Goal: Task Accomplishment & Management: Manage account settings

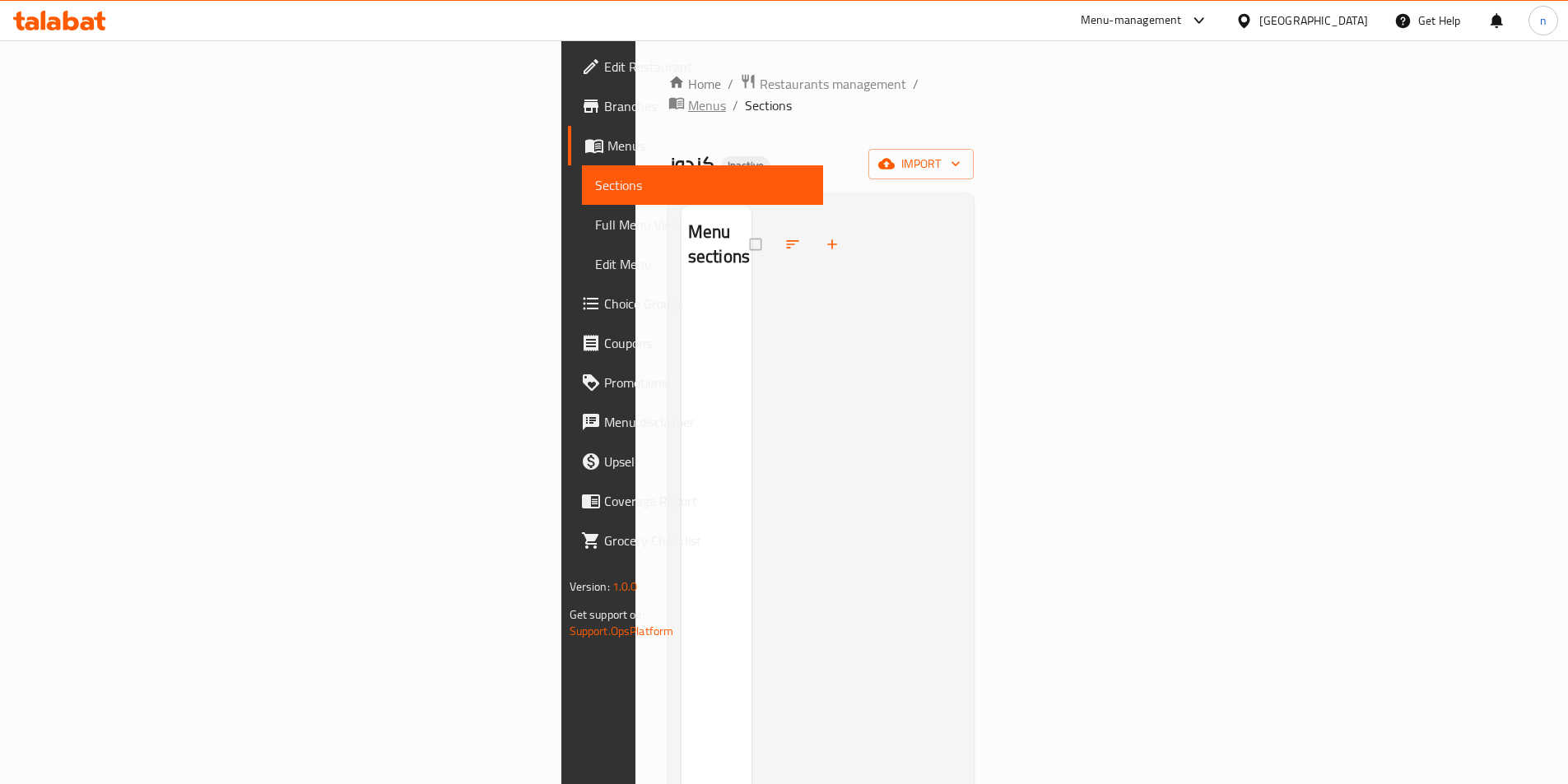
click at [688, 95] on span "Menus" at bounding box center [707, 105] width 37 height 20
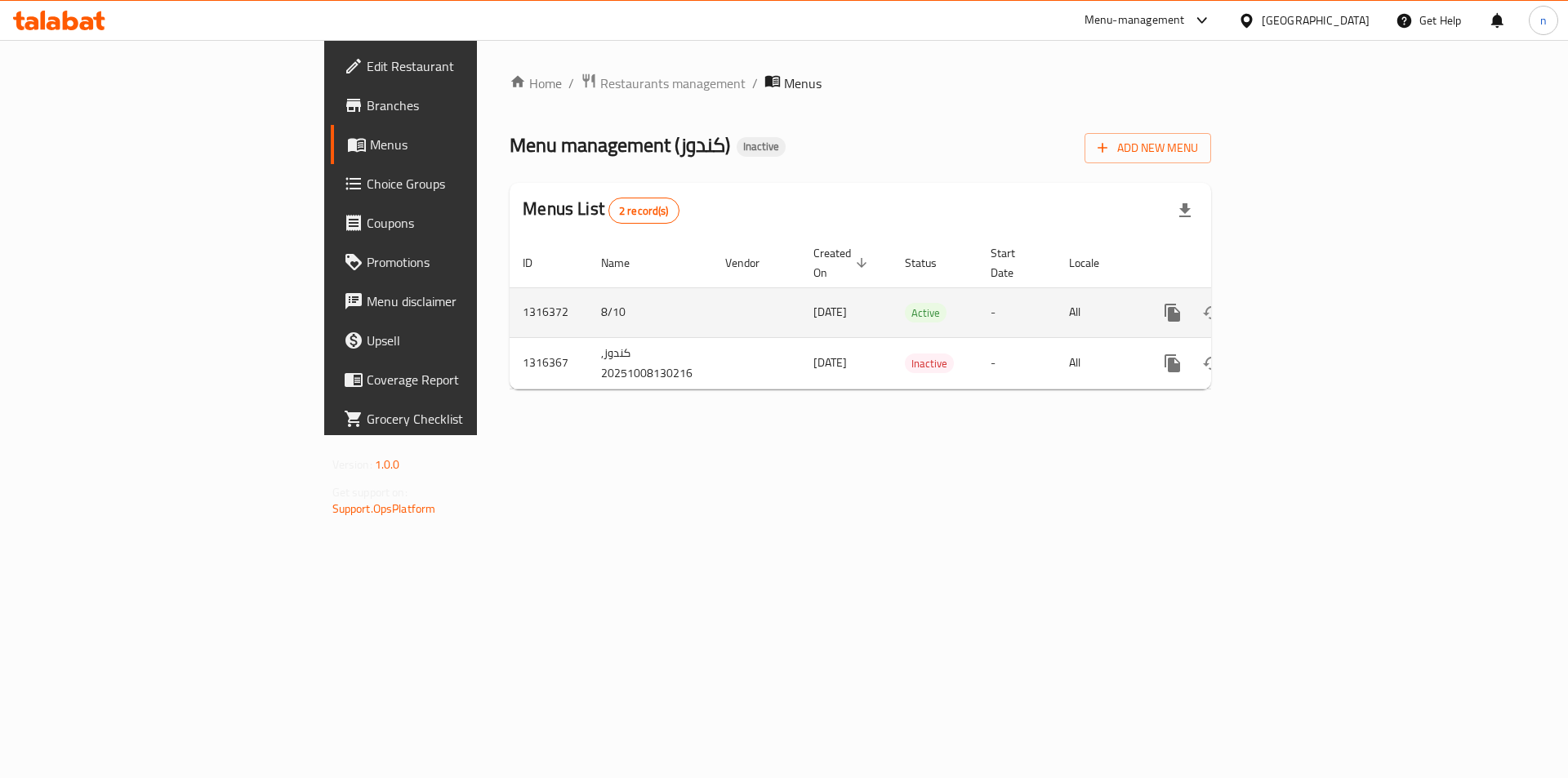
click at [1298, 306] on icon "enhanced table" at bounding box center [1290, 313] width 14 height 14
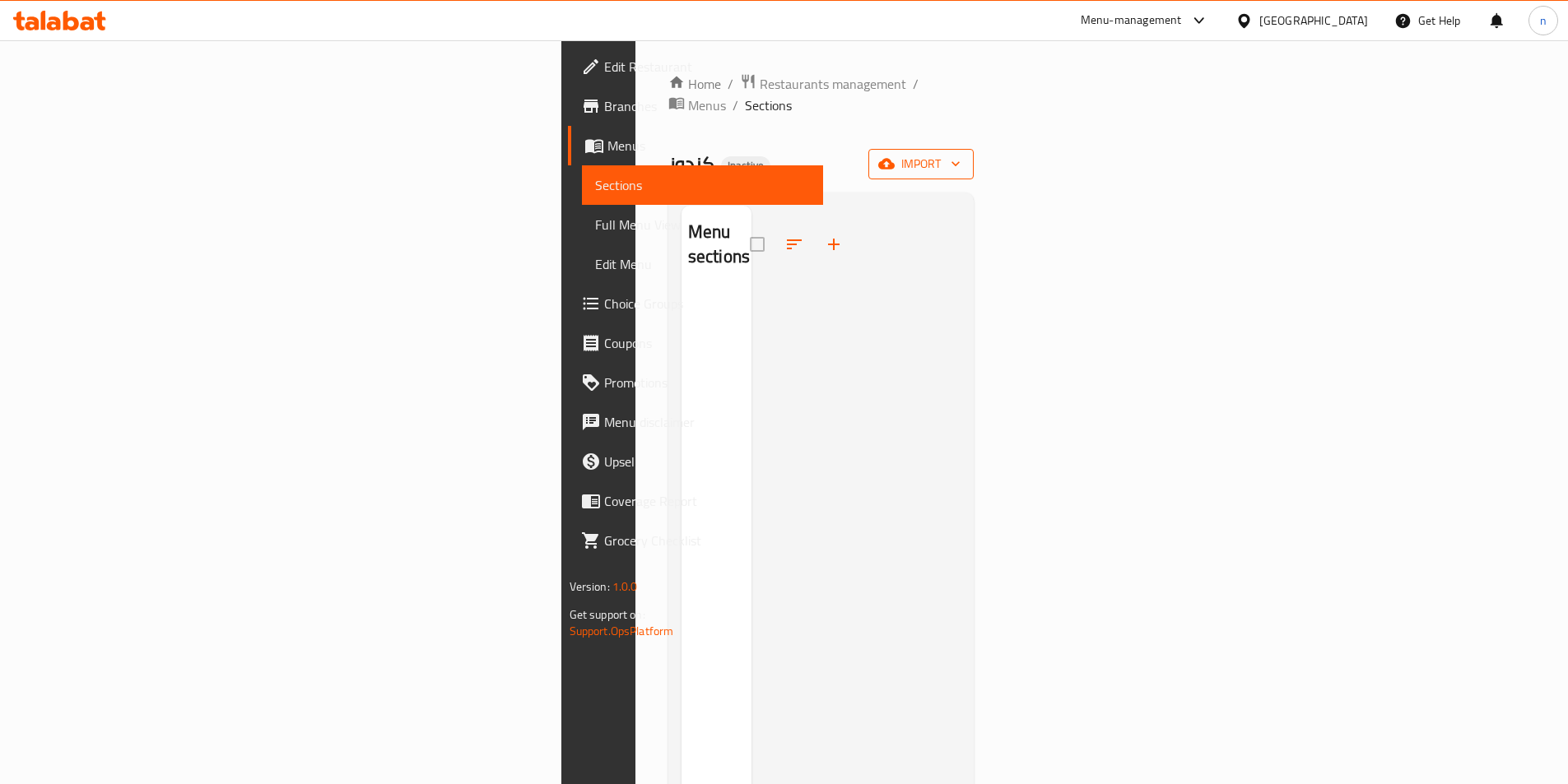
click at [964, 156] on icon "button" at bounding box center [955, 163] width 16 height 16
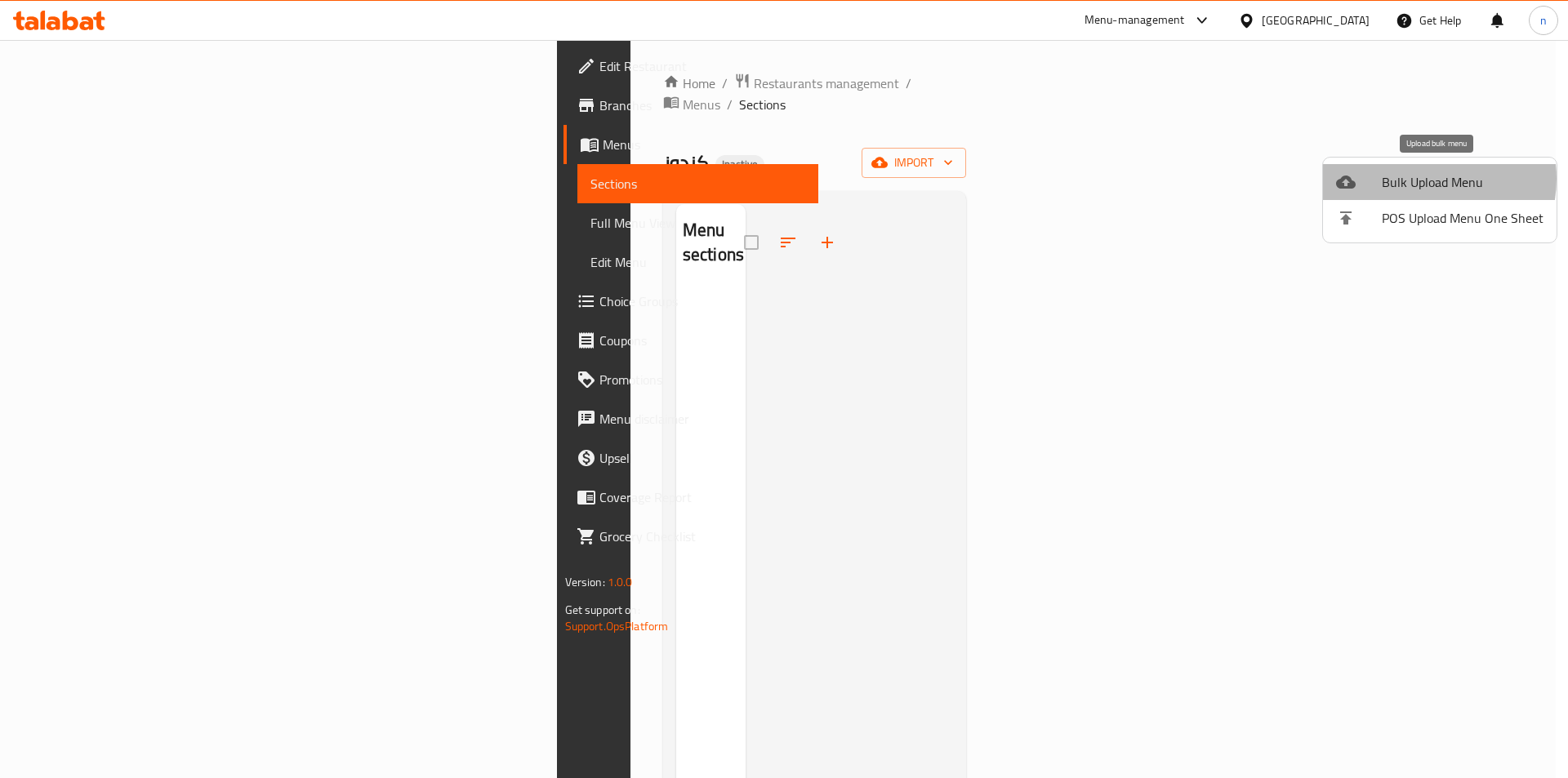
click at [1420, 179] on span "Bulk Upload Menu" at bounding box center [1462, 182] width 161 height 19
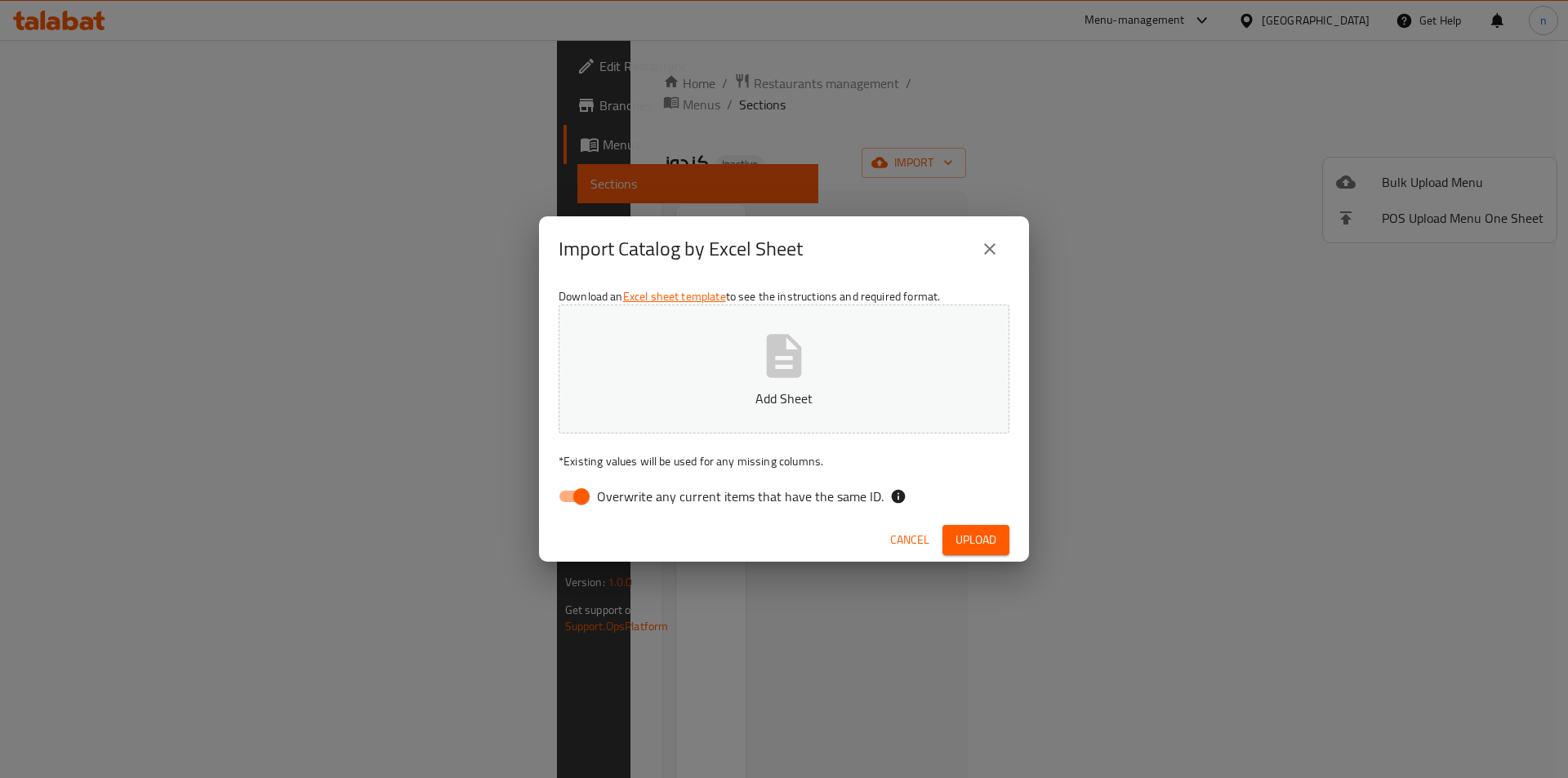
click at [584, 503] on input "Overwrite any current items that have the same ID." at bounding box center [581, 496] width 93 height 31
checkbox input "false"
click at [1005, 541] on button "Upload" at bounding box center [976, 541] width 67 height 30
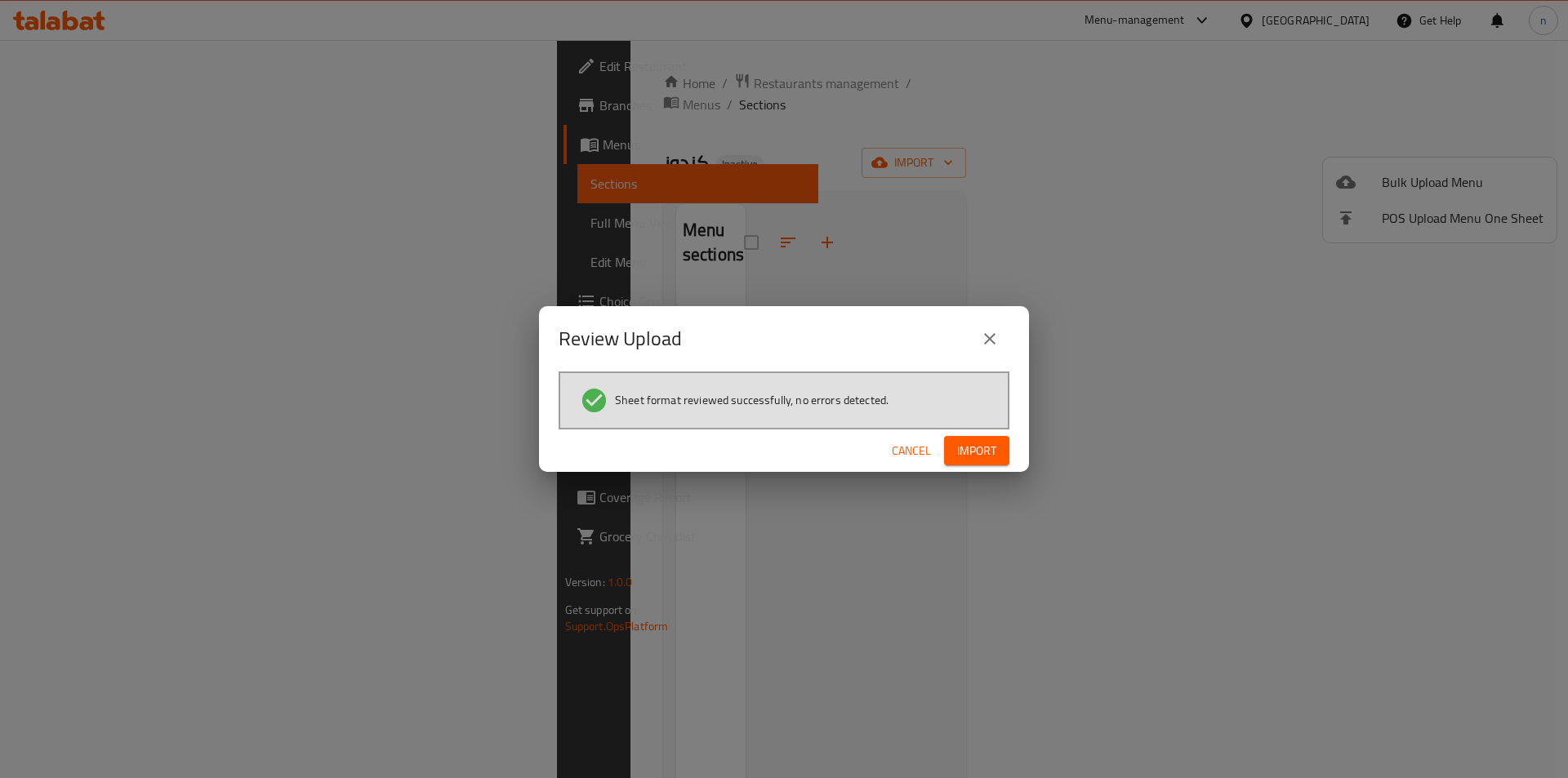
click at [978, 438] on button "Import" at bounding box center [977, 451] width 65 height 30
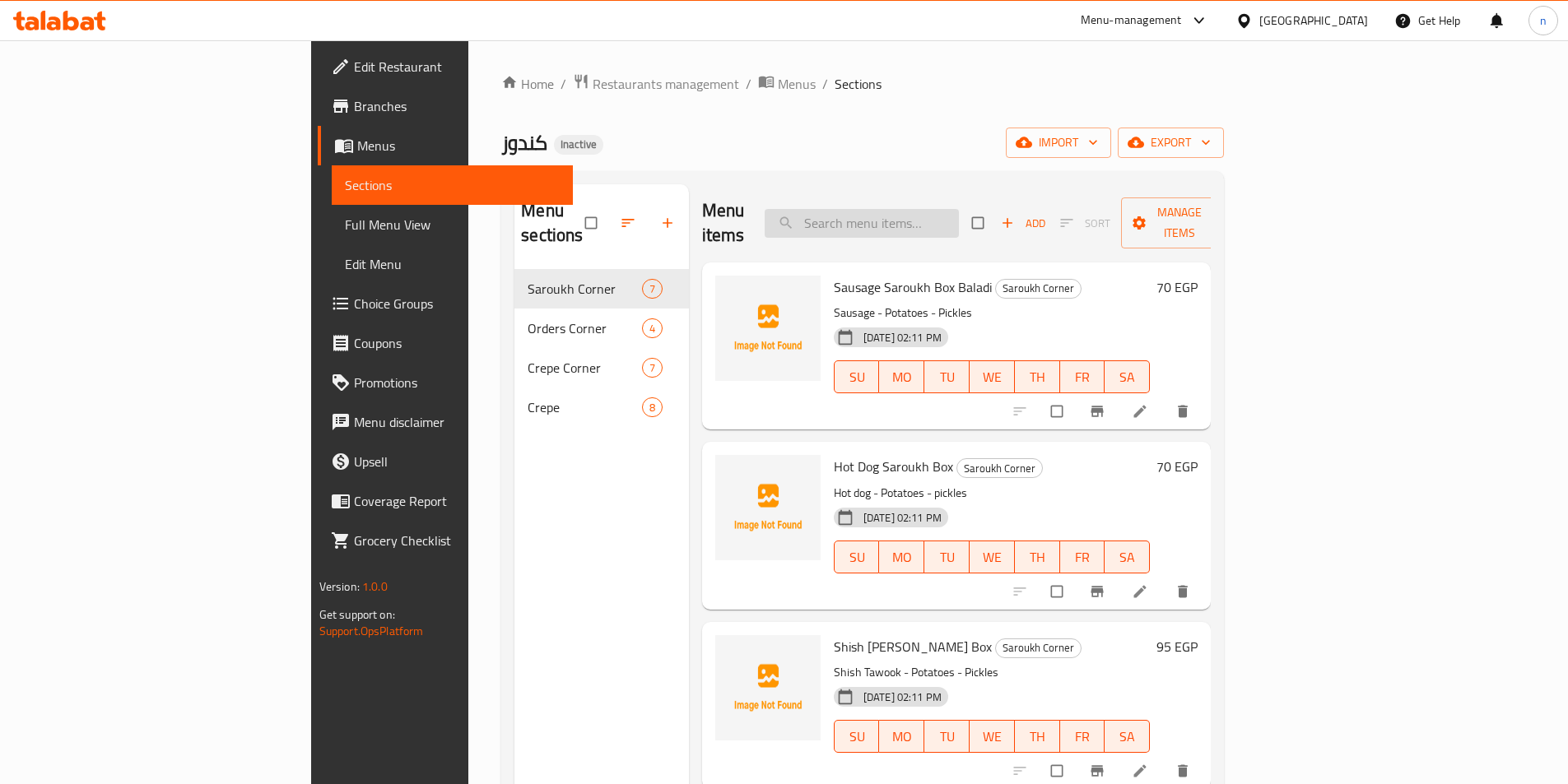
click at [959, 210] on input "search" at bounding box center [861, 224] width 194 height 29
paste input "Potato Crepe"
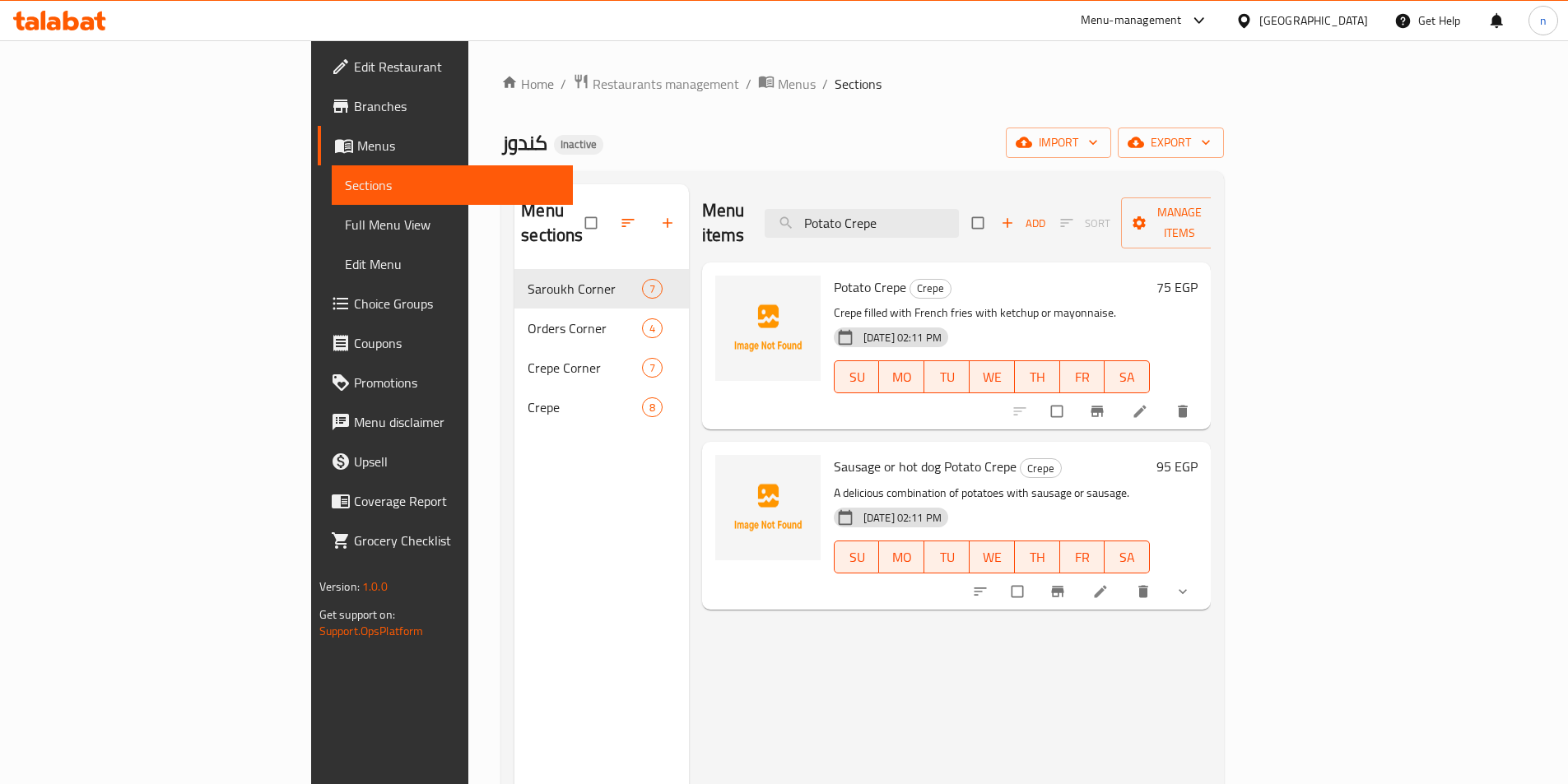
type input "Potato Crepe"
click at [1148, 403] on icon at bounding box center [1139, 411] width 16 height 16
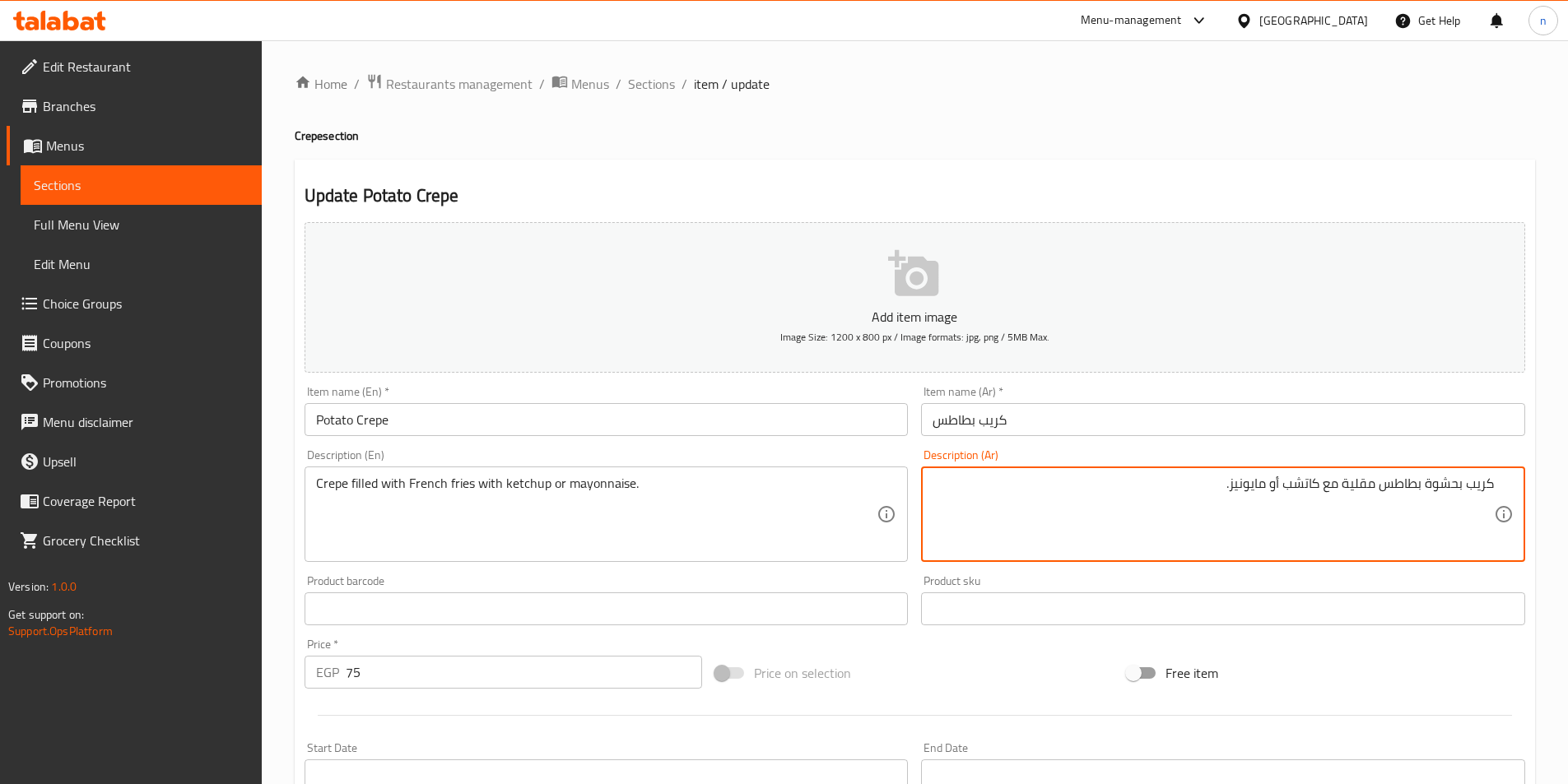
click at [1307, 486] on textarea "كريب بحشوة بطاطس مقلية مع كاتشب أو مايونيز." at bounding box center [1212, 515] width 561 height 78
click at [976, 665] on div "Price on selection" at bounding box center [913, 673] width 411 height 44
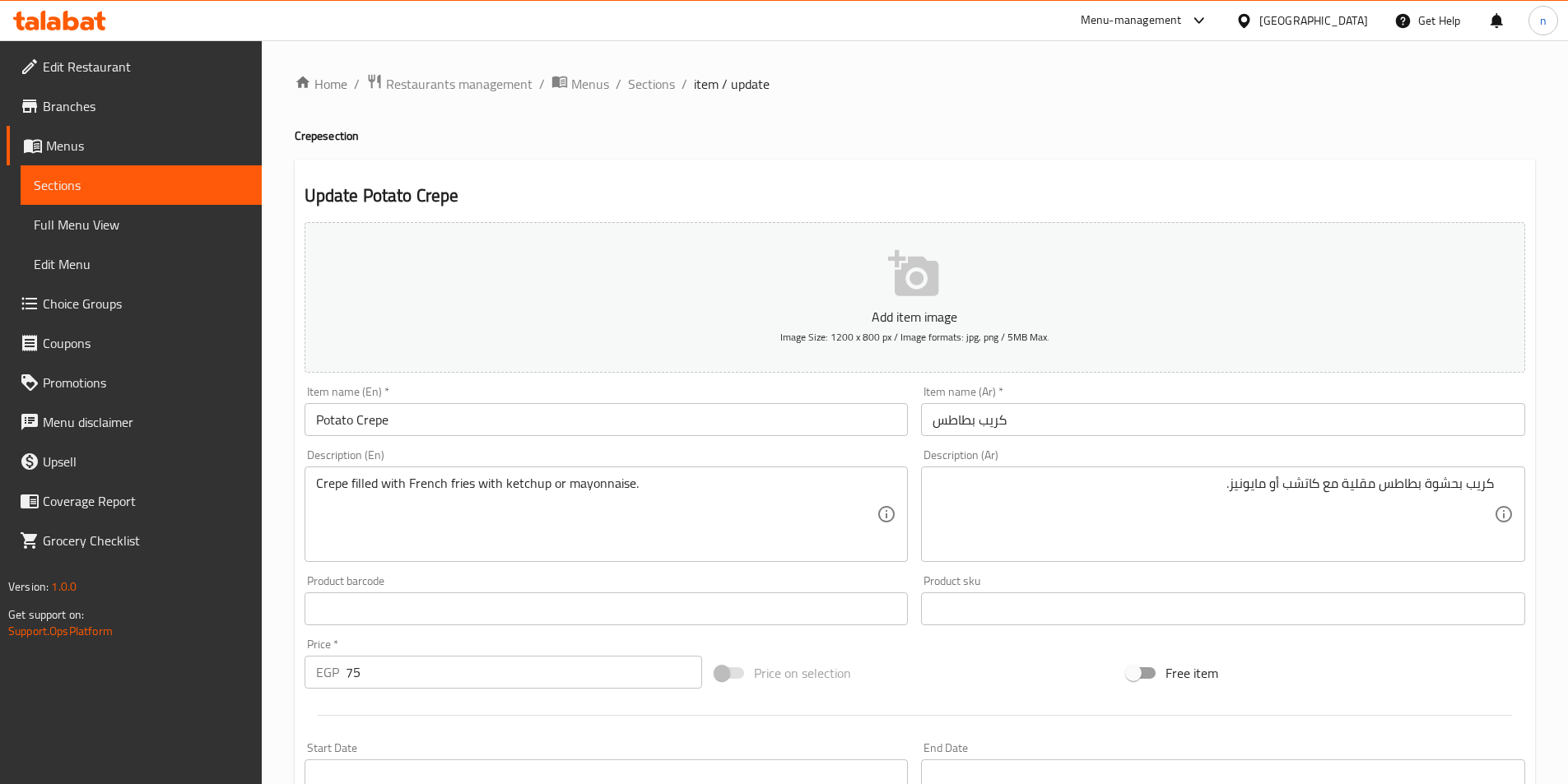
scroll to position [379, 0]
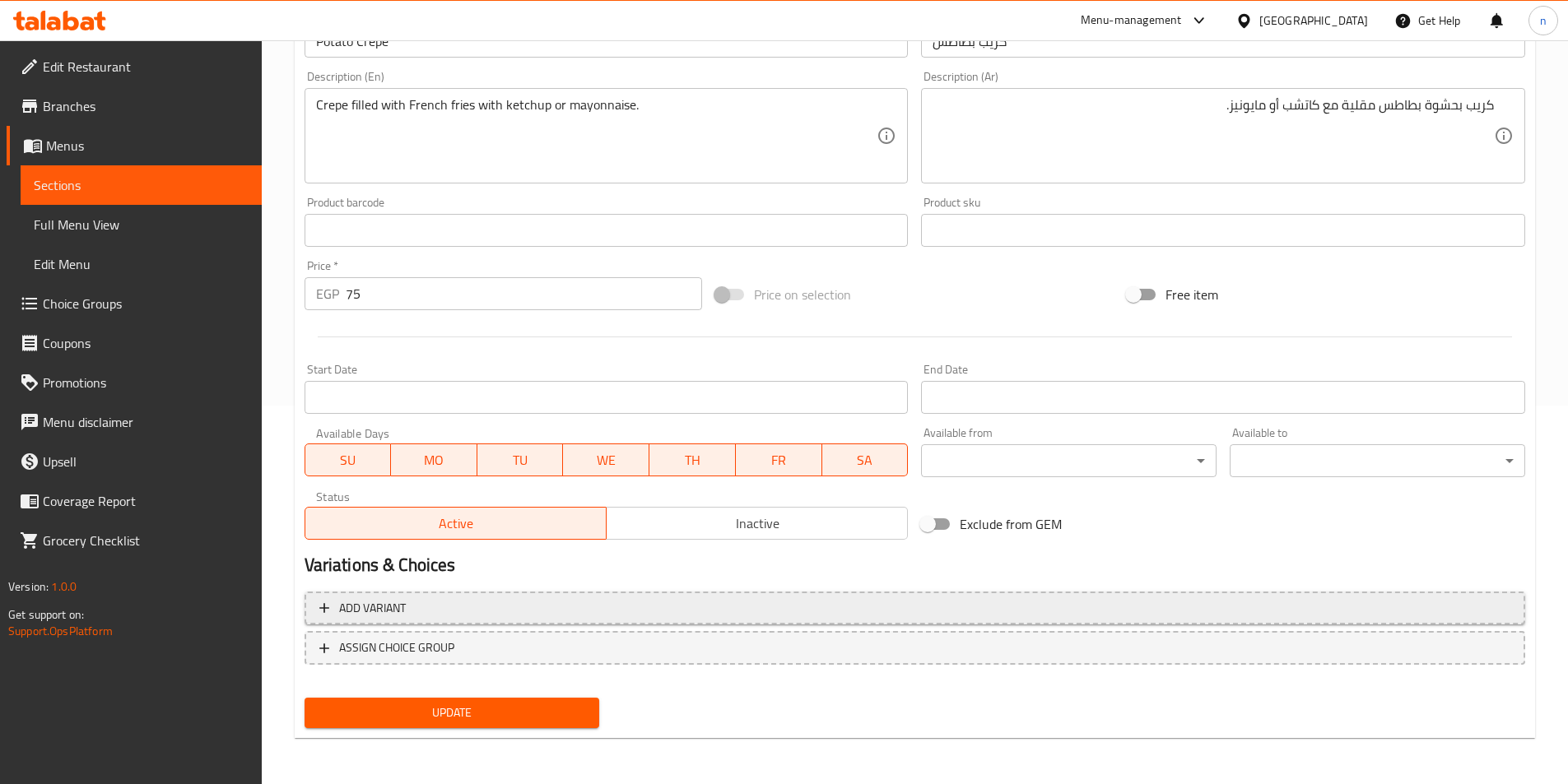
click at [472, 615] on span "Add variant" at bounding box center [914, 609] width 1191 height 20
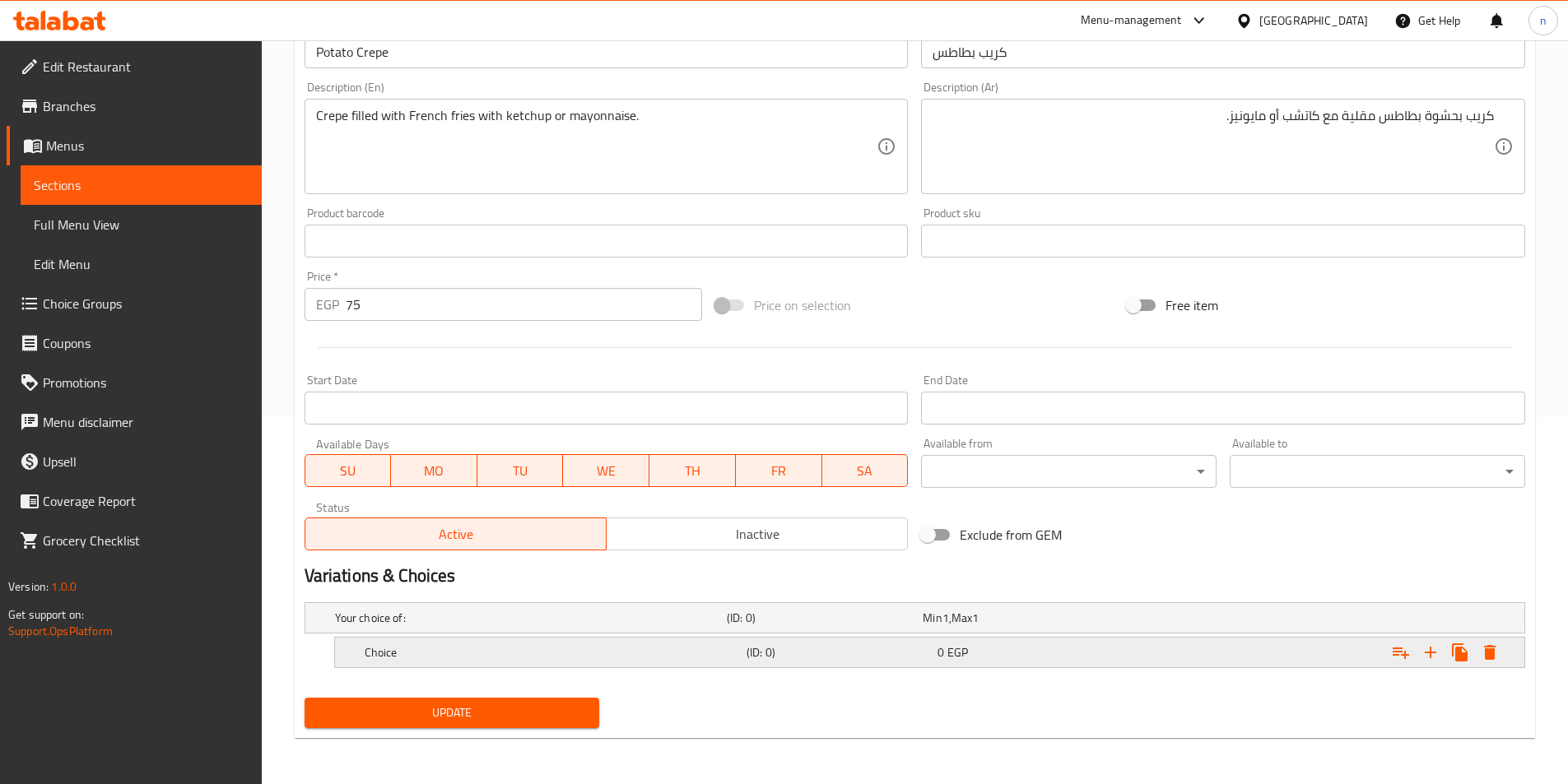
scroll to position [368, 0]
click at [481, 666] on div "Choice (ID: 0) 0 EGP" at bounding box center [934, 652] width 1147 height 37
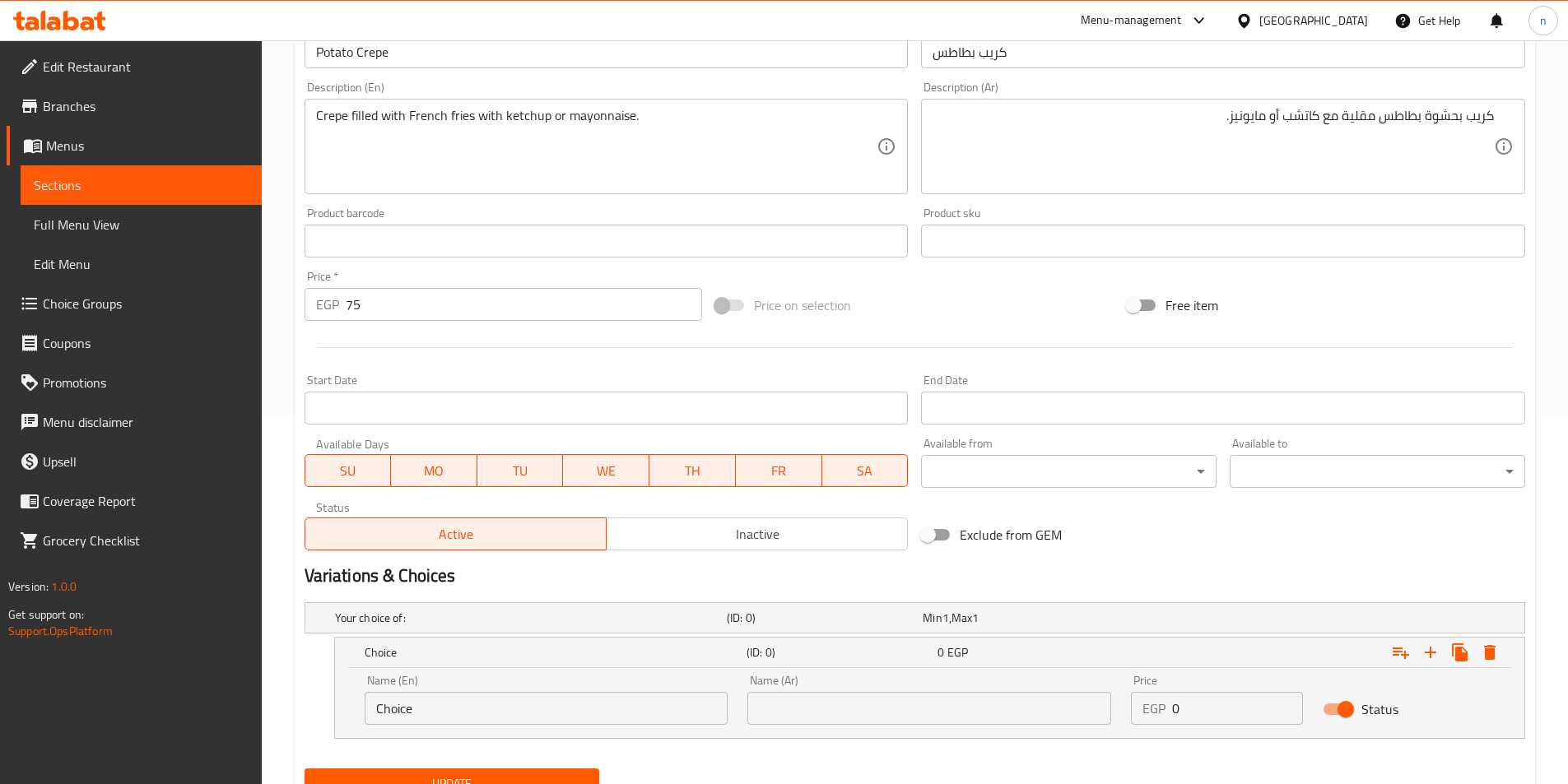
click at [476, 707] on input "Choice" at bounding box center [546, 708] width 363 height 33
paste input "كاتشب"
type input "كاتشب"
click at [789, 706] on input "text" at bounding box center [929, 708] width 363 height 33
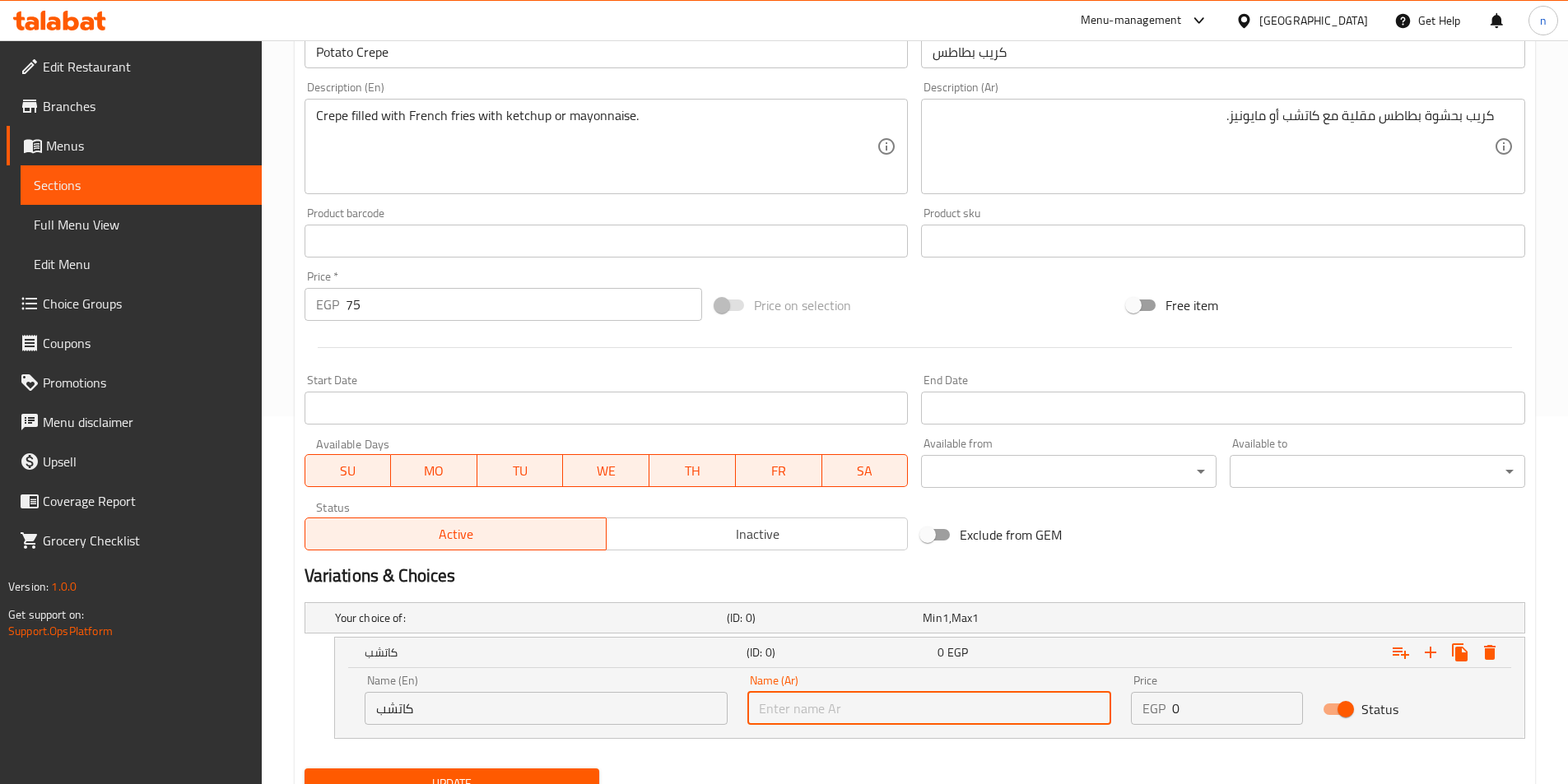
paste input "كاتشب"
type input "كاتشب"
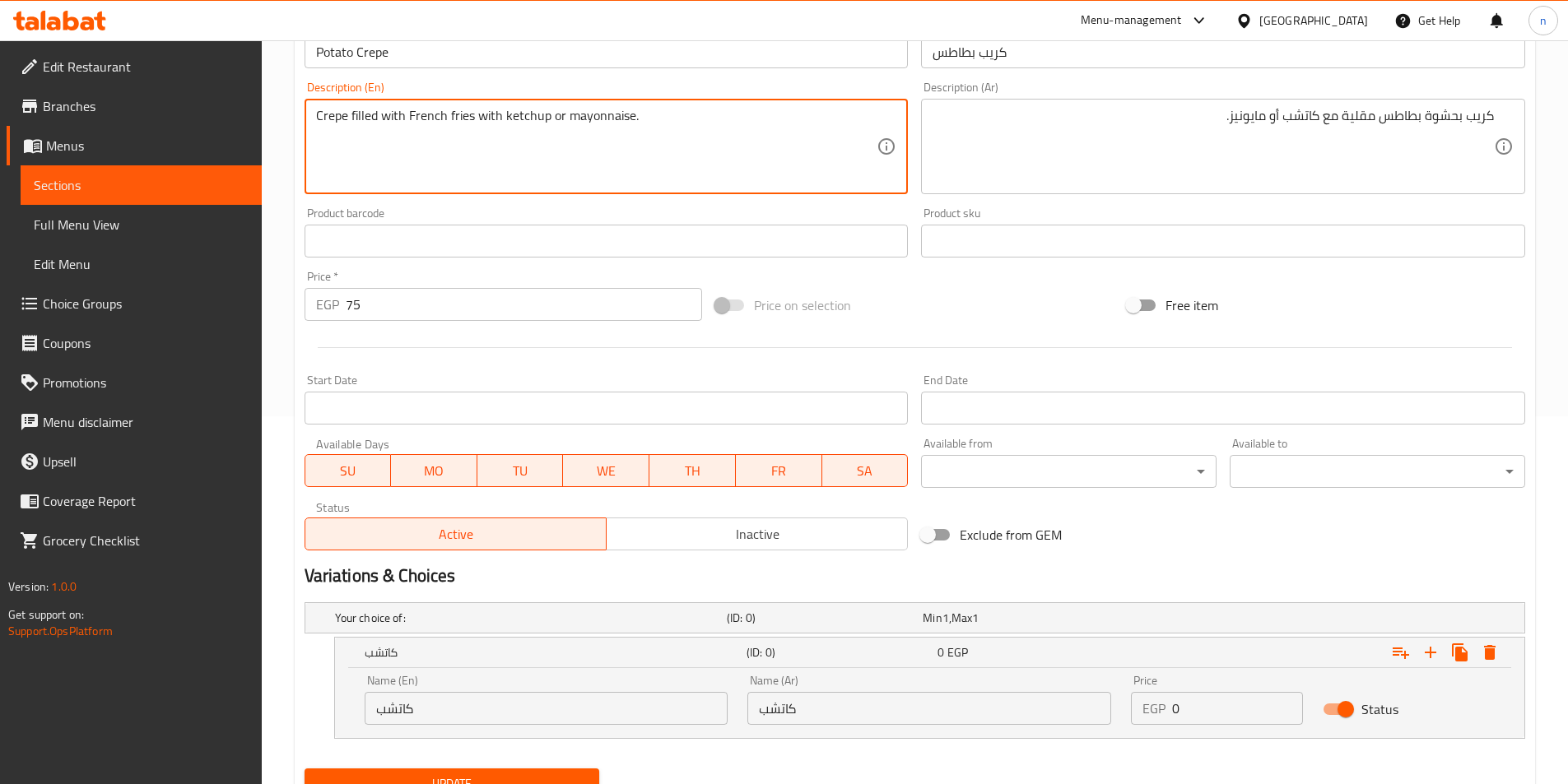
click at [524, 123] on textarea "Crepe filled with French fries with ketchup or mayonnaise." at bounding box center [596, 147] width 561 height 78
paste textarea "كاتشب"
type textarea "Crepe filled with French fries with ketchup or mayonnaise."
click at [532, 122] on textarea "Crepe filled with French fries with ketchup or mayonnaise." at bounding box center [596, 147] width 561 height 78
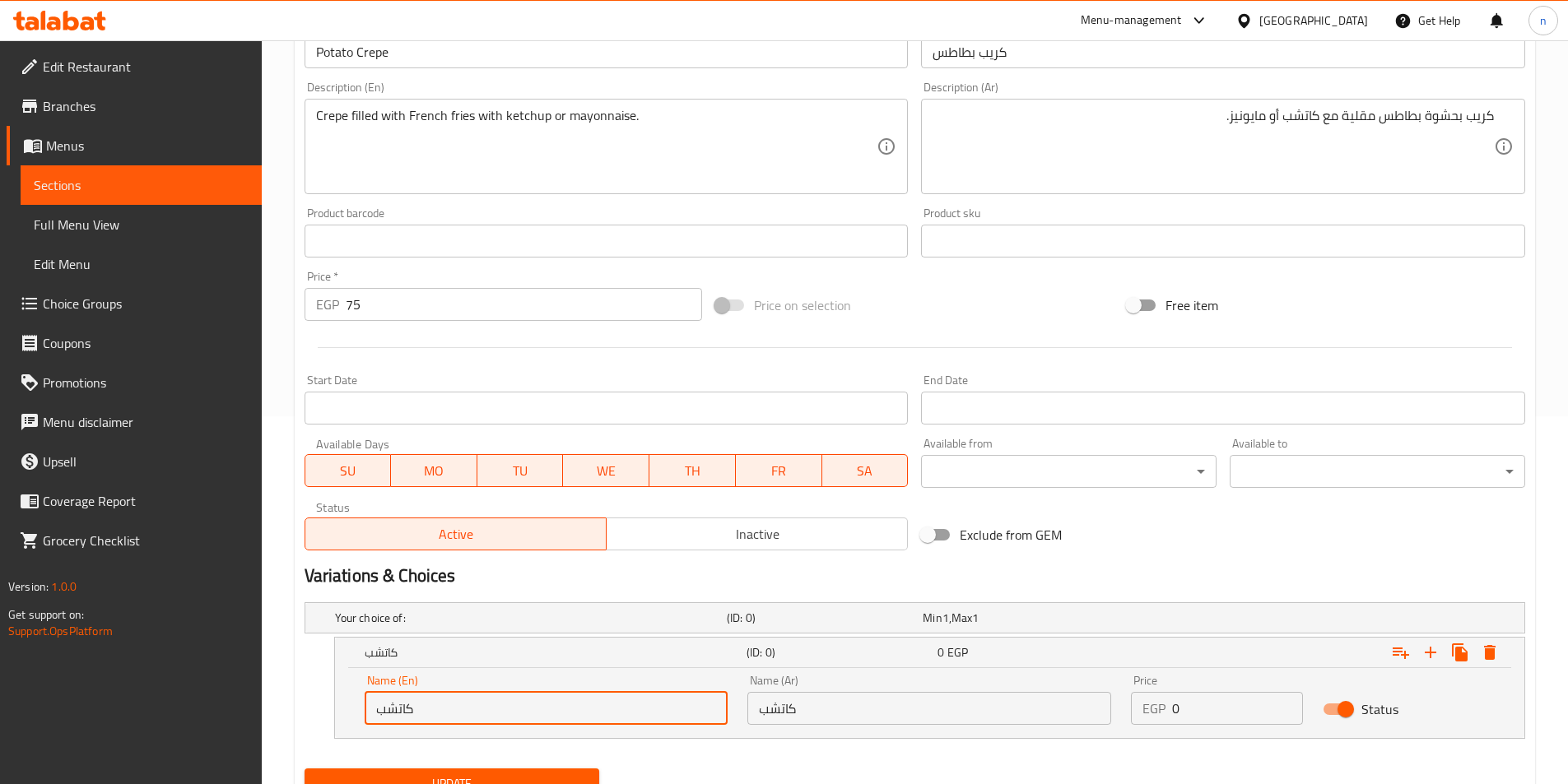
click at [502, 702] on input "كاتشب" at bounding box center [546, 708] width 363 height 33
paste input "ketchup"
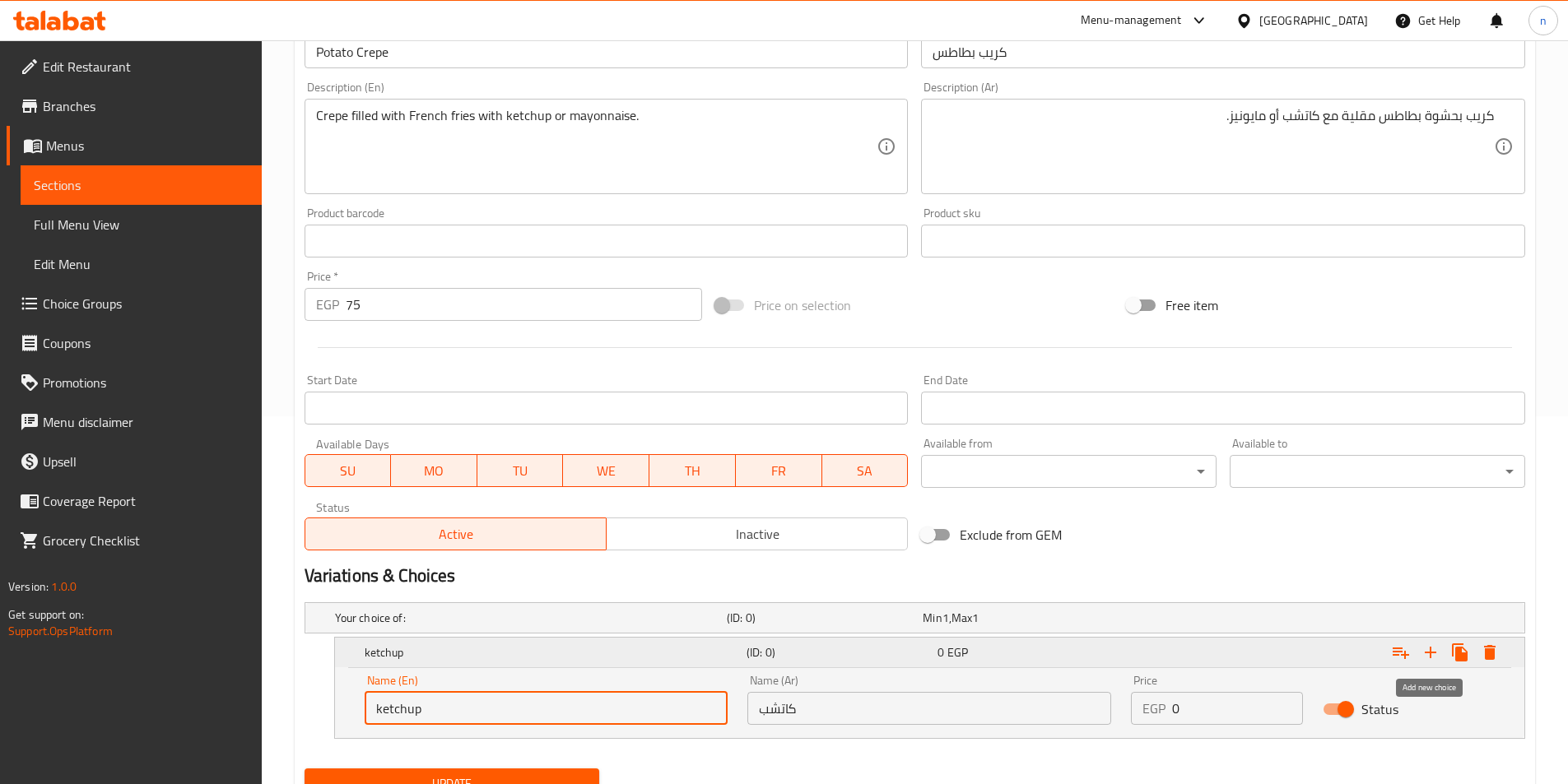
type input "ketchup"
click at [1432, 643] on icon "Expand" at bounding box center [1430, 652] width 20 height 20
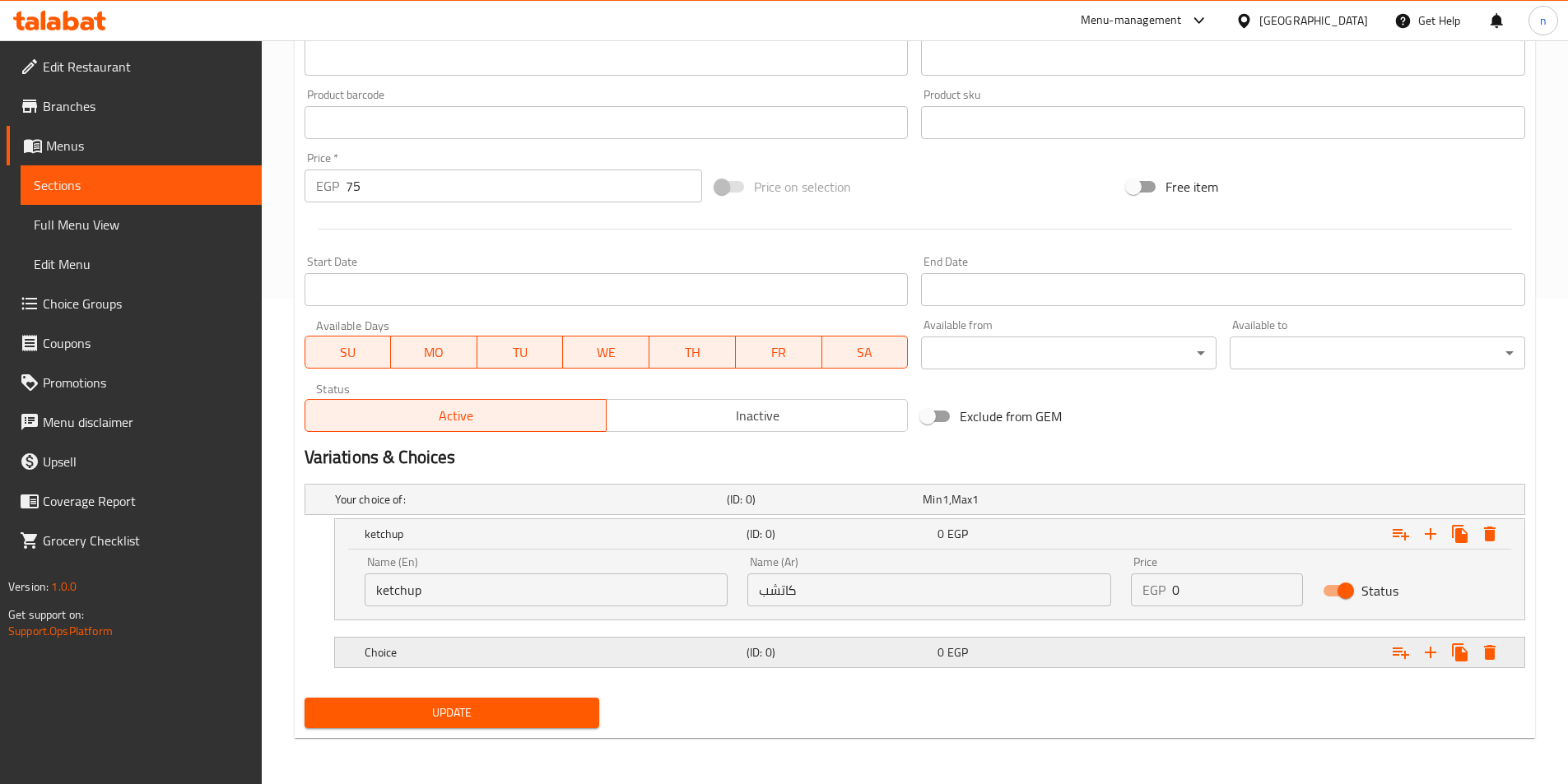
click at [897, 666] on div "Choice (ID: 0) 0 EGP" at bounding box center [934, 652] width 1147 height 37
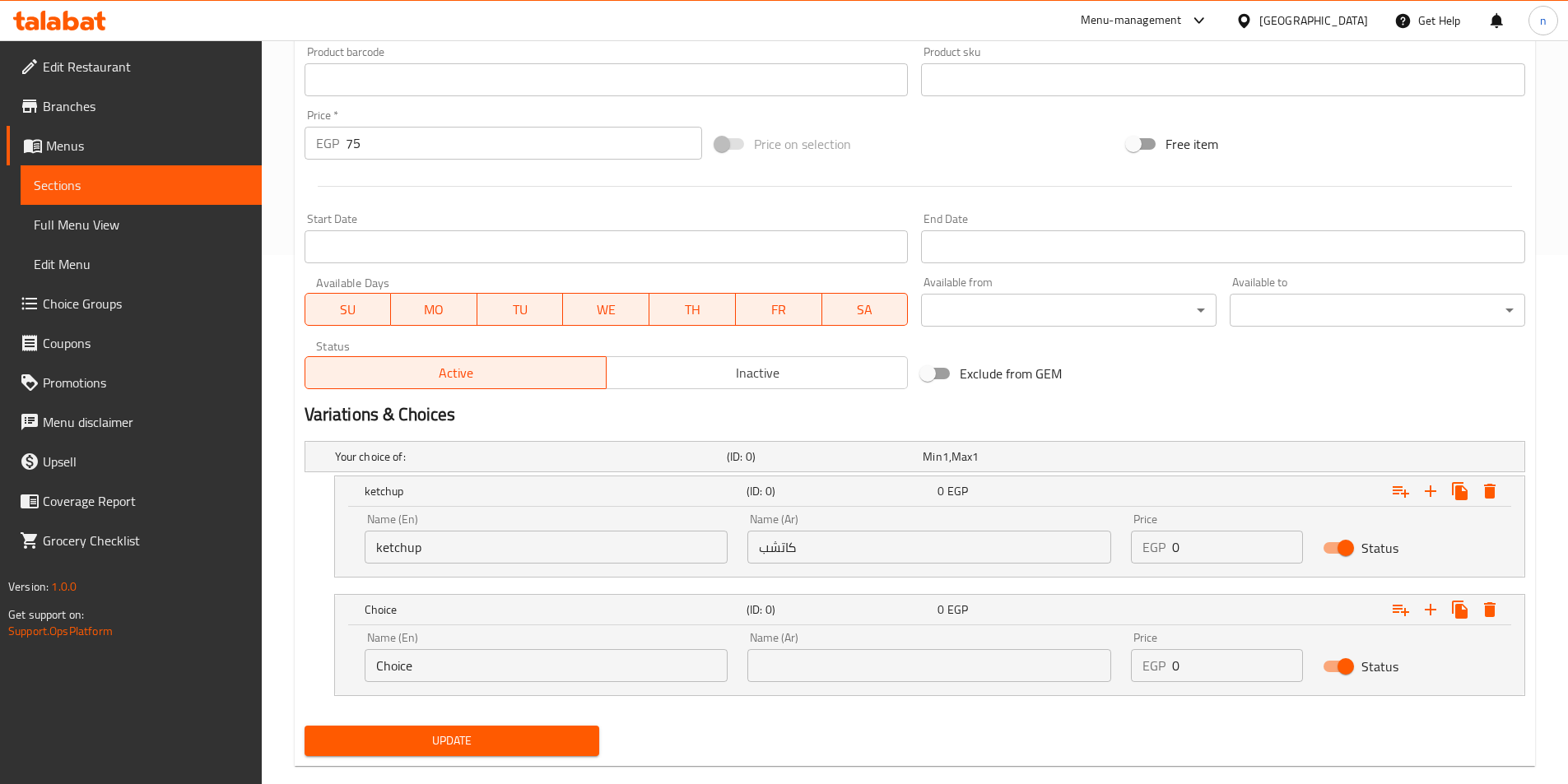
scroll to position [557, 0]
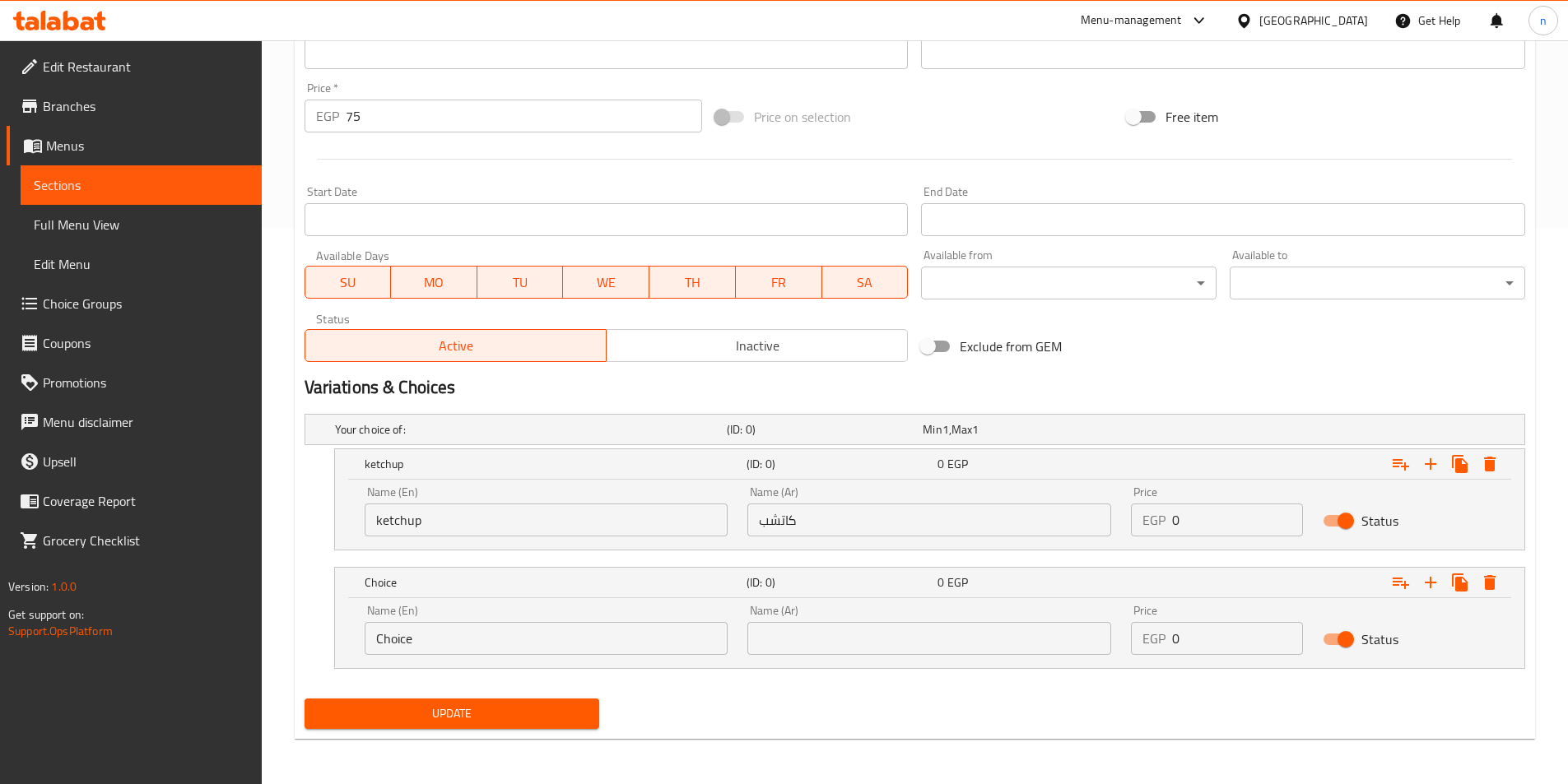
click at [574, 633] on input "Choice" at bounding box center [546, 638] width 363 height 33
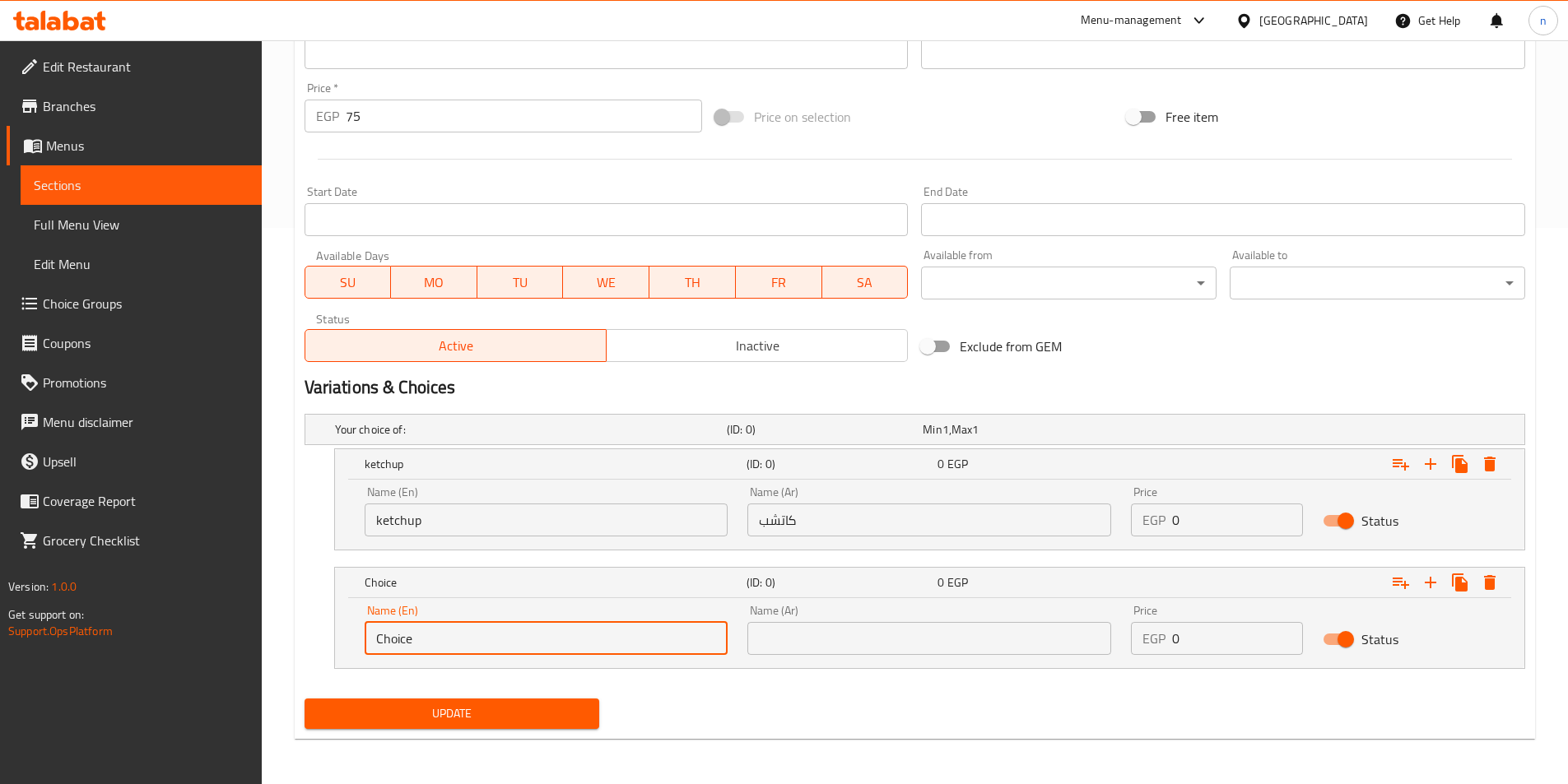
click at [574, 633] on input "Choice" at bounding box center [546, 638] width 363 height 33
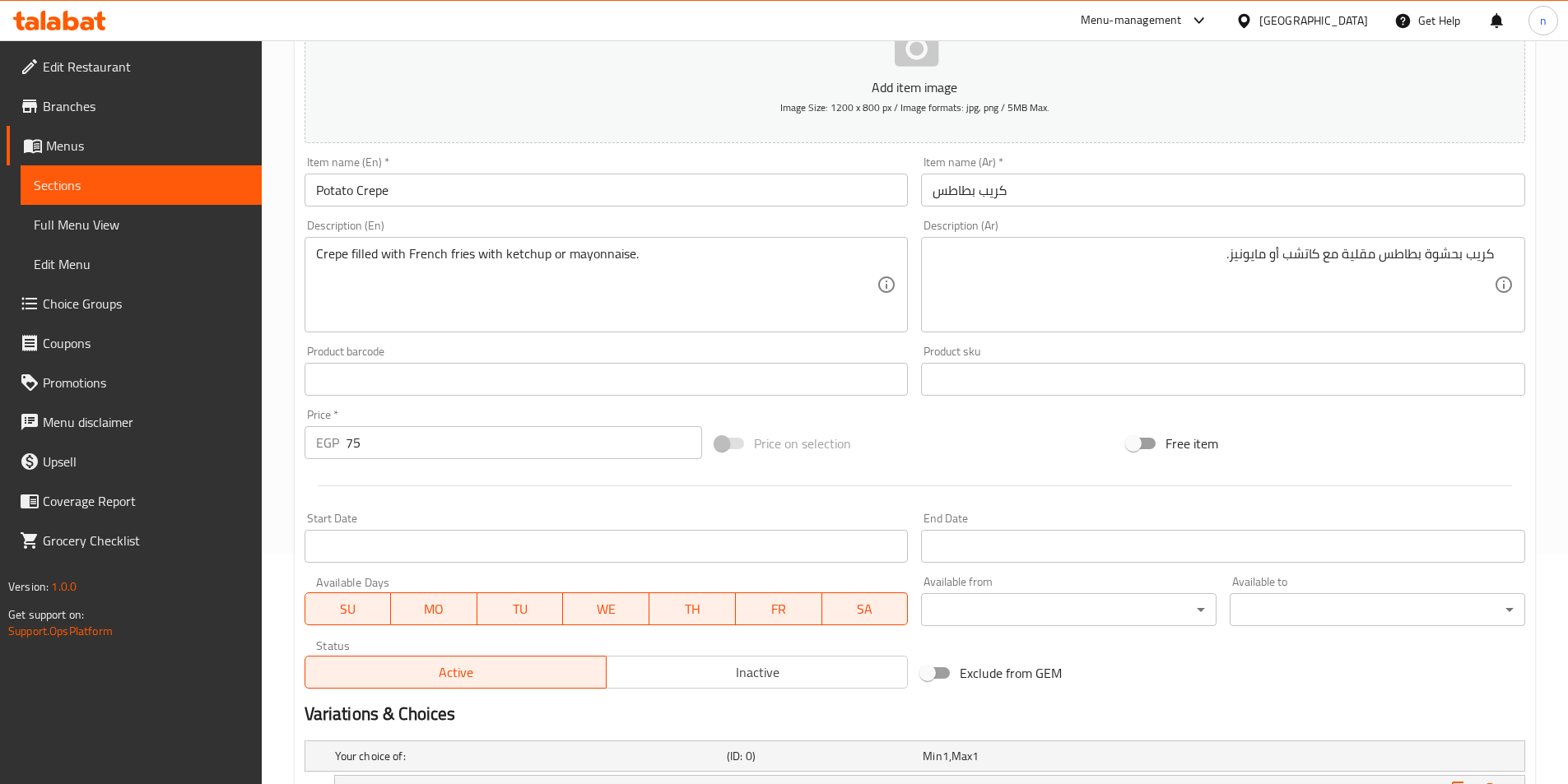
scroll to position [227, 0]
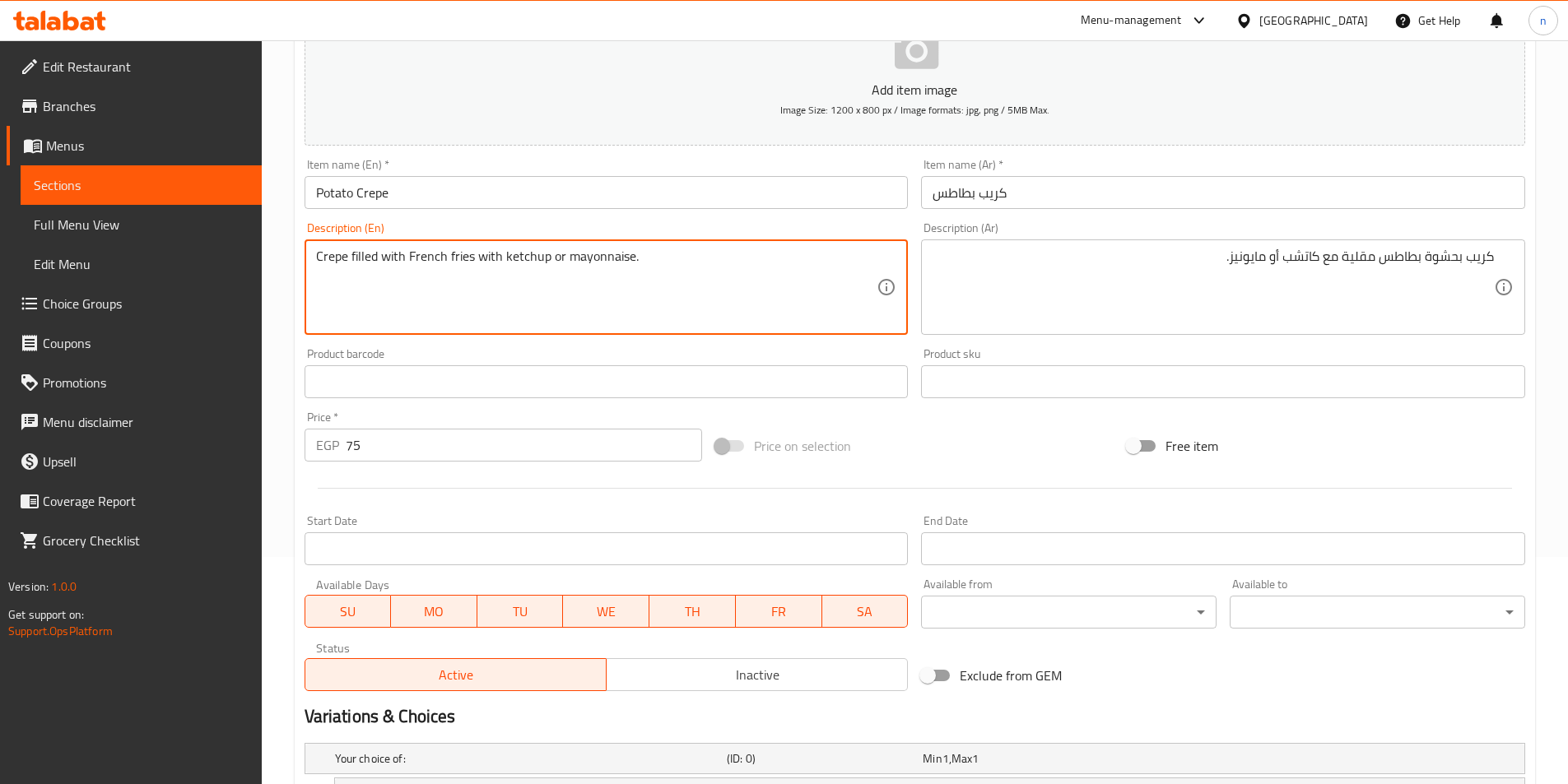
click at [582, 264] on textarea "Crepe filled with French fries with ketchup or mayonnaise." at bounding box center [596, 288] width 561 height 78
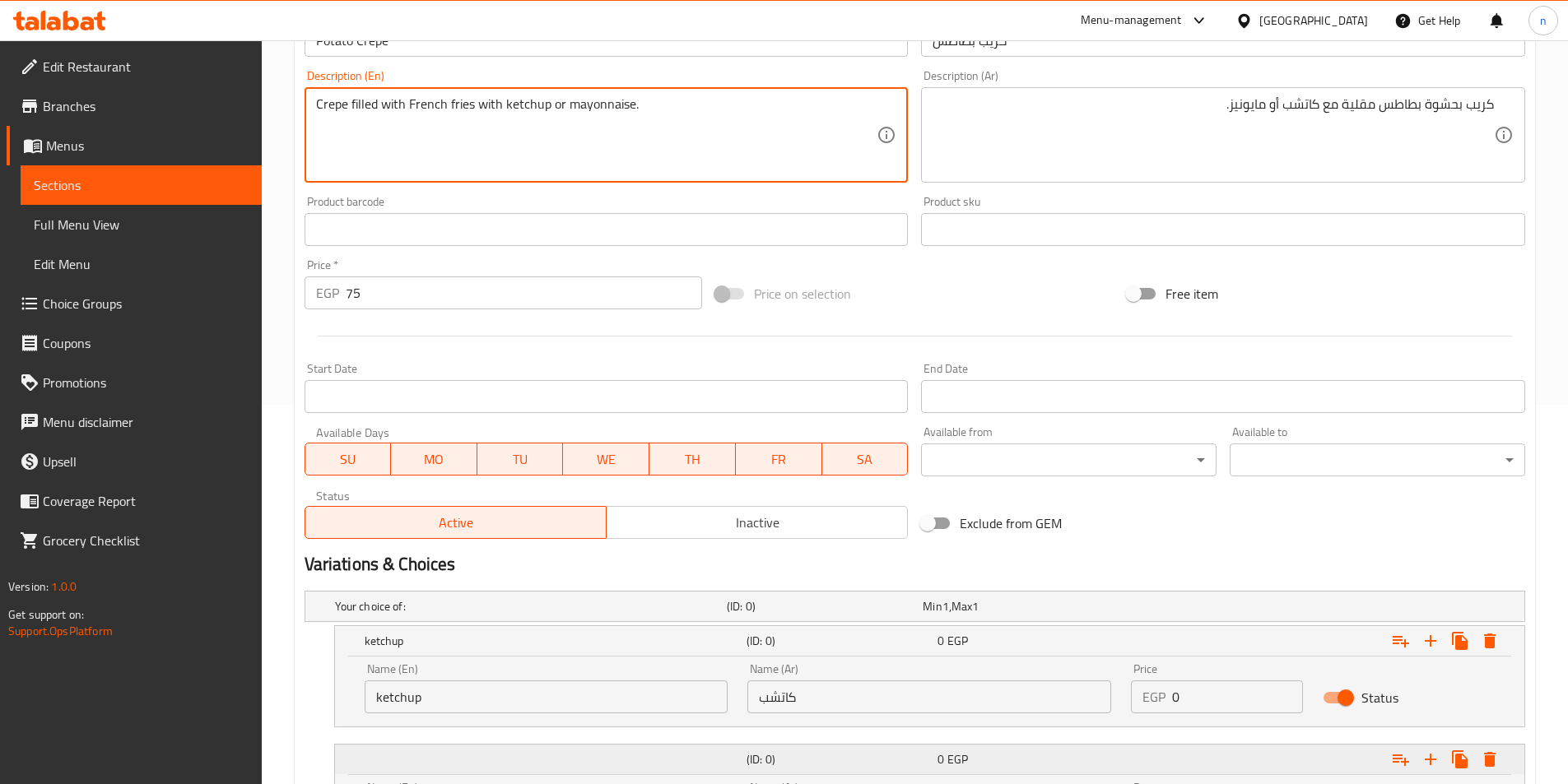
scroll to position [557, 0]
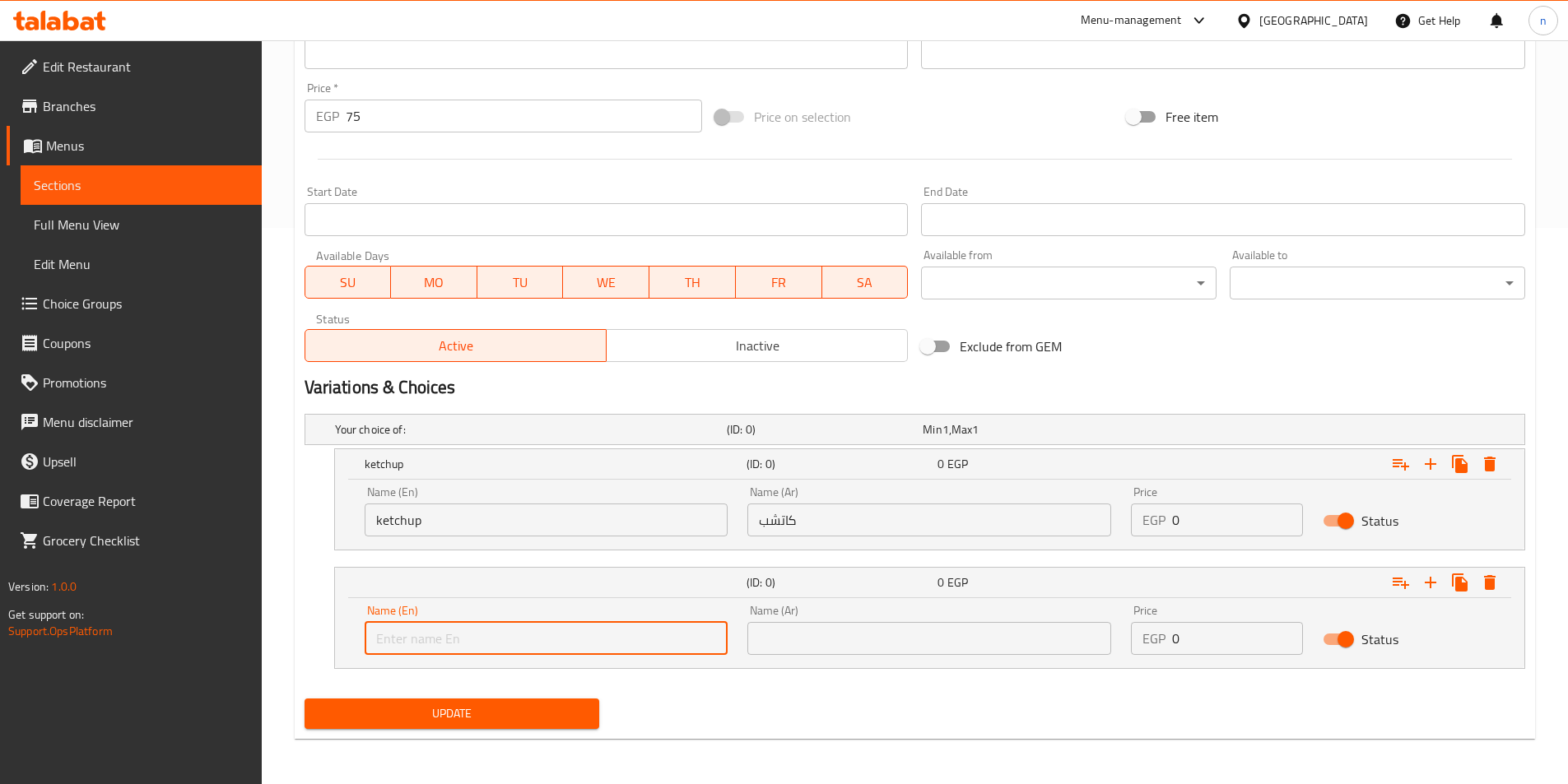
click at [541, 644] on input "text" at bounding box center [546, 638] width 363 height 33
paste input "mayonnaise"
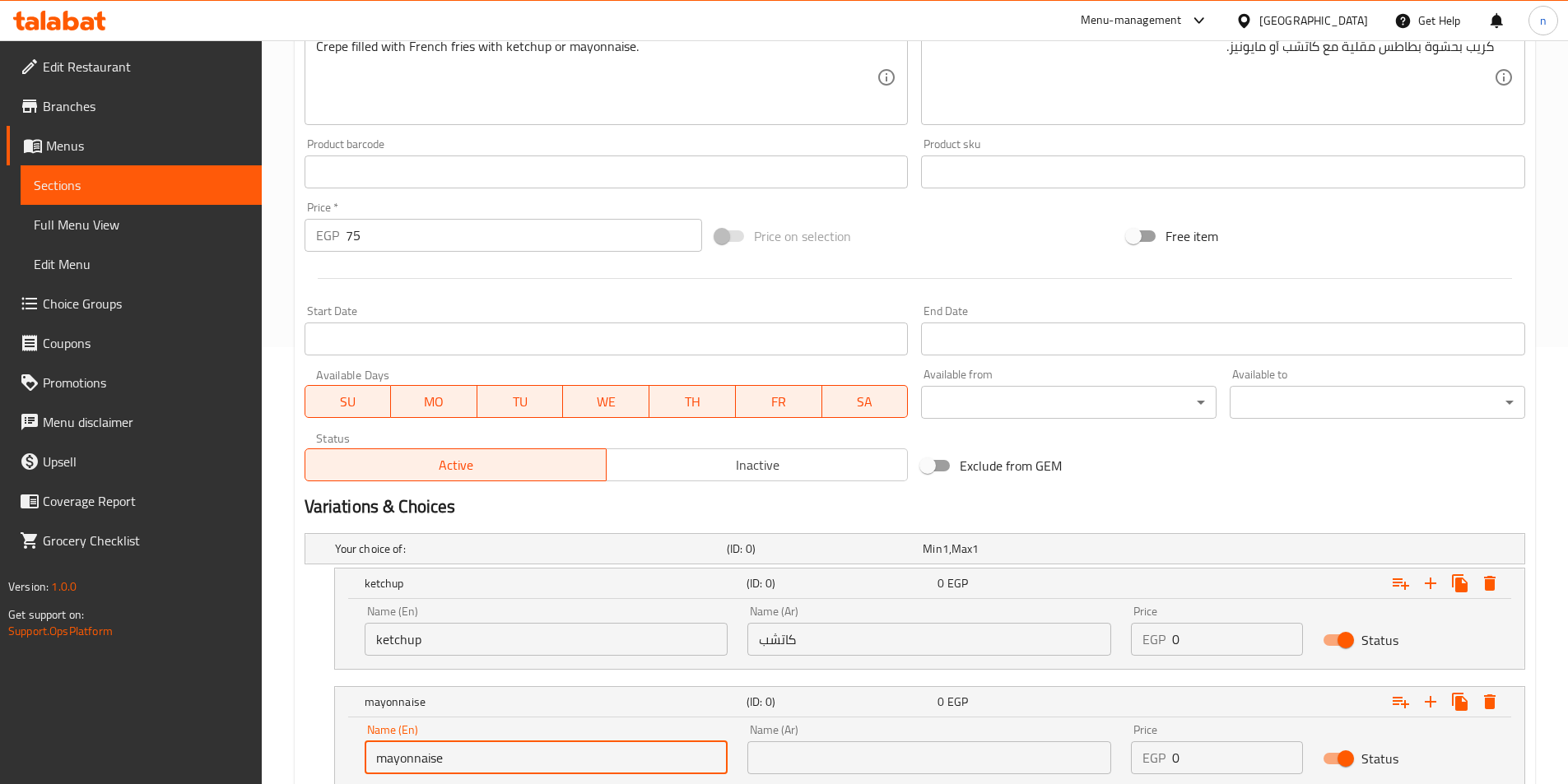
scroll to position [145, 0]
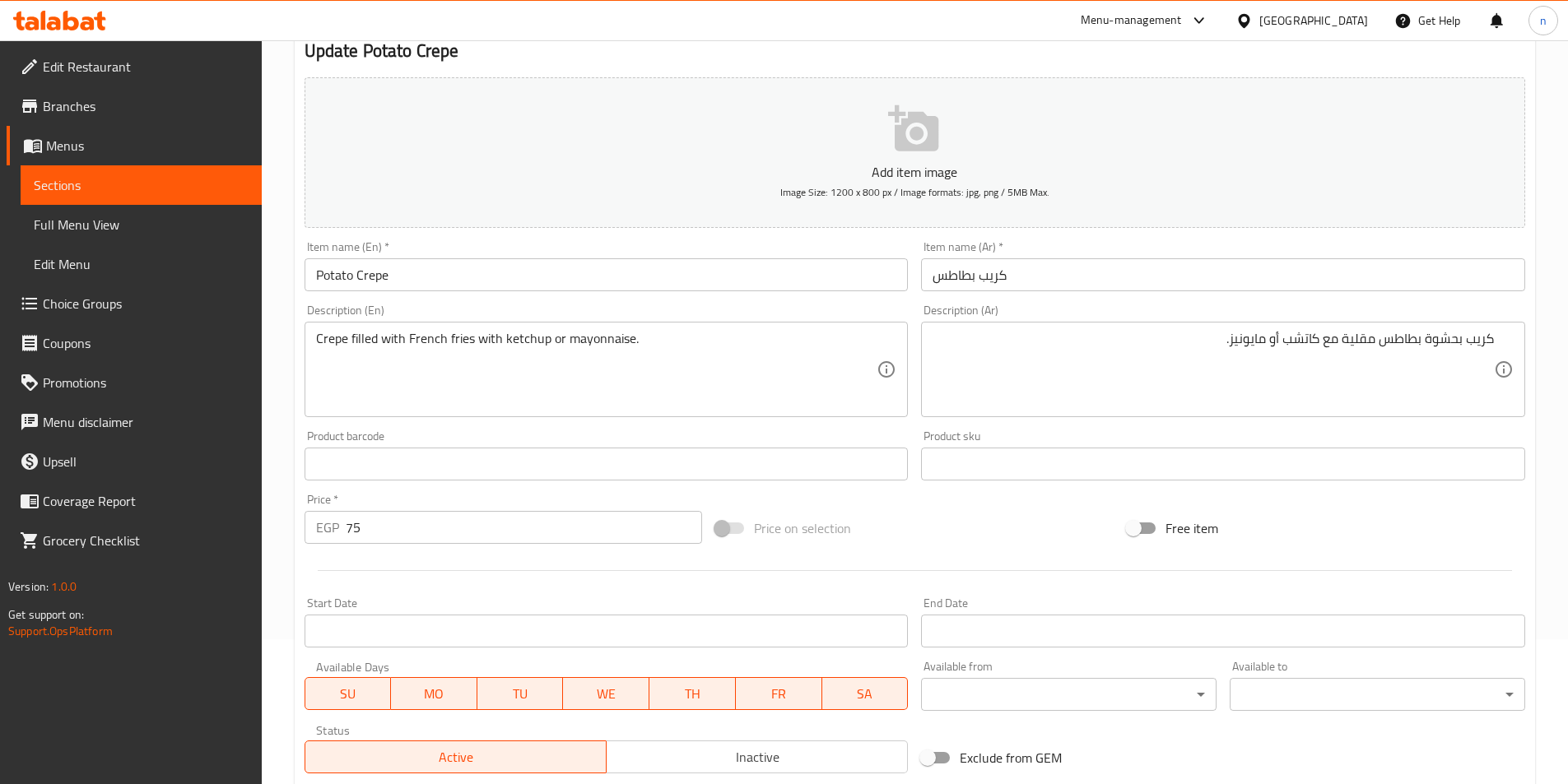
type input "mayonnaise"
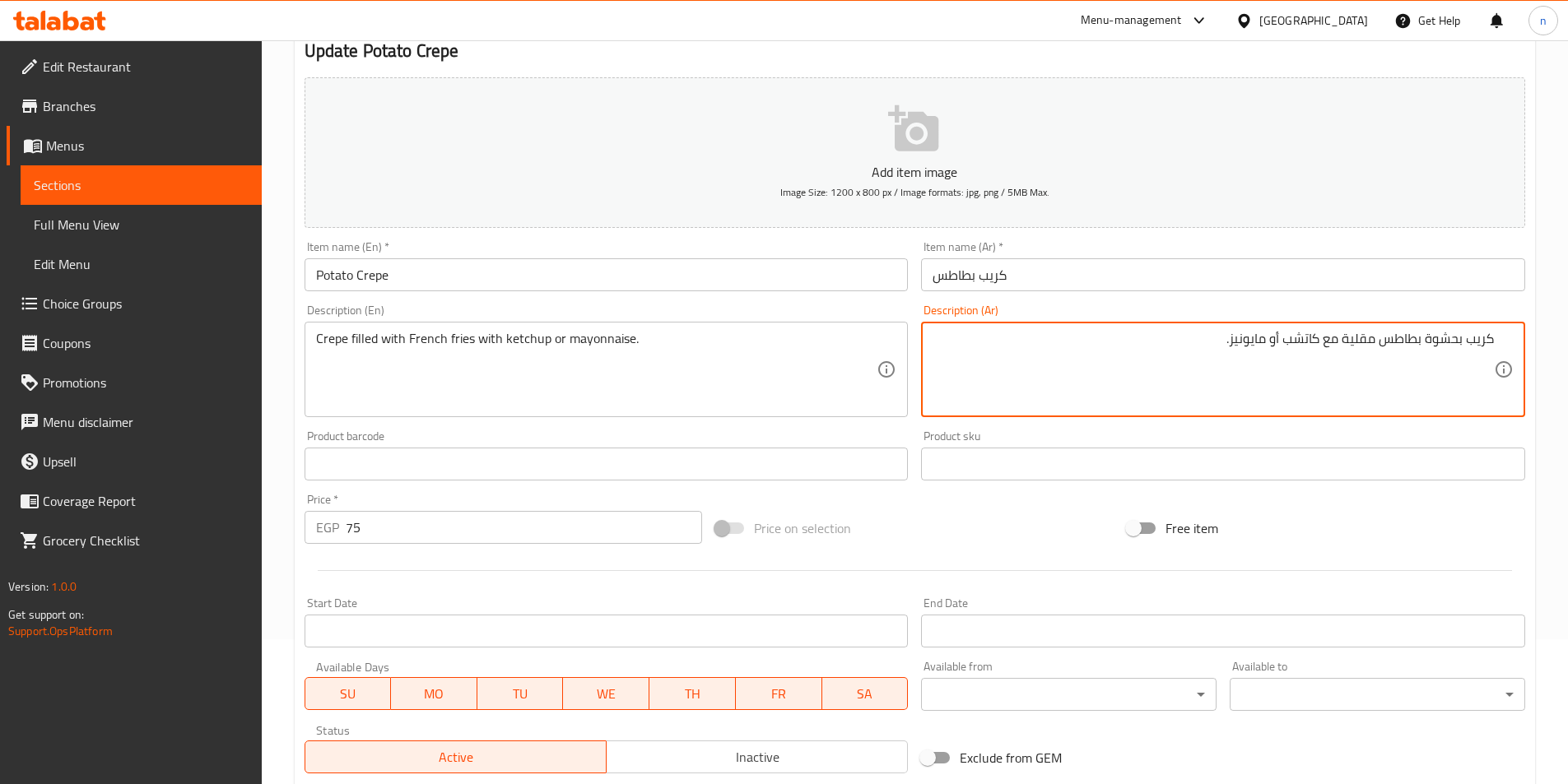
click at [1242, 351] on textarea "كريب بحشوة بطاطس مقلية مع كاتشب أو مايونيز." at bounding box center [1212, 370] width 561 height 78
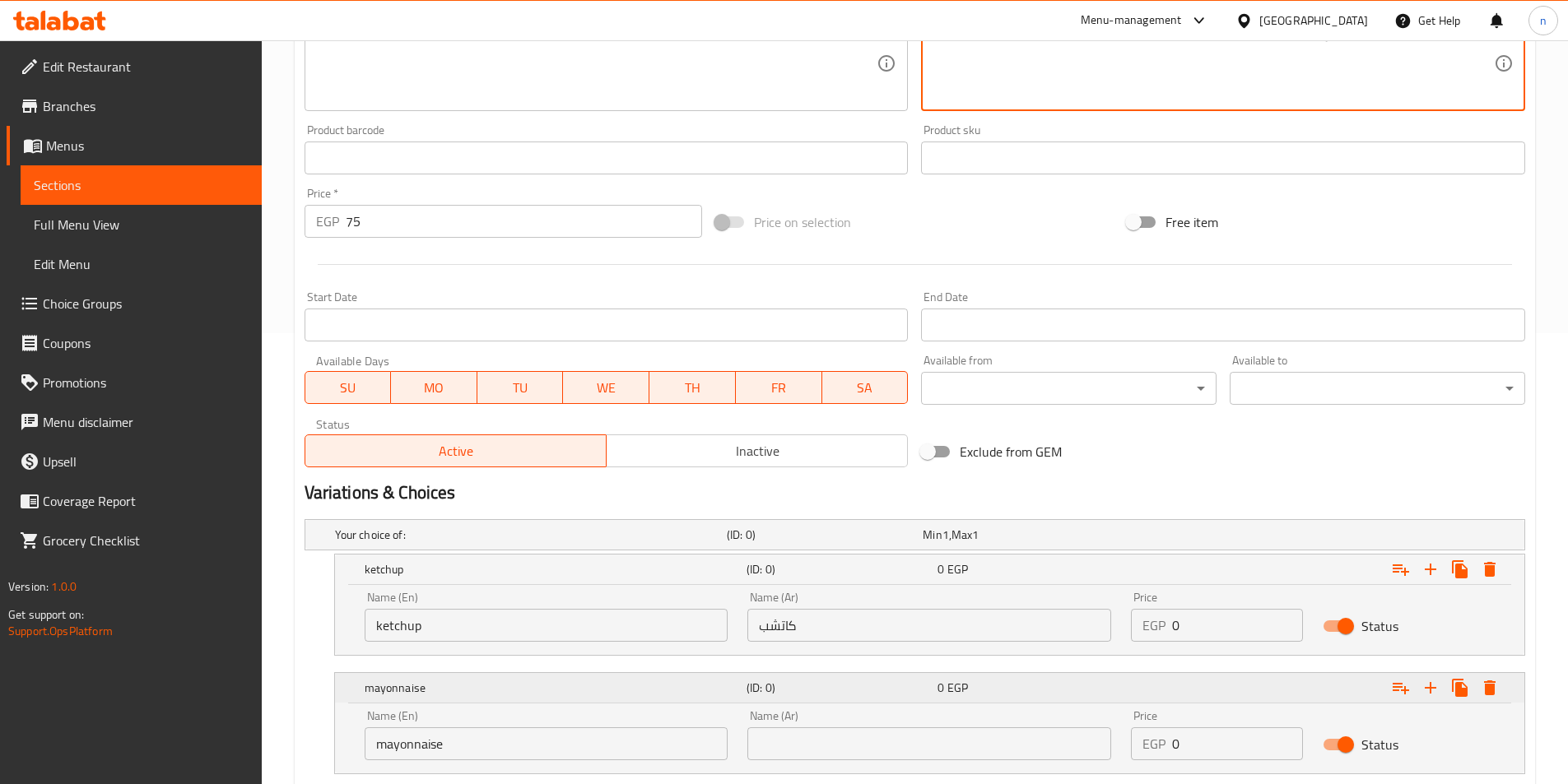
scroll to position [557, 0]
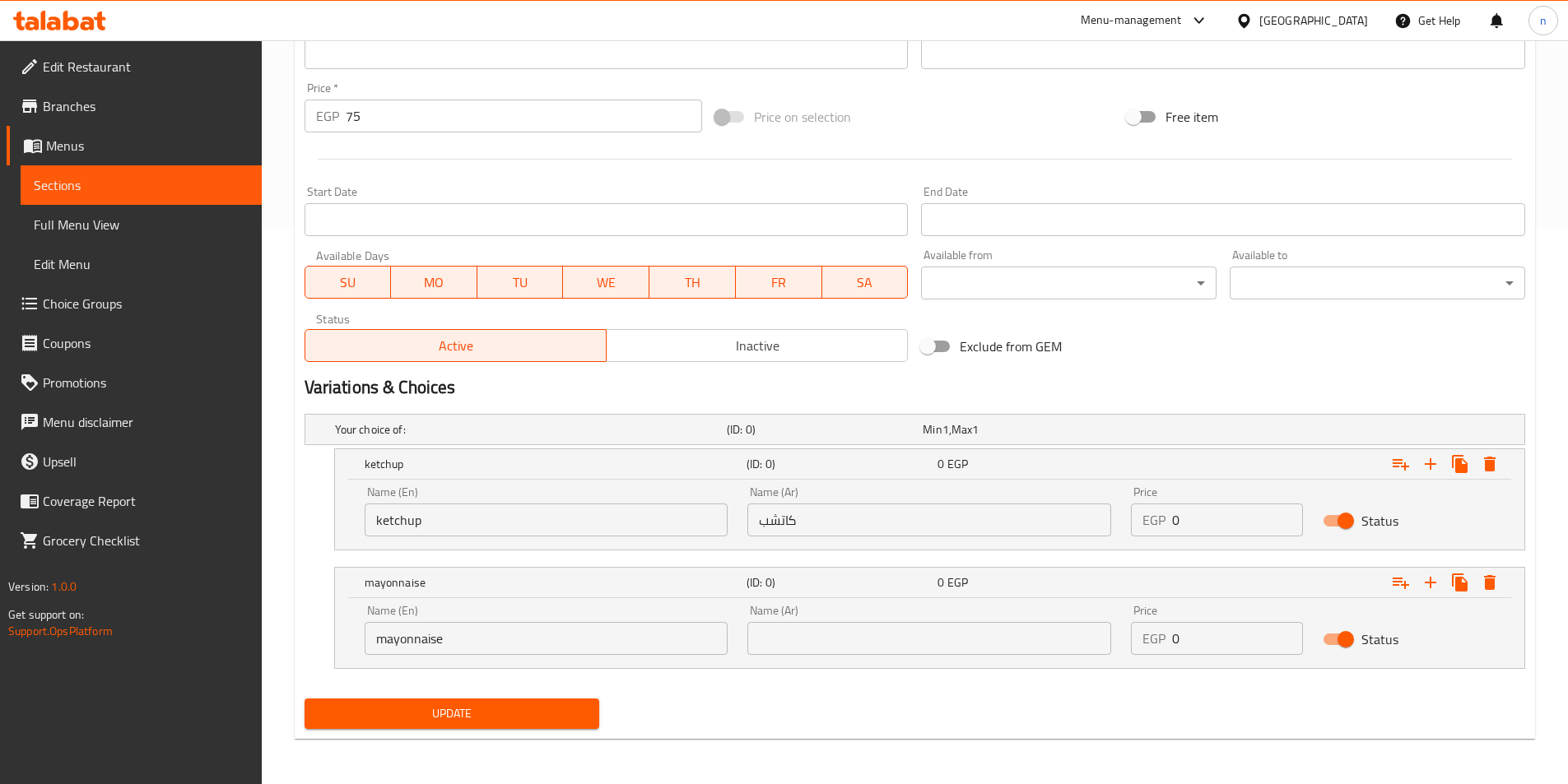
click at [999, 638] on input "text" at bounding box center [929, 638] width 363 height 33
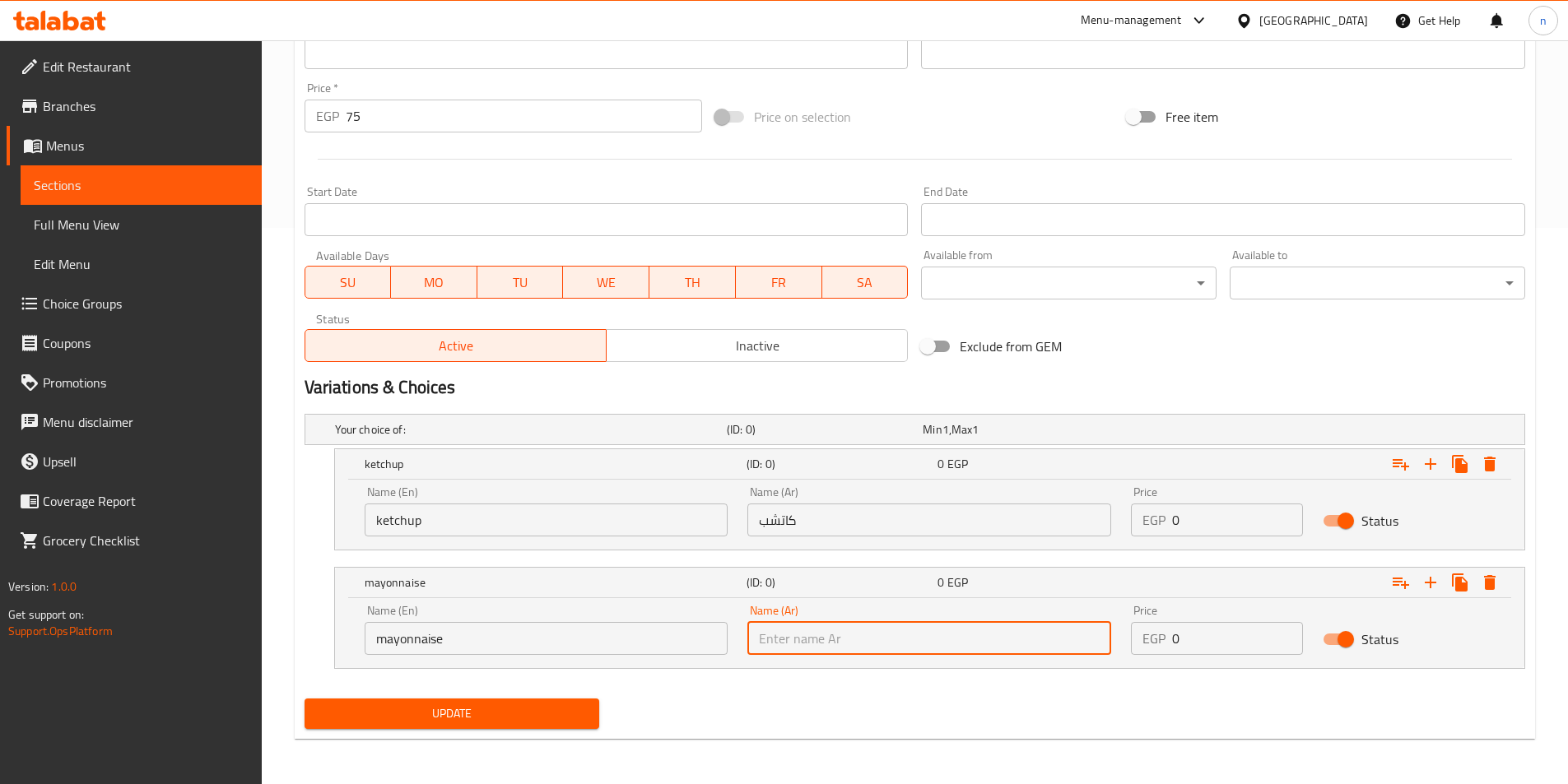
paste input "مايونيز"
type input "مايونيز"
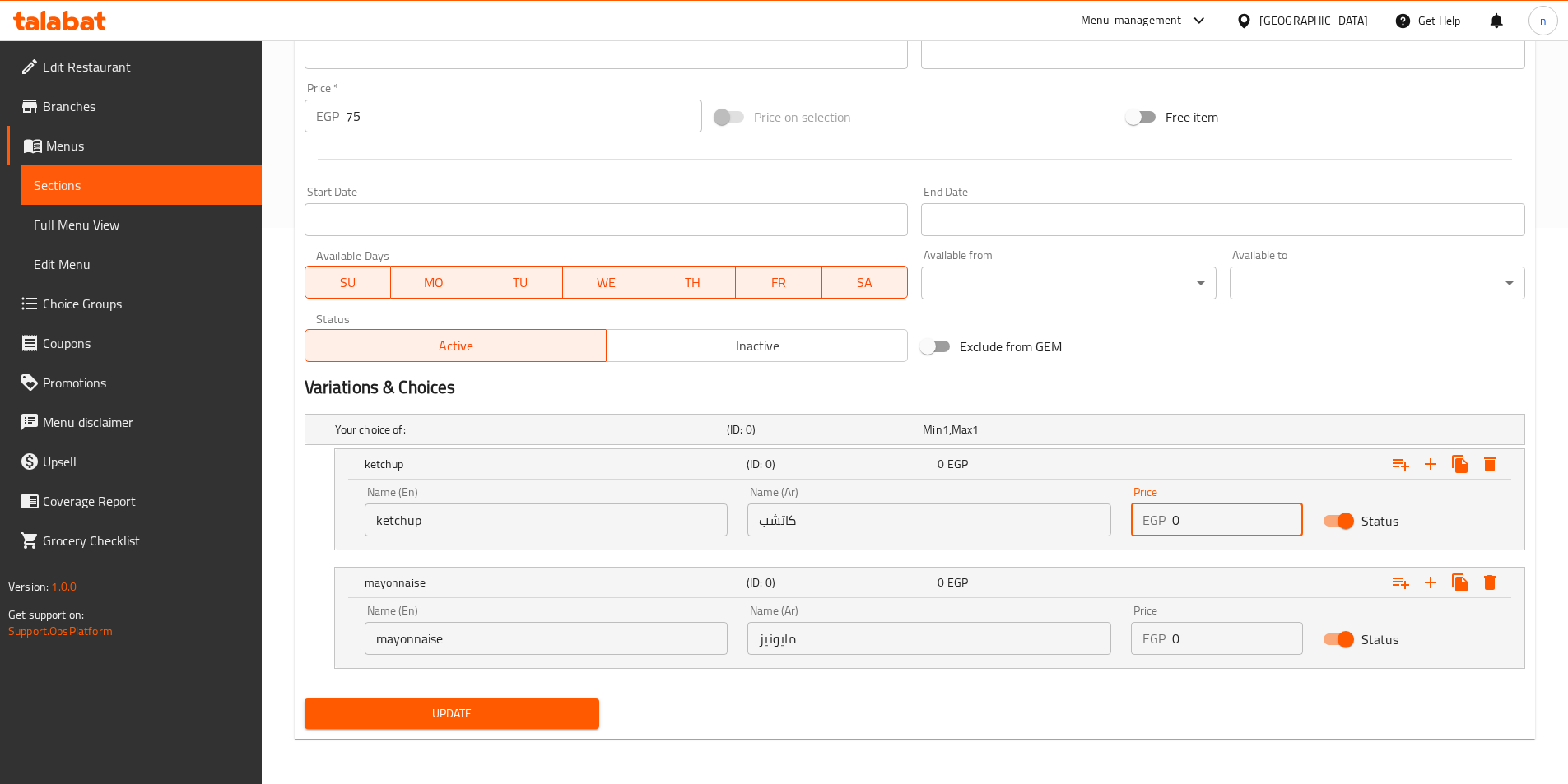
click at [1216, 533] on input "0" at bounding box center [1238, 520] width 131 height 33
type input "75"
click at [1206, 641] on input "0" at bounding box center [1238, 638] width 131 height 33
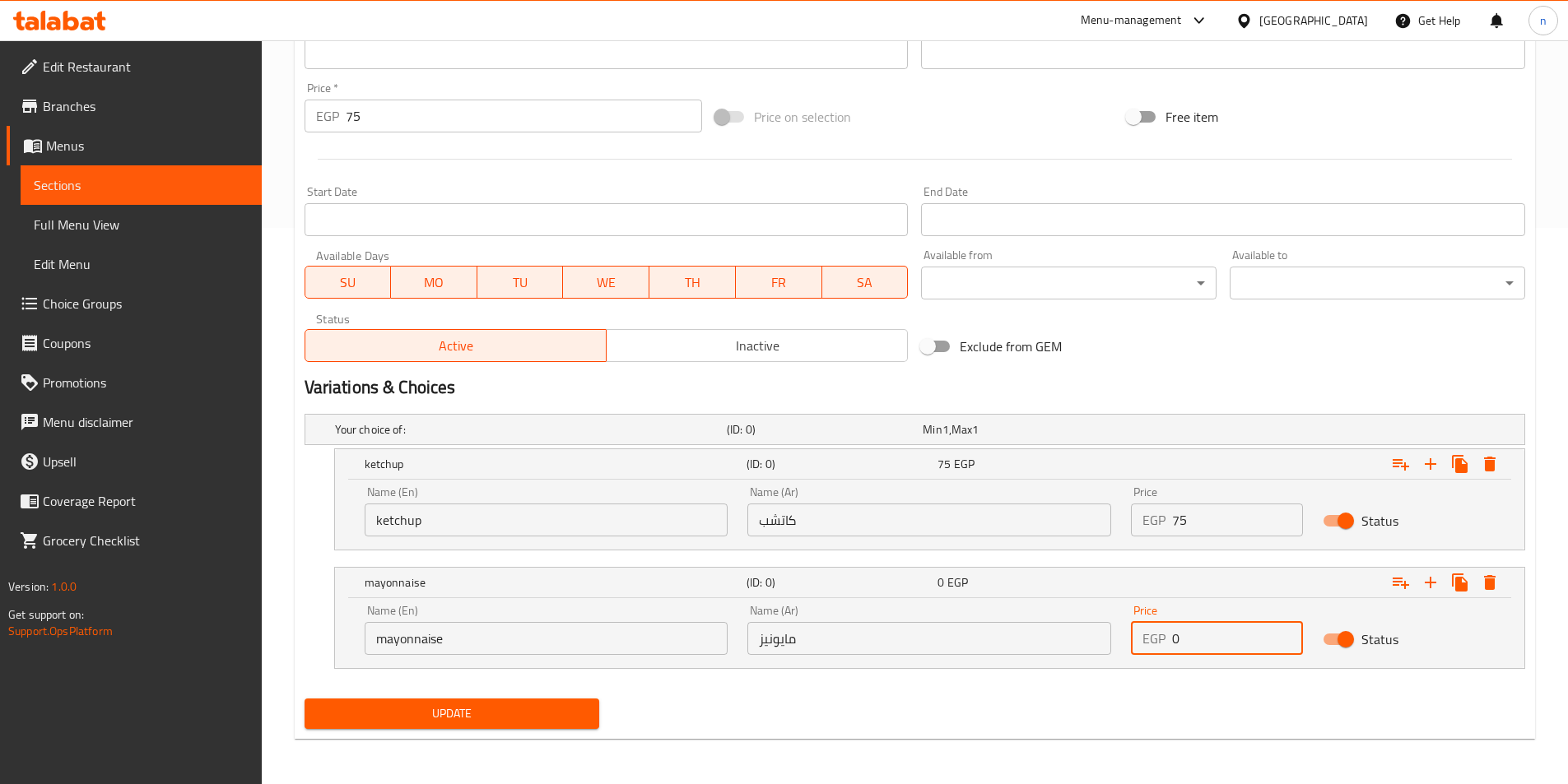
click at [1206, 641] on input "0" at bounding box center [1238, 638] width 131 height 33
type input "75"
click at [443, 116] on input "75" at bounding box center [524, 116] width 358 height 33
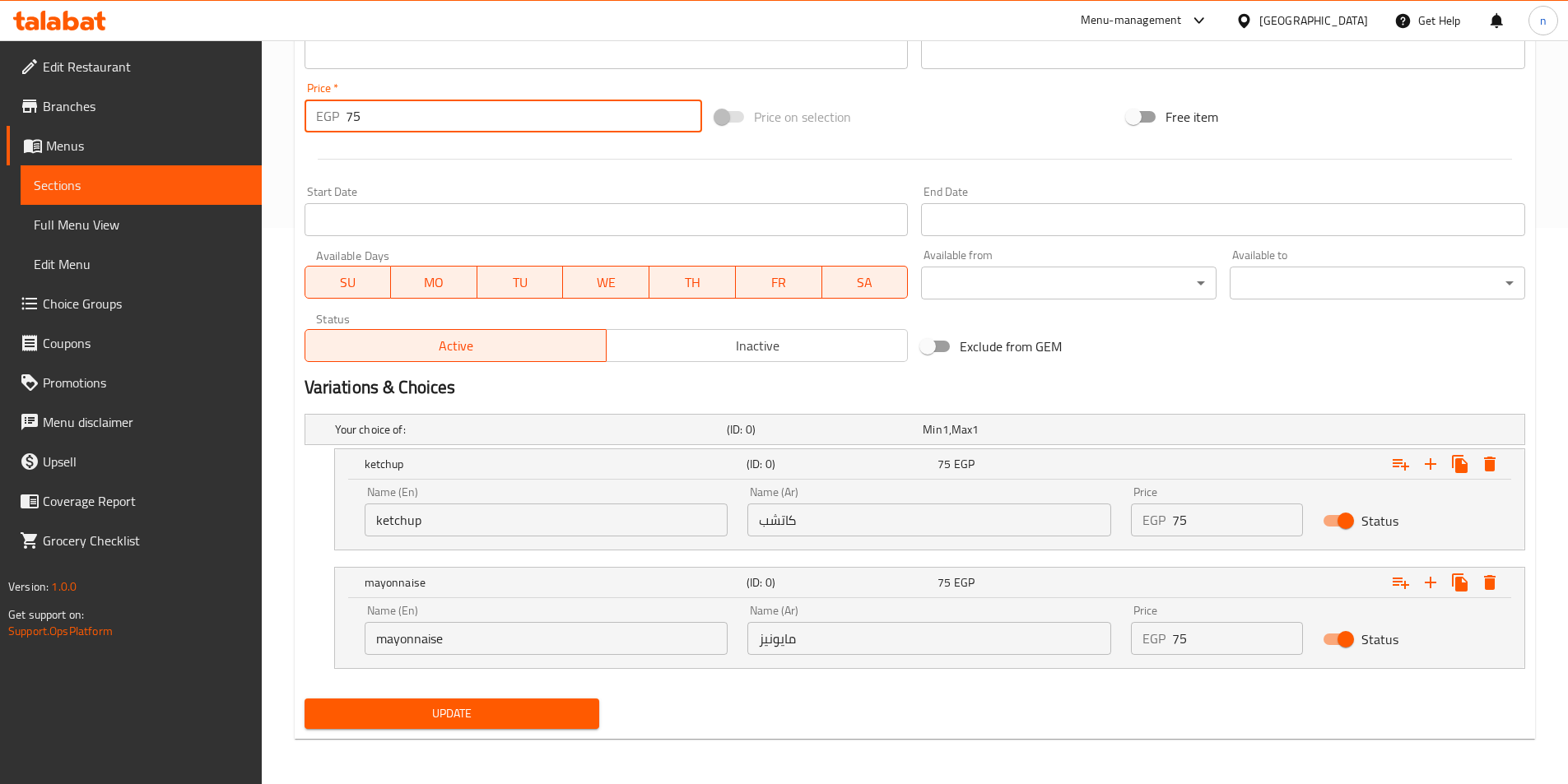
click at [443, 116] on input "75" at bounding box center [524, 116] width 358 height 33
type input "0"
click at [486, 707] on span "Update" at bounding box center [452, 714] width 269 height 20
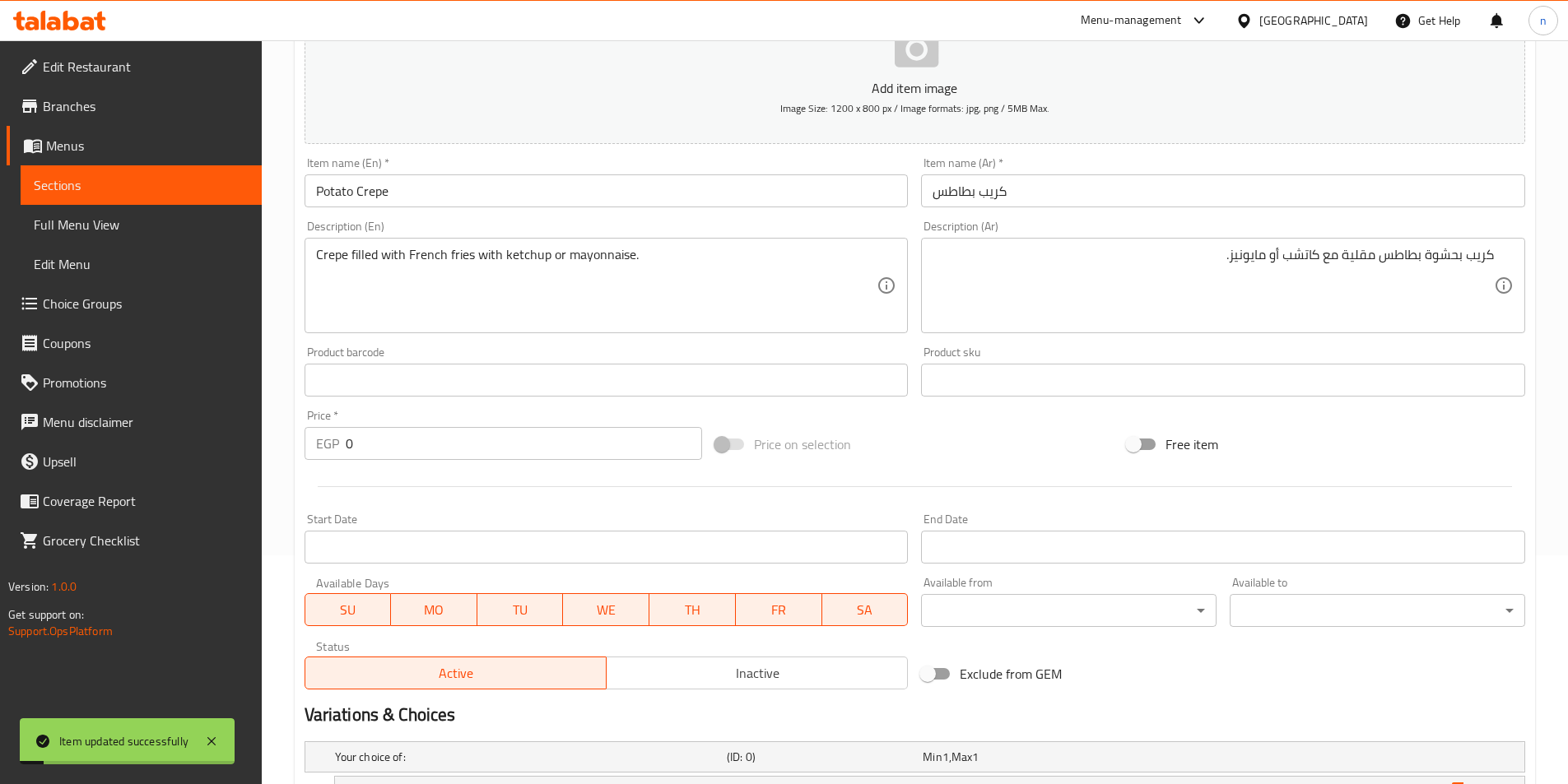
scroll to position [227, 0]
click at [1031, 447] on div "Price on selection" at bounding box center [913, 446] width 411 height 44
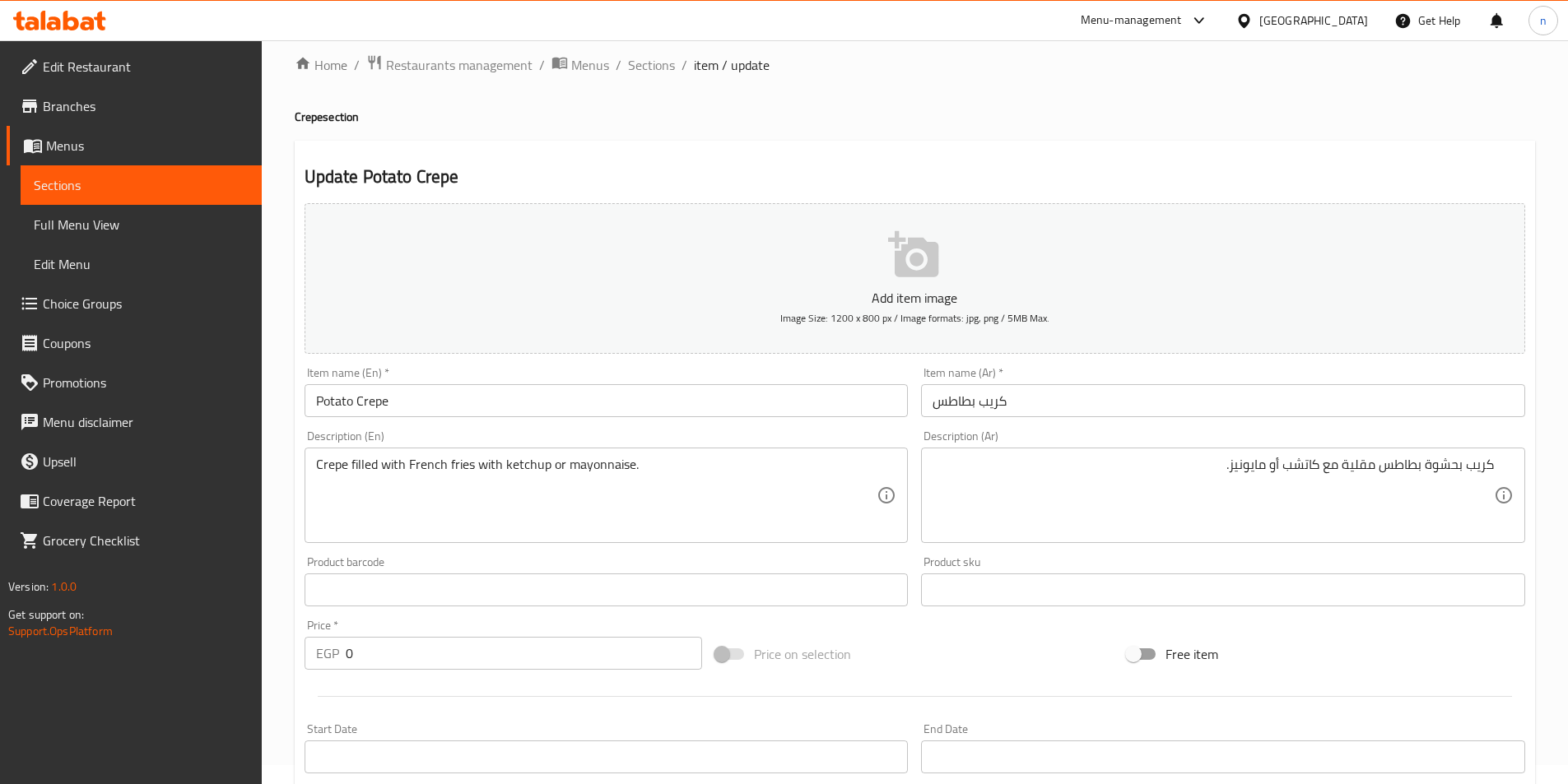
scroll to position [0, 0]
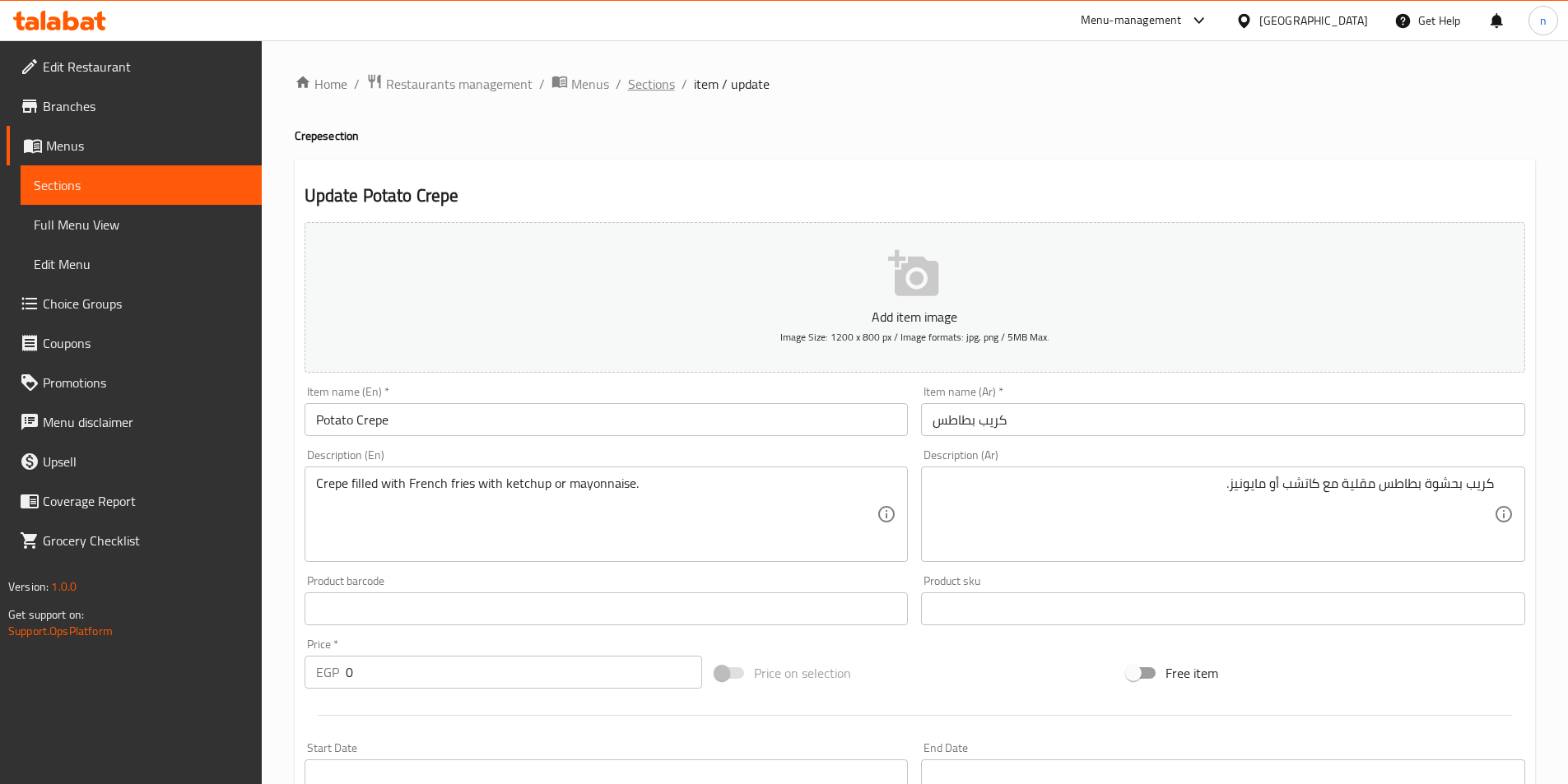
click at [632, 81] on span "Sections" at bounding box center [651, 83] width 47 height 20
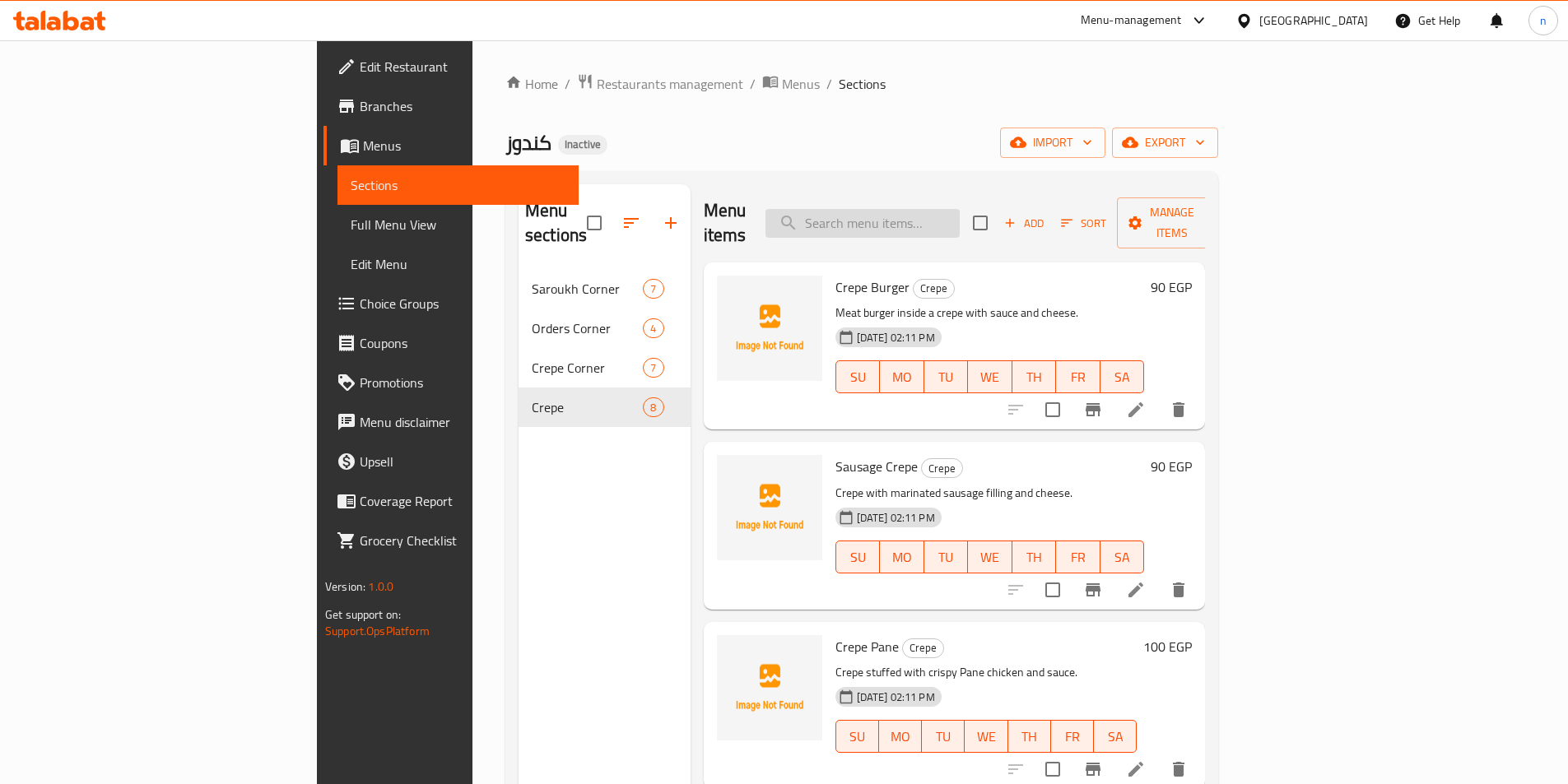
click at [920, 209] on input "search" at bounding box center [862, 224] width 194 height 29
paste input "Grilled Pane Saroukh Box"
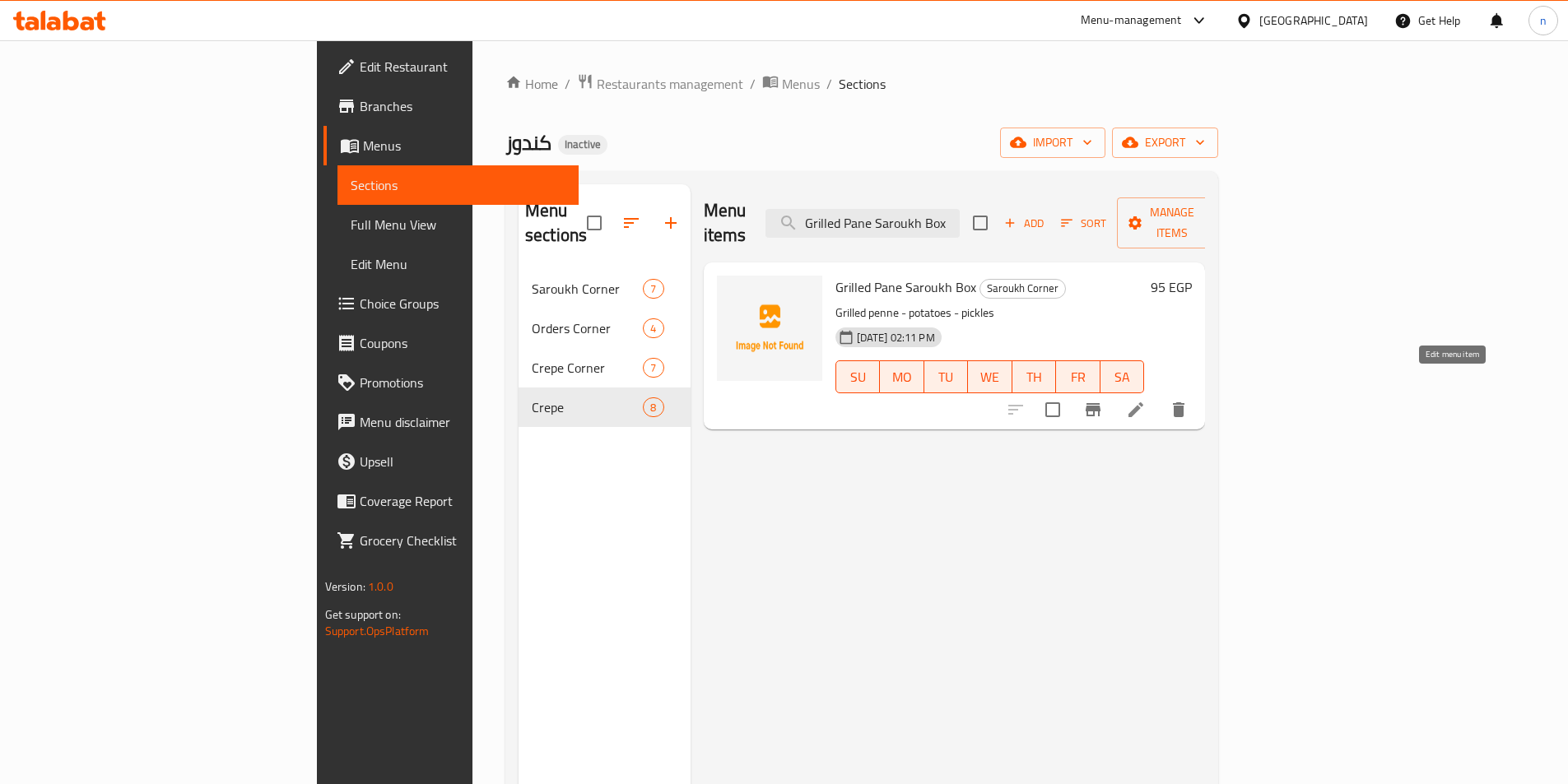
type input "Grilled Pane Saroukh Box"
click at [1146, 400] on icon at bounding box center [1136, 409] width 20 height 20
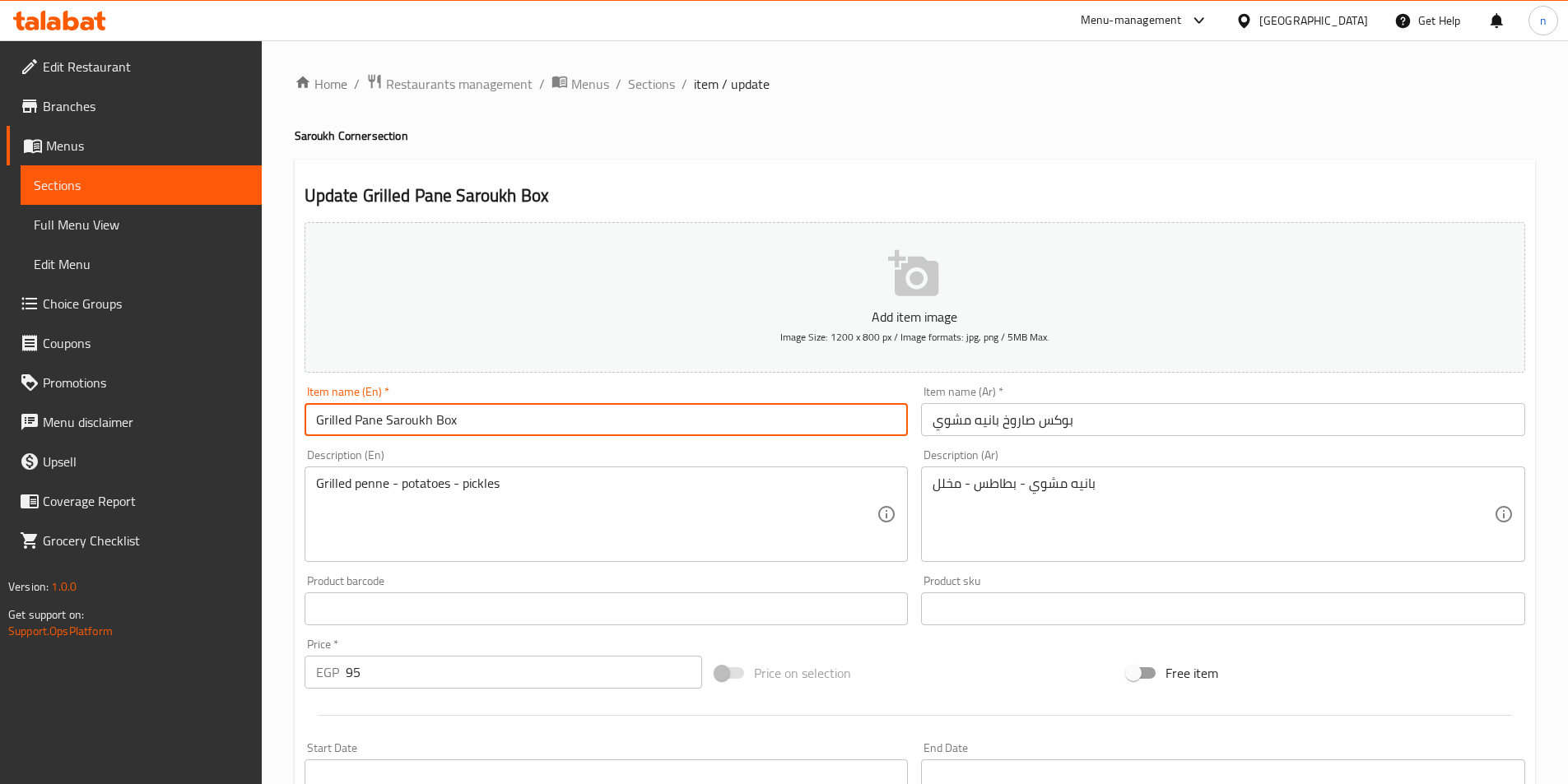
click at [370, 421] on input "Grilled Pane Saroukh Box" at bounding box center [607, 420] width 604 height 33
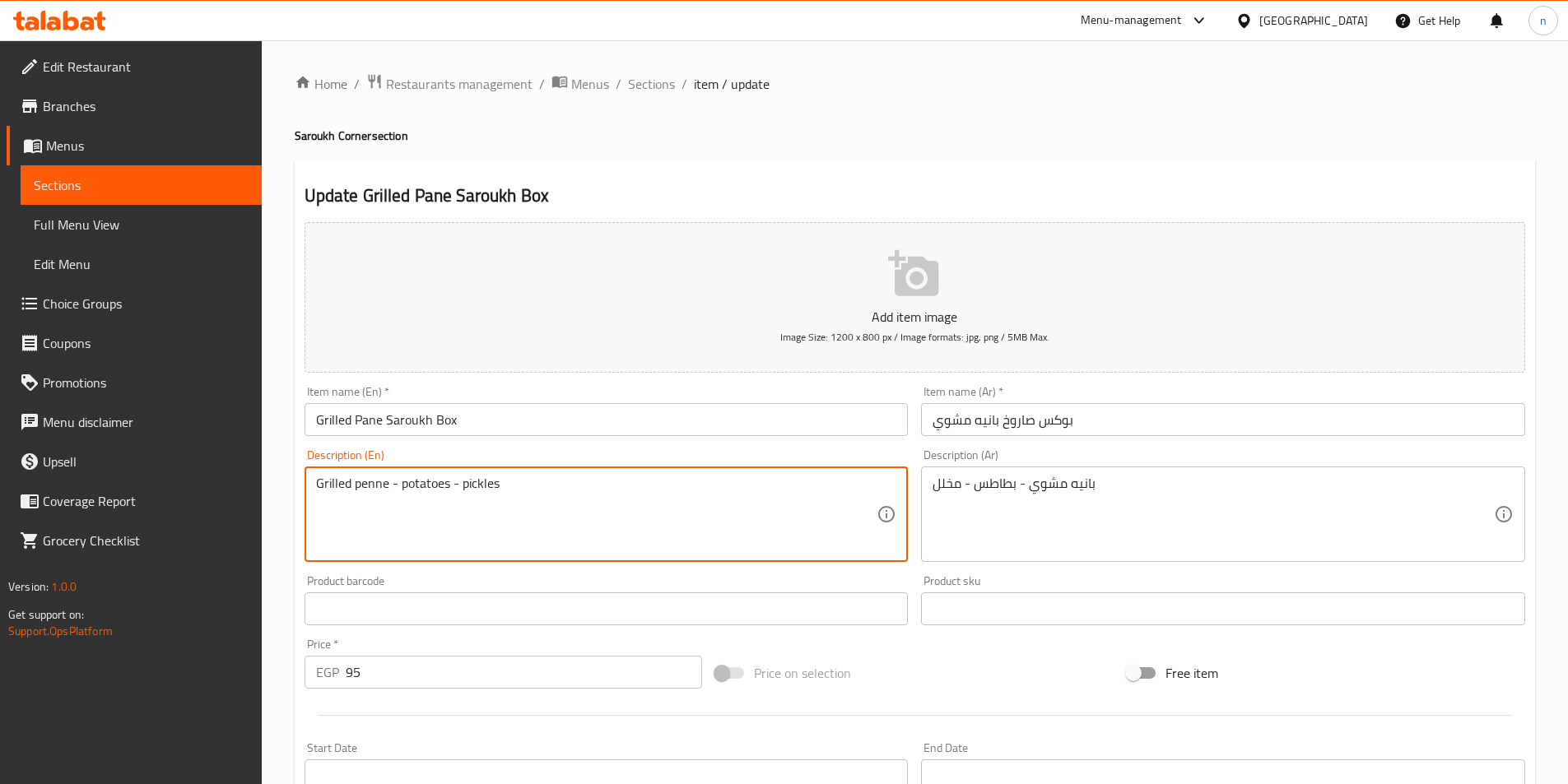
click at [369, 485] on textarea "Grilled penne - potatoes - pickles" at bounding box center [596, 515] width 561 height 78
paste textarea "Pane"
type textarea "Grilled Pane- potatoes - pickles"
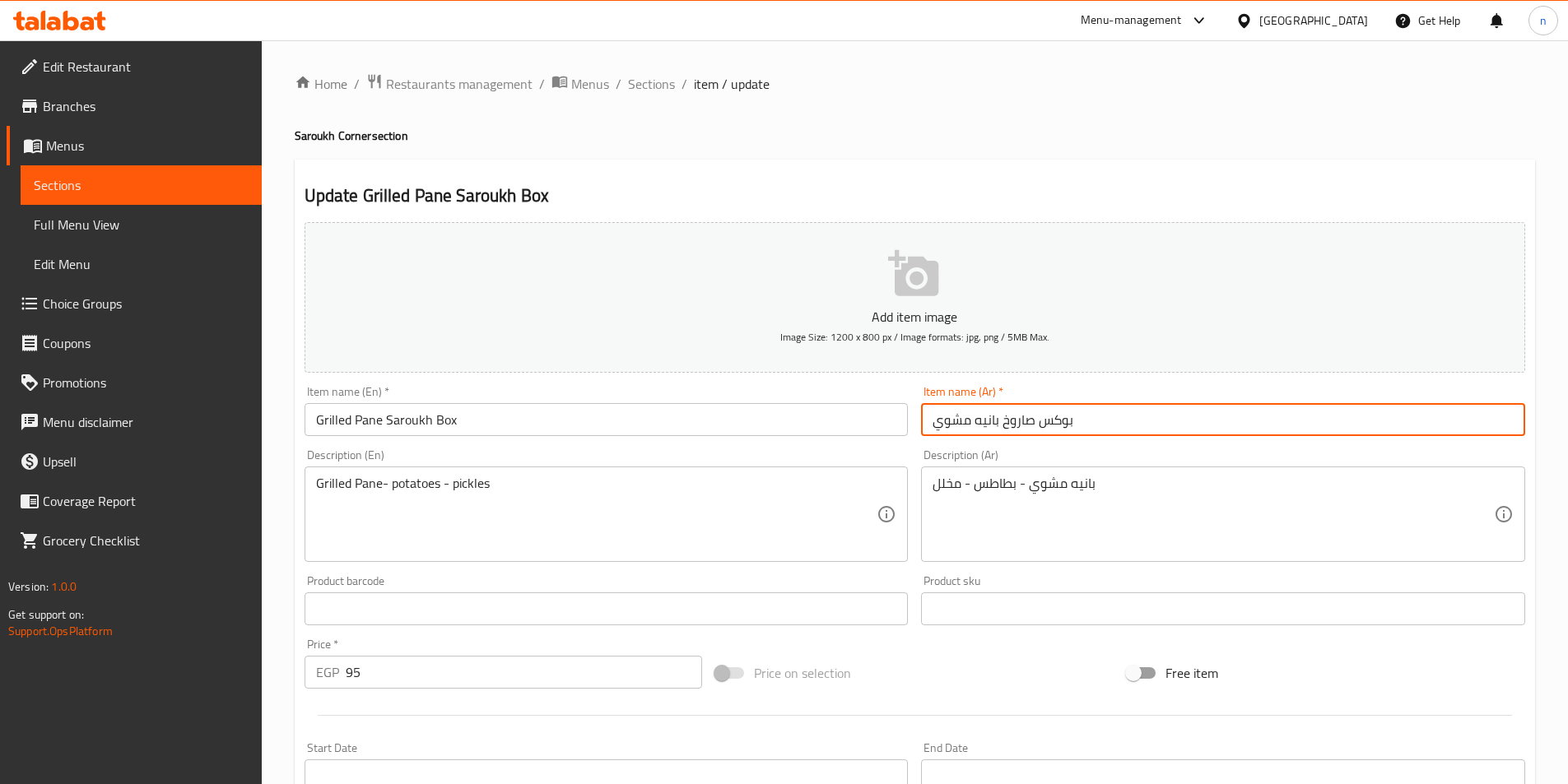
click at [1062, 427] on input "بوكس صاروخ بانيه مشوي" at bounding box center [1223, 420] width 604 height 33
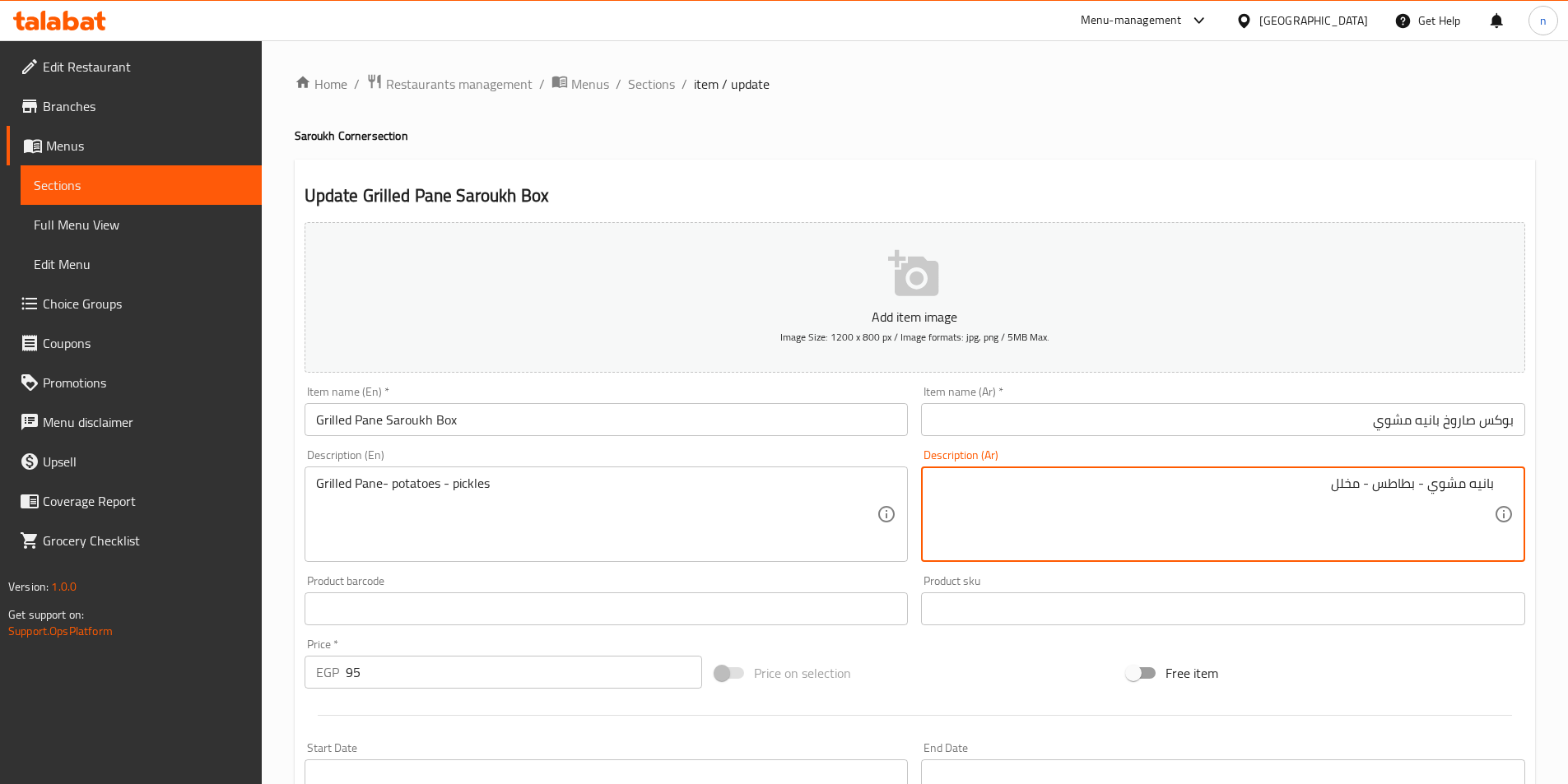
click at [1005, 695] on div "Price on selection" at bounding box center [913, 673] width 411 height 44
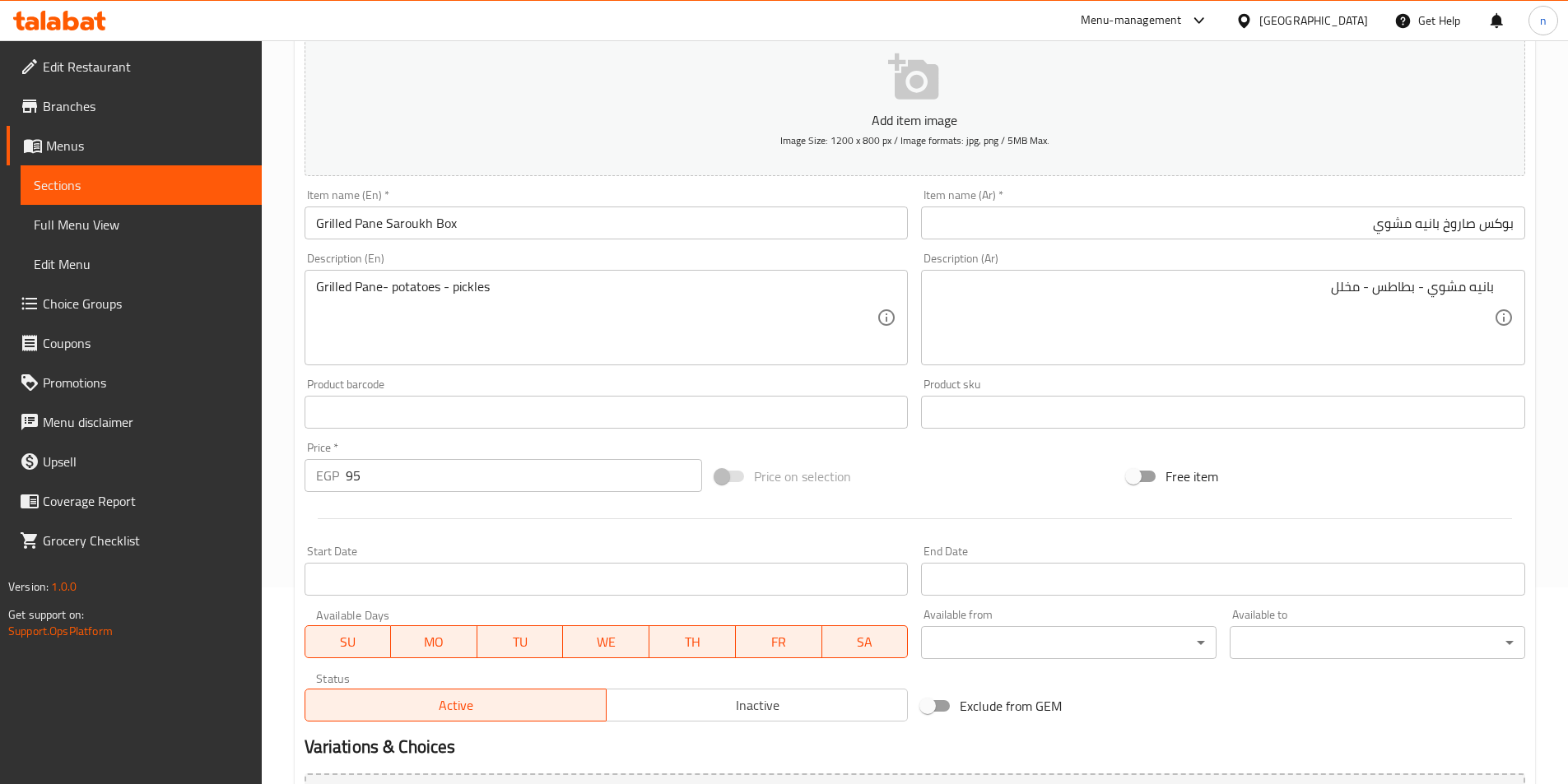
scroll to position [329, 0]
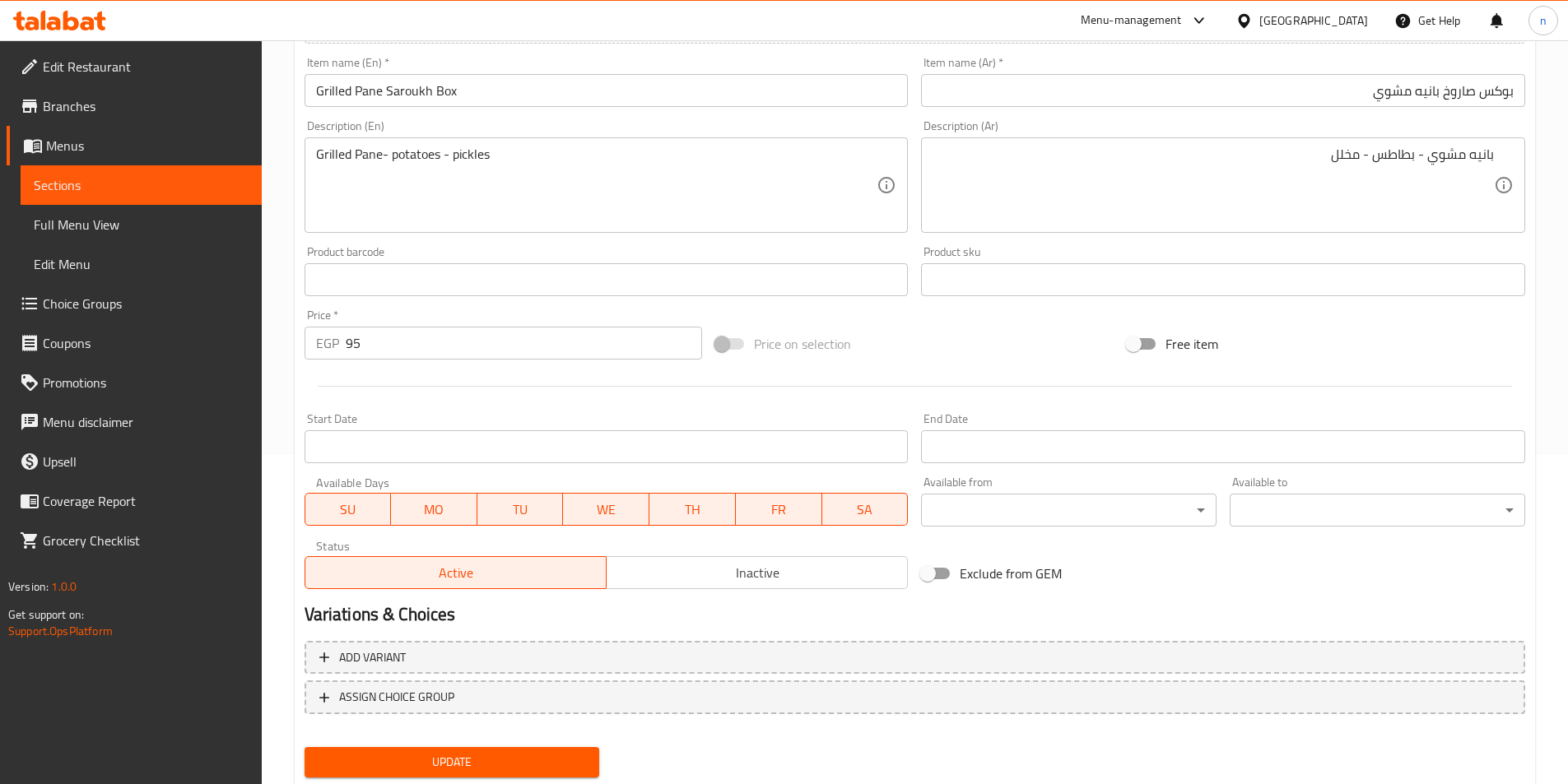
click at [488, 761] on span "Update" at bounding box center [452, 763] width 269 height 20
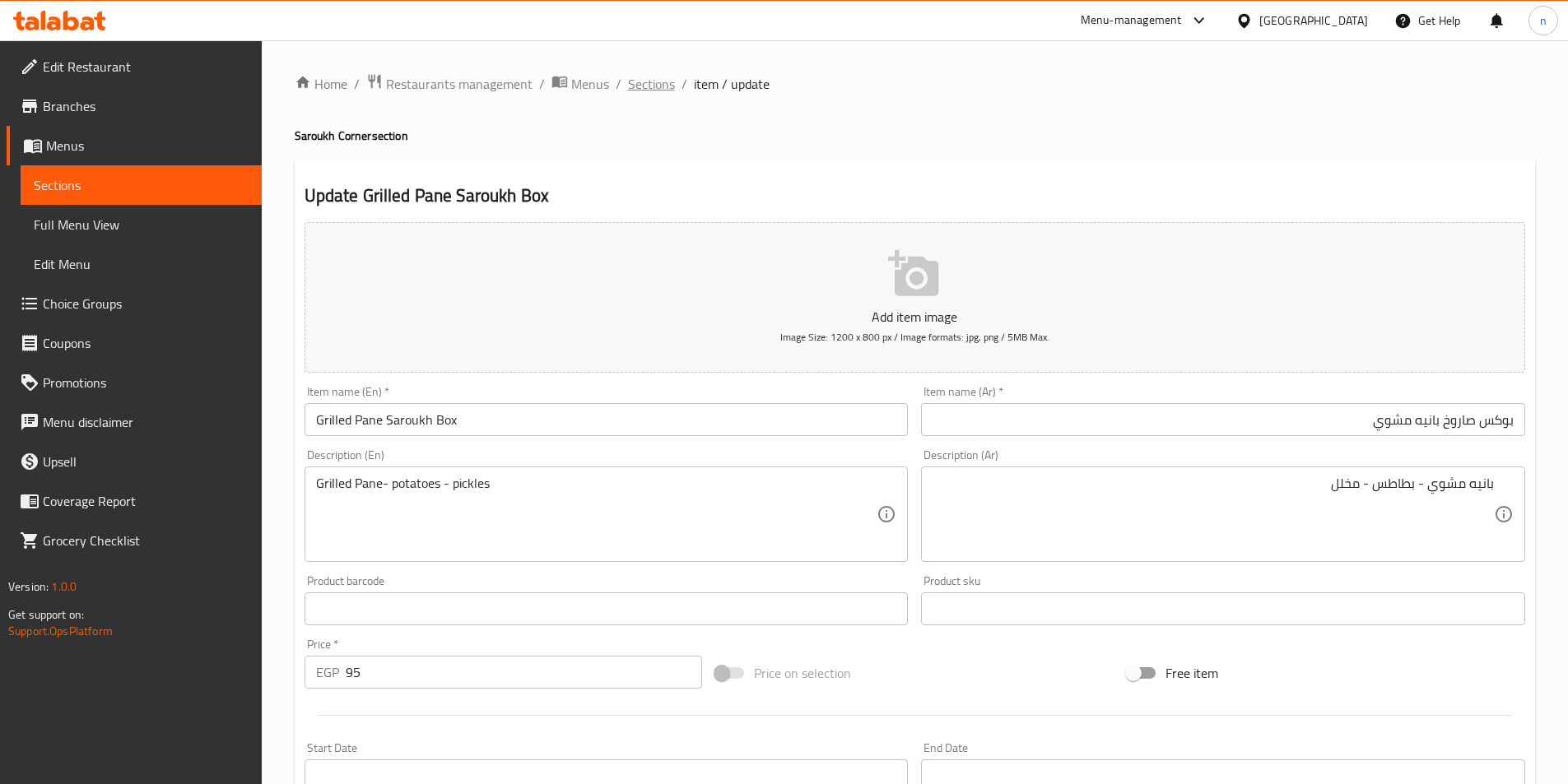
click at [651, 83] on span "Sections" at bounding box center [651, 83] width 47 height 20
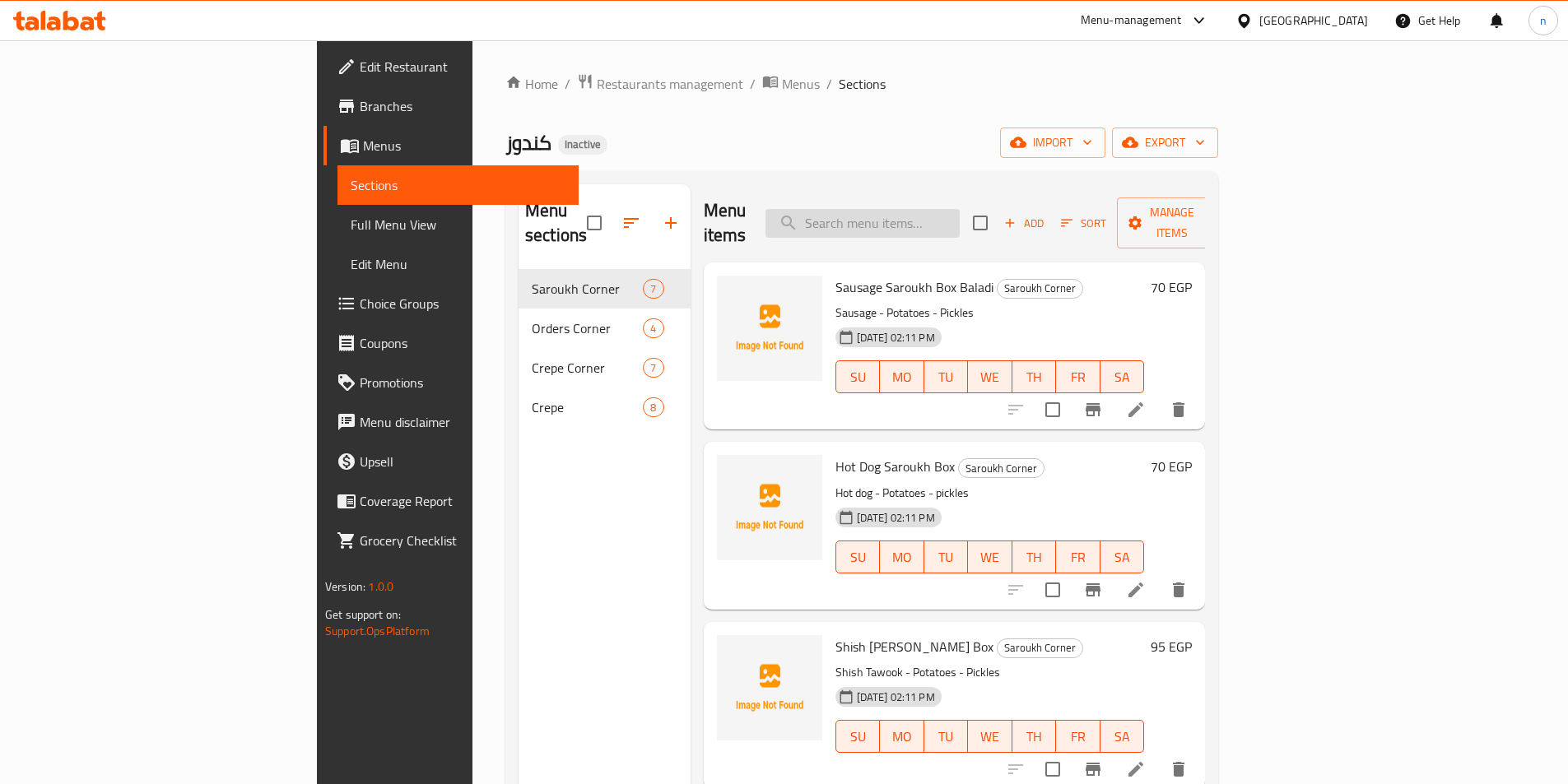
click at [959, 209] on input "search" at bounding box center [862, 224] width 194 height 29
paste input "Mixed Chicken Crepe"
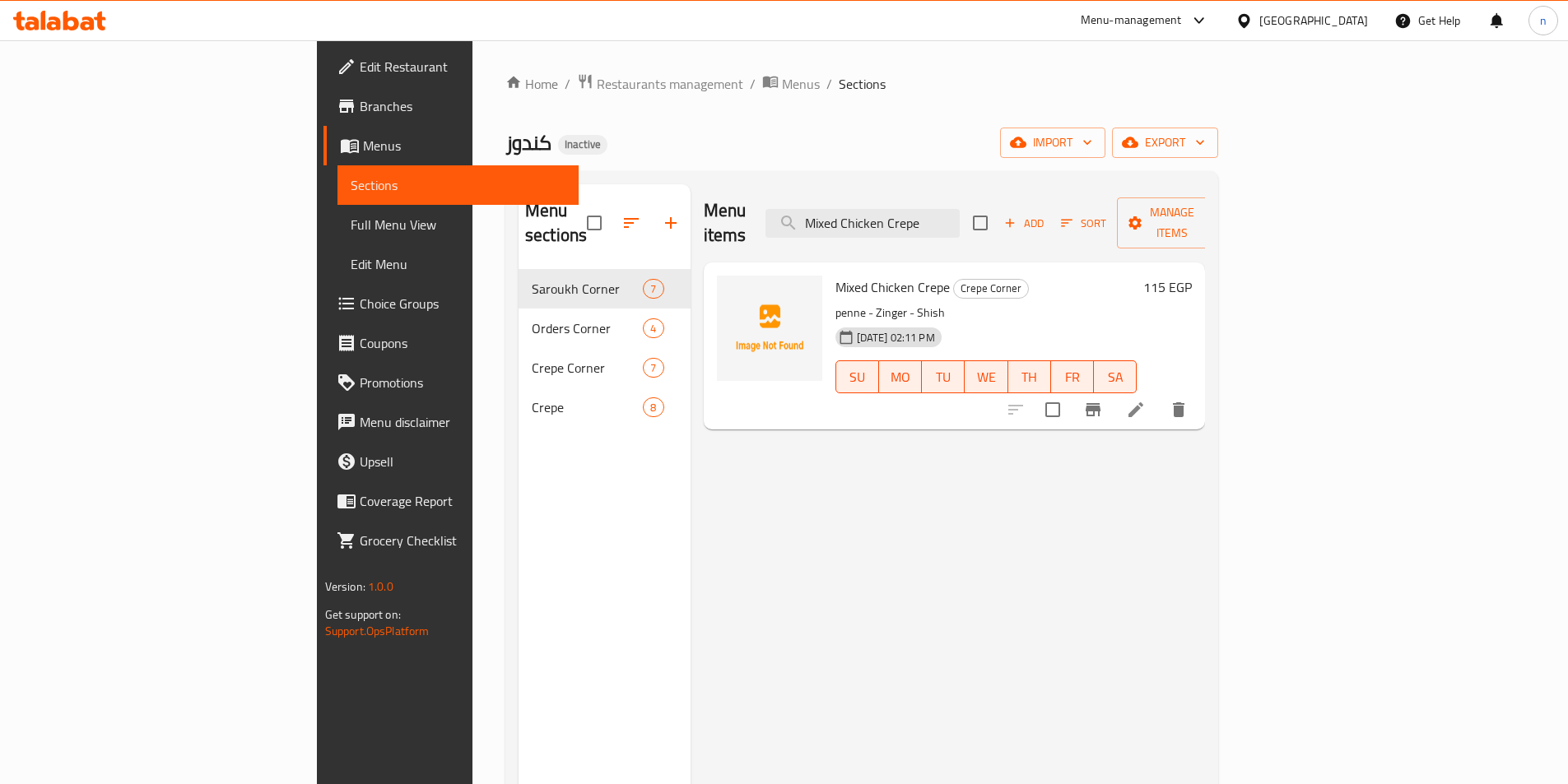
type input "Mixed Chicken Crepe"
click at [1146, 400] on icon at bounding box center [1136, 409] width 20 height 20
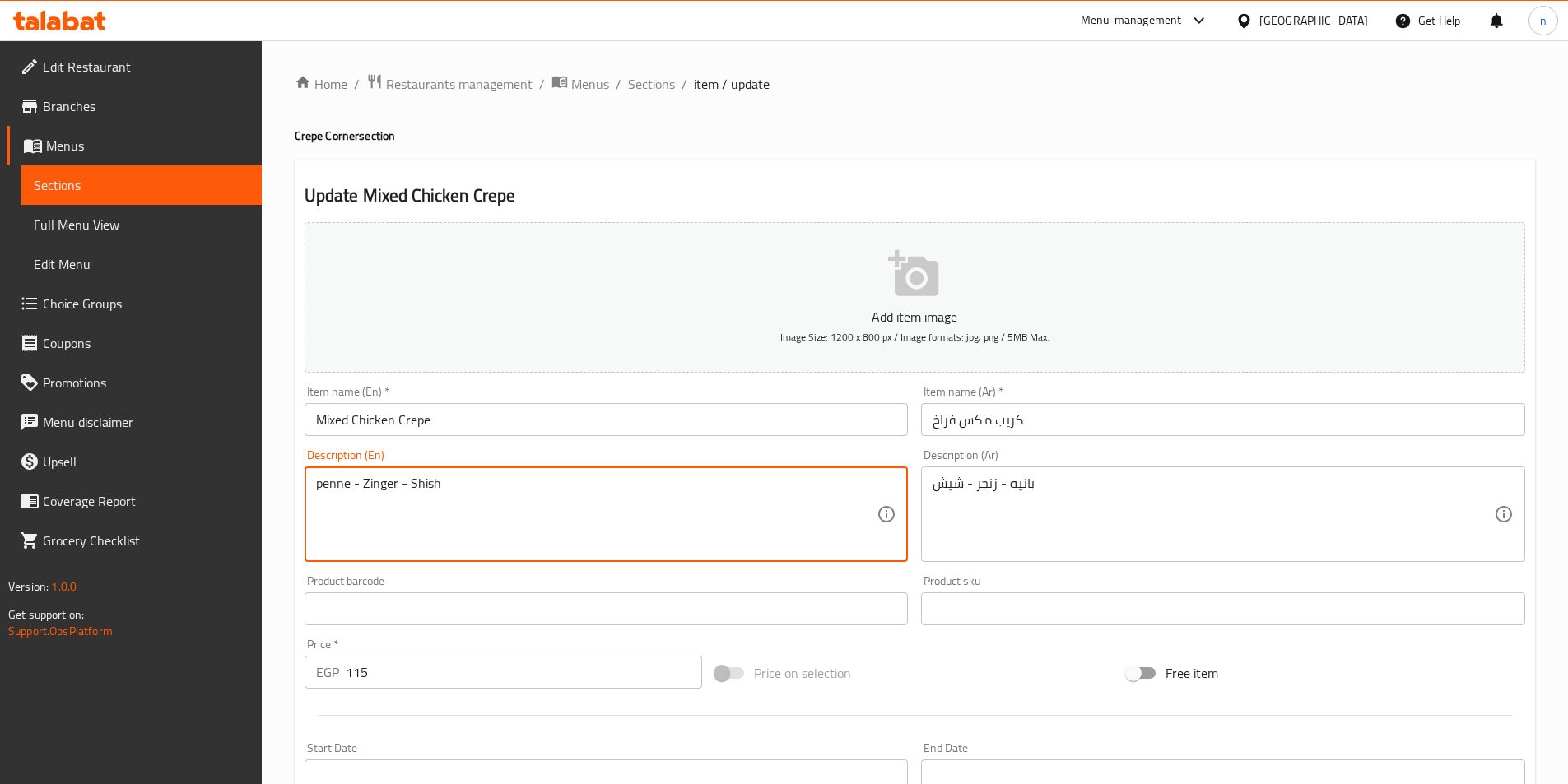
click at [335, 481] on textarea "penne - Zinger - Shish" at bounding box center [596, 515] width 561 height 78
paste textarea "Mixed Chicken Crepe"
click at [331, 486] on textarea "penne - Zinger - Shish" at bounding box center [596, 515] width 561 height 78
paste textarea "Pa"
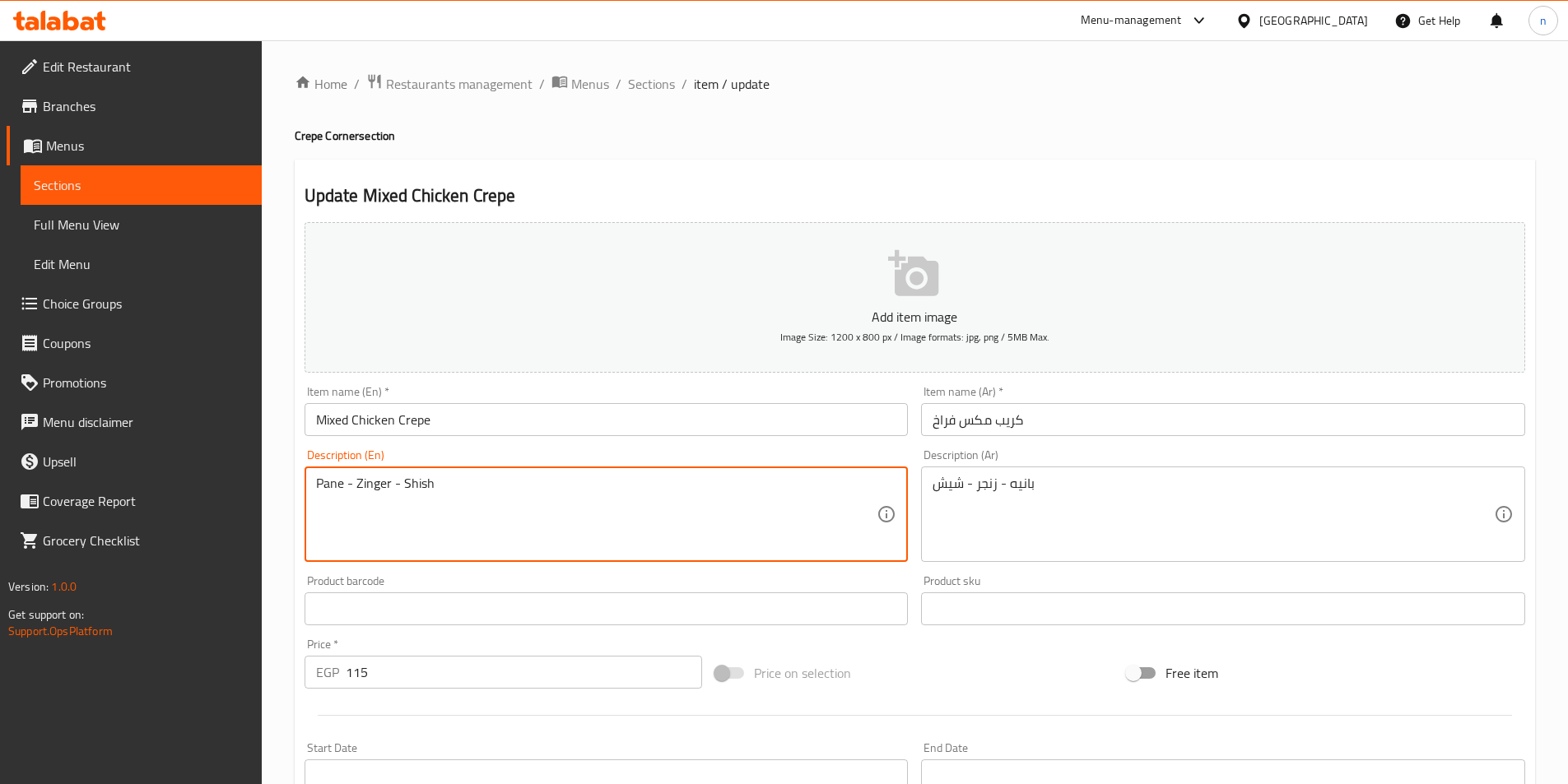
type textarea "Pane - Zinger - Shish"
click at [898, 669] on div "Price on selection" at bounding box center [913, 673] width 411 height 44
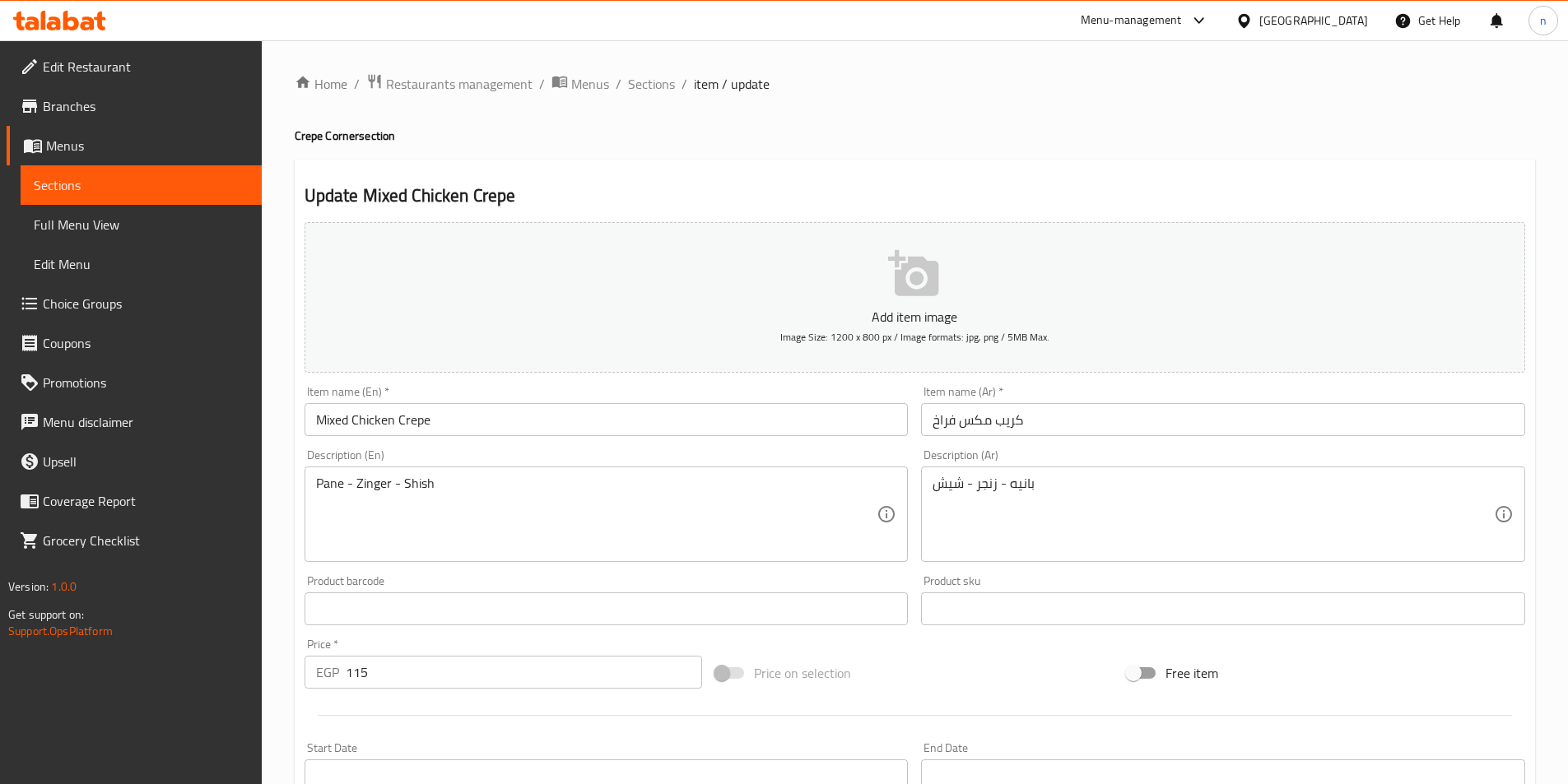
scroll to position [379, 0]
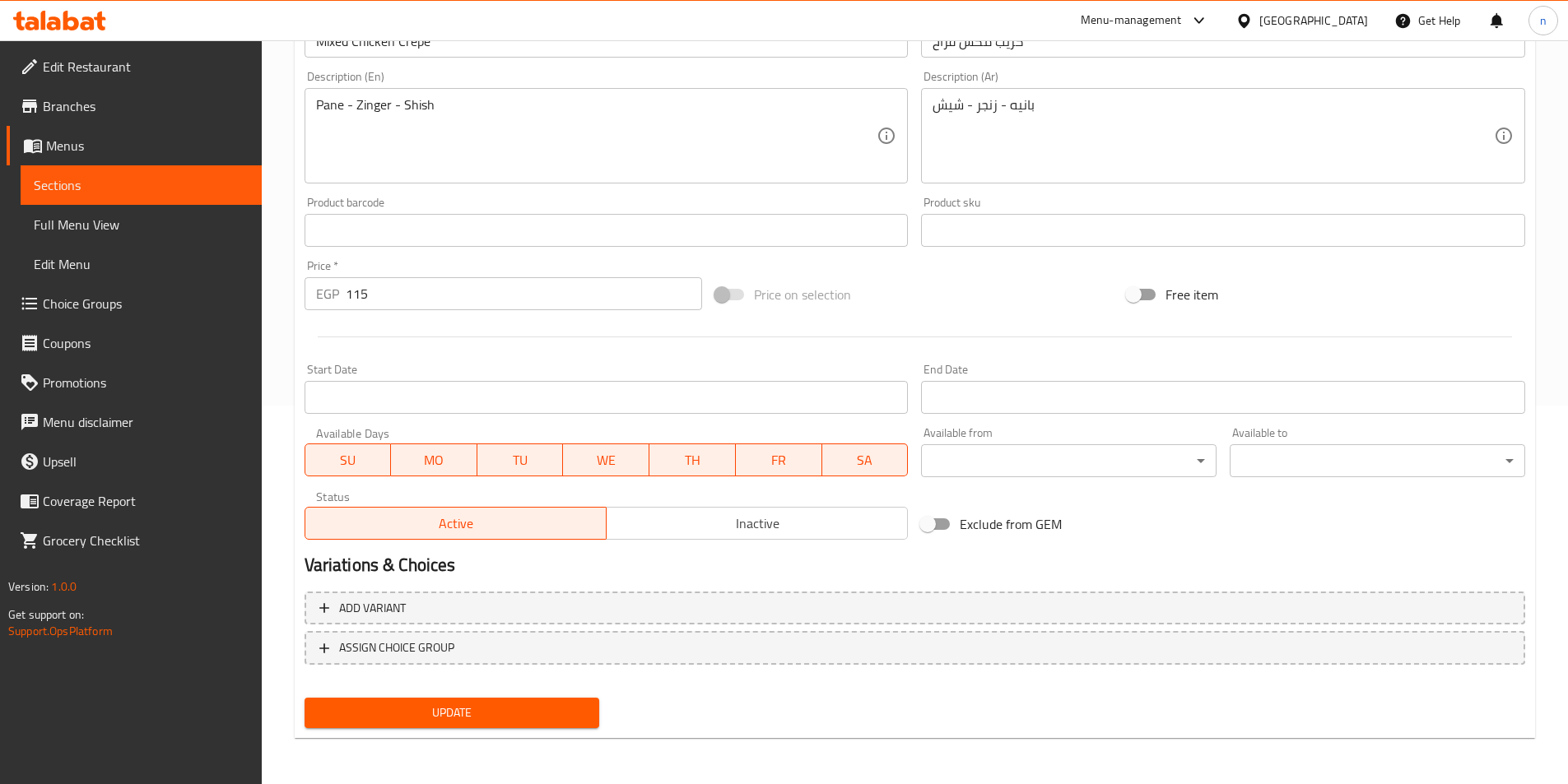
click at [484, 703] on span "Update" at bounding box center [452, 713] width 269 height 20
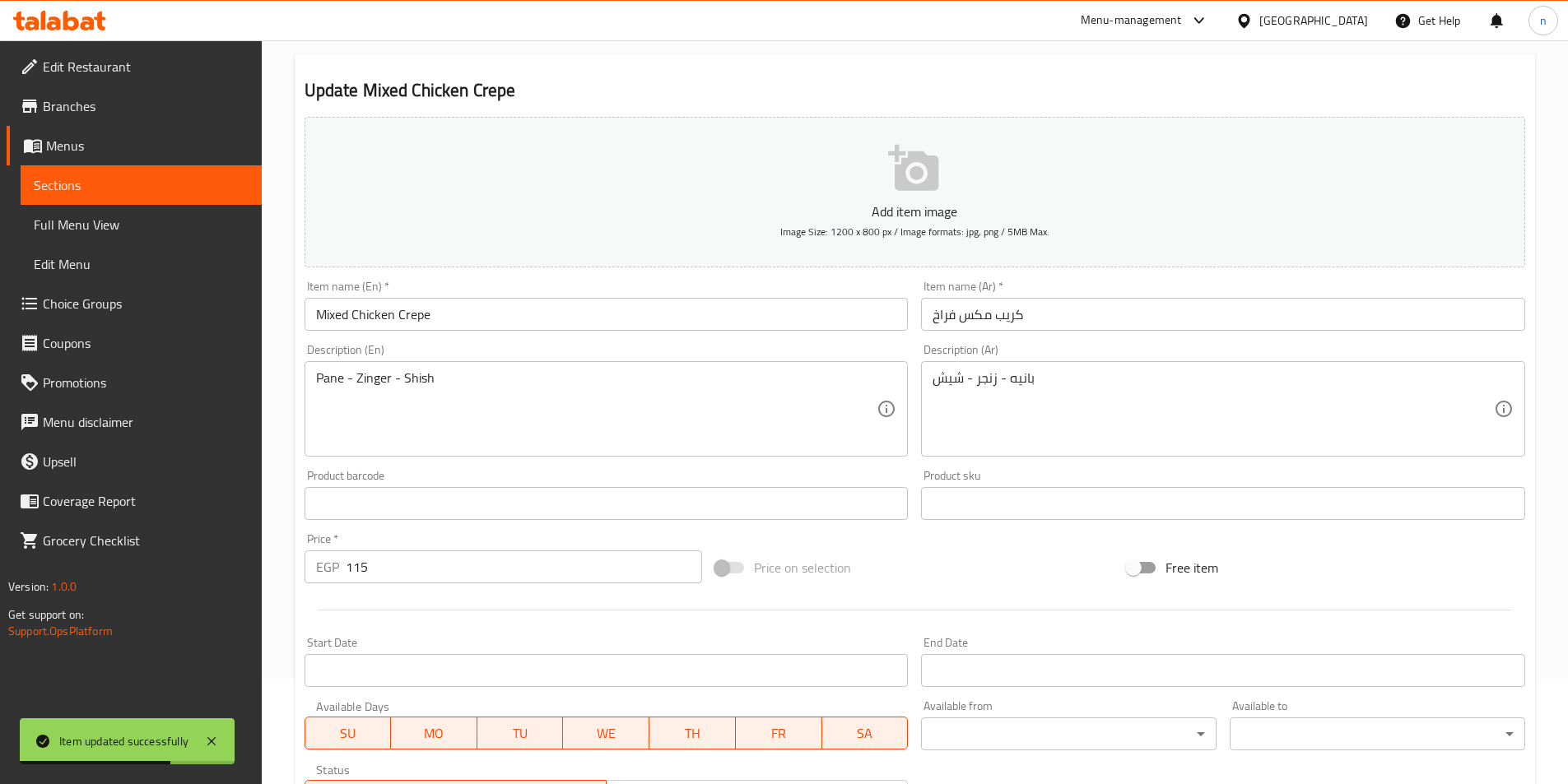
scroll to position [0, 0]
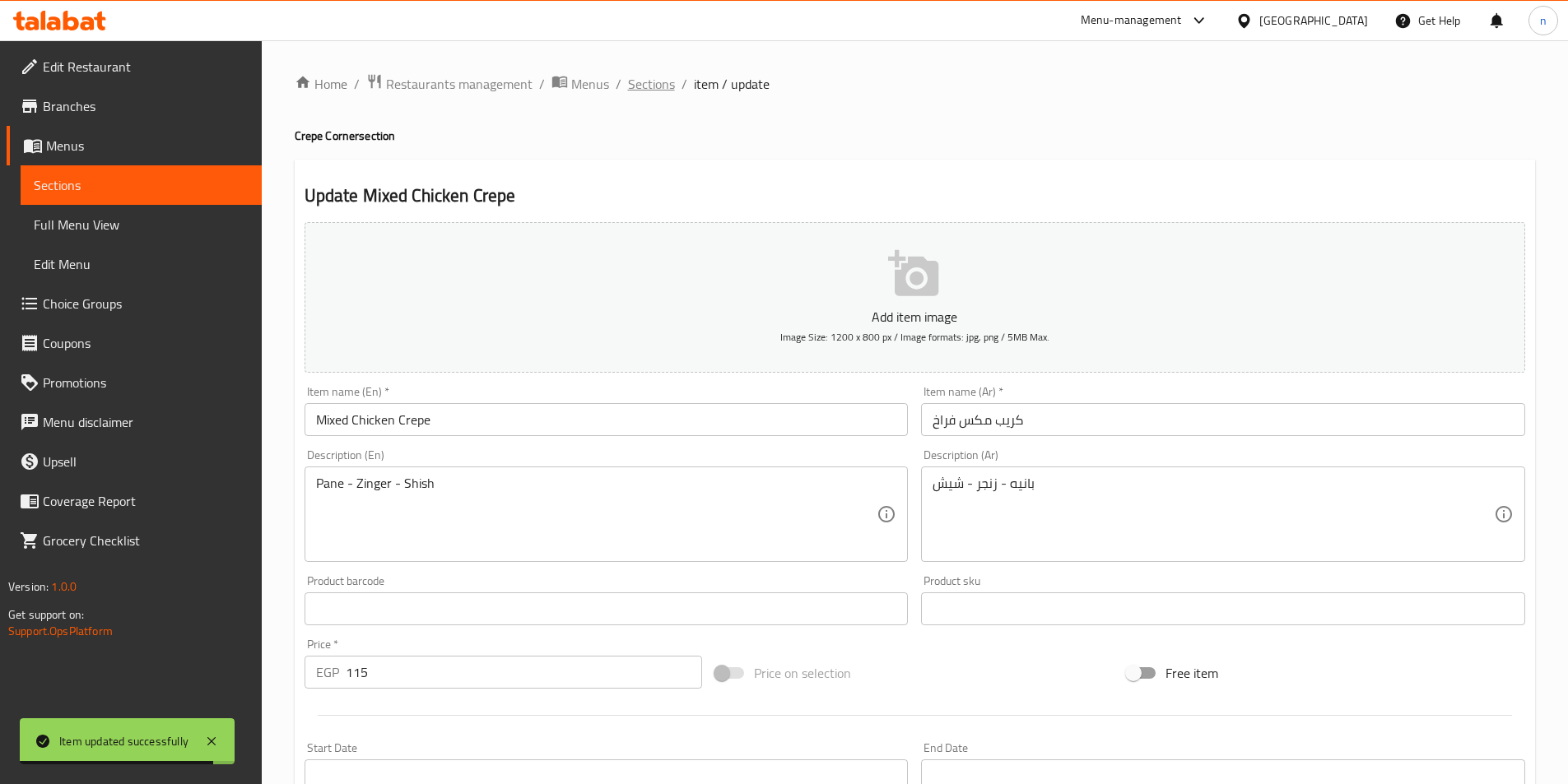
click at [650, 78] on span "Sections" at bounding box center [651, 83] width 47 height 20
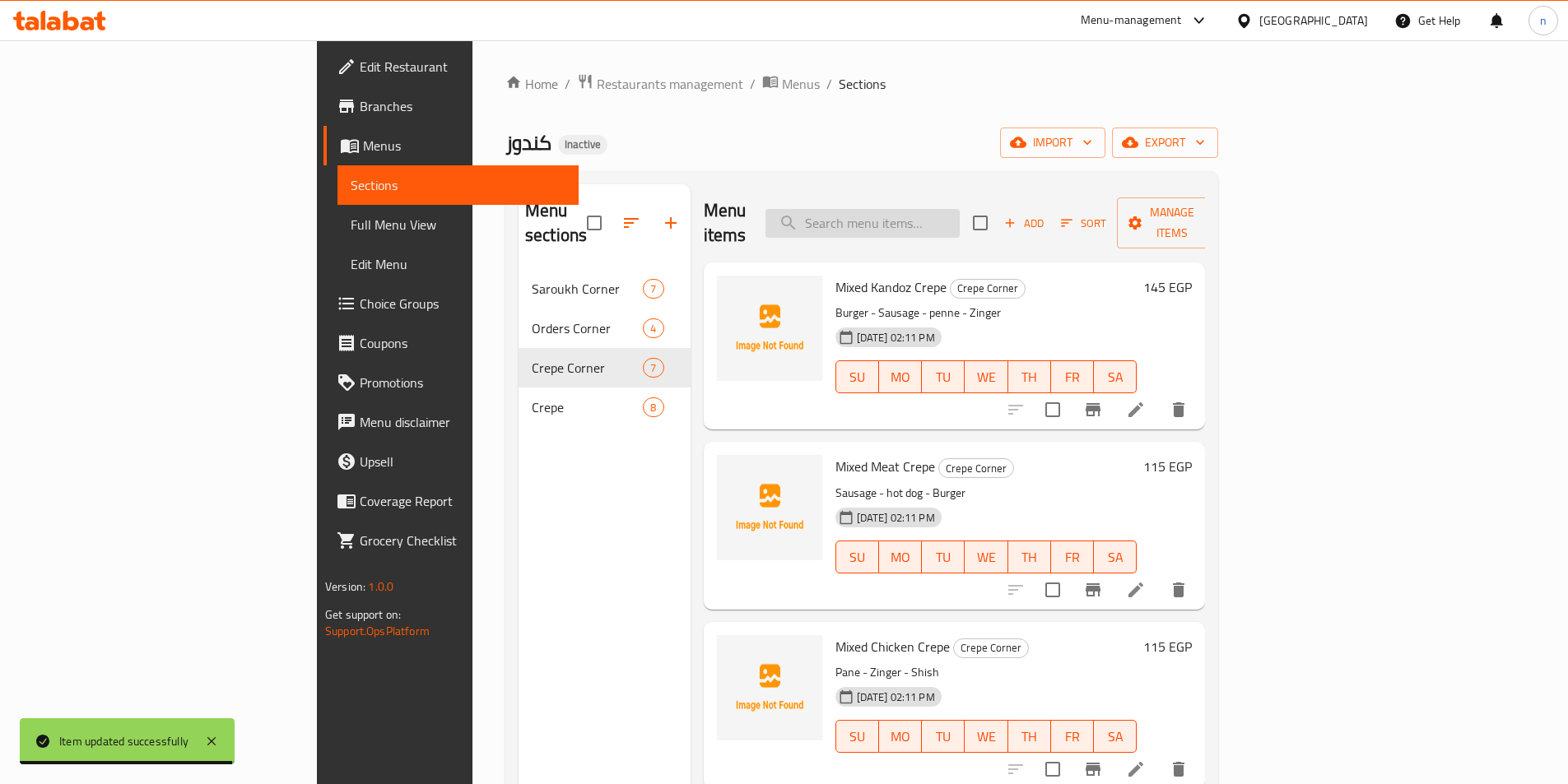
click at [959, 209] on input "search" at bounding box center [862, 224] width 194 height 29
paste input "Mixed Kandoz Crepe"
type input "Mixed Kandoz Crepe"
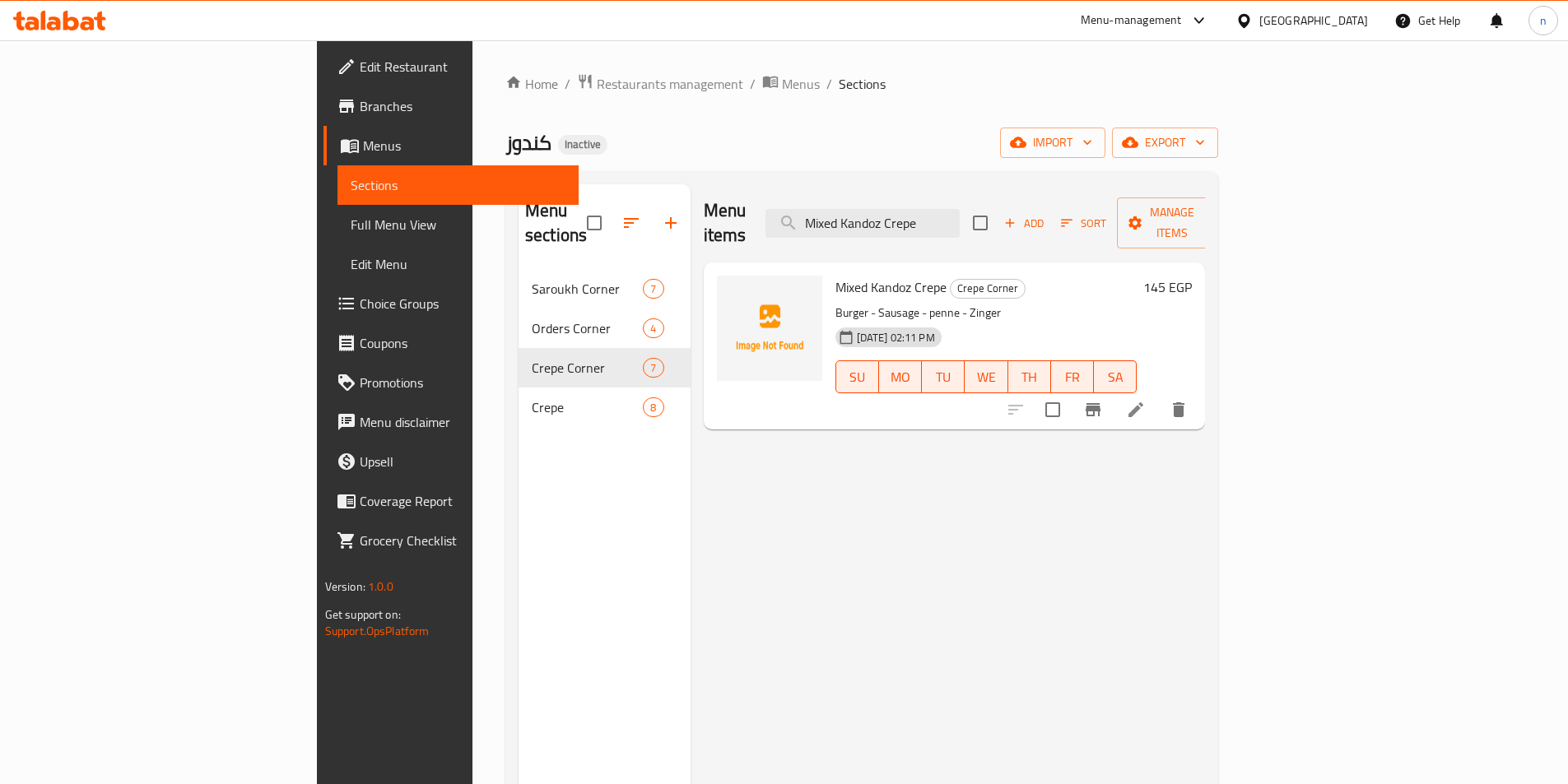
click at [1159, 395] on li at bounding box center [1136, 409] width 46 height 30
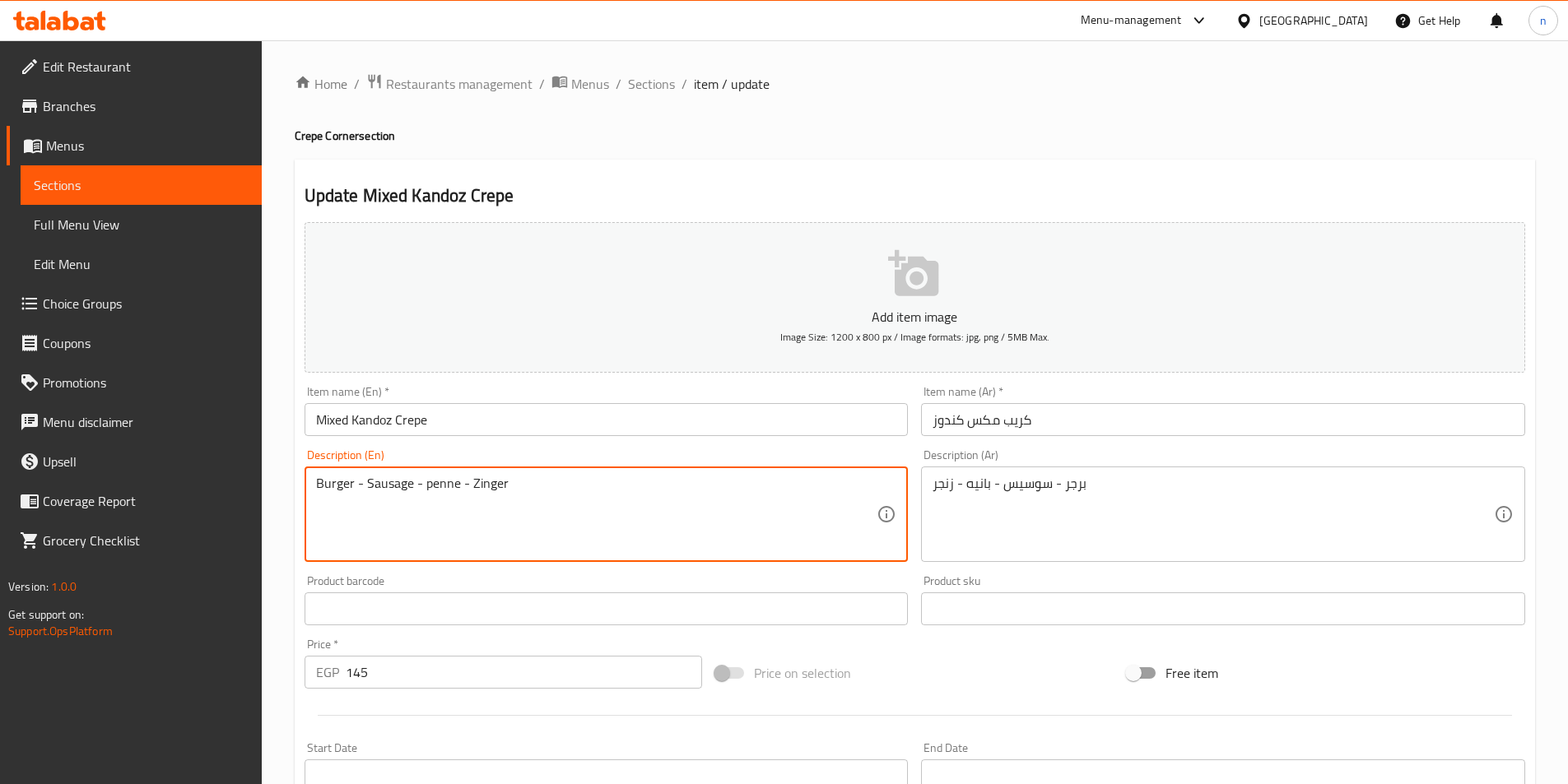
click at [443, 486] on textarea "Burger - Sausage - penne - Zinger" at bounding box center [596, 515] width 561 height 78
paste textarea "Mixed Kandoz Crepe"
click at [437, 484] on textarea "Burger - Sausage - penne - Zinger" at bounding box center [596, 515] width 561 height 78
paste textarea "Pane"
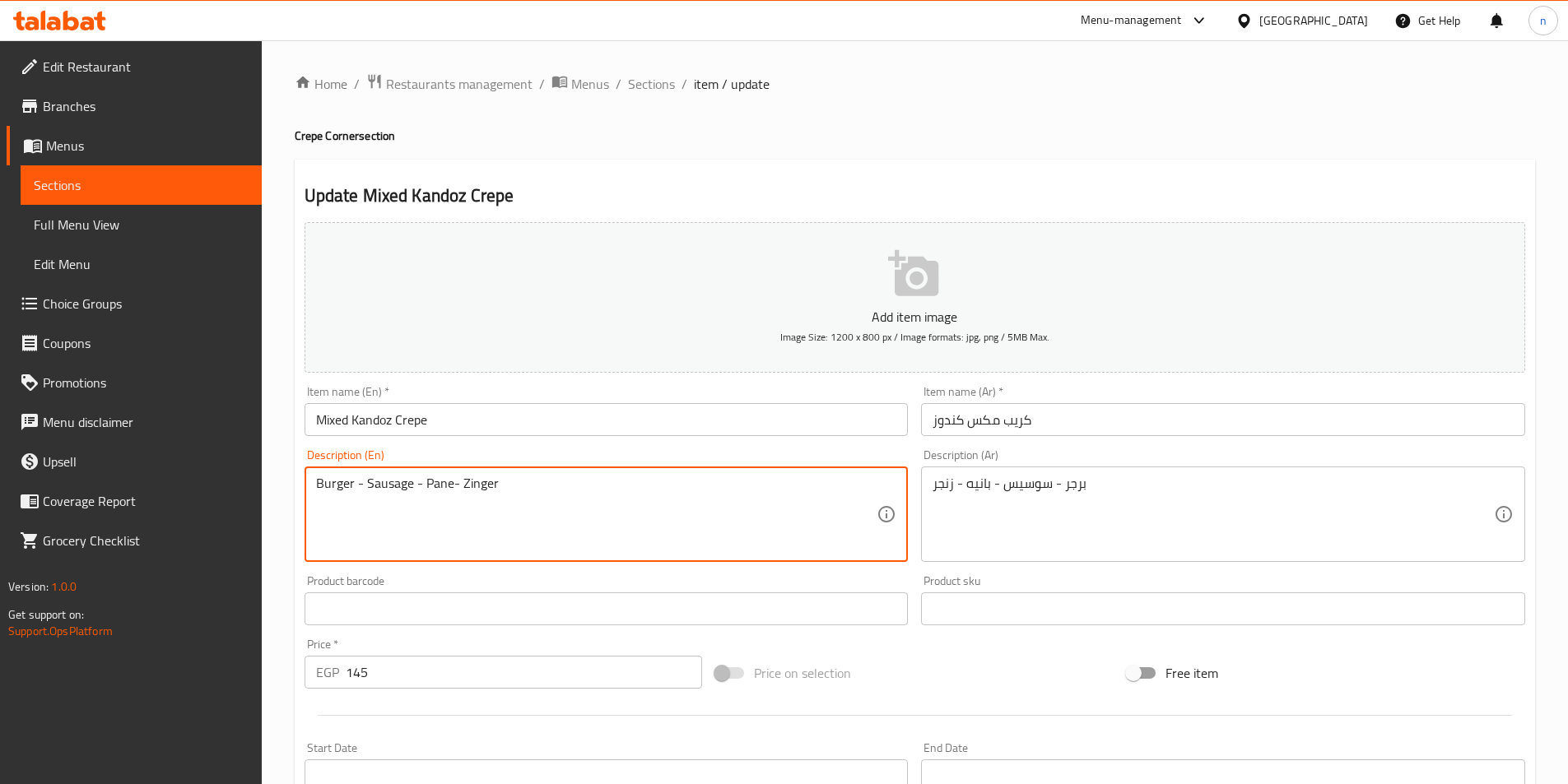
type textarea "Burger - Sausage - Pane- Zinger"
click at [947, 690] on div "Price on selection" at bounding box center [913, 673] width 411 height 44
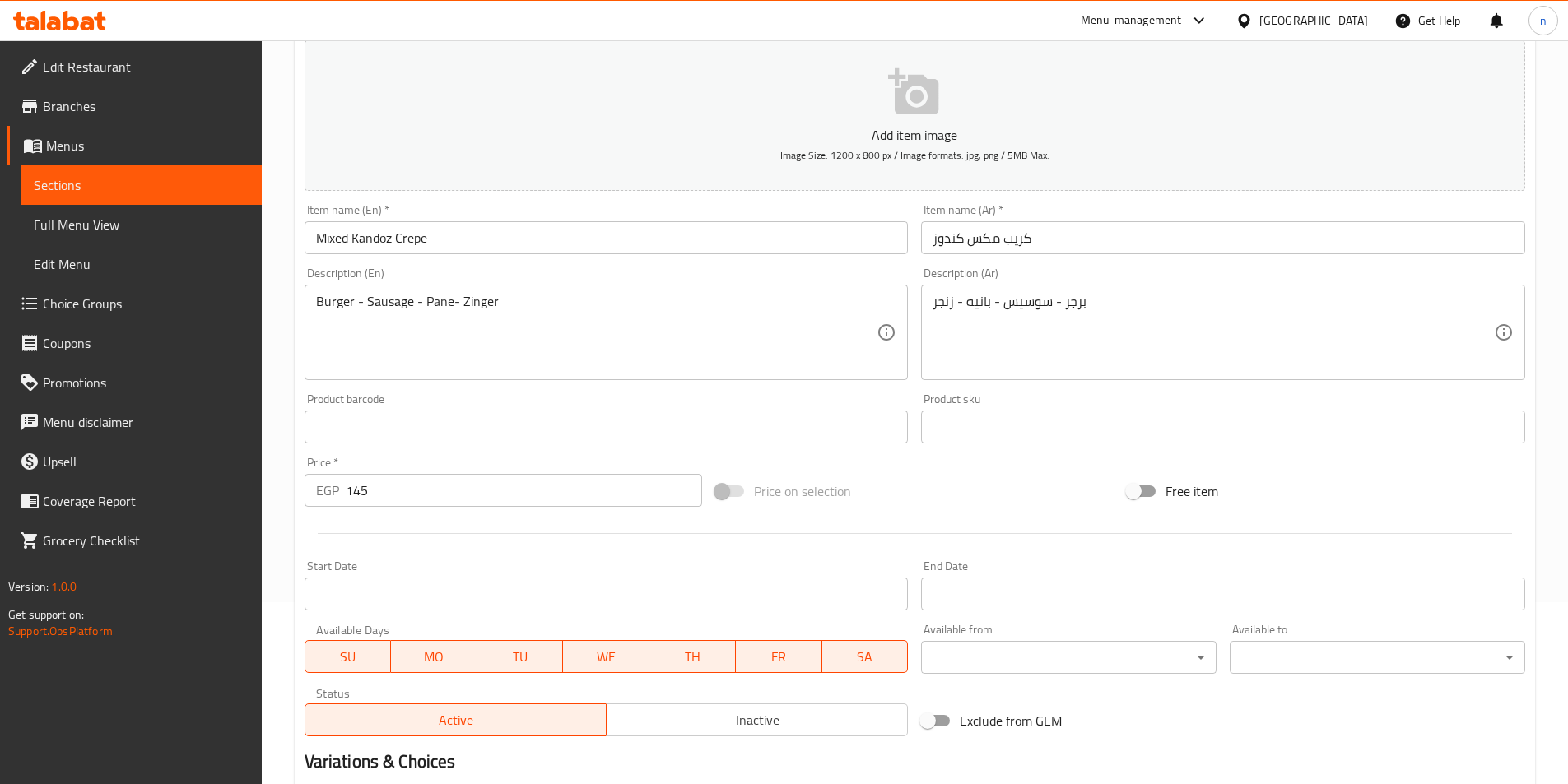
scroll to position [379, 0]
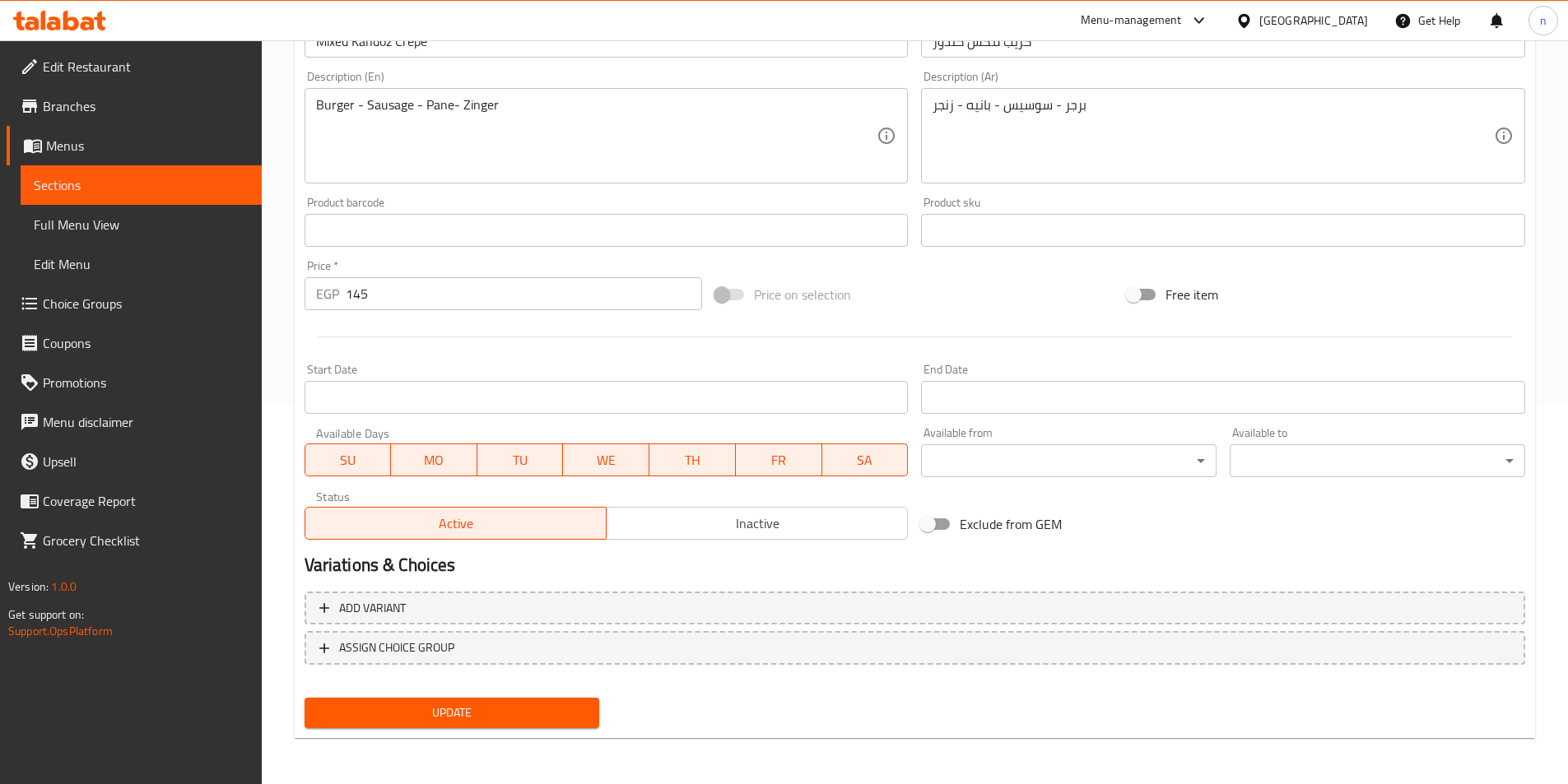
click at [487, 724] on button "Update" at bounding box center [452, 713] width 295 height 31
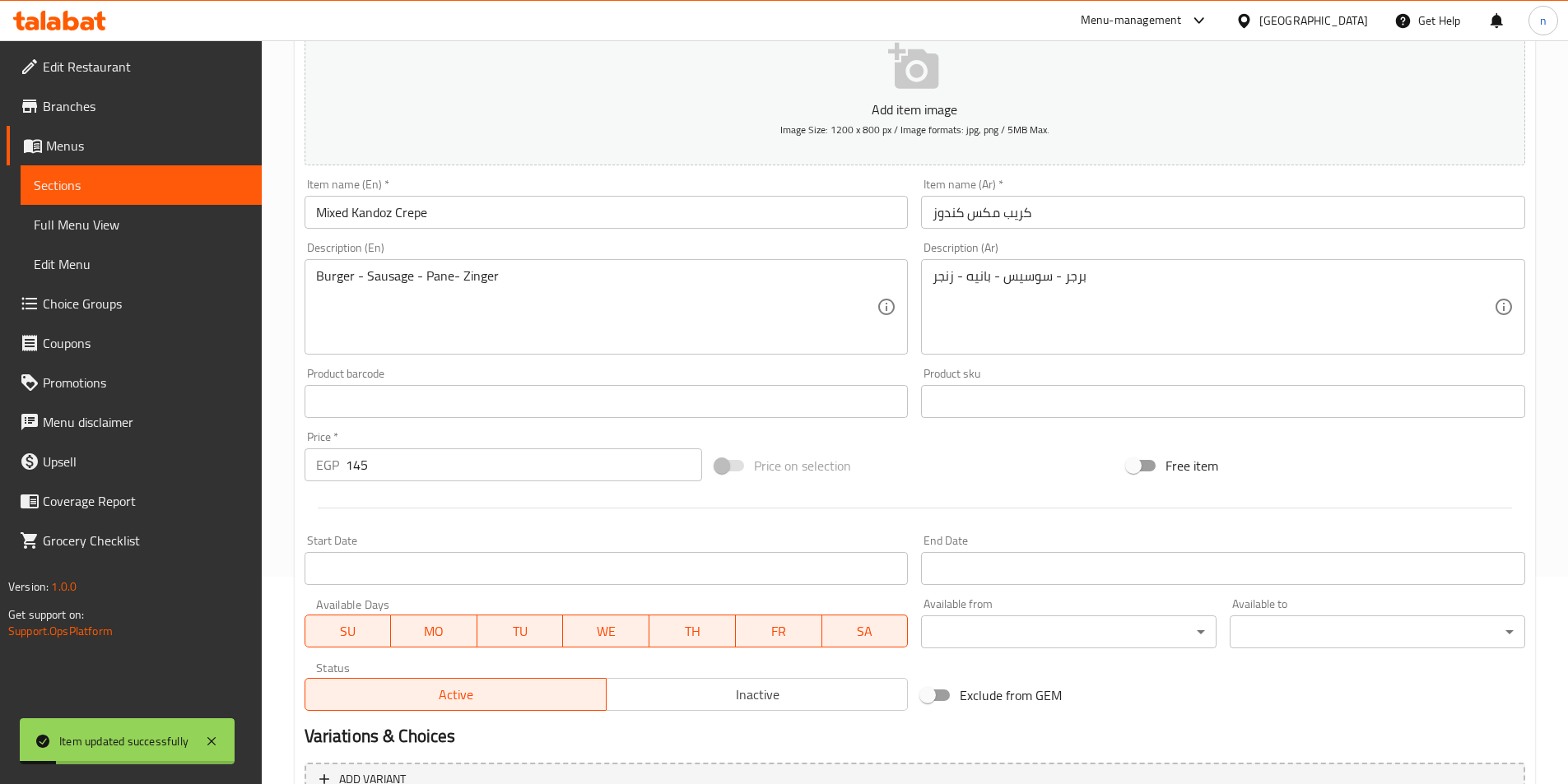
scroll to position [49, 0]
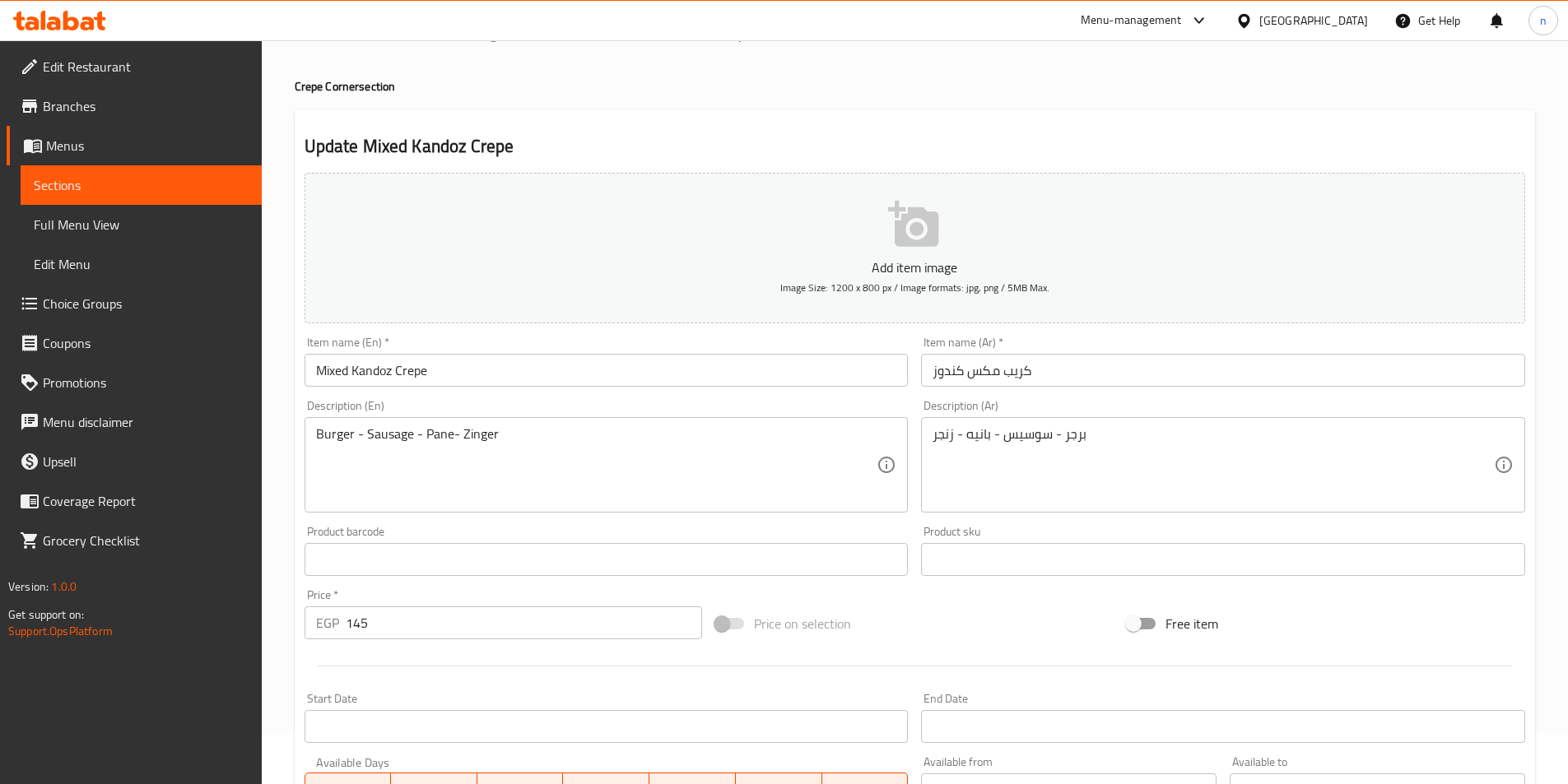
click at [970, 629] on div "Price on selection" at bounding box center [913, 624] width 411 height 44
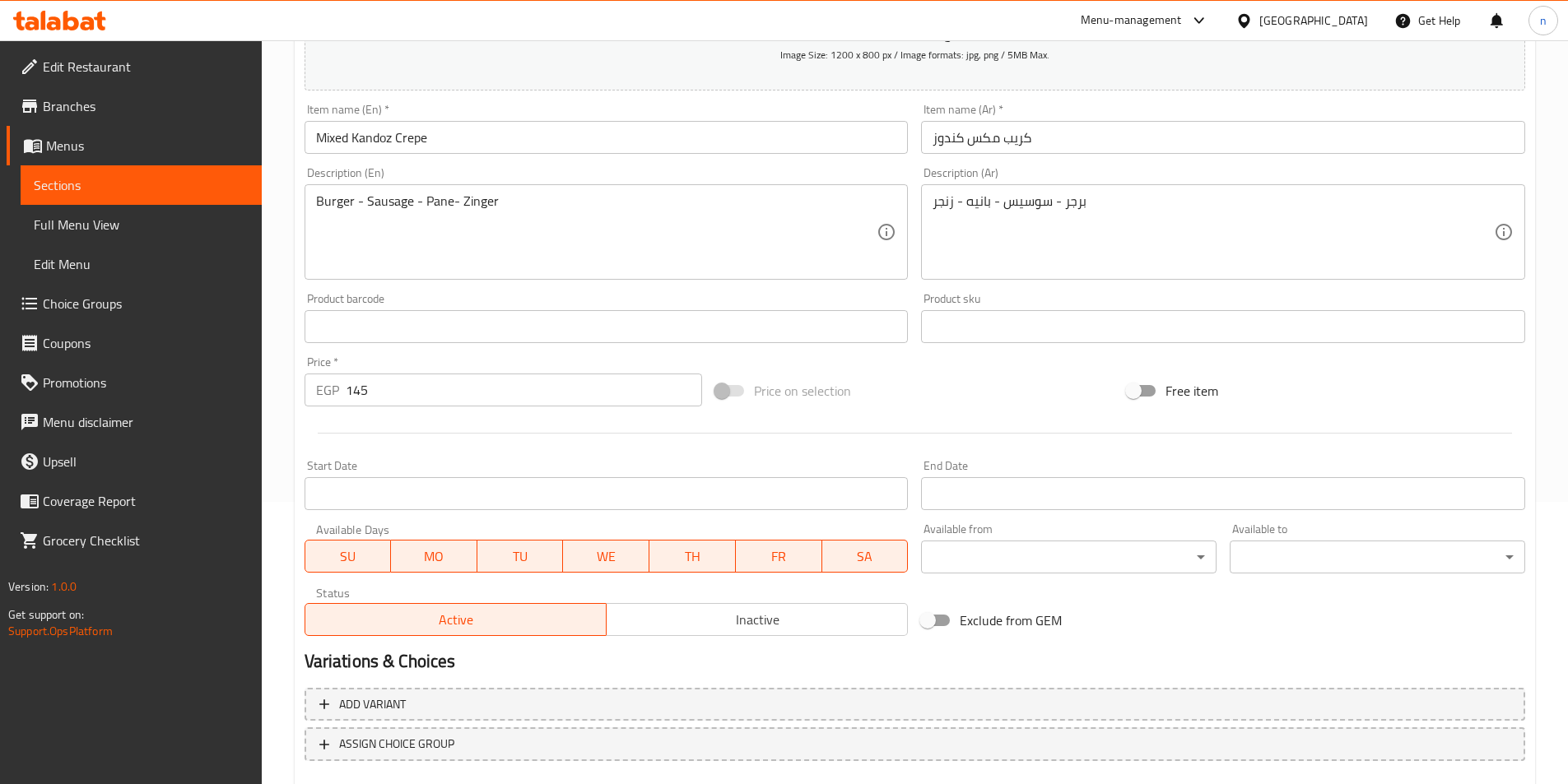
scroll to position [379, 0]
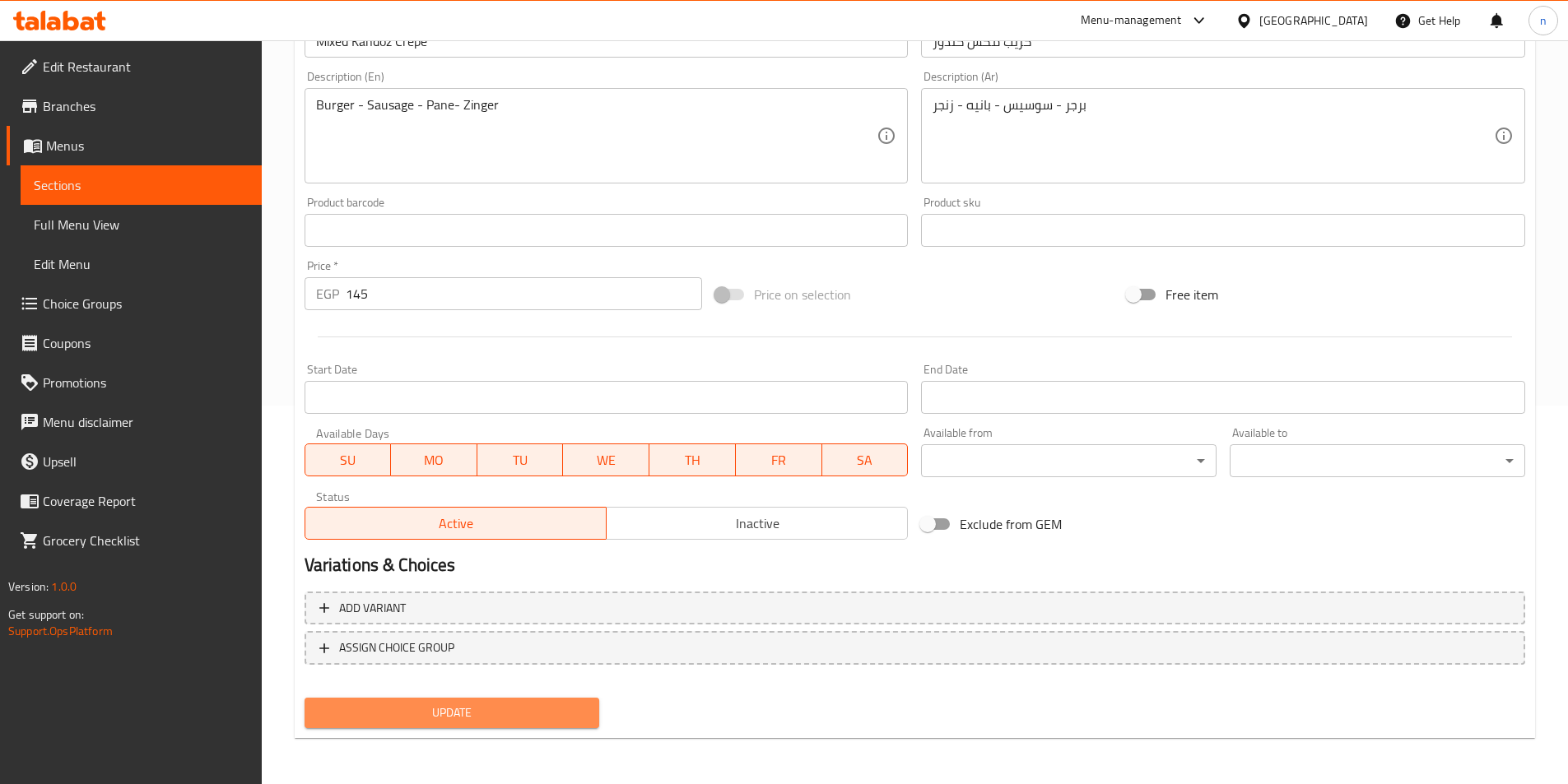
click at [464, 713] on span "Update" at bounding box center [452, 713] width 269 height 20
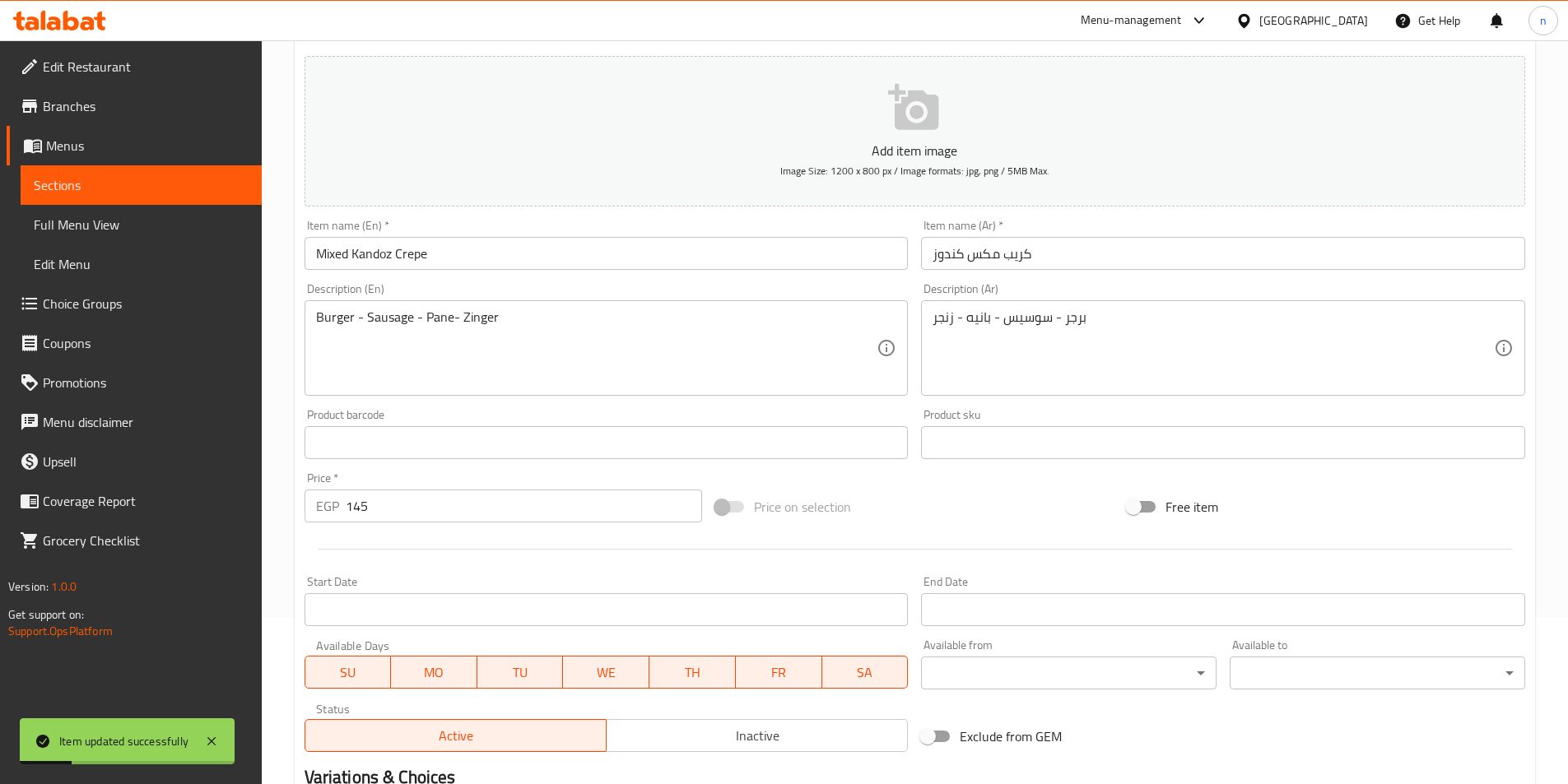
scroll to position [0, 0]
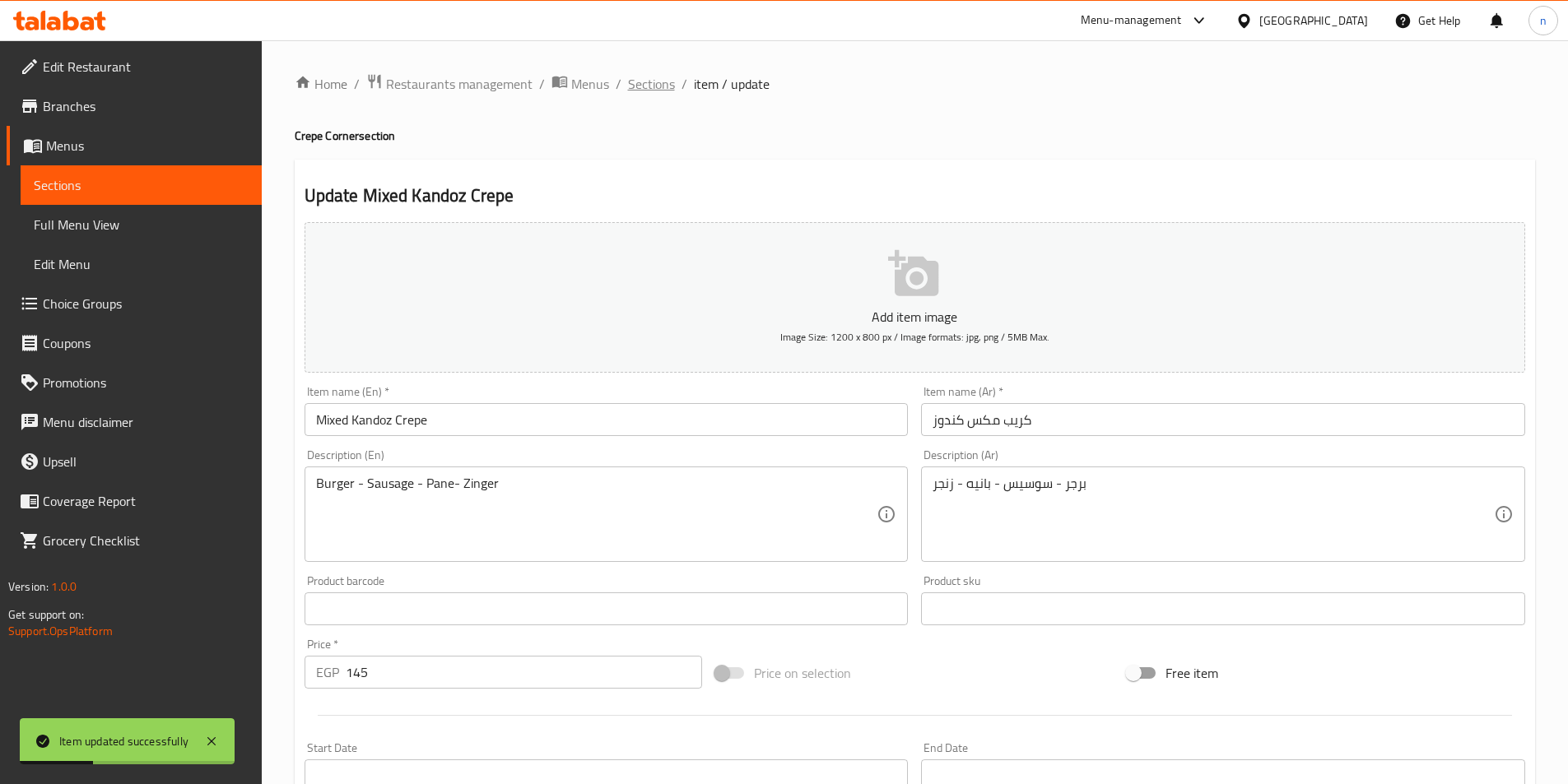
click at [643, 85] on span "Sections" at bounding box center [651, 83] width 47 height 20
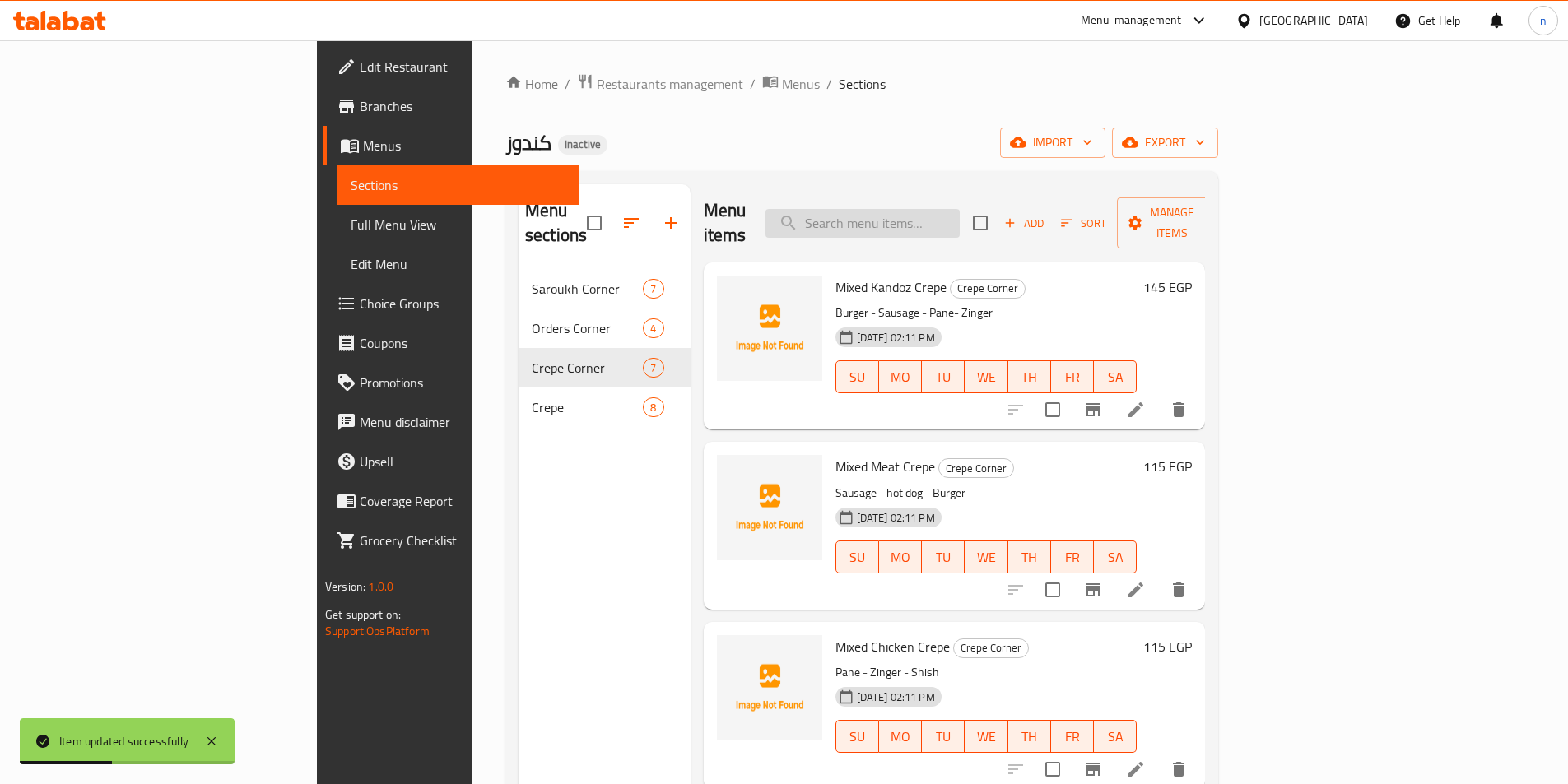
click at [918, 215] on input "search" at bounding box center [862, 224] width 194 height 29
paste input "Mixed Chicken Crepe"
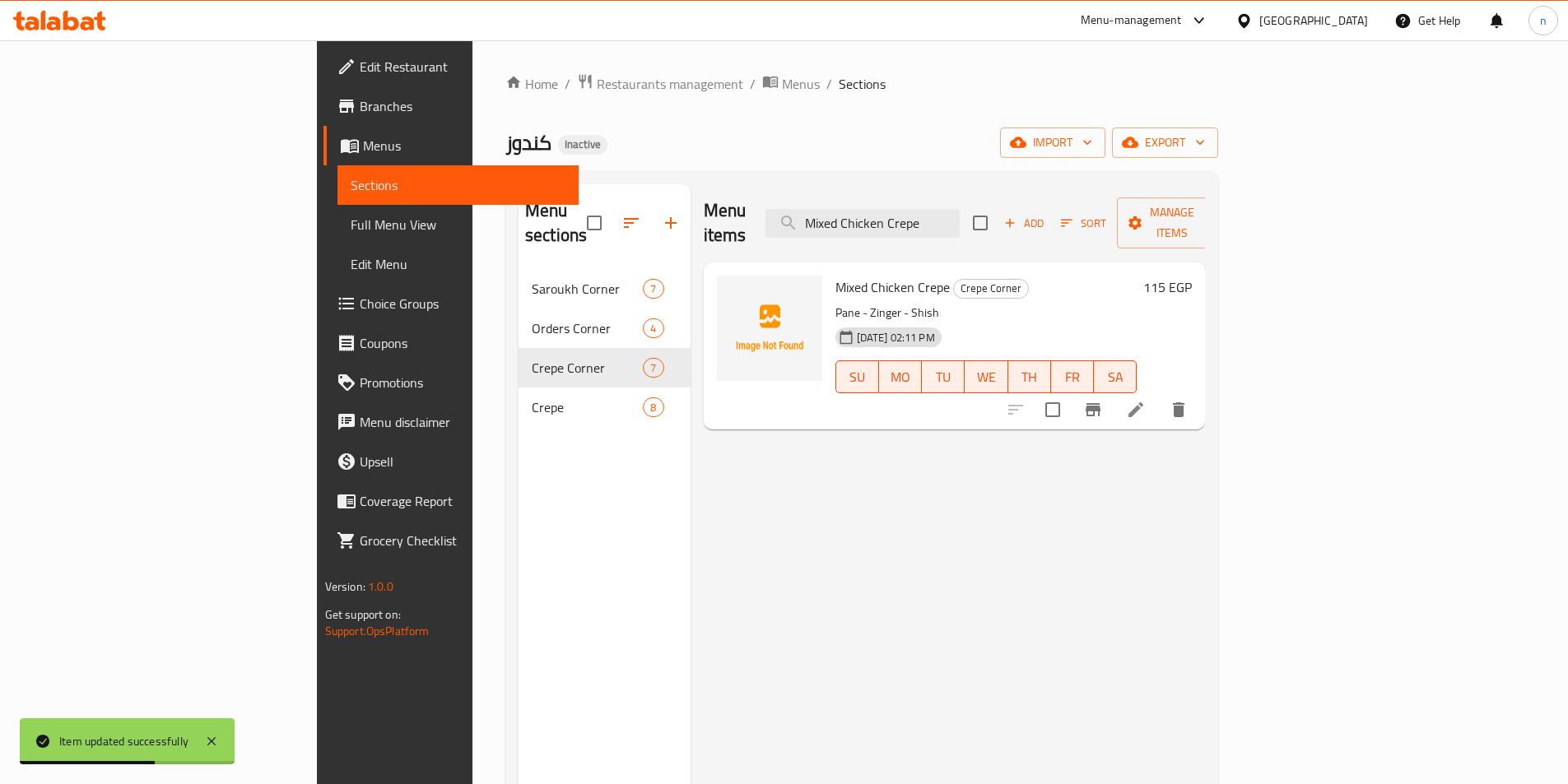
type input "Mixed Chicken Crepe"
click at [1143, 403] on icon at bounding box center [1135, 409] width 14 height 14
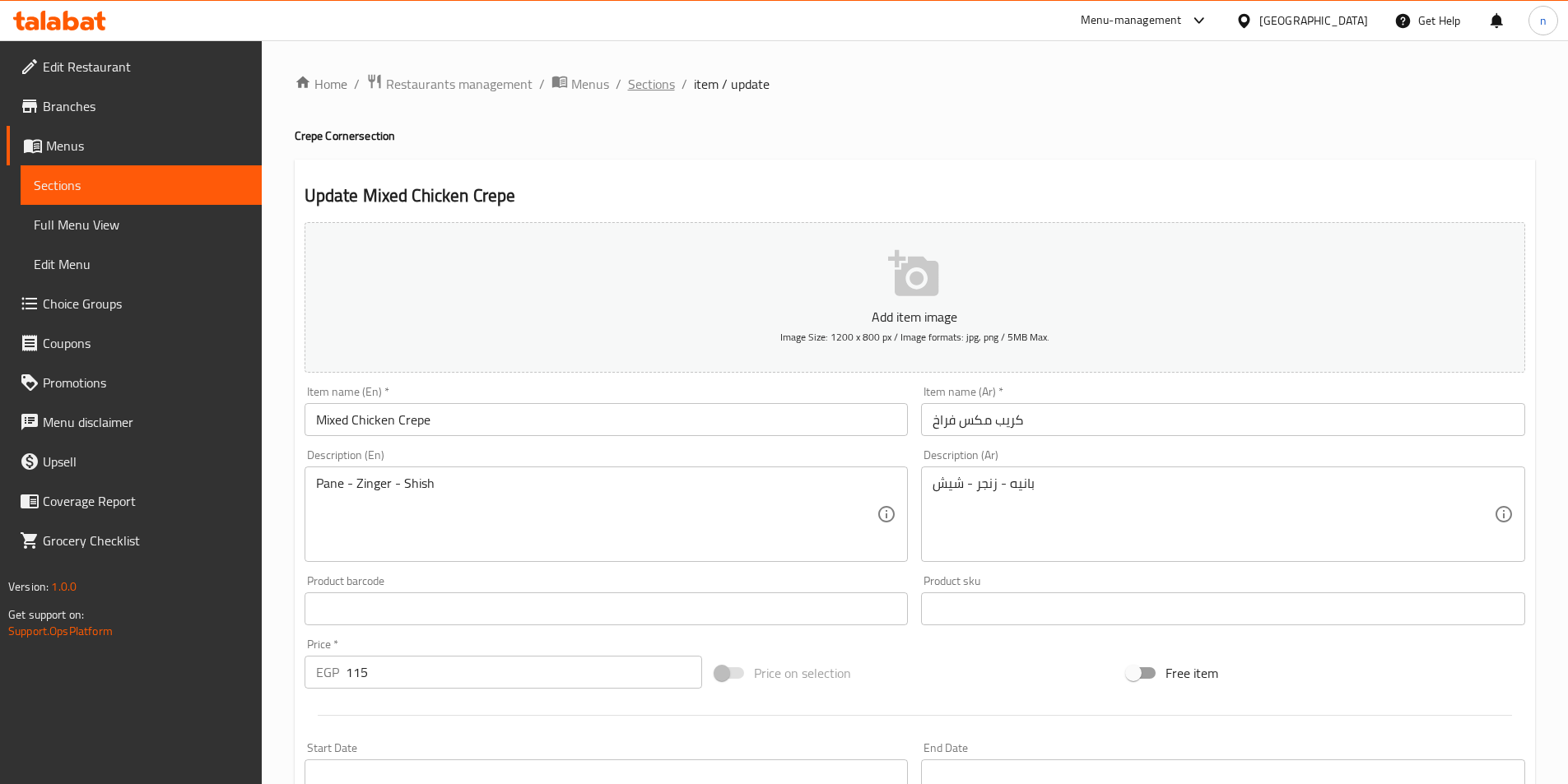
click at [651, 83] on span "Sections" at bounding box center [651, 83] width 47 height 20
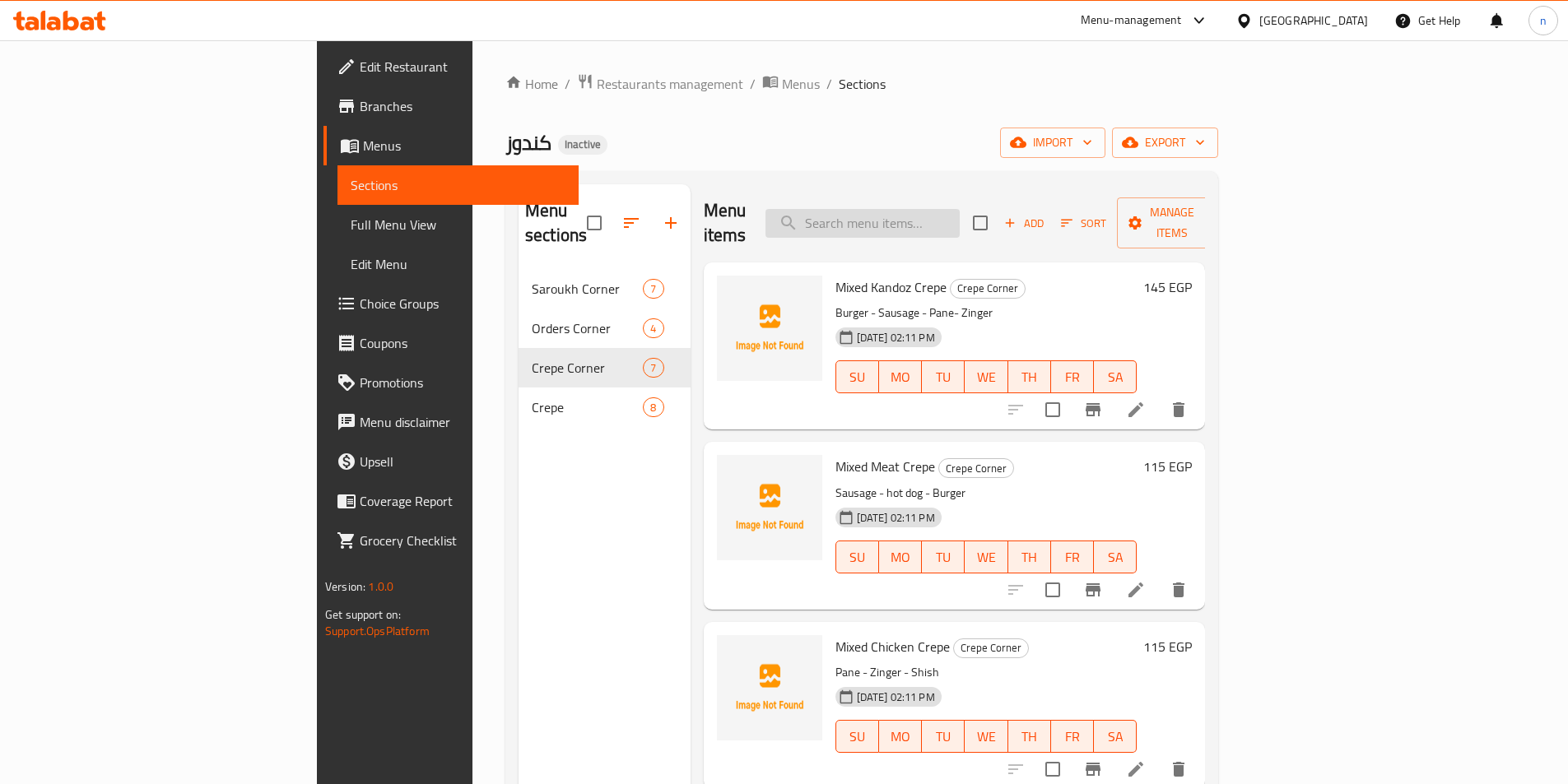
click at [959, 210] on input "search" at bounding box center [862, 224] width 194 height 29
paste input "Mix Cheese Crepe"
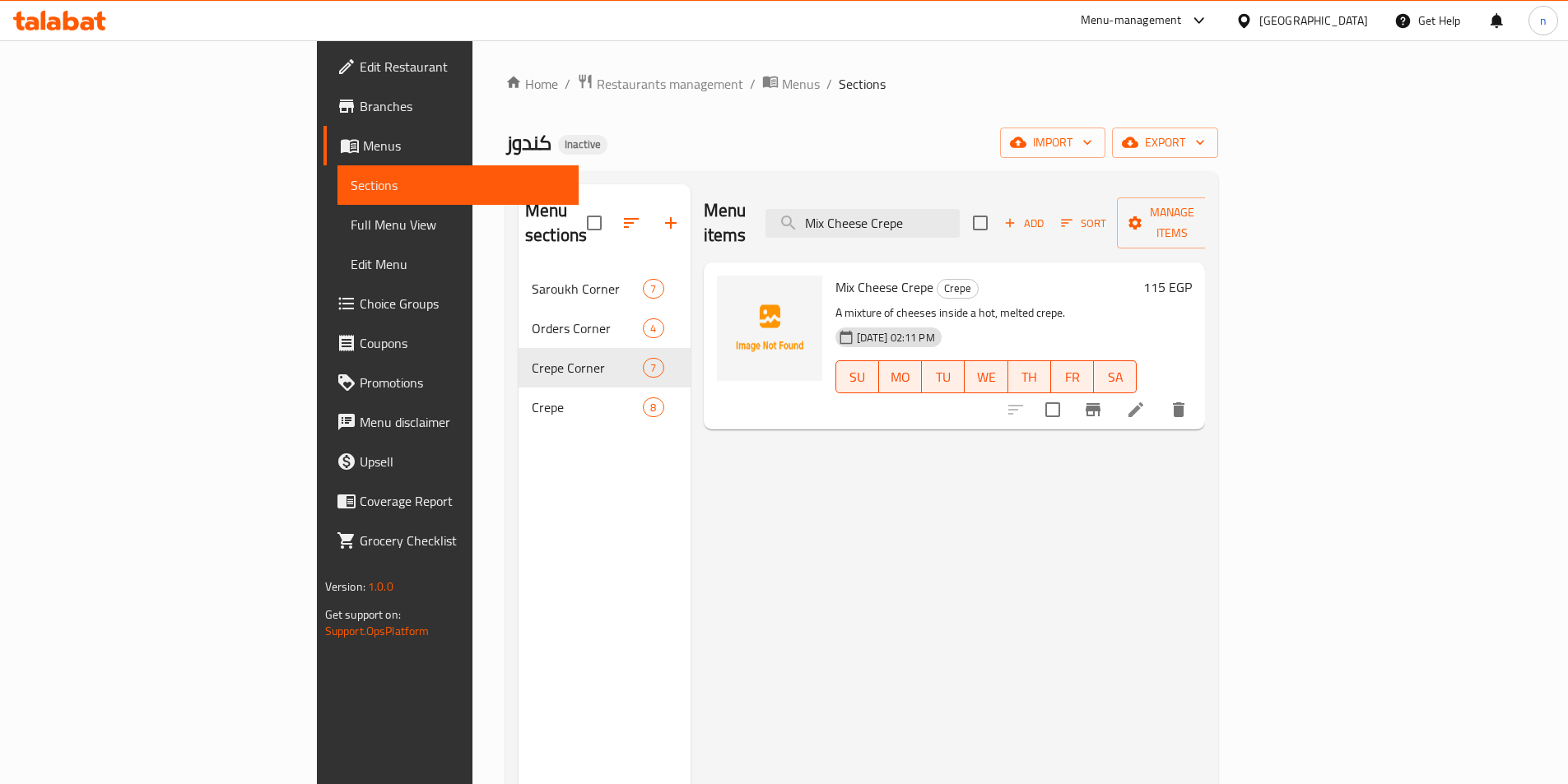
type input "Mix Cheese Crepe"
click at [1146, 400] on icon at bounding box center [1136, 409] width 20 height 20
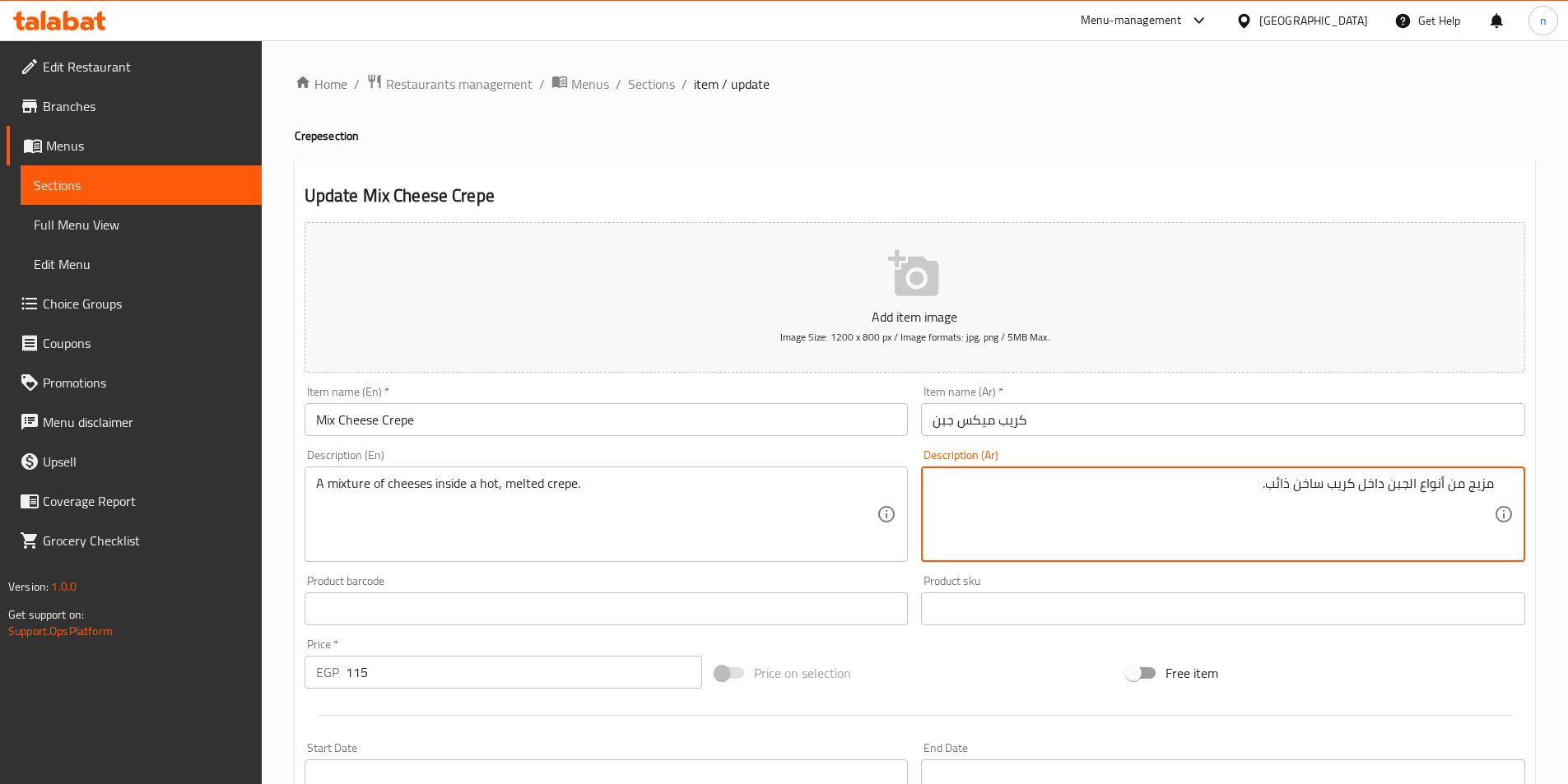
drag, startPoint x: 1412, startPoint y: 491, endPoint x: 1520, endPoint y: 526, distance: 113.5
click at [1520, 526] on div "مزيج من أنواع الجبن داخل كريب ساخن ذائب. Description (Ar)" at bounding box center [1223, 514] width 604 height 95
click at [1427, 497] on textarea "مزيج من أنواع الجبن داخل كريب ساخن ذائب." at bounding box center [1212, 515] width 561 height 78
drag, startPoint x: 1416, startPoint y: 489, endPoint x: 1525, endPoint y: 512, distance: 111.4
click at [1525, 512] on div "Description (Ar) مزيج من أنواع الجبن داخل كريب ساخن ذائب. Description (Ar)" at bounding box center [1222, 506] width 617 height 126
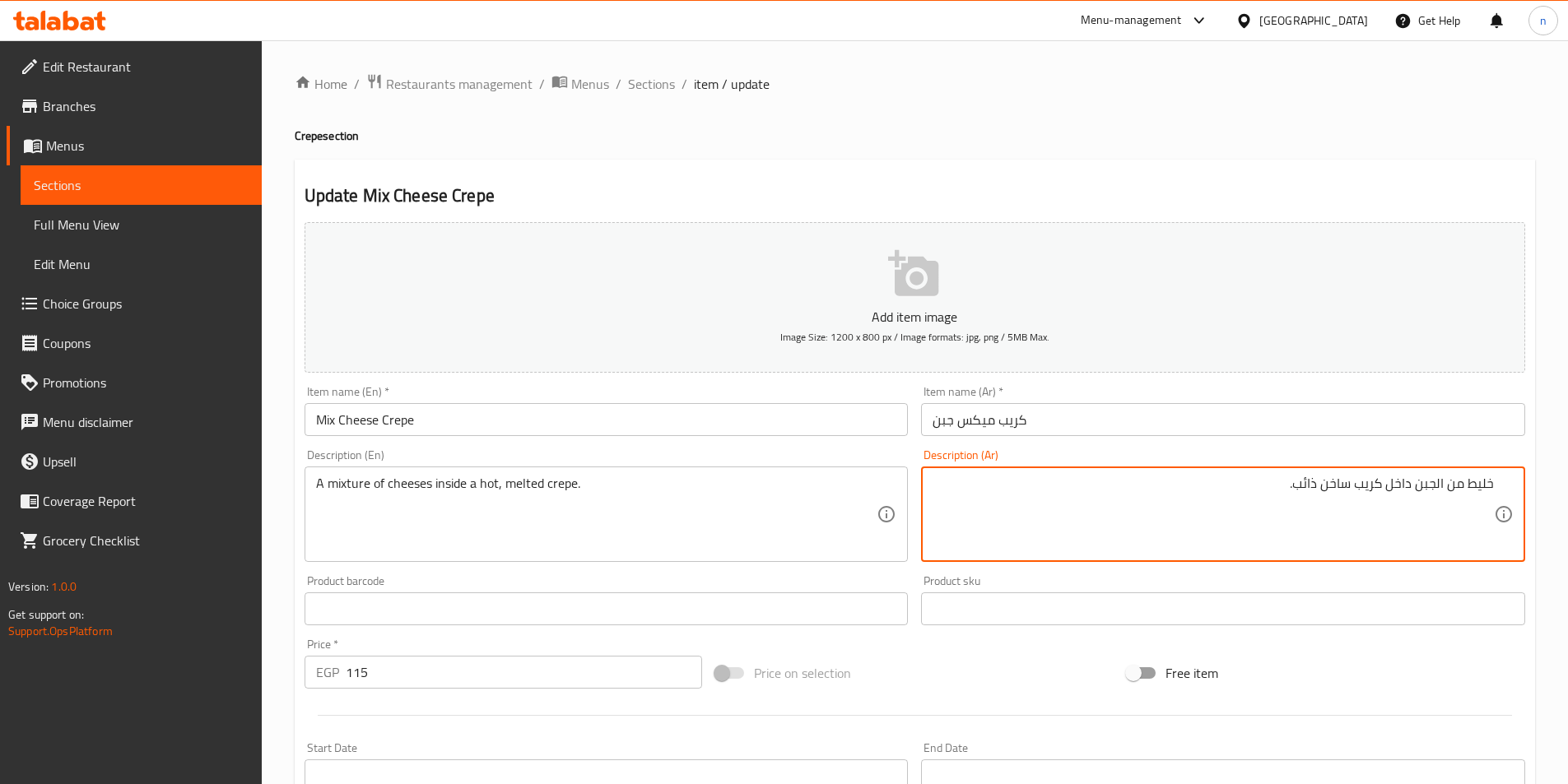
type textarea "خليط من الجبن داخل كريب ساخن ذائب."
click at [1353, 641] on div "Add item image Image Size: 1200 x 800 px / Image formats: jpg, png / 5MB Max. I…" at bounding box center [914, 569] width 1233 height 709
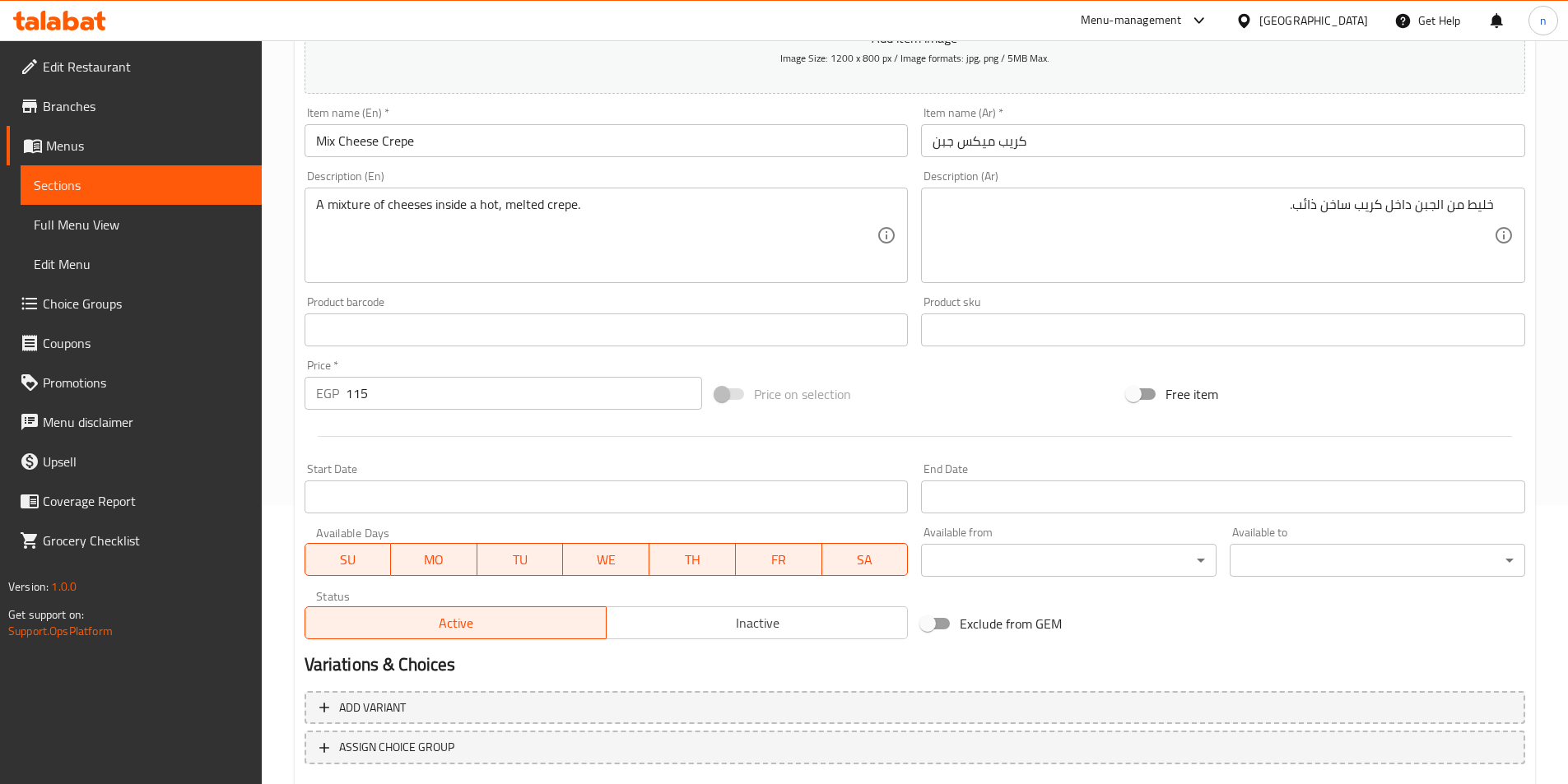
scroll to position [379, 0]
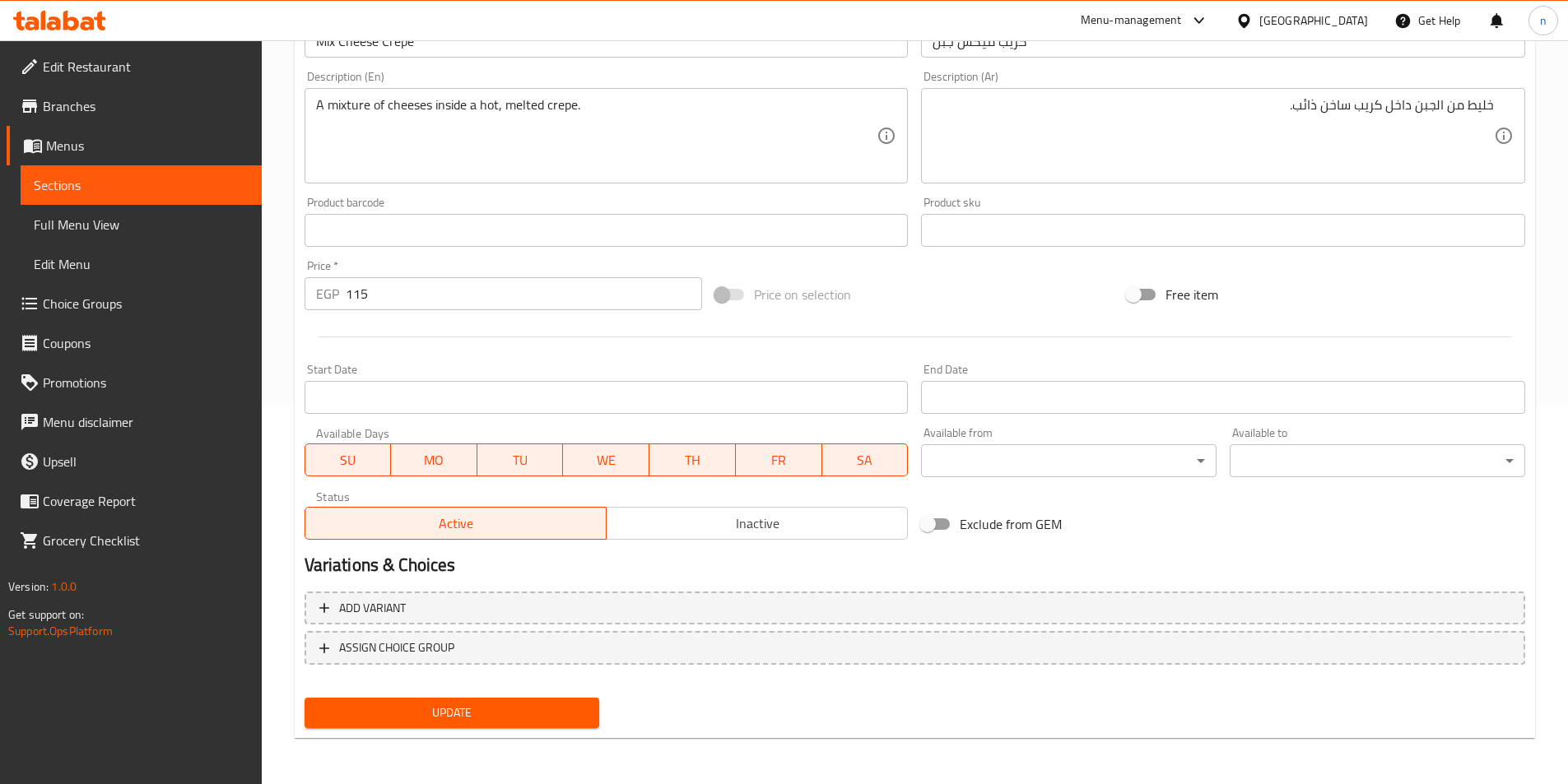
click at [519, 707] on span "Update" at bounding box center [452, 713] width 269 height 20
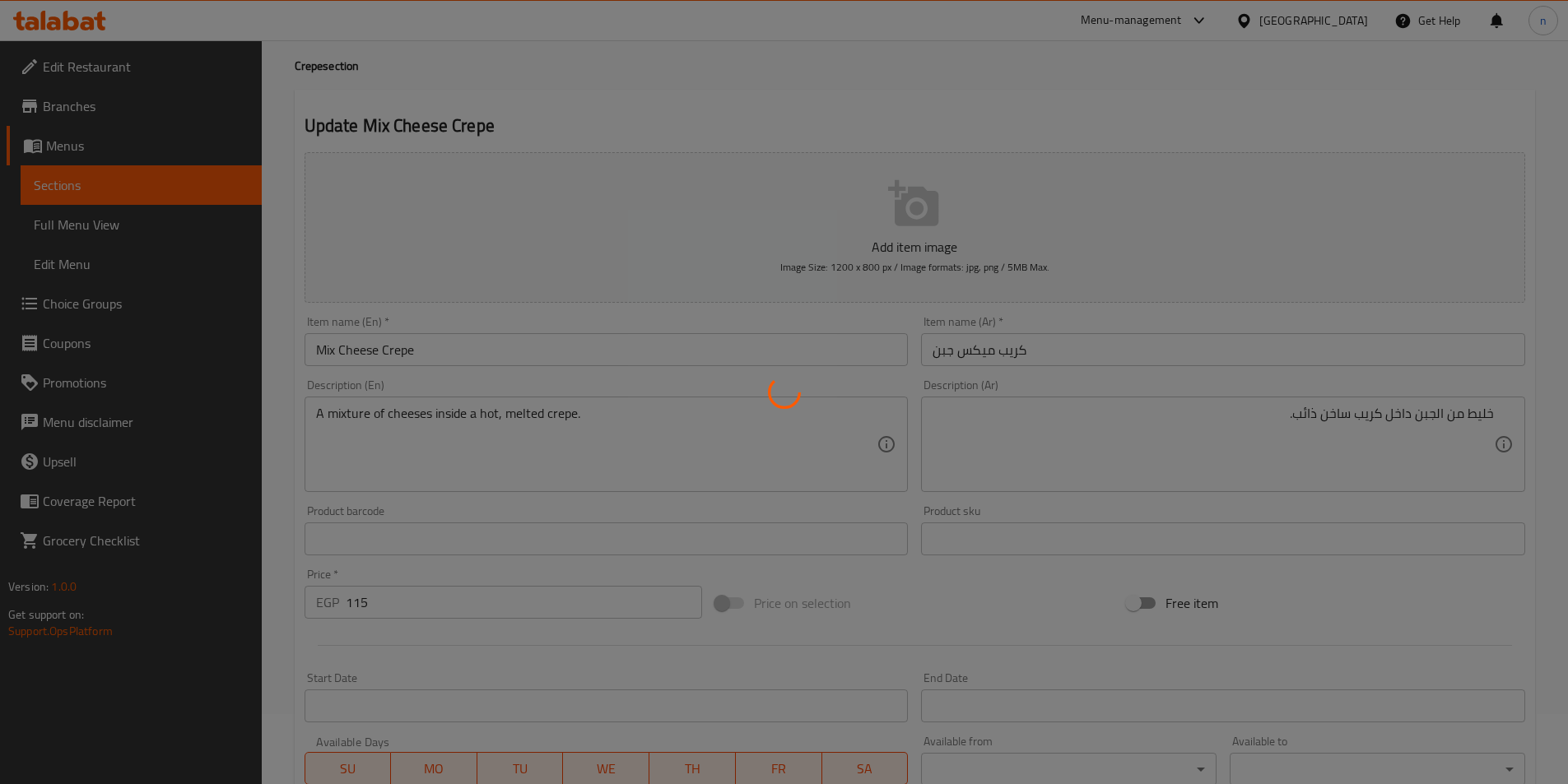
scroll to position [0, 0]
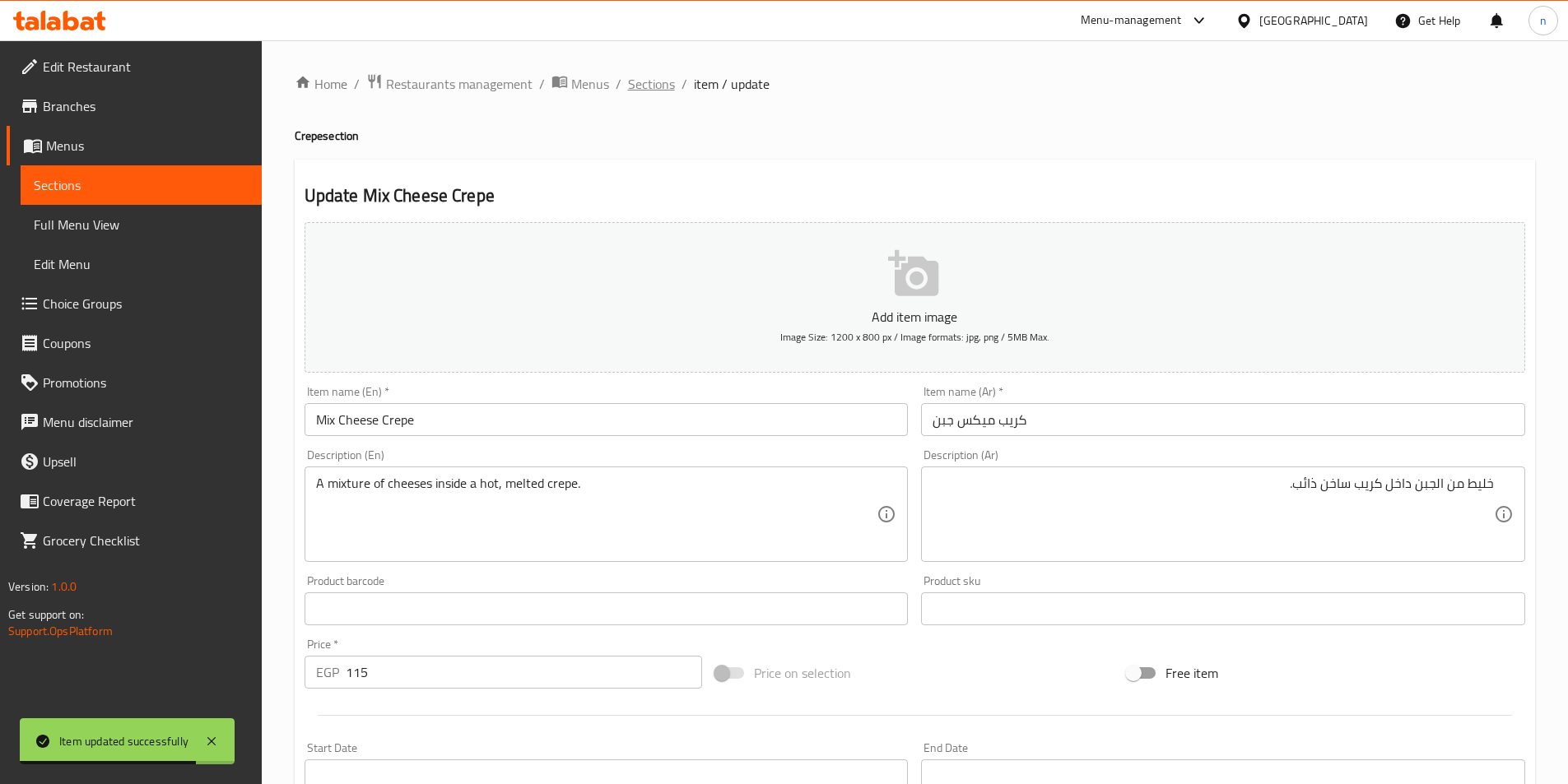
click at [631, 84] on span "Sections" at bounding box center [651, 83] width 47 height 20
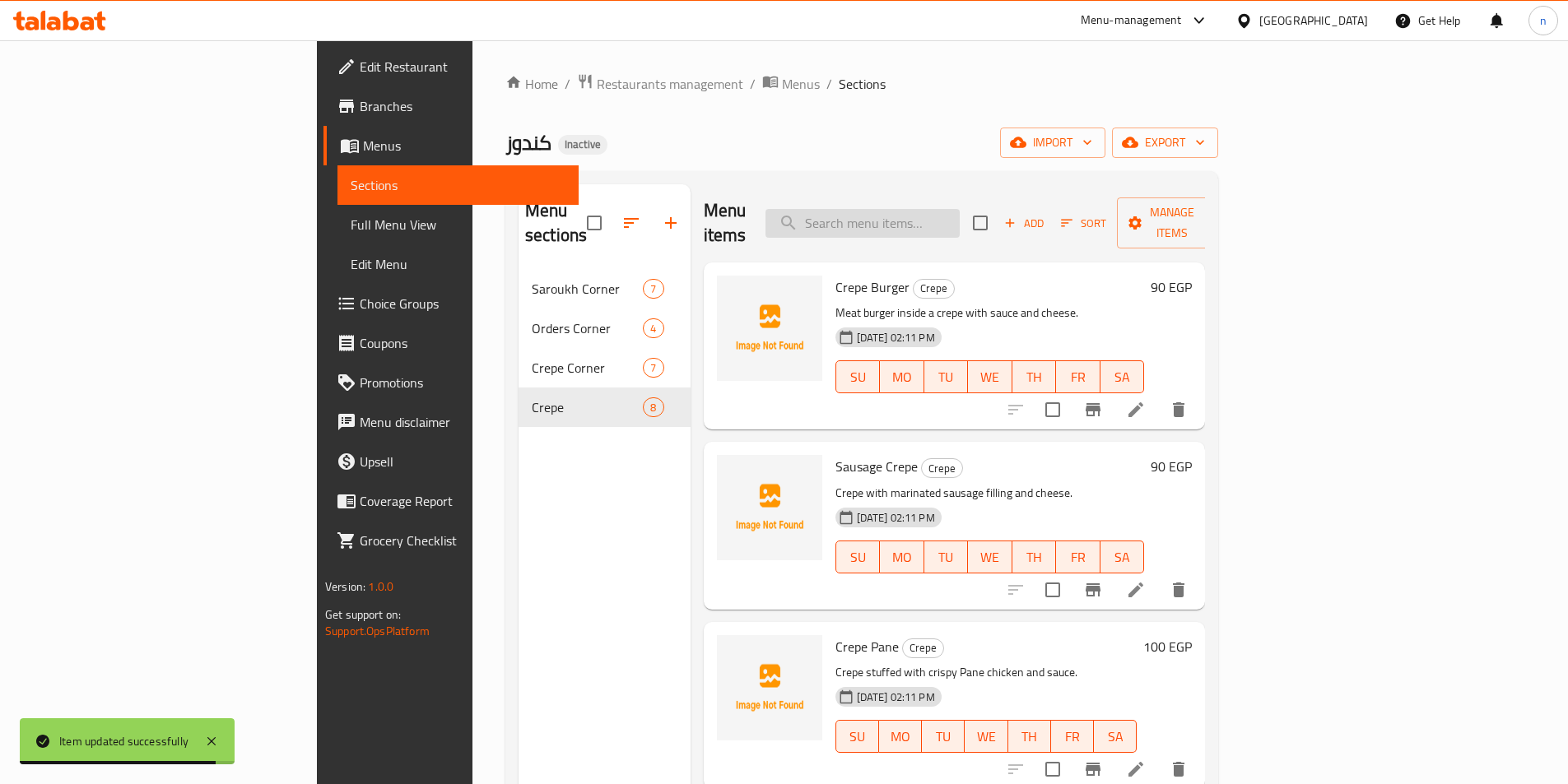
click at [955, 211] on input "search" at bounding box center [862, 224] width 194 height 29
paste input "BBQ Chicken Crepe"
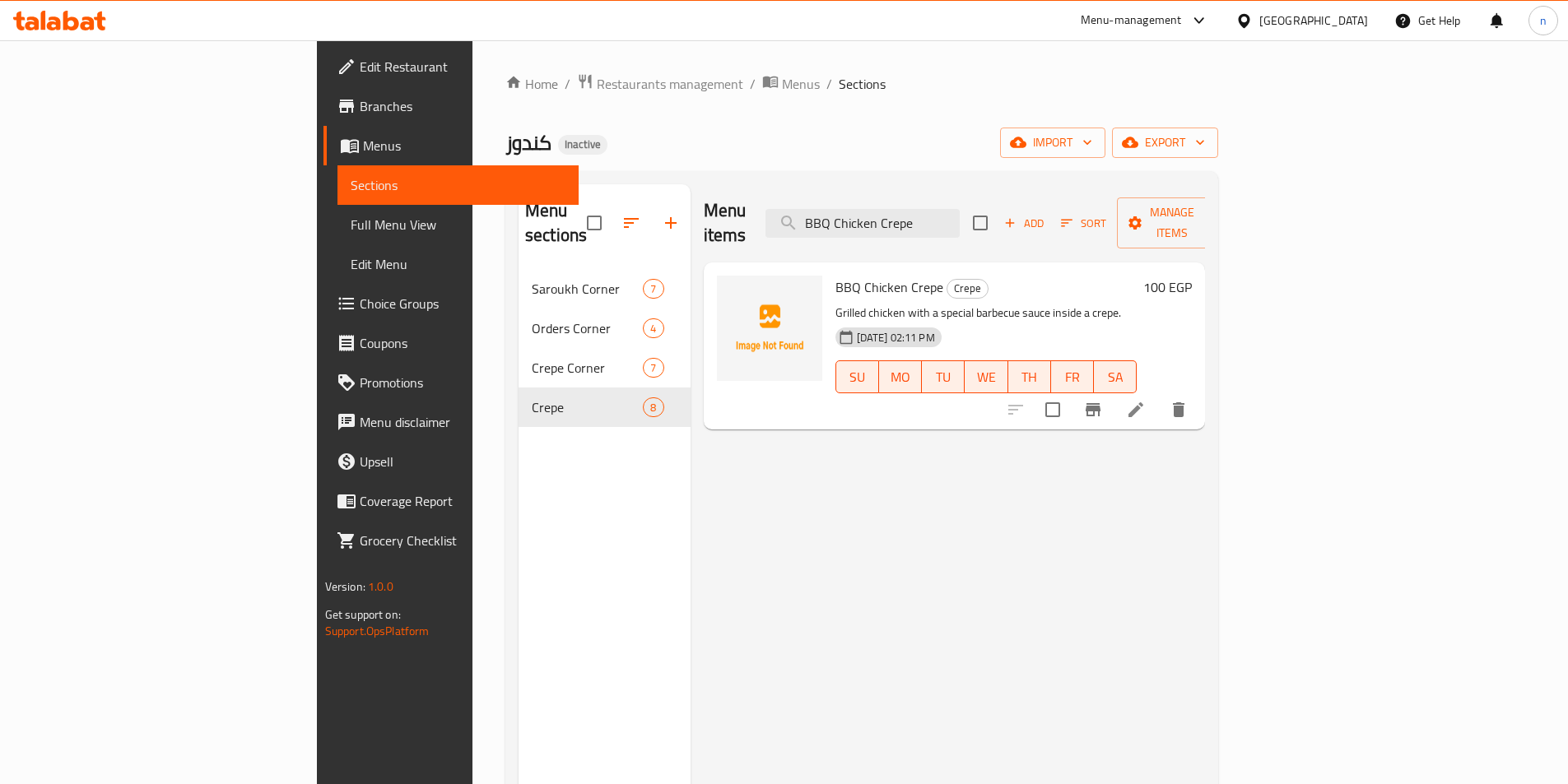
type input "BBQ Chicken Crepe"
click at [1159, 395] on li at bounding box center [1136, 409] width 46 height 30
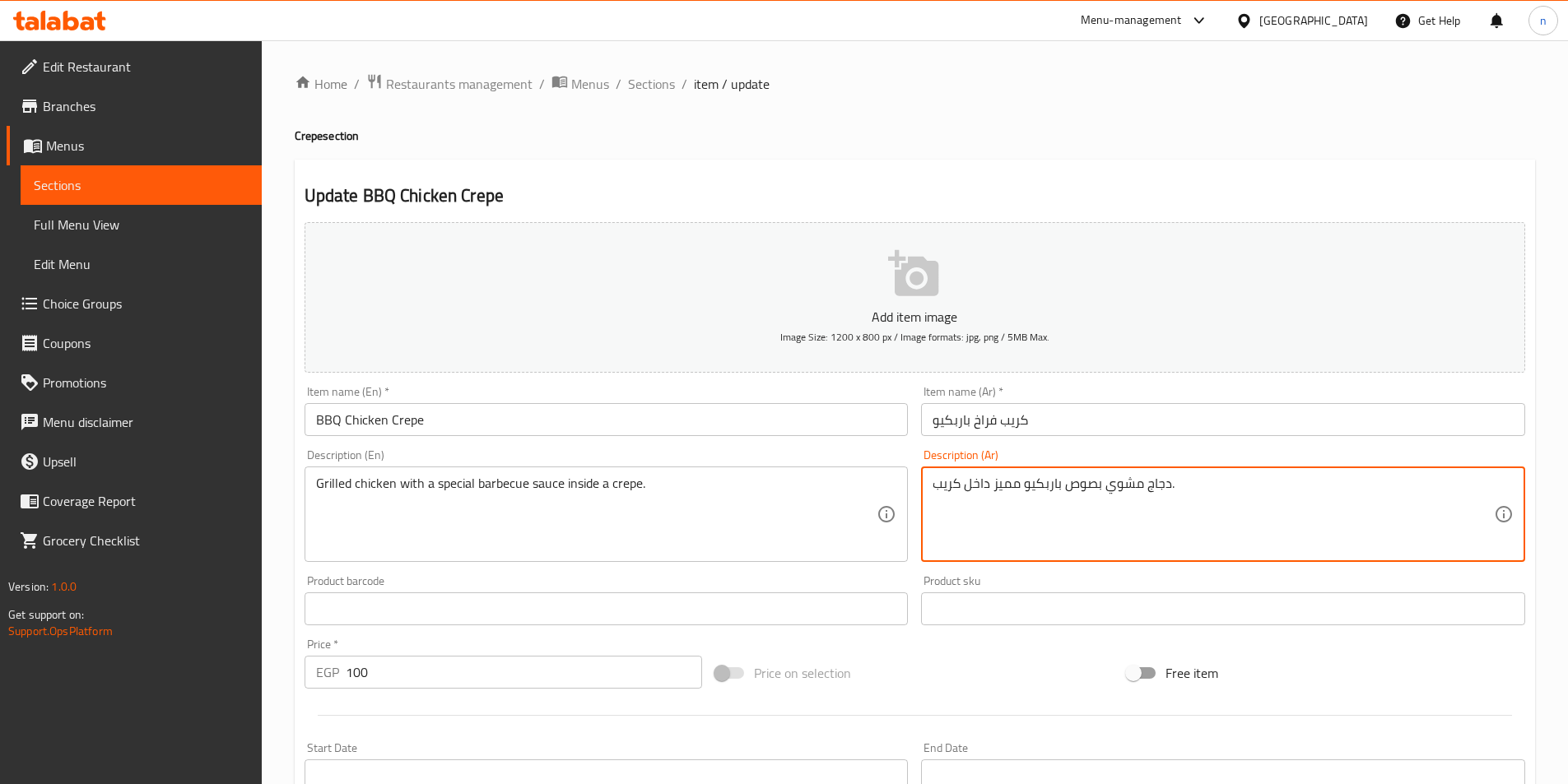
click at [1019, 487] on textarea "دجاج مشوي بصوص باربكيو مميز داخل كريب." at bounding box center [1212, 515] width 561 height 78
type textarea "دجاج مشوي بصوص باربكيو الخاص داخل كريب."
click at [922, 657] on div "Price on selection" at bounding box center [913, 673] width 411 height 44
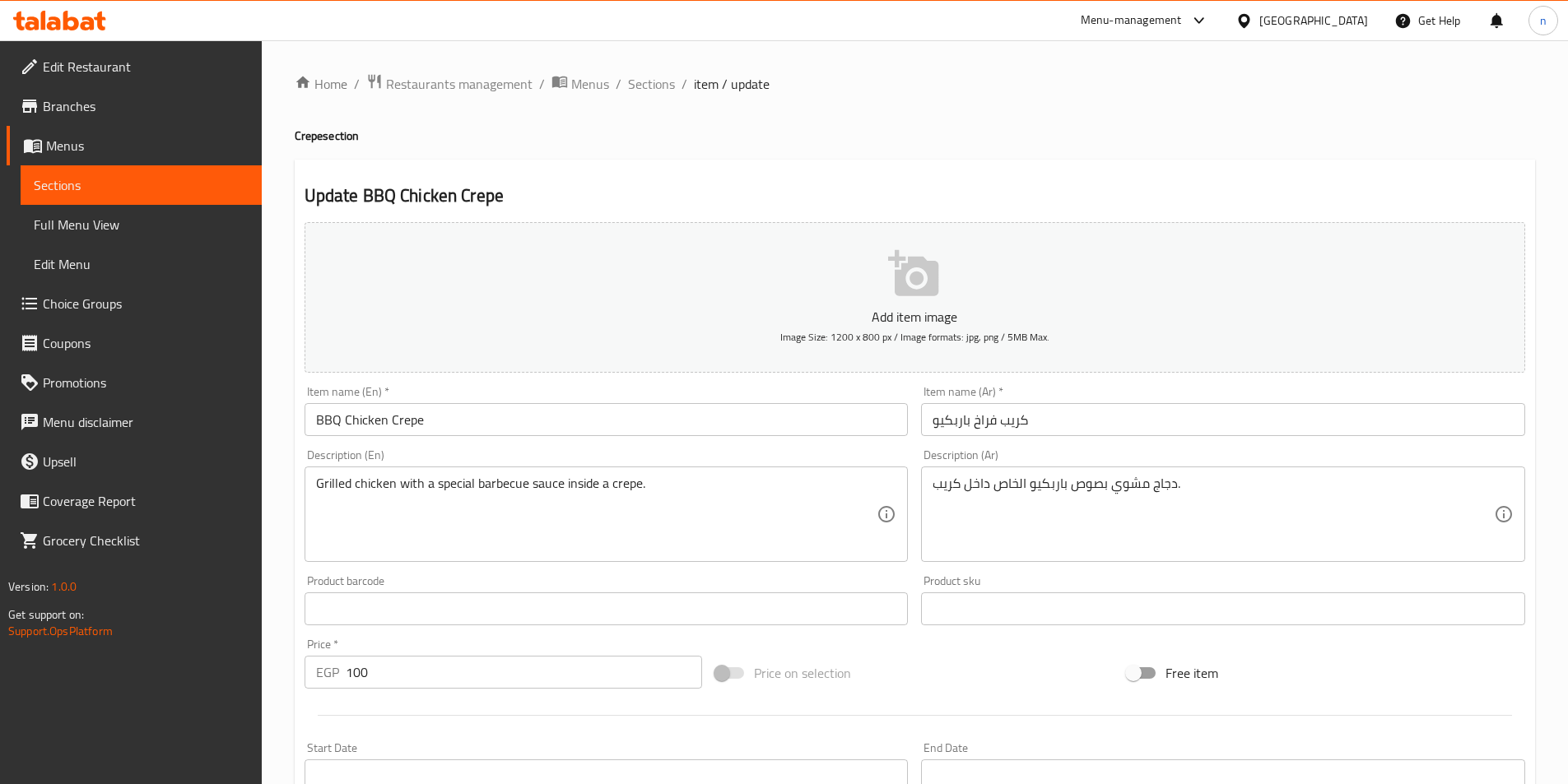
scroll to position [379, 0]
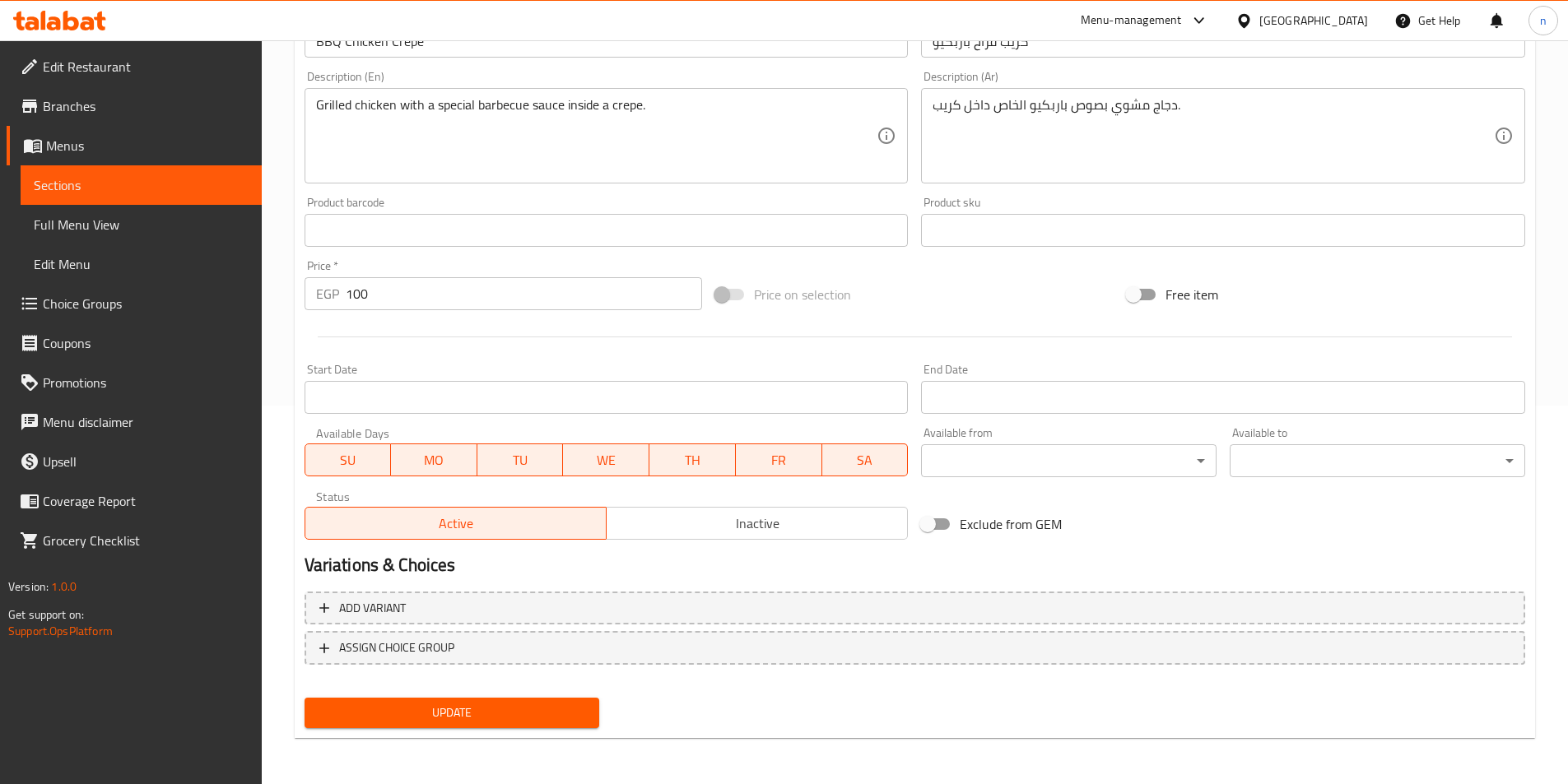
click at [575, 710] on span "Update" at bounding box center [452, 713] width 269 height 20
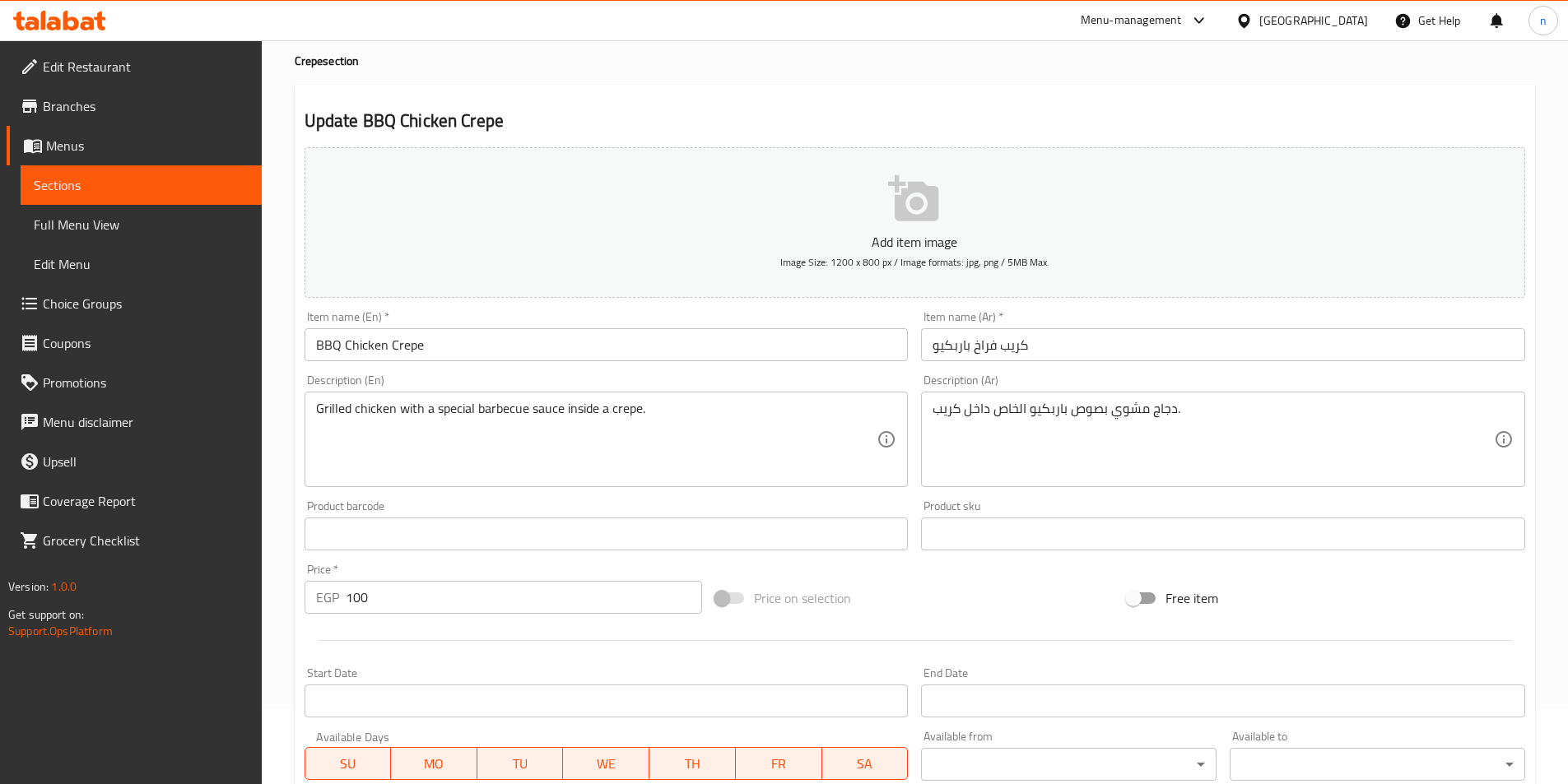
scroll to position [0, 0]
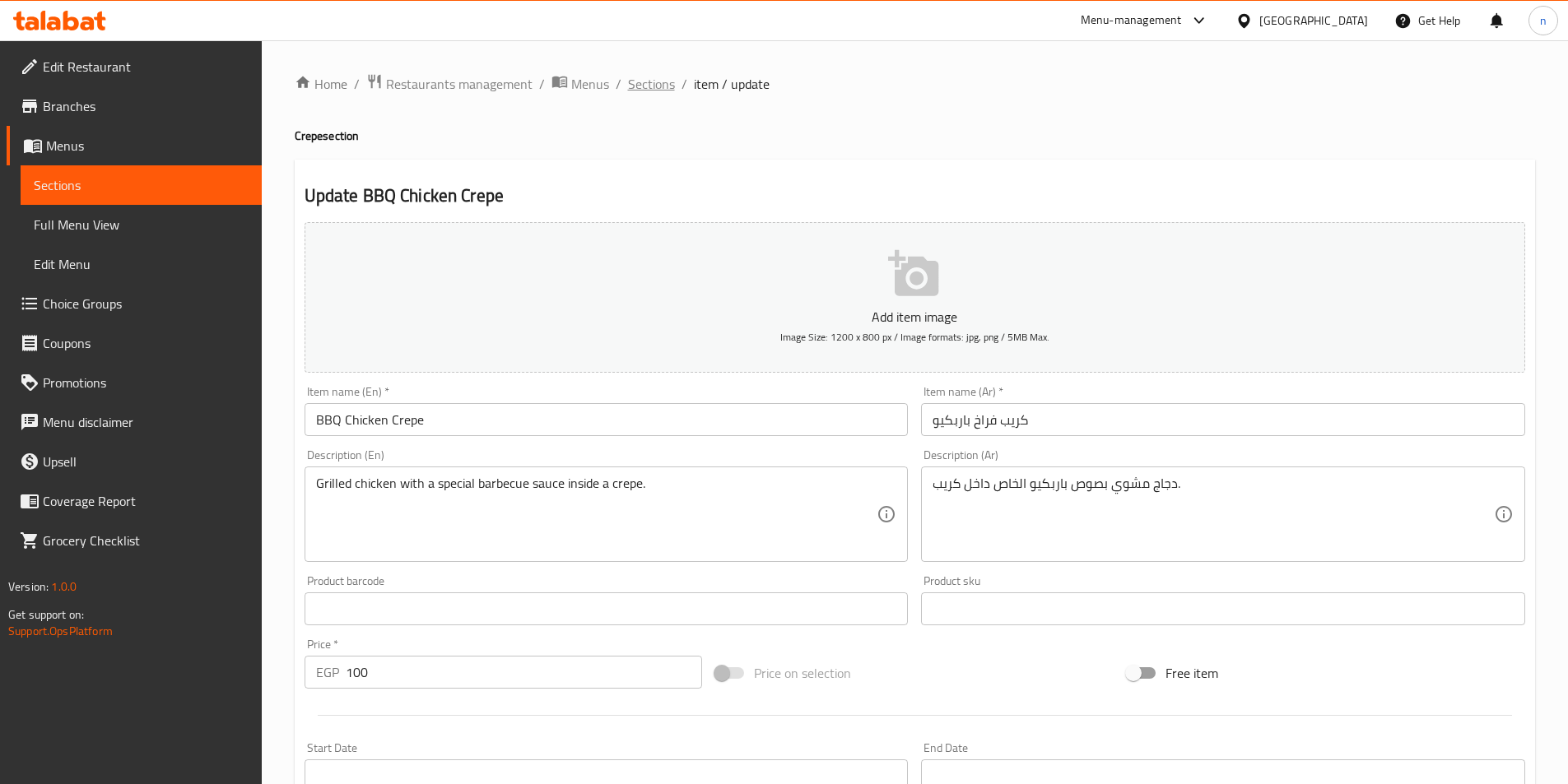
click at [646, 83] on span "Sections" at bounding box center [651, 83] width 47 height 20
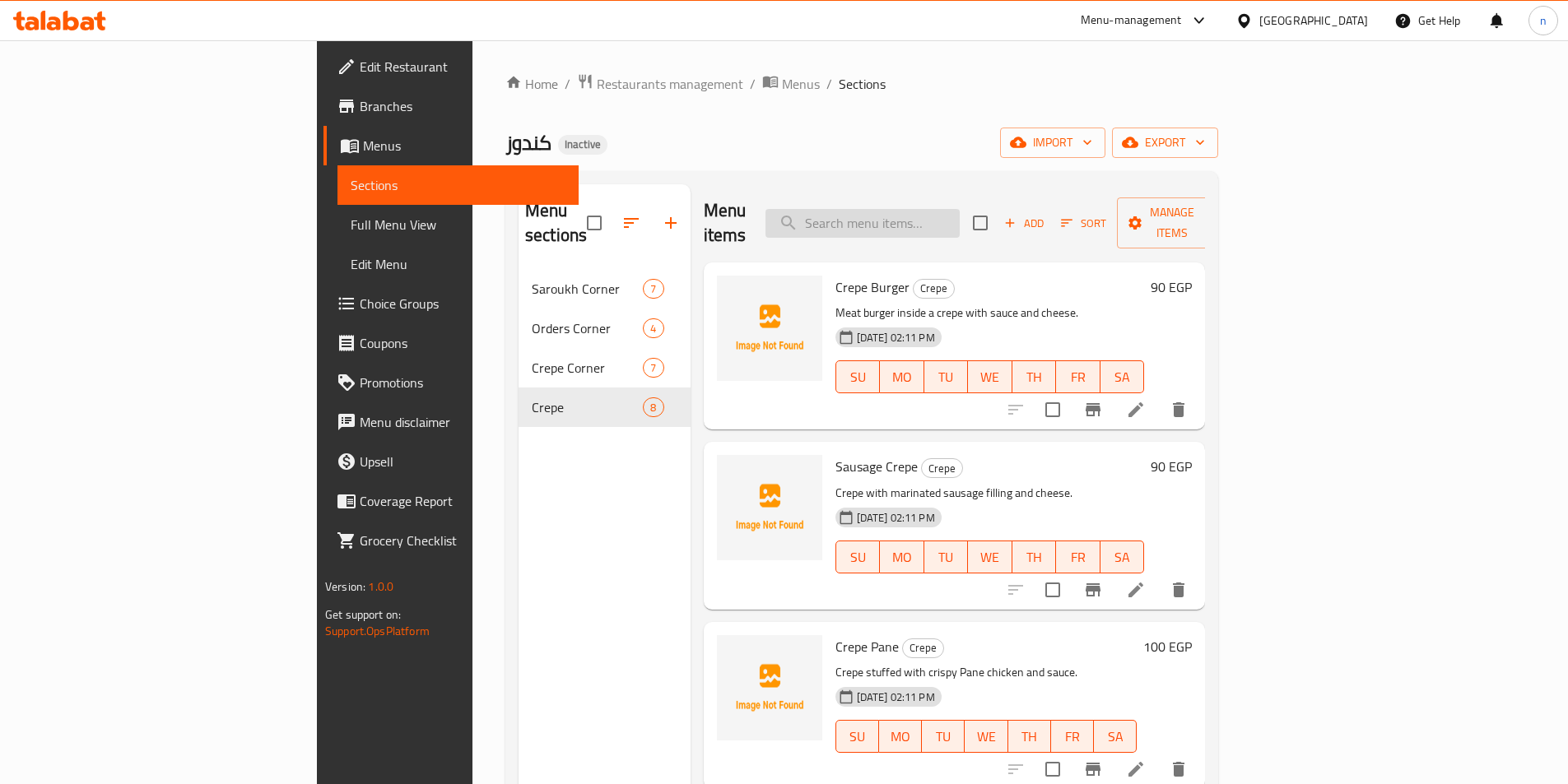
click at [941, 216] on input "search" at bounding box center [862, 224] width 194 height 29
paste input "Sausage or hot dog Potato Crepe"
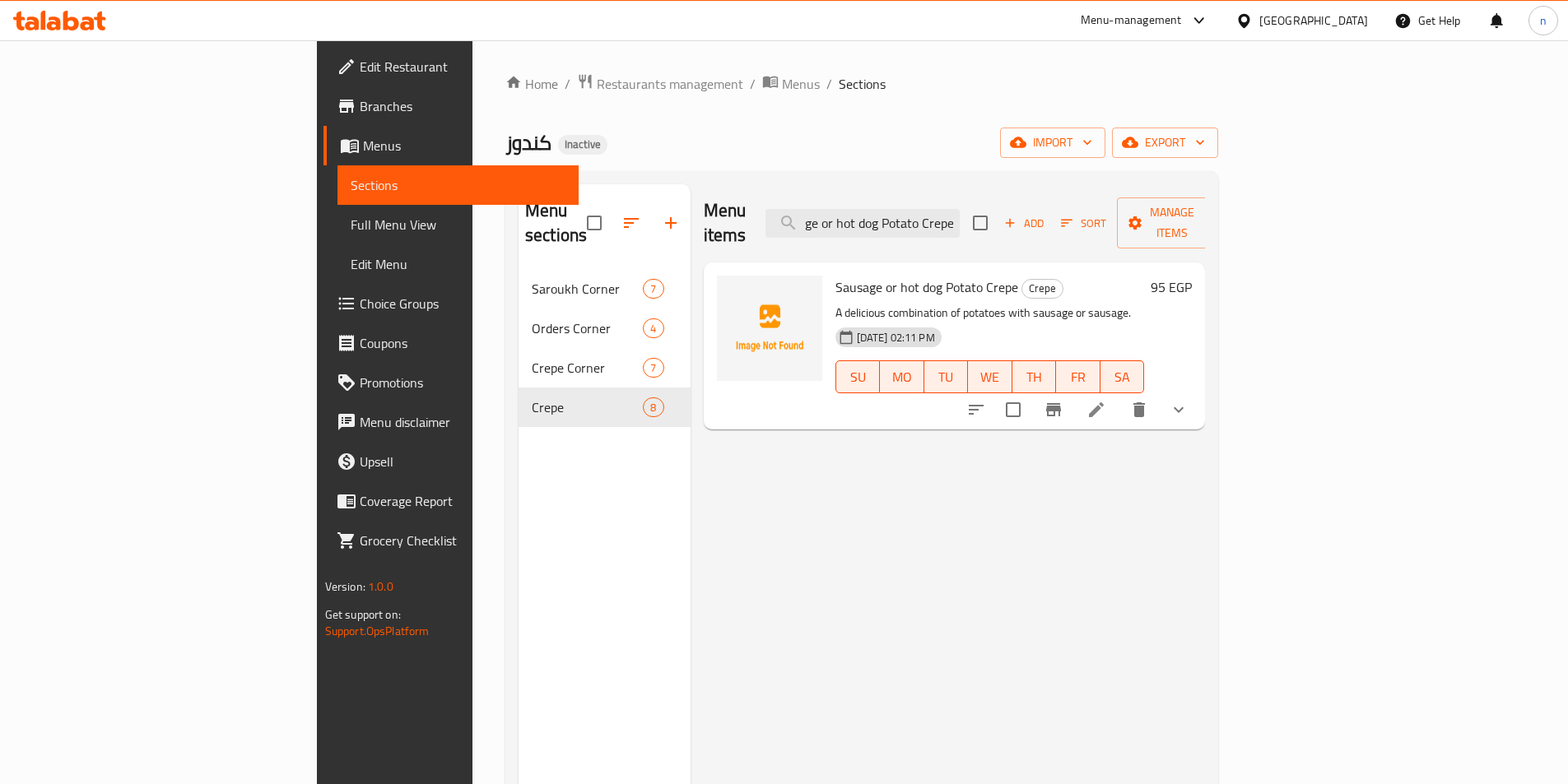
type input "Sausage or hot dog Potato Crepe"
click at [1106, 400] on icon at bounding box center [1096, 409] width 20 height 20
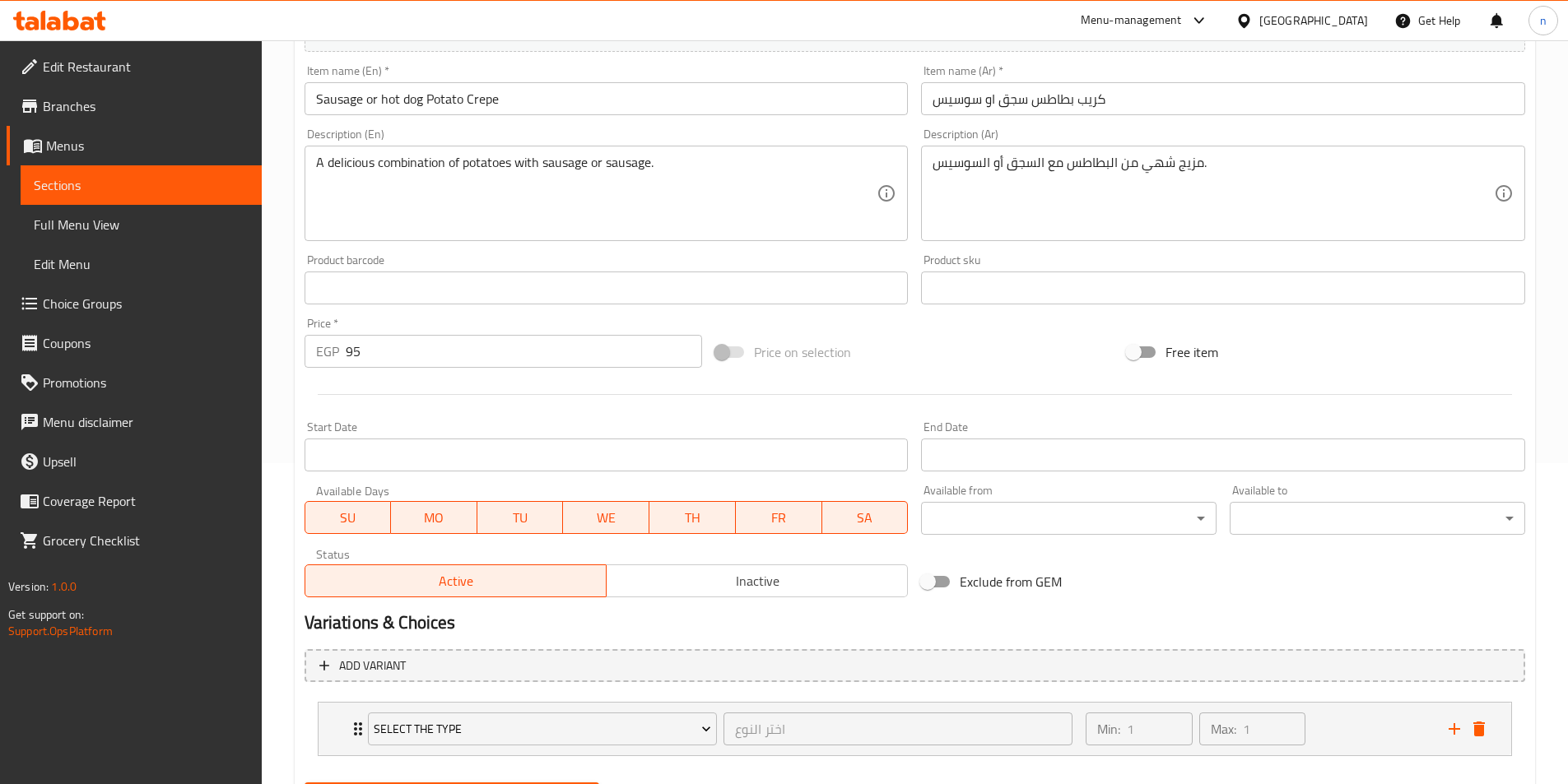
scroll to position [77, 0]
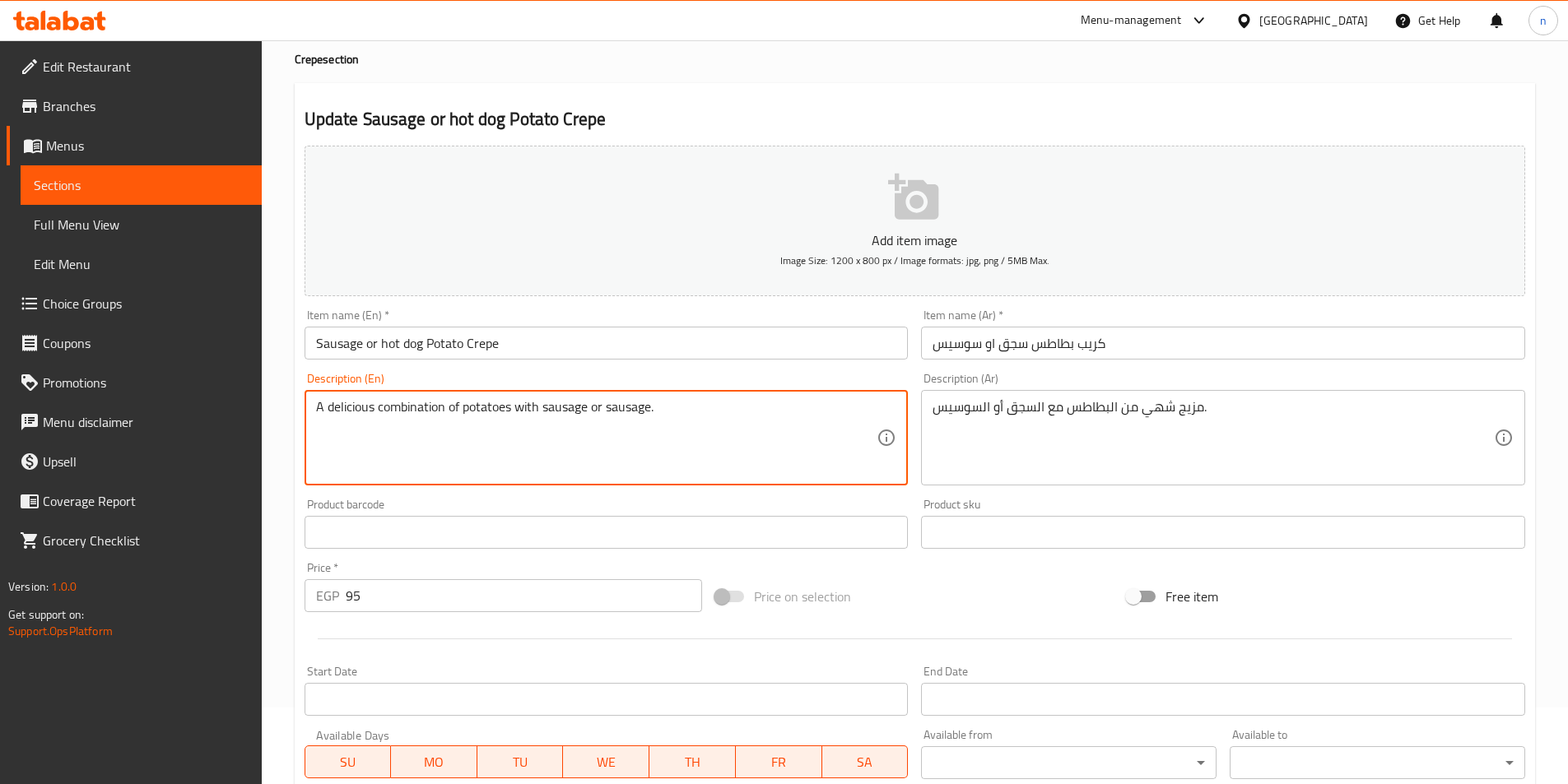
click at [617, 407] on textarea "A delicious combination of potatoes with sausage or sausage." at bounding box center [596, 438] width 561 height 78
type textarea "A delicious combination of potatoes with sausage or hot dog."
click at [979, 621] on div at bounding box center [914, 638] width 1233 height 40
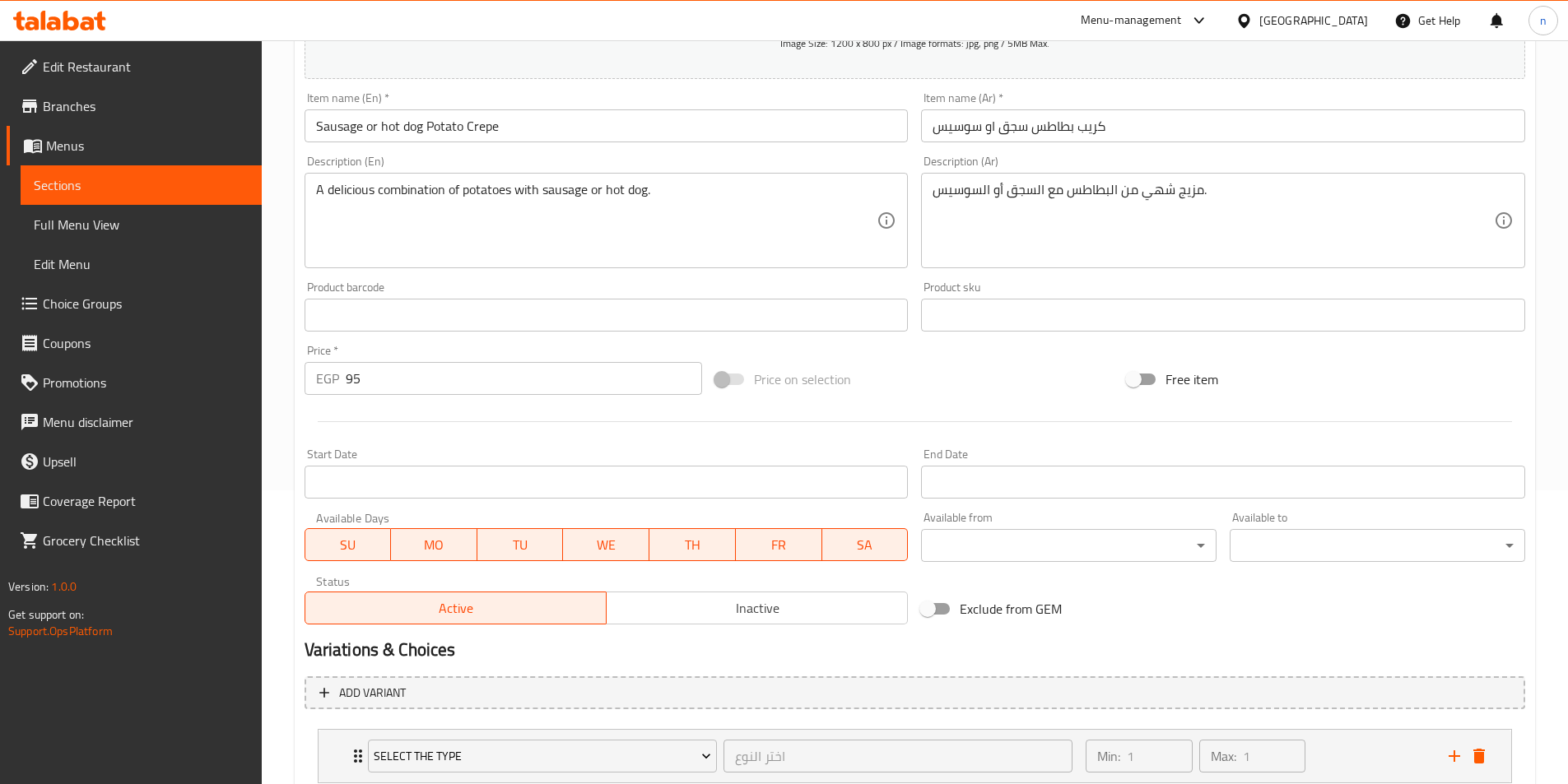
scroll to position [406, 0]
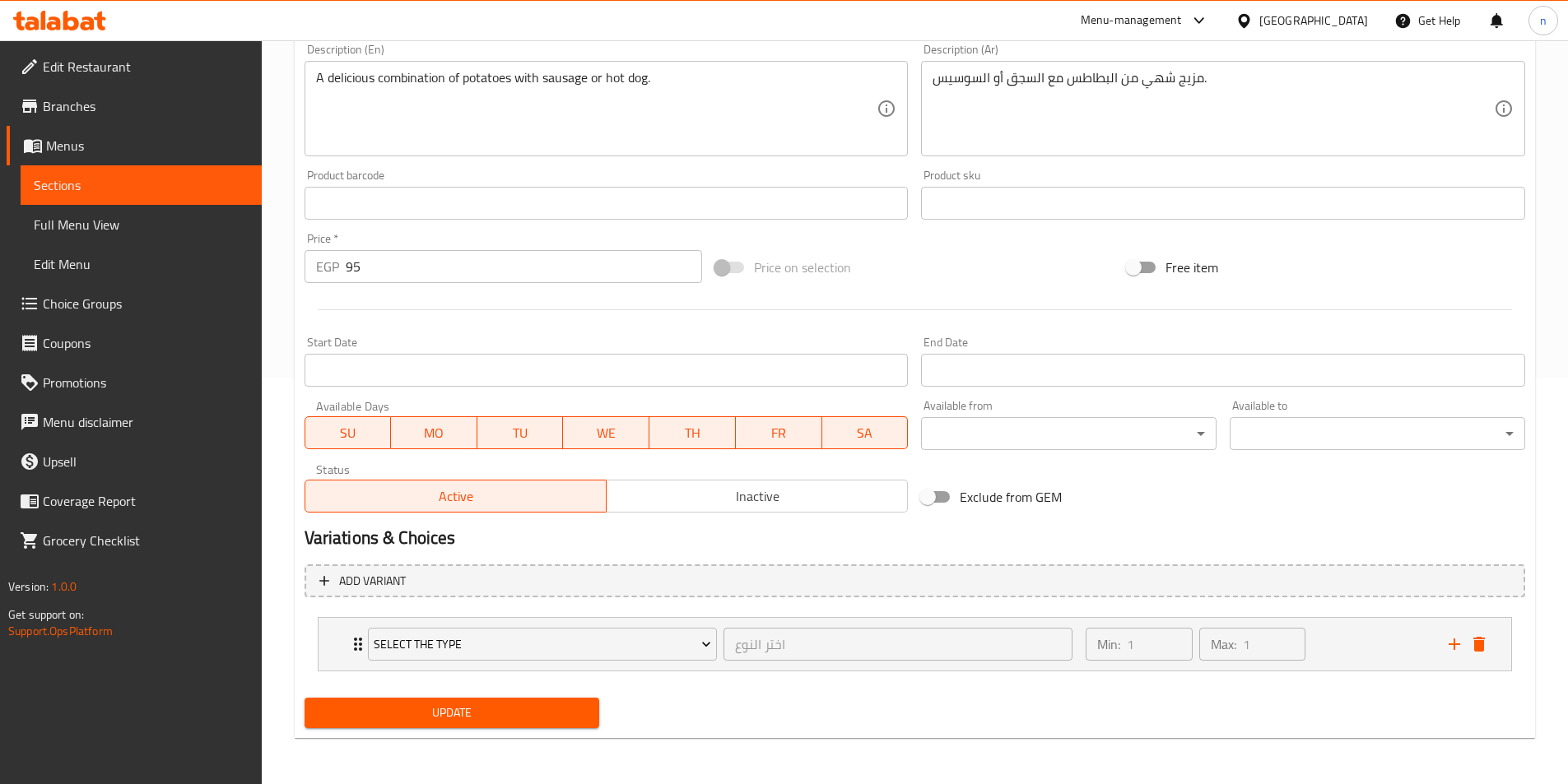
click at [467, 705] on span "Update" at bounding box center [452, 713] width 269 height 20
click at [113, 305] on span "Choice Groups" at bounding box center [146, 303] width 206 height 20
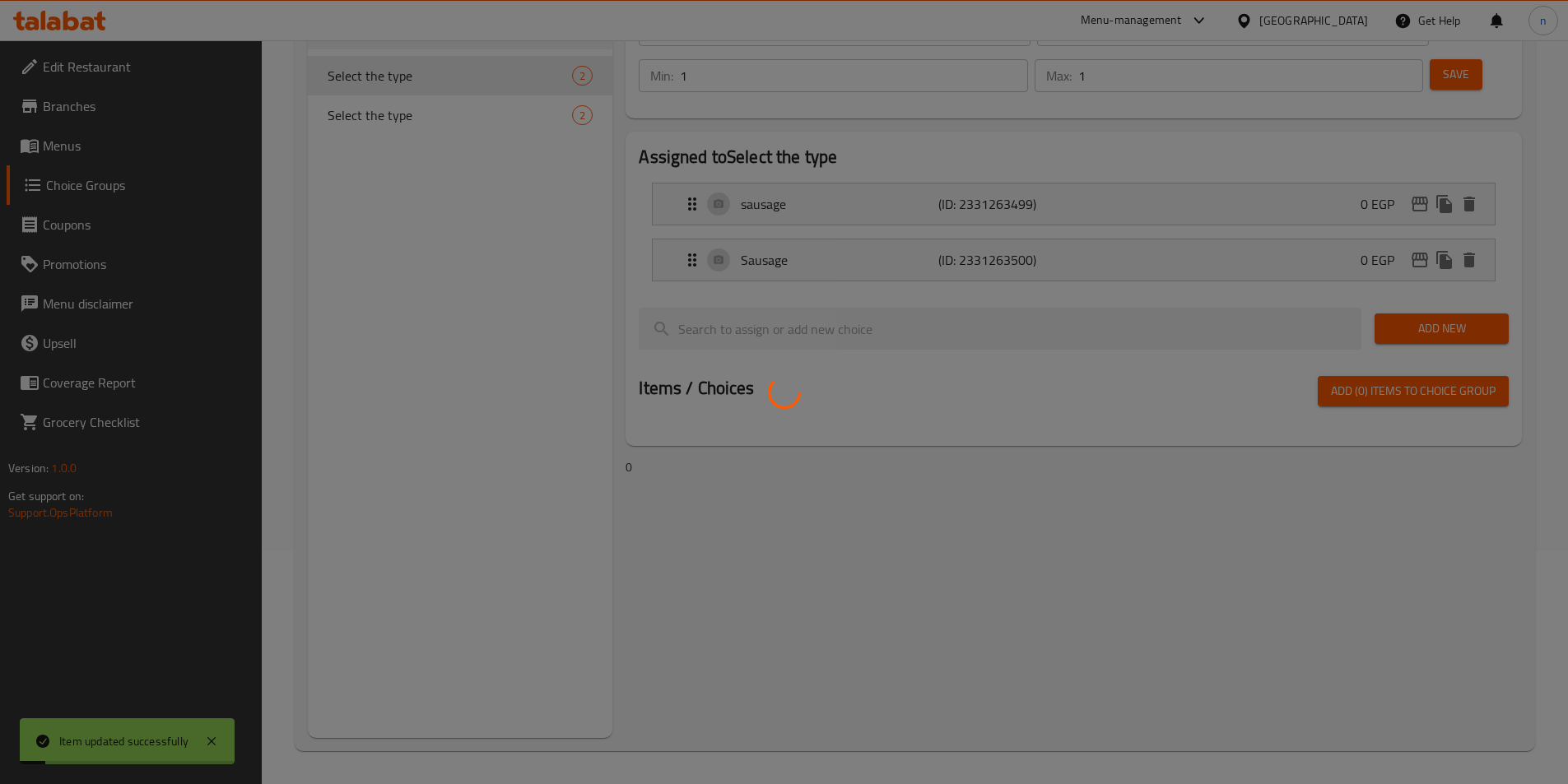
scroll to position [233, 0]
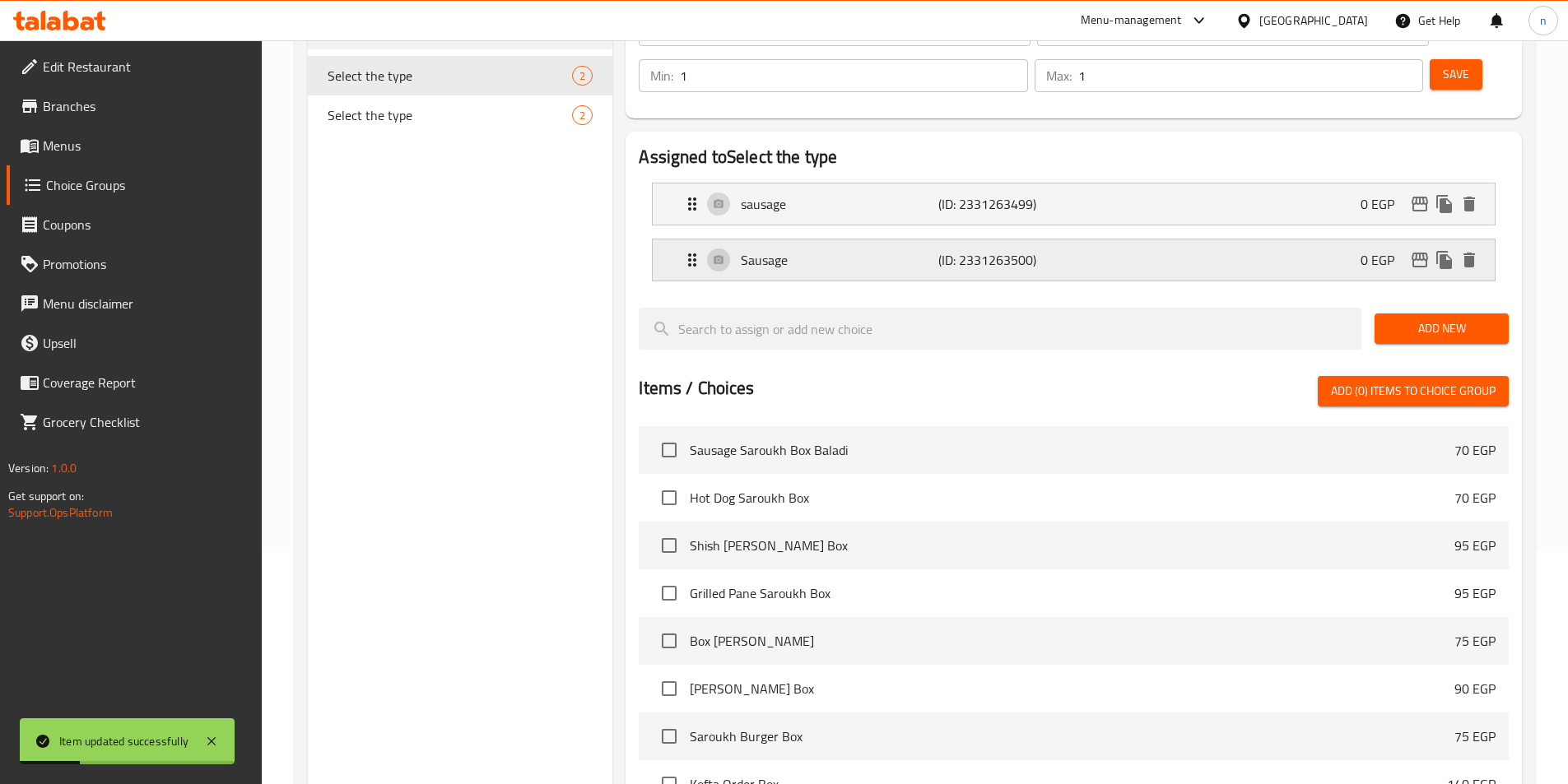
click at [1085, 239] on div "Sausage (ID: 2331263500) 0 EGP" at bounding box center [1078, 260] width 793 height 41
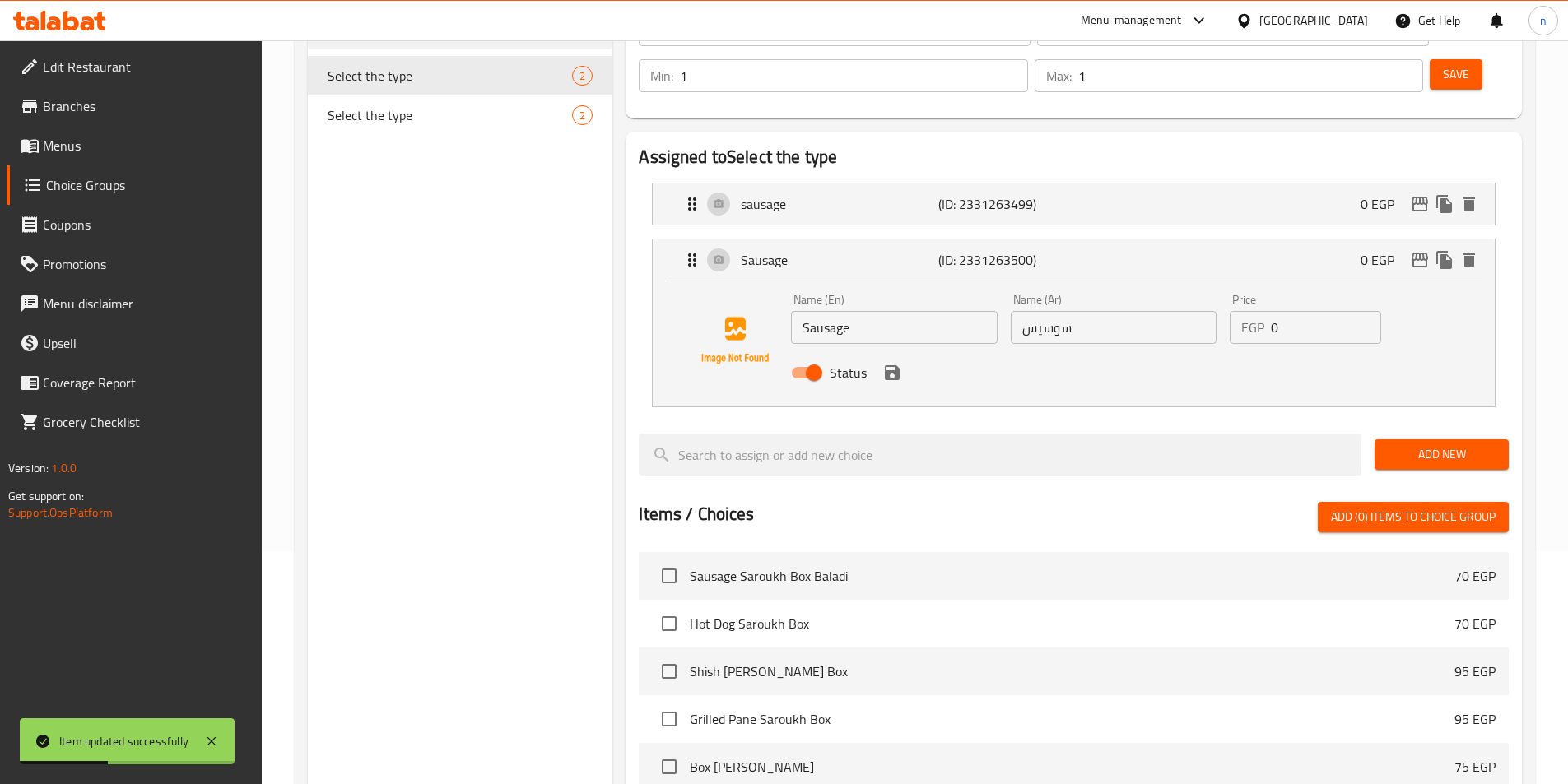
click at [1098, 181] on li "sausage (ID: 2331263499) 0 EGP Name (En) sausage Name (En) Name (Ar) سجق Name (…" at bounding box center [1073, 204] width 870 height 56
click at [1097, 184] on div "sausage (ID: 2331263499) 0 EGP" at bounding box center [1078, 204] width 793 height 41
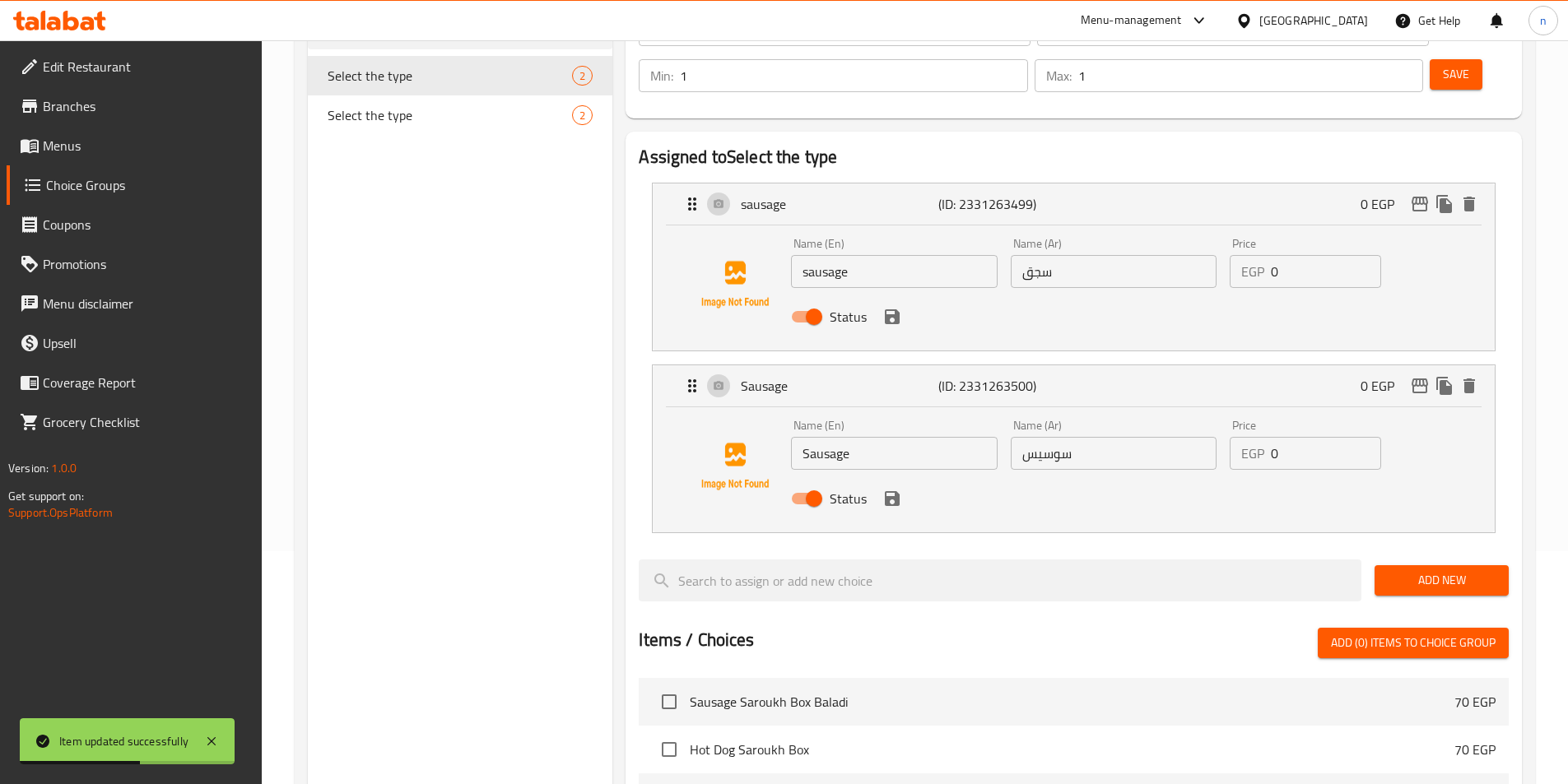
click at [900, 437] on input "Sausage" at bounding box center [894, 453] width 206 height 33
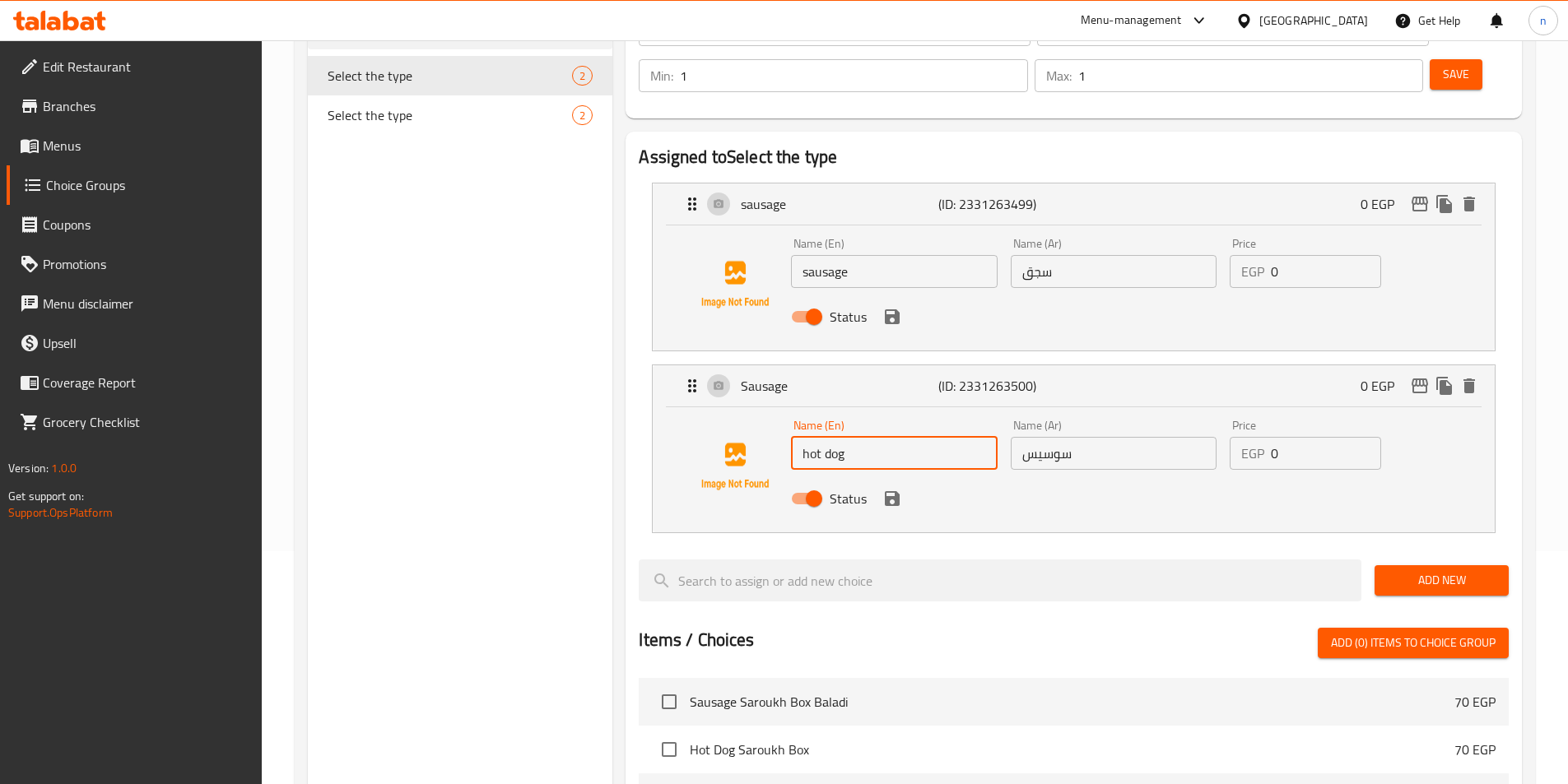
click at [1164, 477] on div "Status" at bounding box center [1113, 499] width 657 height 44
type input "hot dog"
click at [804, 497] on nav "sausage (ID: 2331263499) 0 EGP Name (En) sausage Name (En) Name (Ar) سجق Name (…" at bounding box center [1073, 358] width 870 height 377
click at [894, 486] on button "save" at bounding box center [891, 498] width 25 height 25
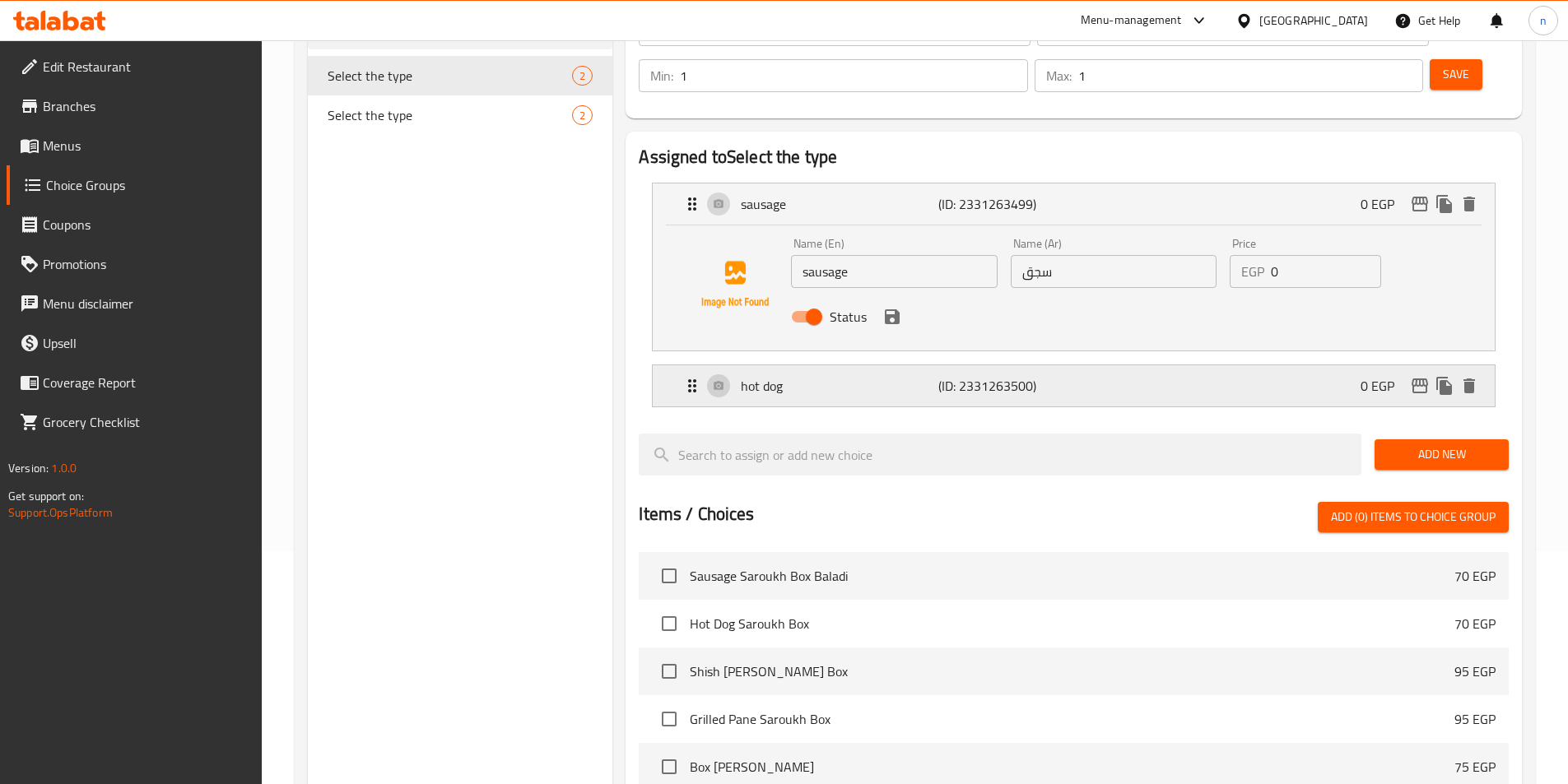
scroll to position [0, 0]
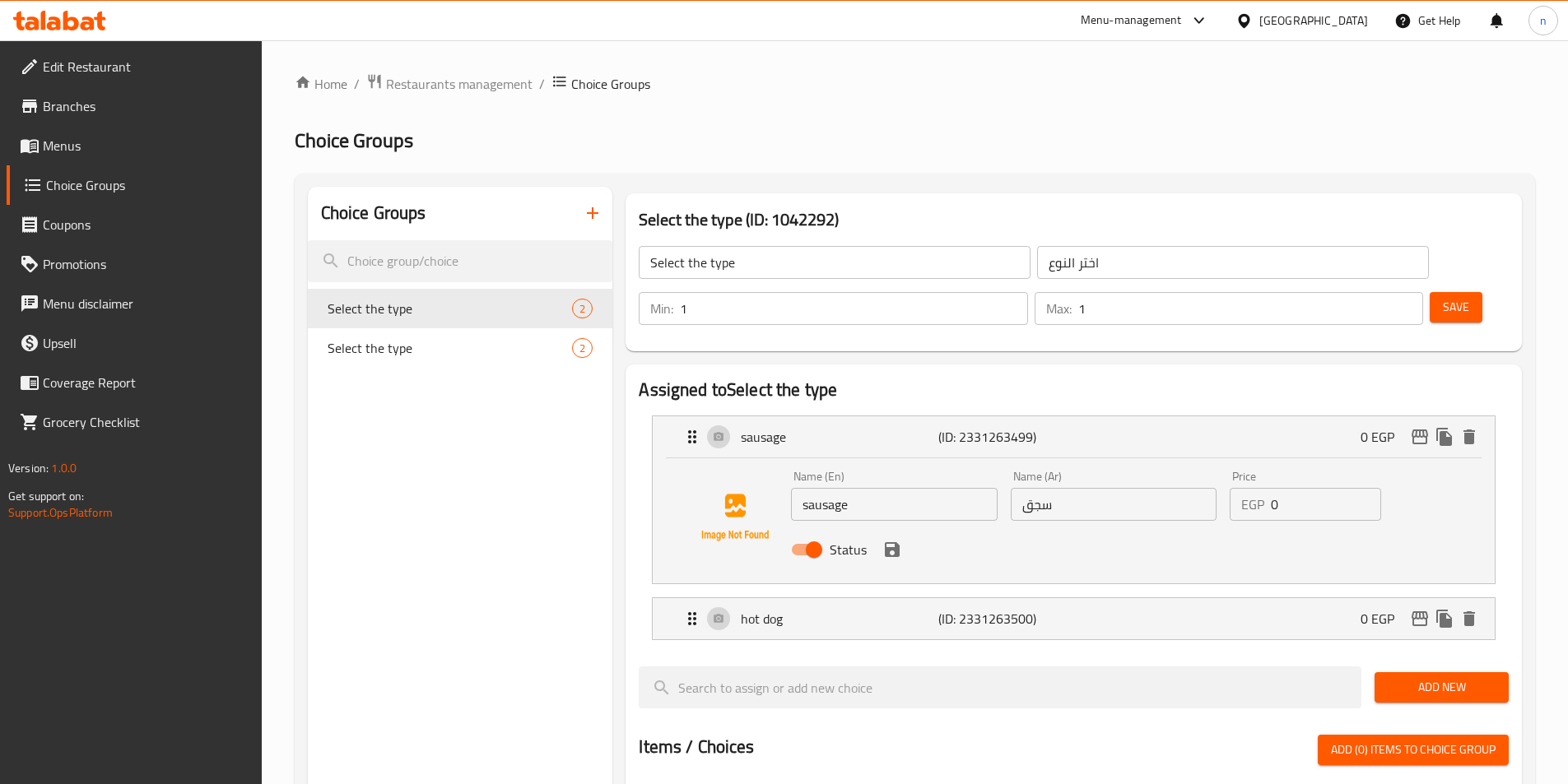
click at [1460, 289] on div "Save" at bounding box center [1462, 308] width 72 height 39
click at [1449, 292] on button "Save" at bounding box center [1456, 307] width 53 height 31
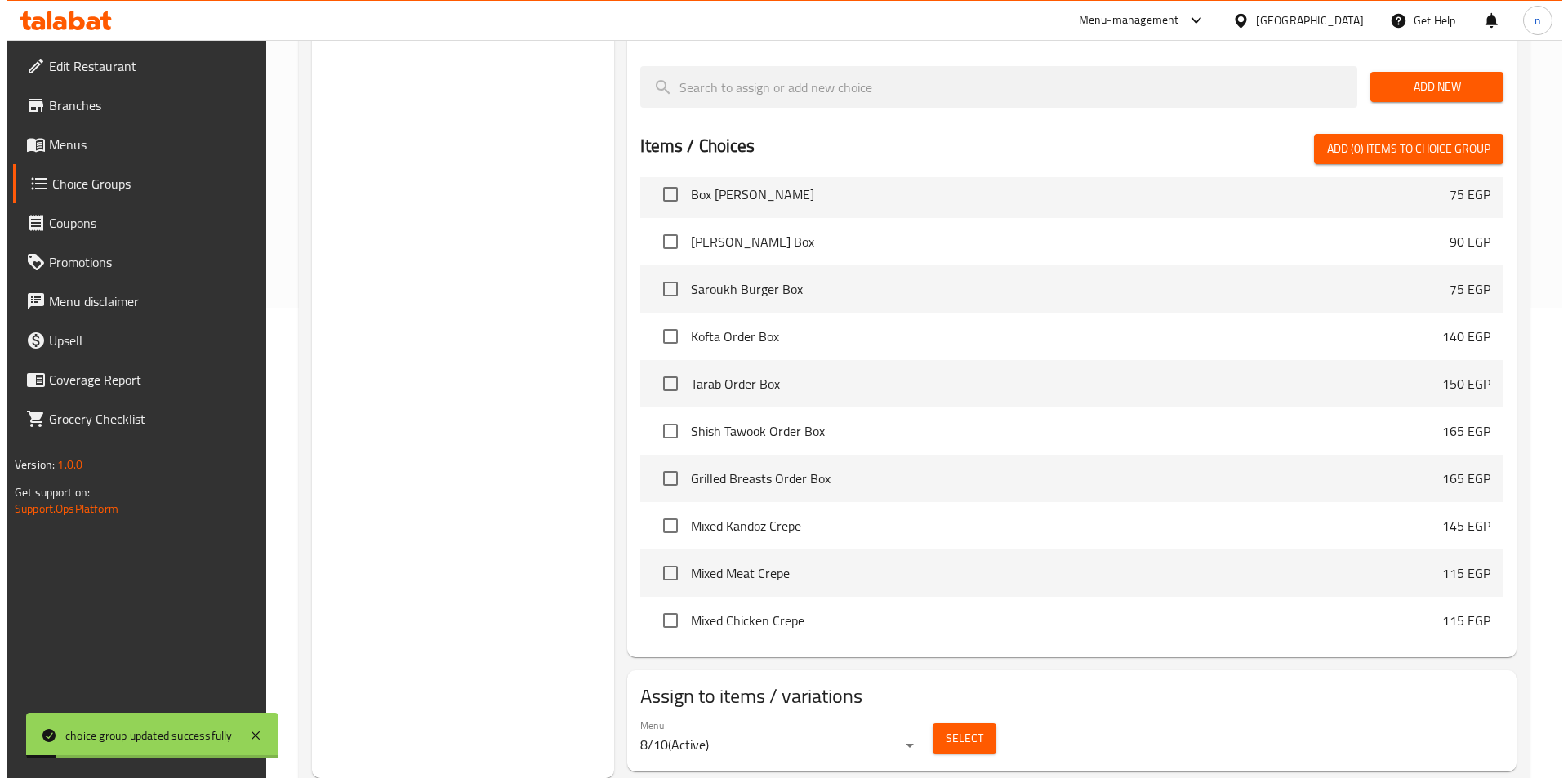
scroll to position [327, 0]
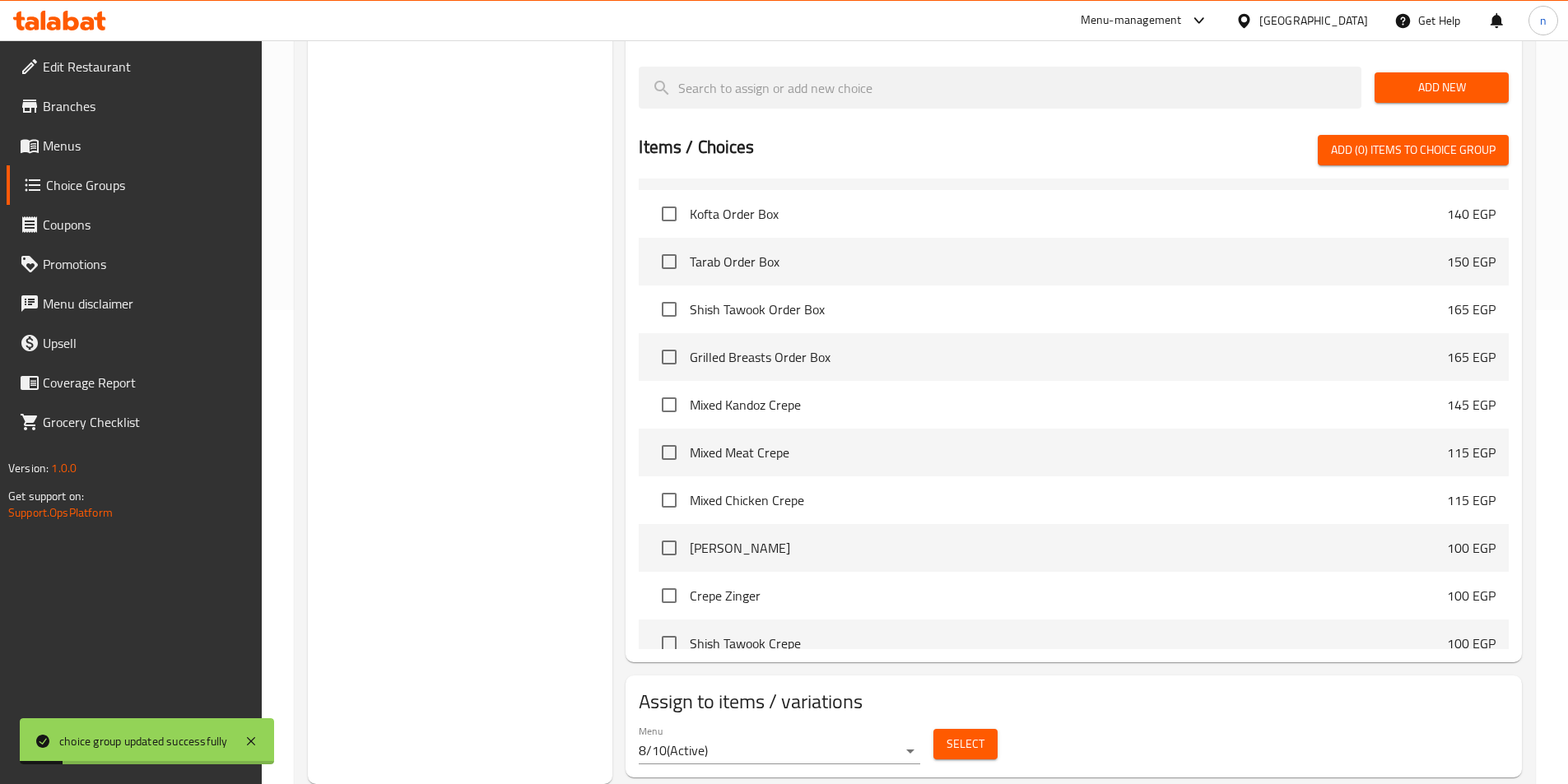
click at [943, 730] on button "Select" at bounding box center [964, 745] width 64 height 31
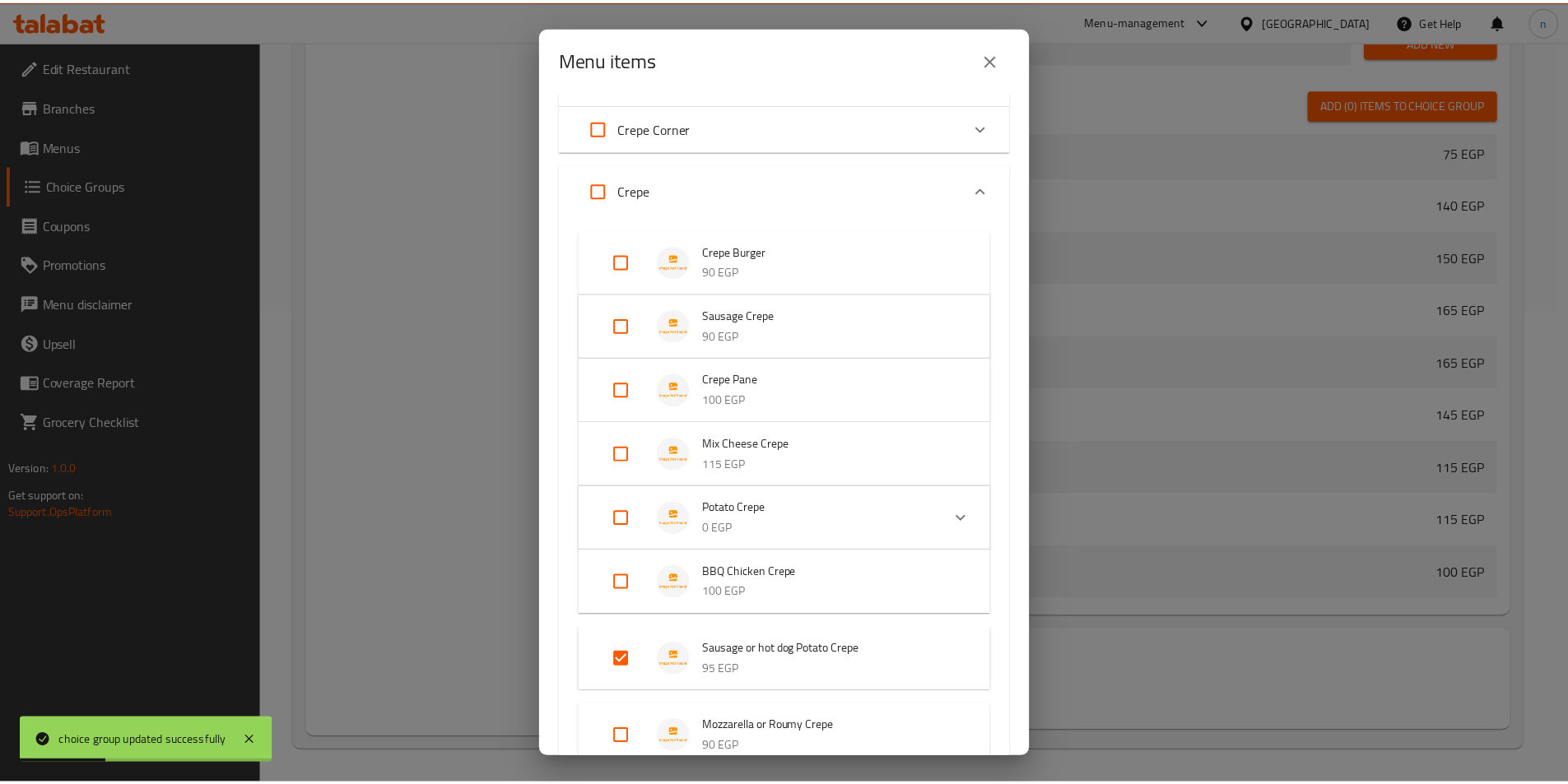
scroll to position [284, 0]
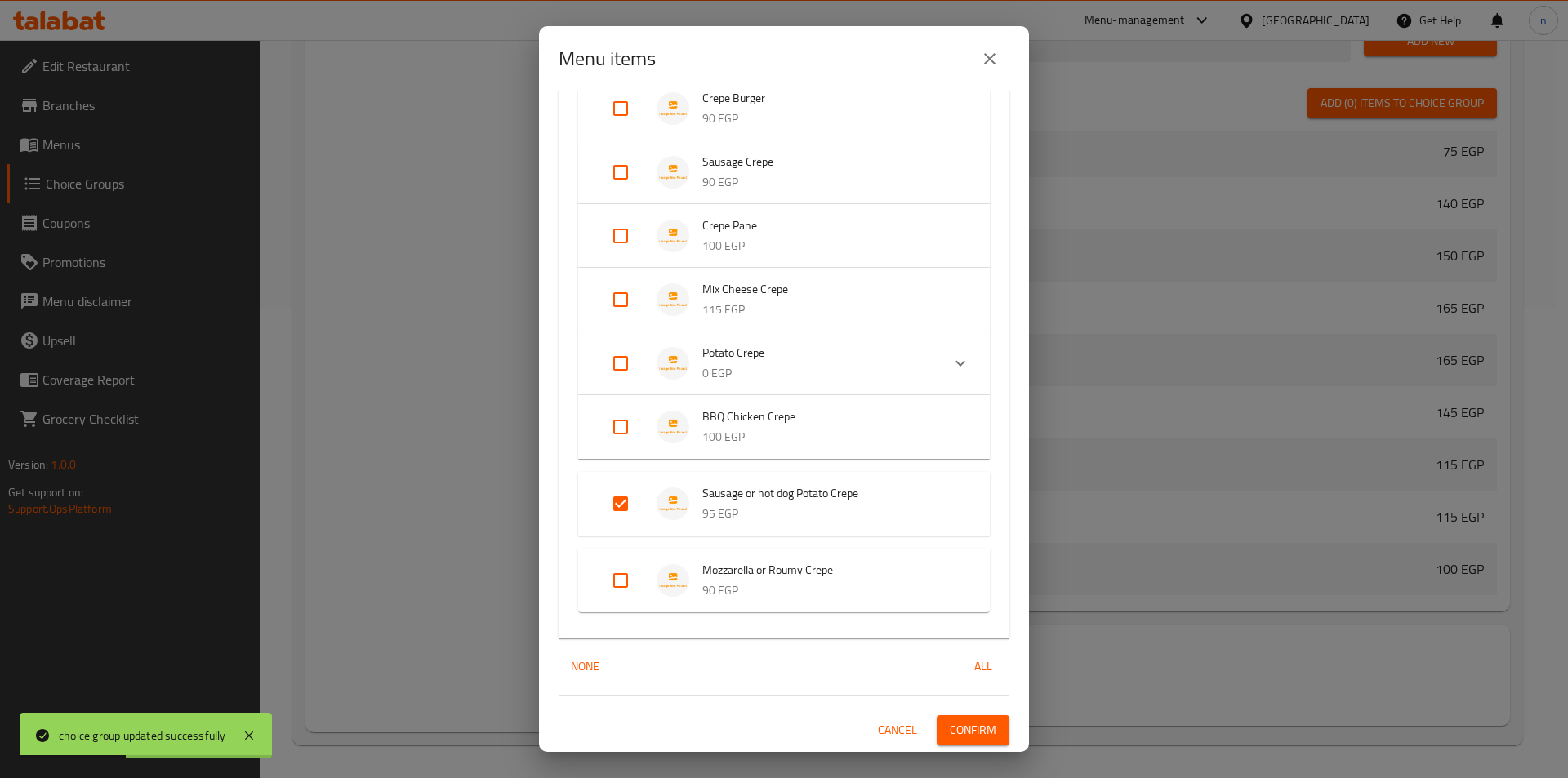
click at [968, 727] on span "Confirm" at bounding box center [972, 731] width 46 height 20
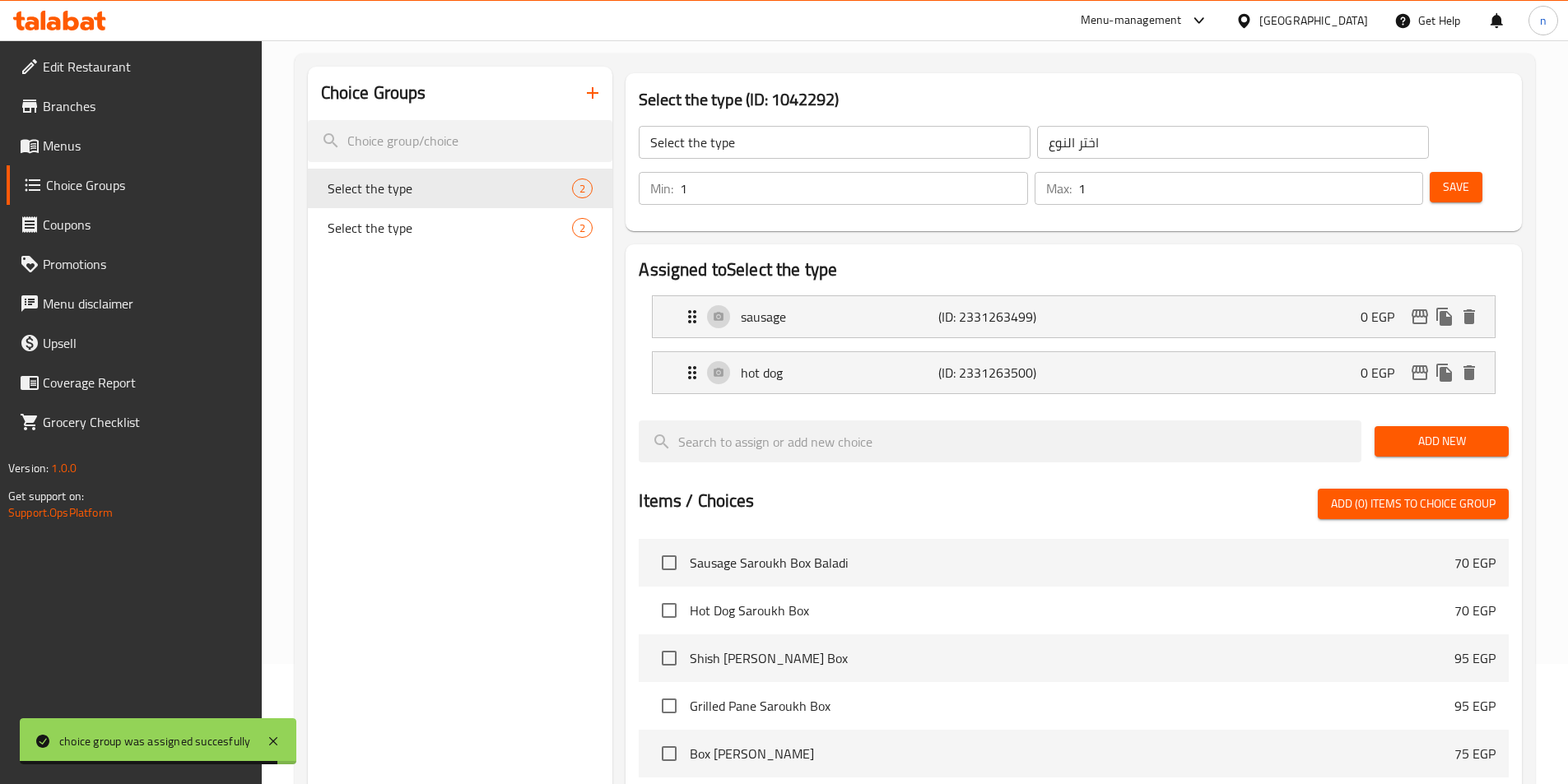
scroll to position [0, 0]
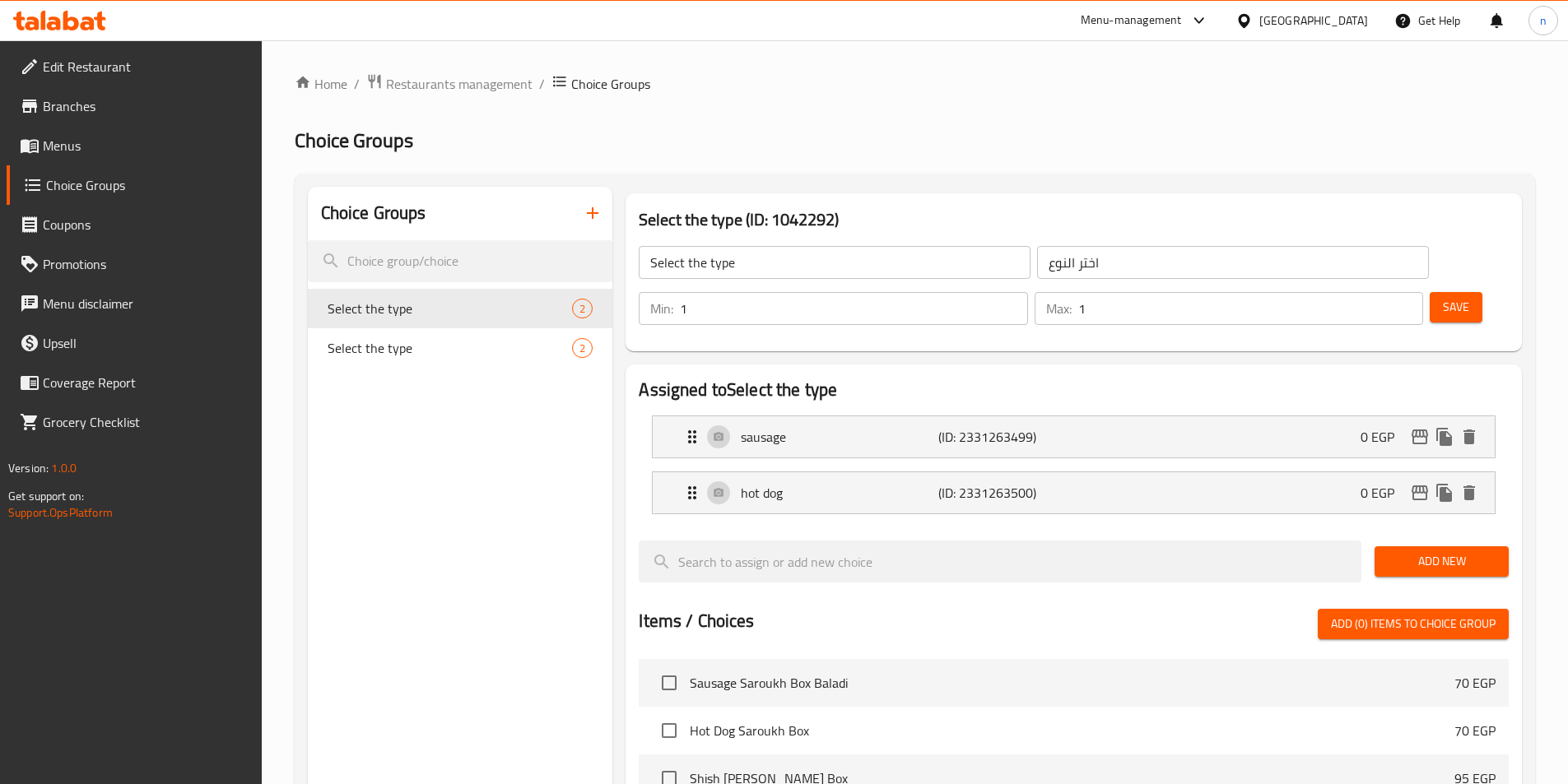
click at [82, 112] on span "Branches" at bounding box center [146, 106] width 206 height 20
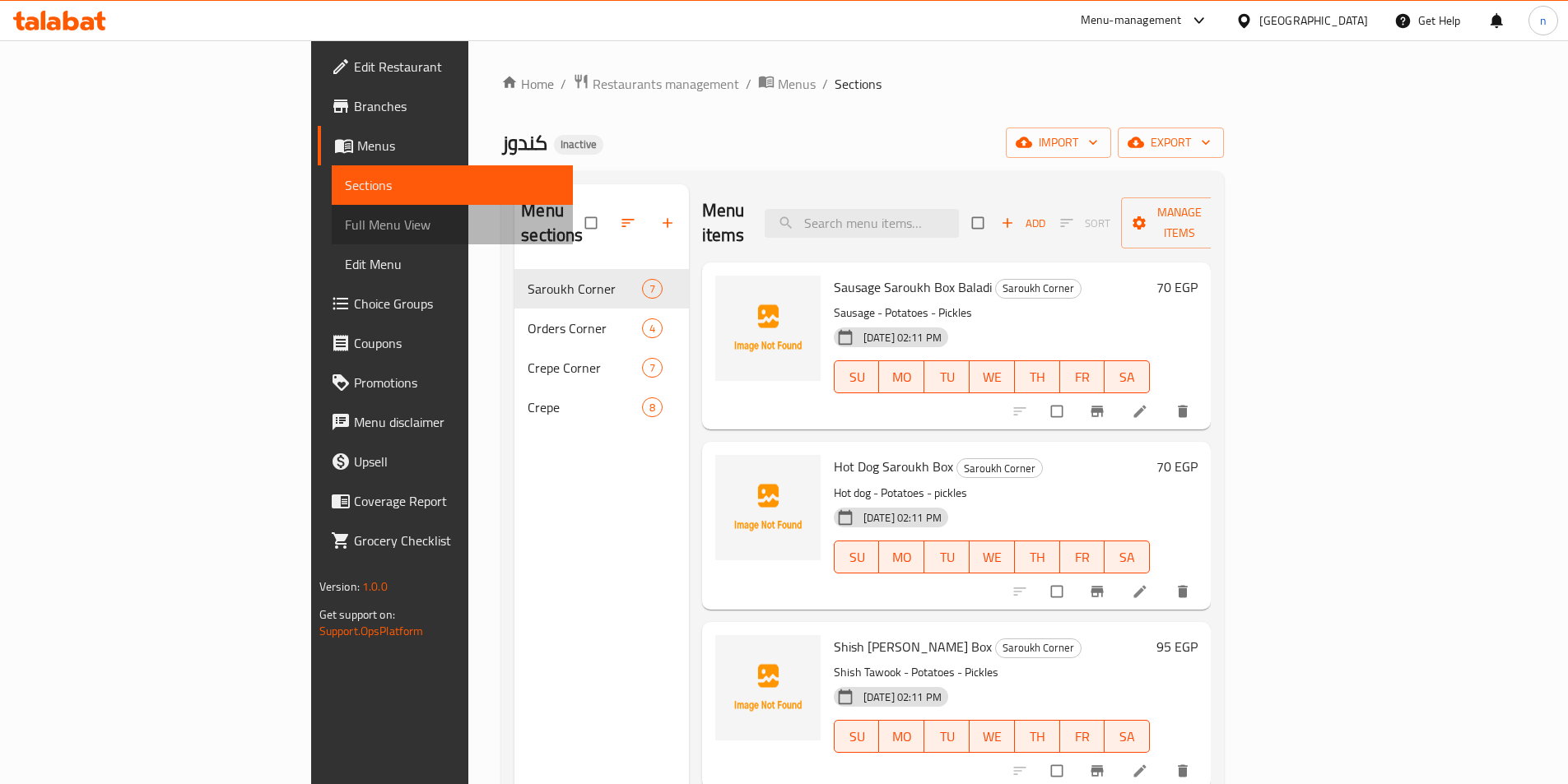
drag, startPoint x: 219, startPoint y: 234, endPoint x: 250, endPoint y: 269, distance: 46.8
click at [345, 232] on span "Full Menu View" at bounding box center [452, 224] width 215 height 20
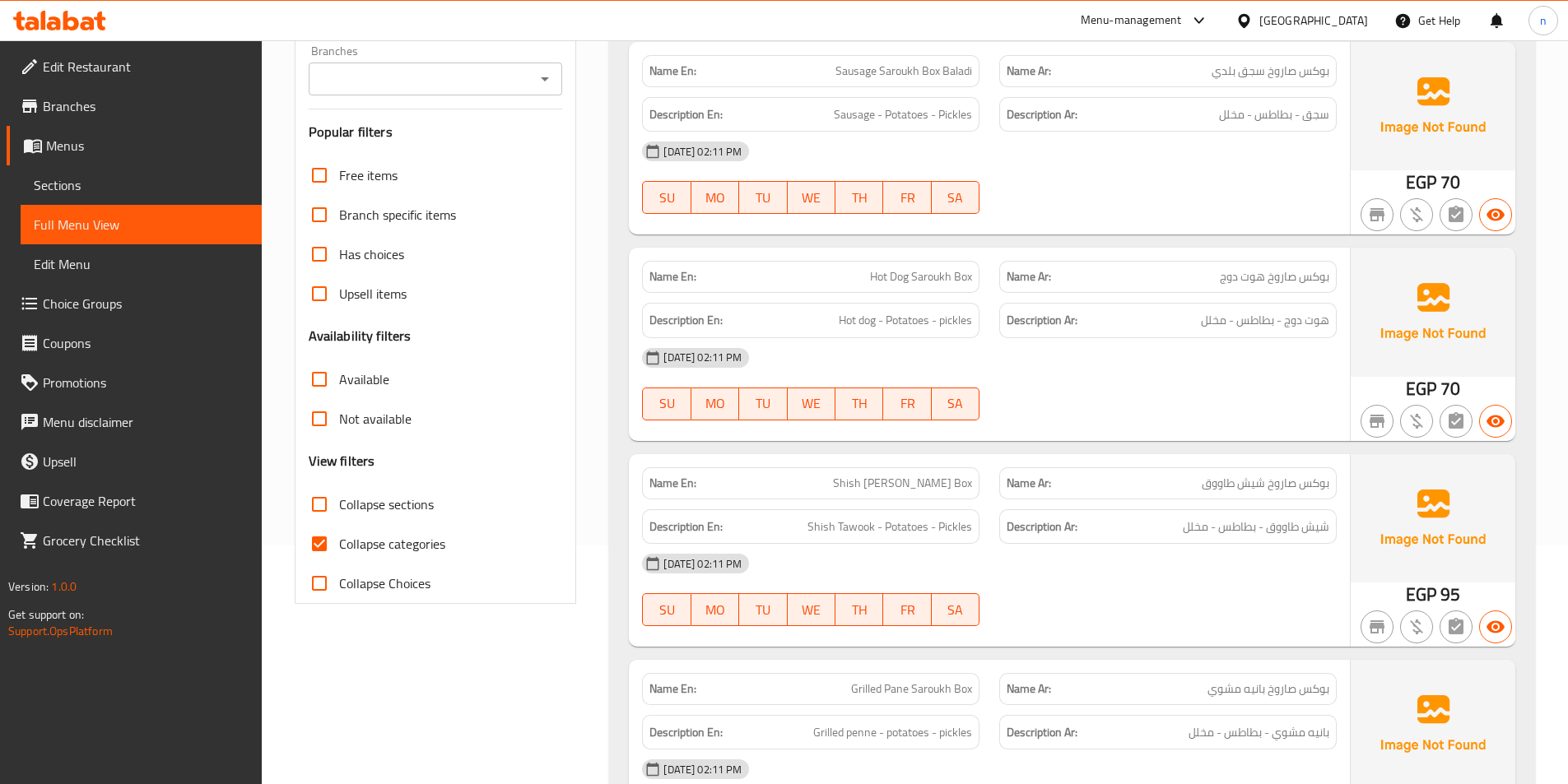
scroll to position [247, 0]
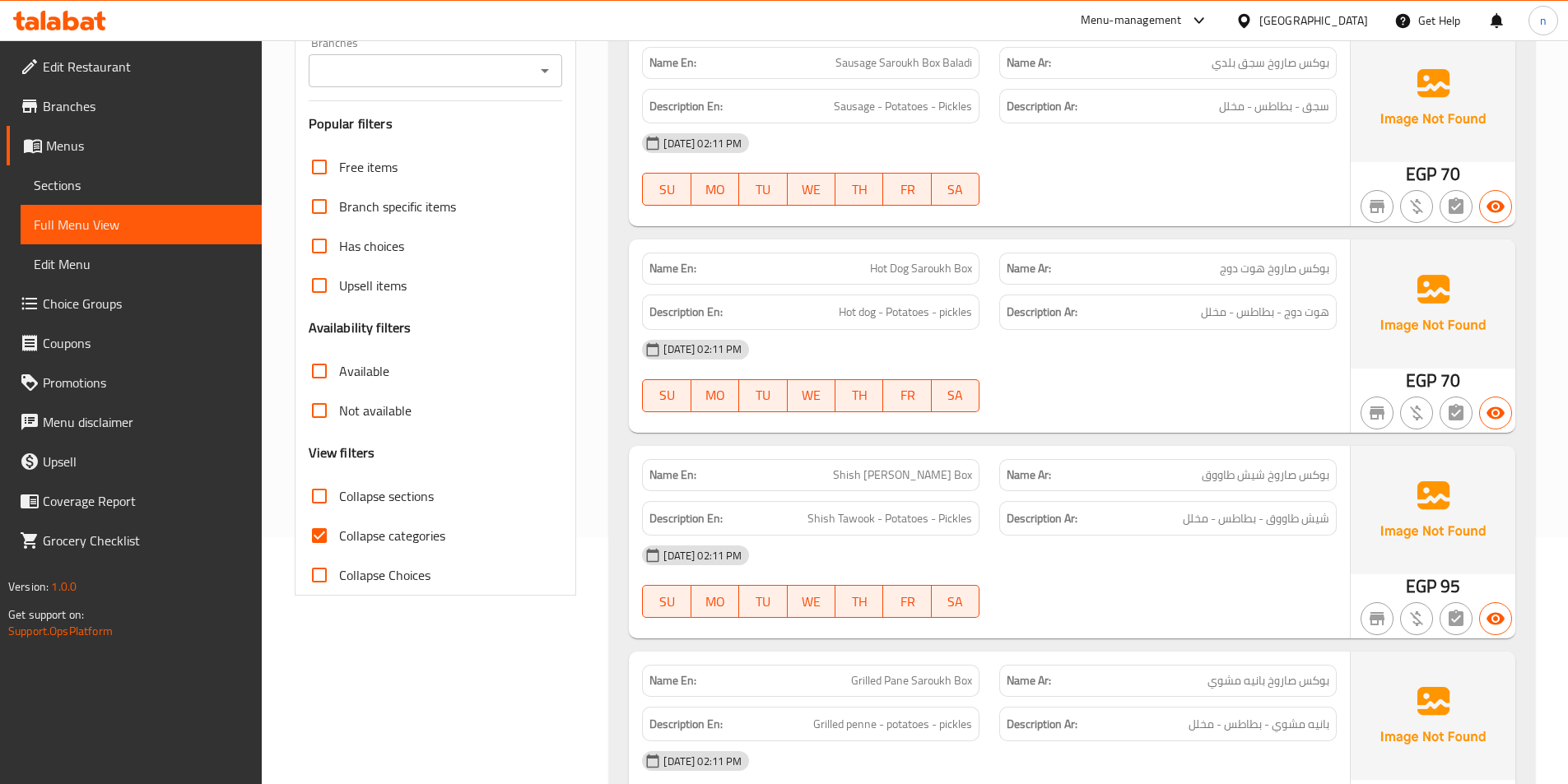
drag, startPoint x: 325, startPoint y: 537, endPoint x: 336, endPoint y: 539, distance: 11.2
click at [324, 537] on input "Collapse categories" at bounding box center [319, 535] width 39 height 39
checkbox input "false"
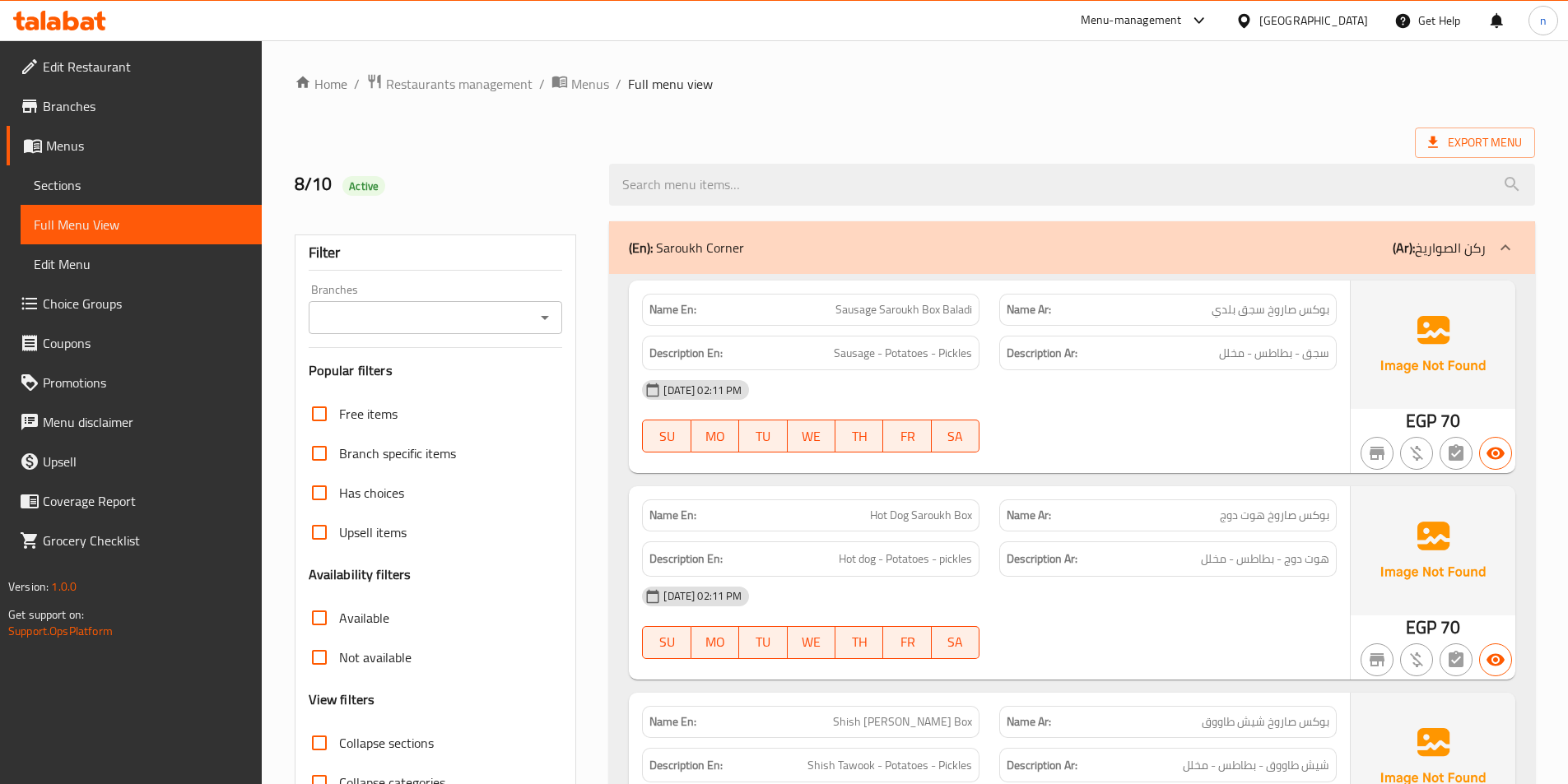
click at [1398, 85] on ol "Home / Restaurants management / Menus / Full menu view" at bounding box center [914, 83] width 1240 height 21
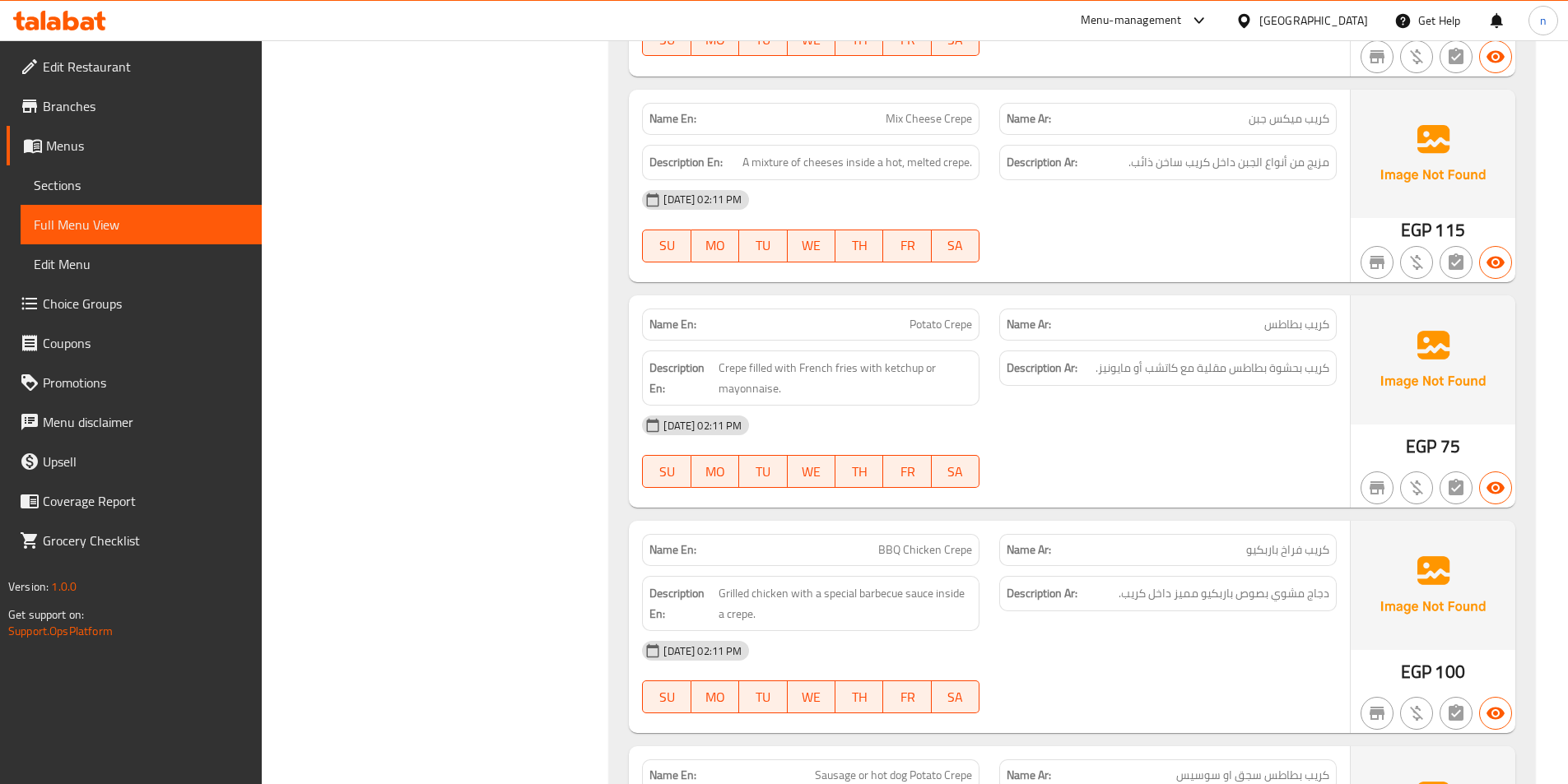
scroll to position [4856, 0]
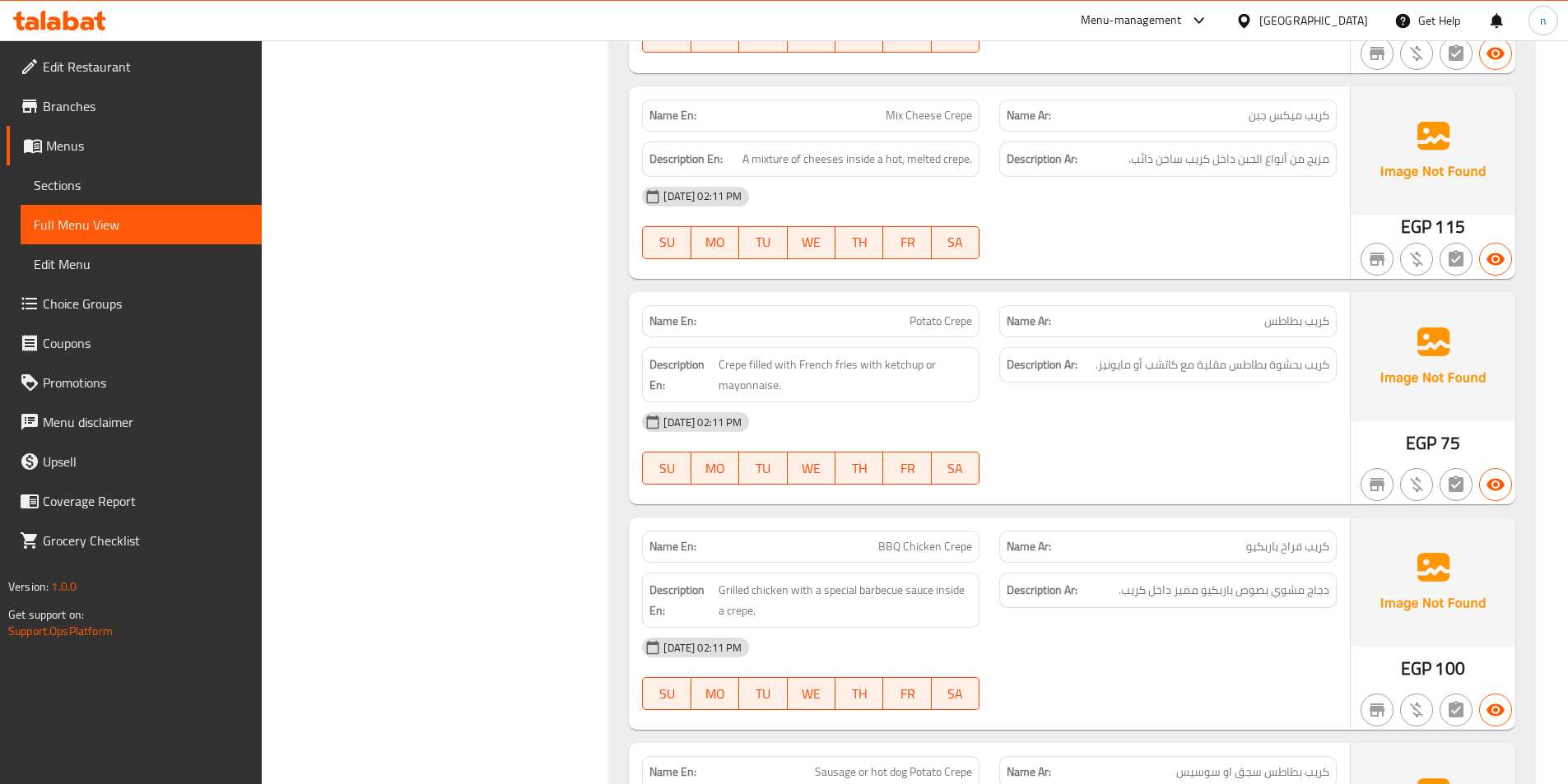
click at [927, 329] on span "Potato Crepe" at bounding box center [940, 321] width 62 height 17
click at [928, 329] on span "Potato Crepe" at bounding box center [940, 321] width 62 height 17
copy span "Potato Crepe"
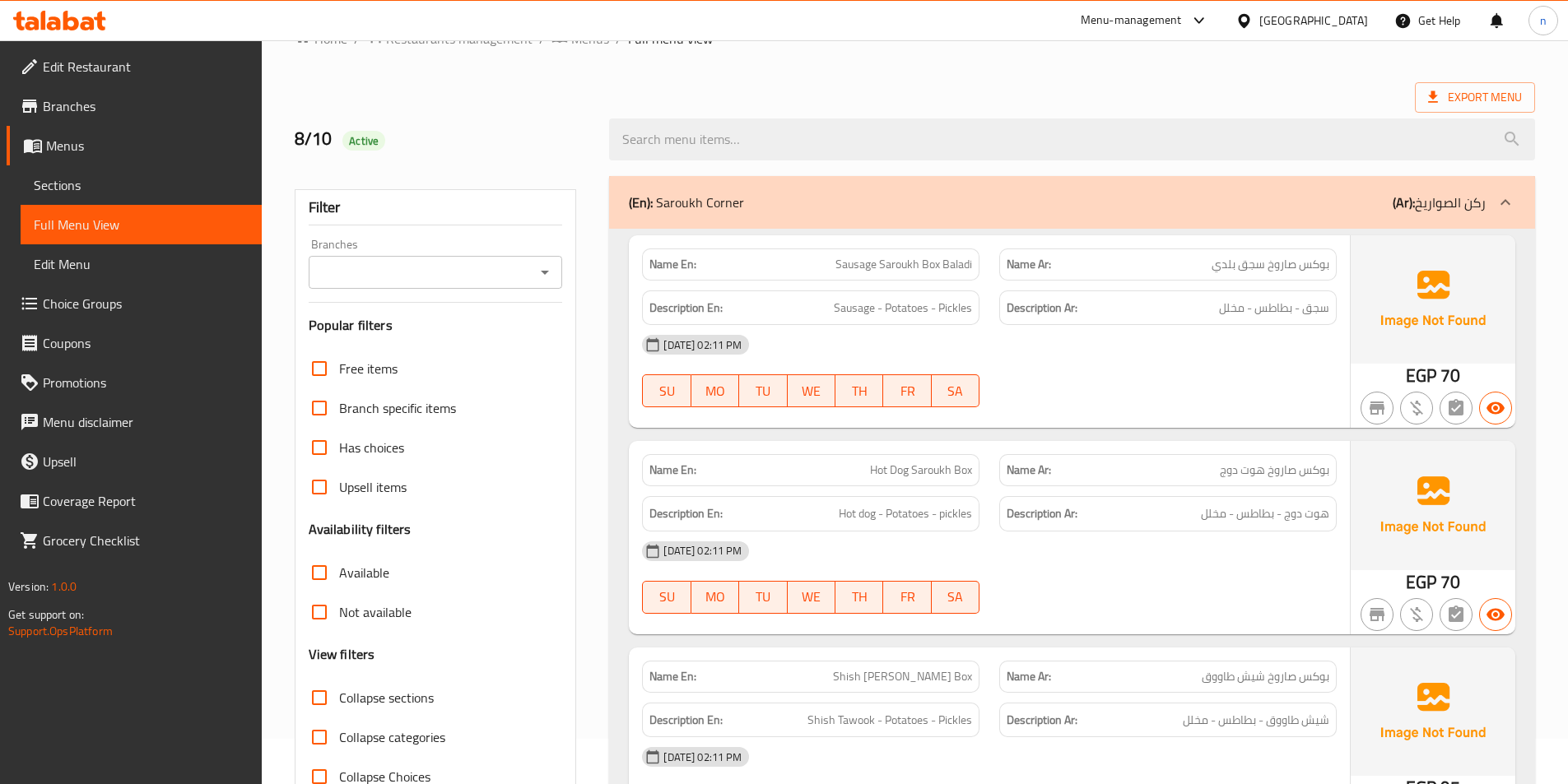
scroll to position [0, 0]
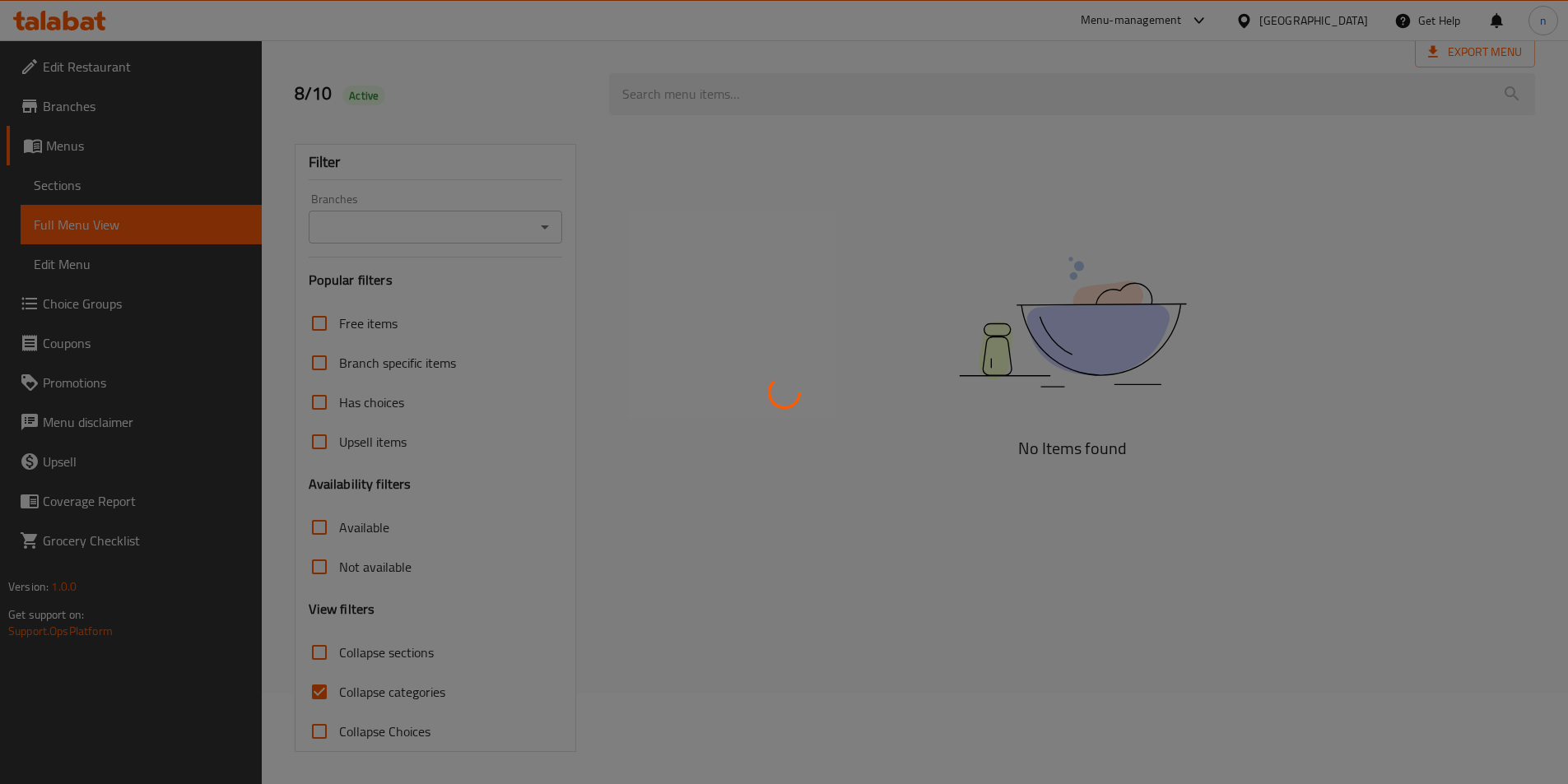
scroll to position [91, 0]
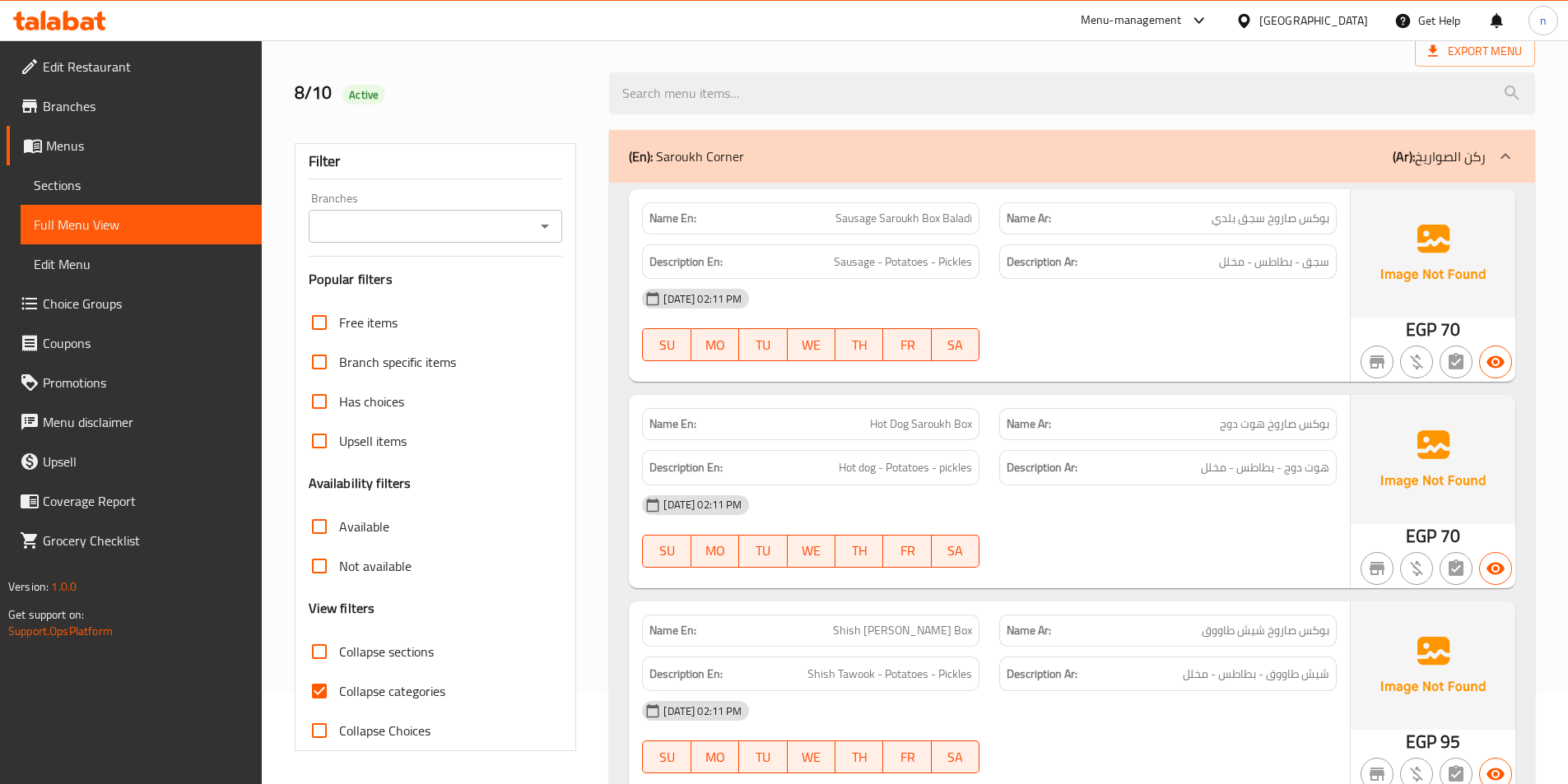
click at [323, 684] on input "Collapse categories" at bounding box center [319, 691] width 39 height 39
checkbox input "false"
click at [1230, 321] on div "[DATE] 02:11 PM SU MO TU WE TH FR SA" at bounding box center [988, 325] width 714 height 92
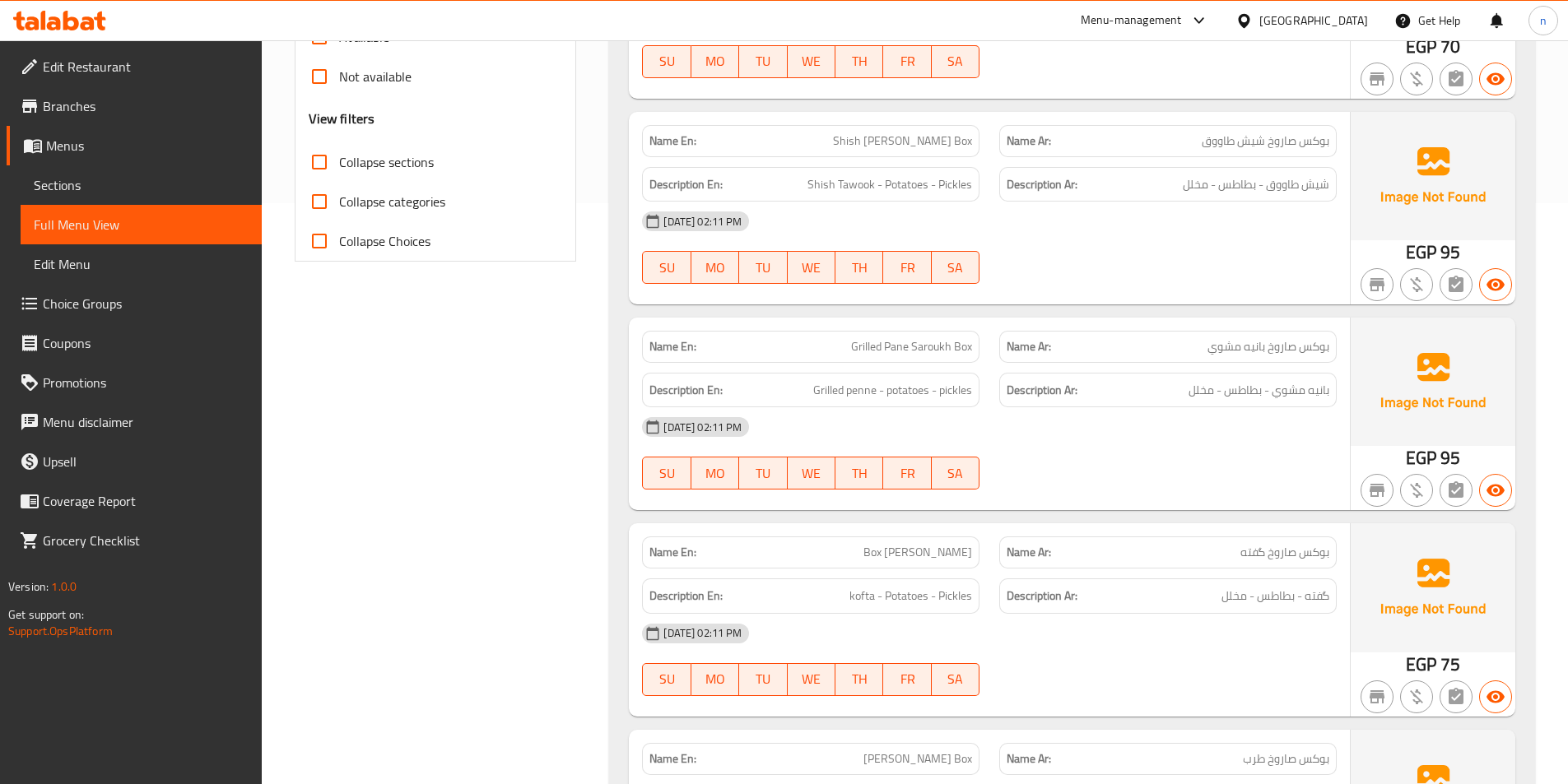
scroll to position [750, 0]
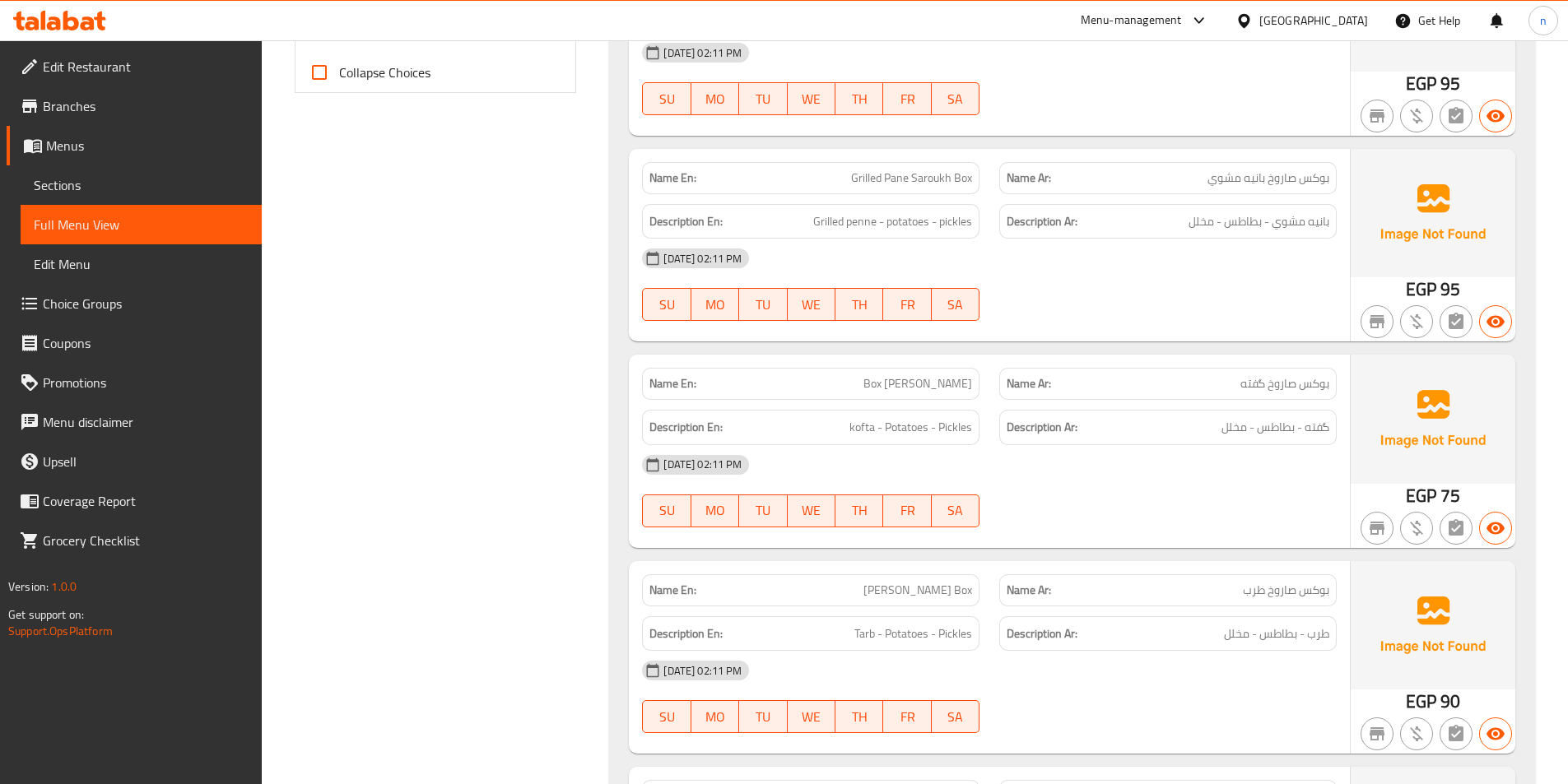
click at [901, 174] on span "Grilled Pane Saroukh Box" at bounding box center [912, 178] width 121 height 17
copy span "Grilled Pane Saroukh Box"
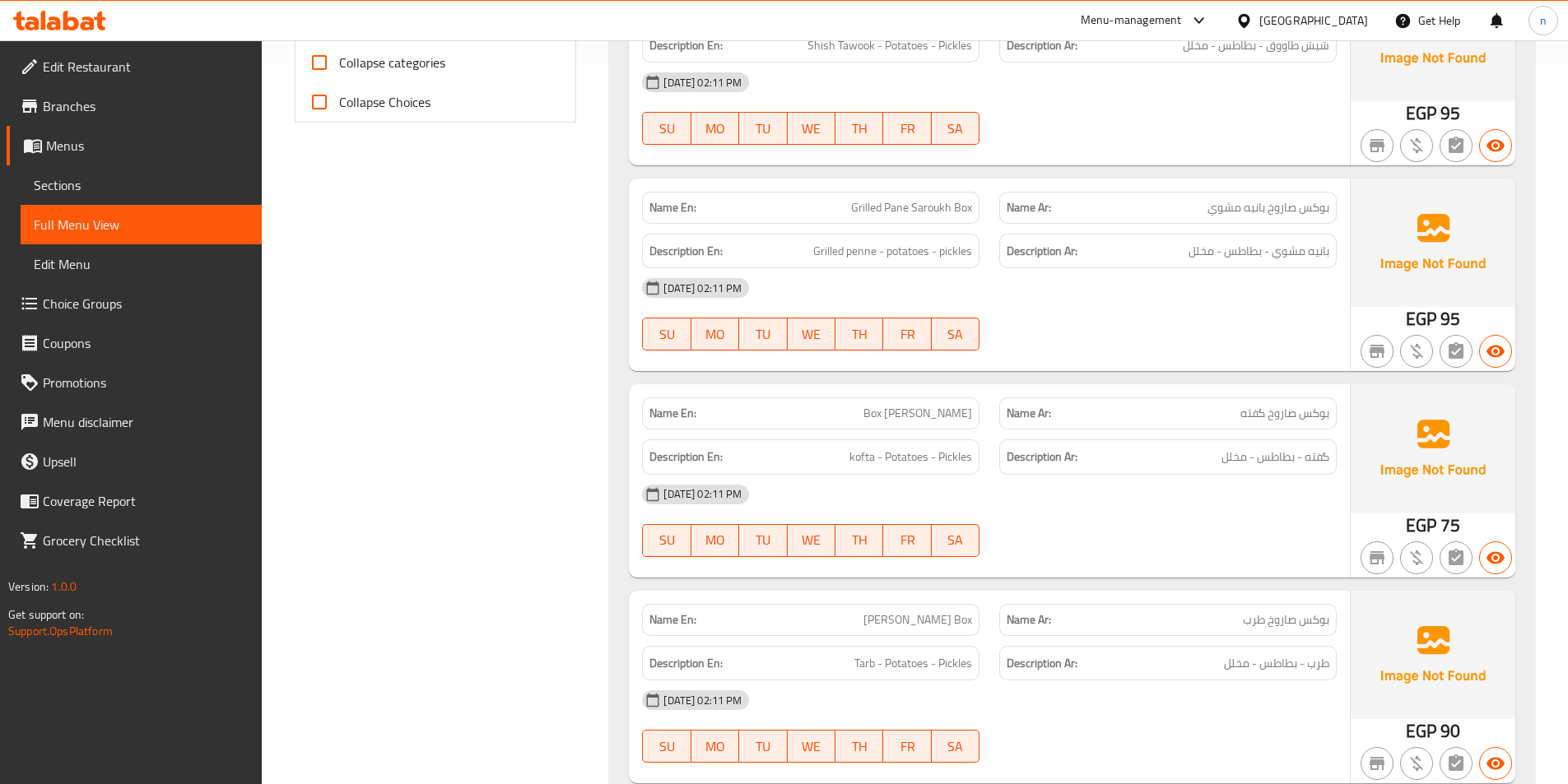
scroll to position [667, 0]
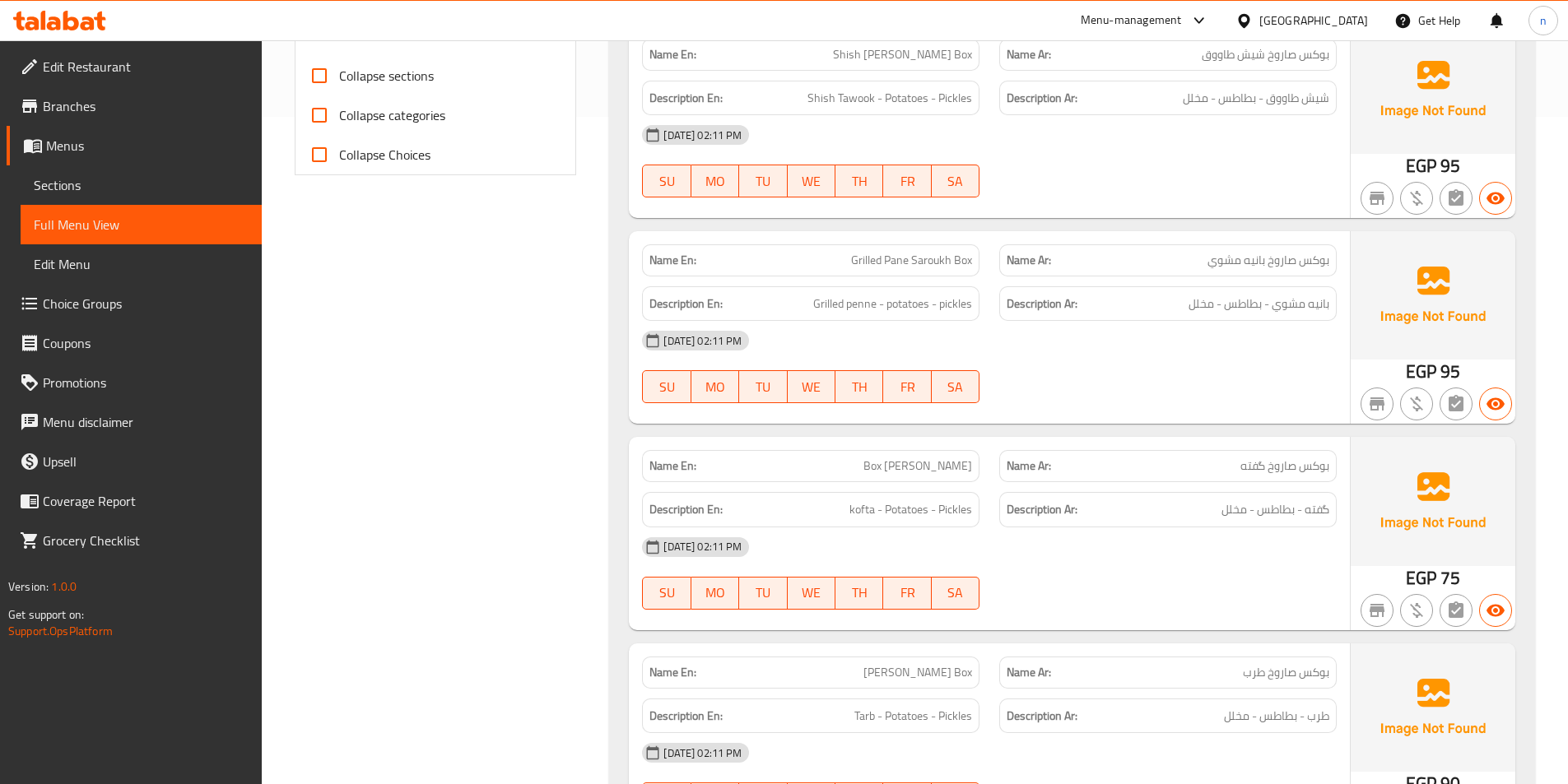
click at [889, 266] on span "Grilled Pane Saroukh Box" at bounding box center [912, 260] width 121 height 17
copy span "Pane"
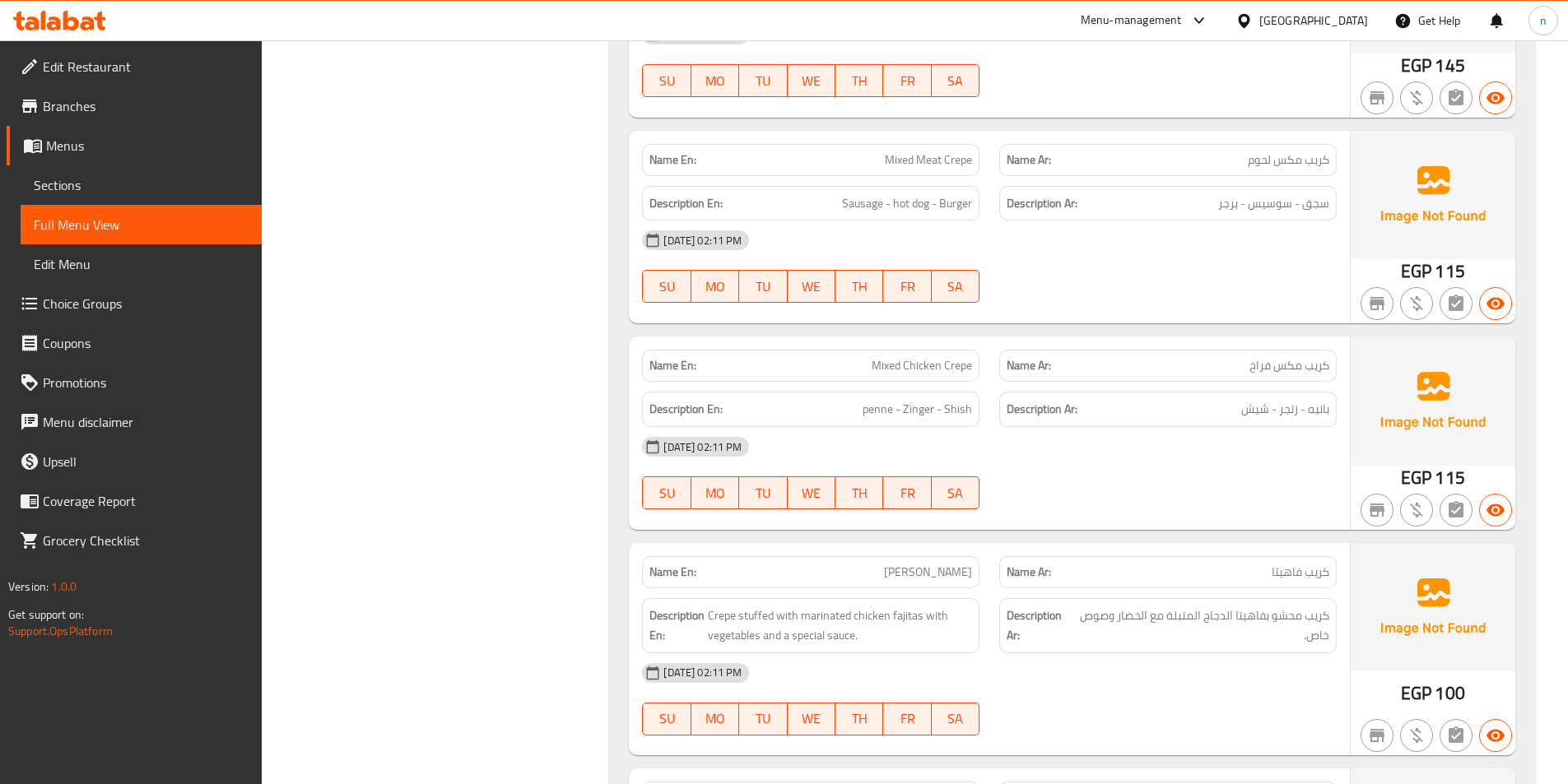
scroll to position [2807, 0]
click at [929, 365] on span "Mixed Chicken Crepe" at bounding box center [922, 365] width 100 height 17
copy span "Mixed Chicken Crepe"
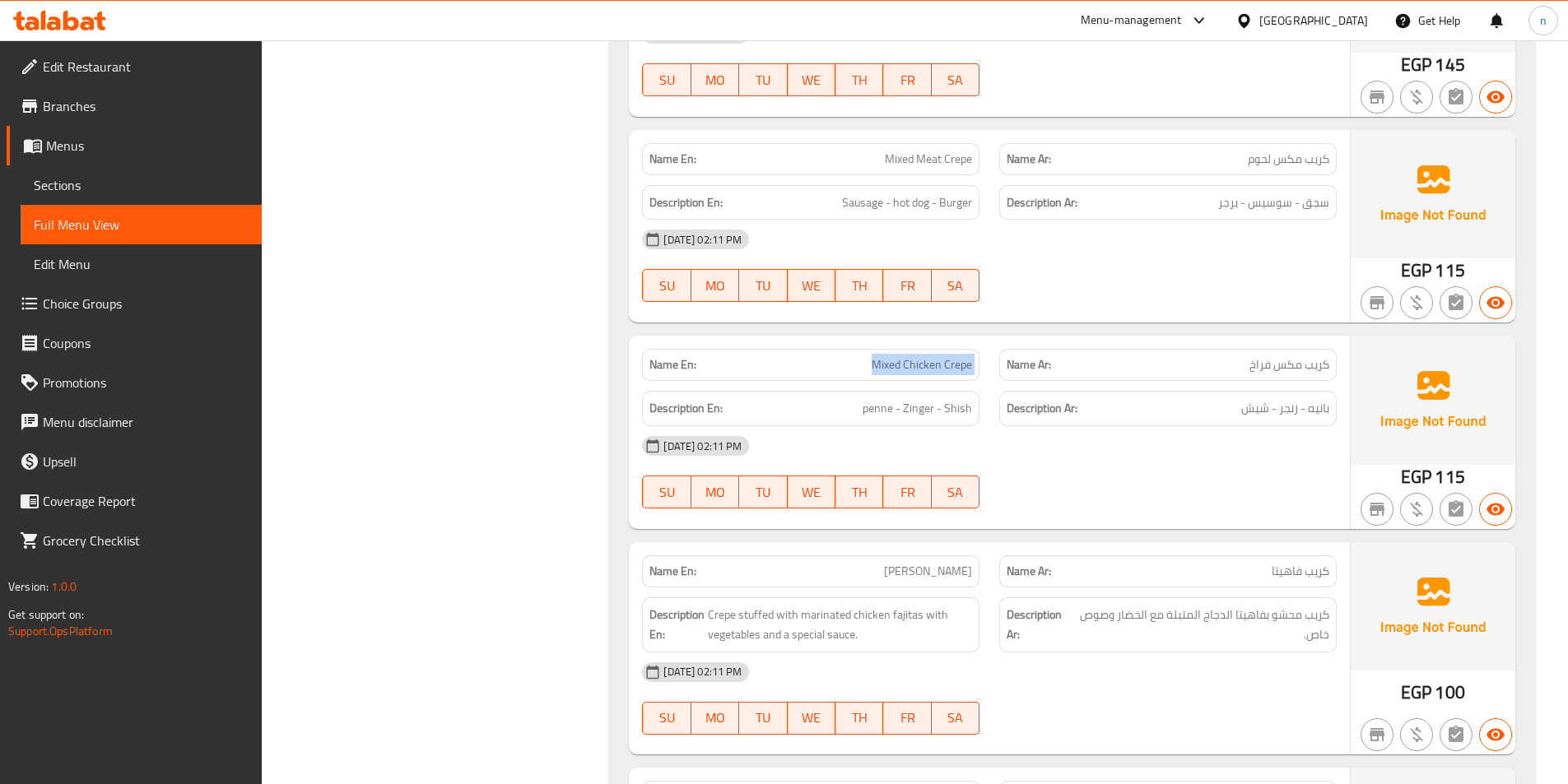
click at [929, 365] on span "Mixed Chicken Crepe" at bounding box center [922, 365] width 100 height 17
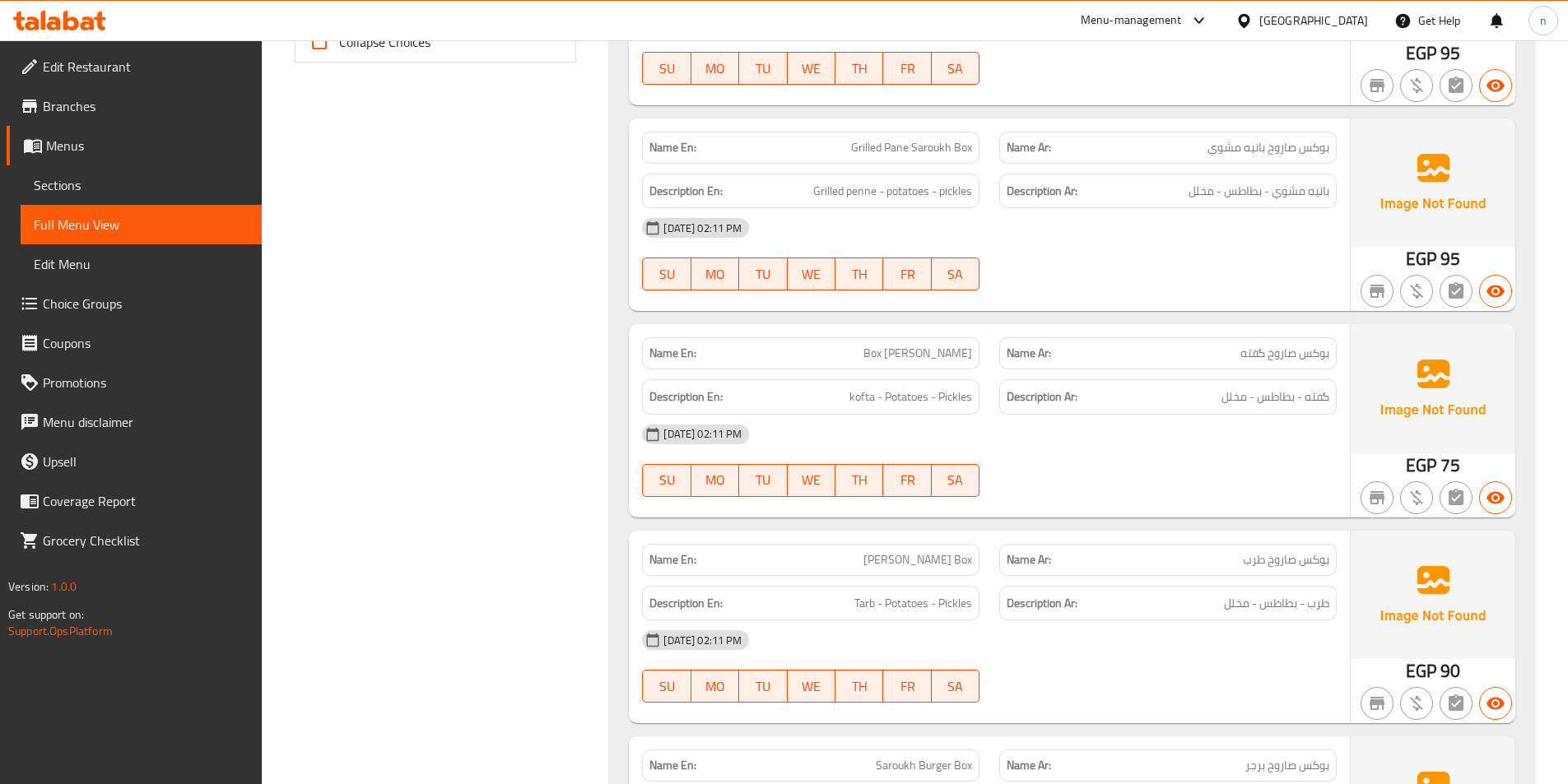
scroll to position [750, 0]
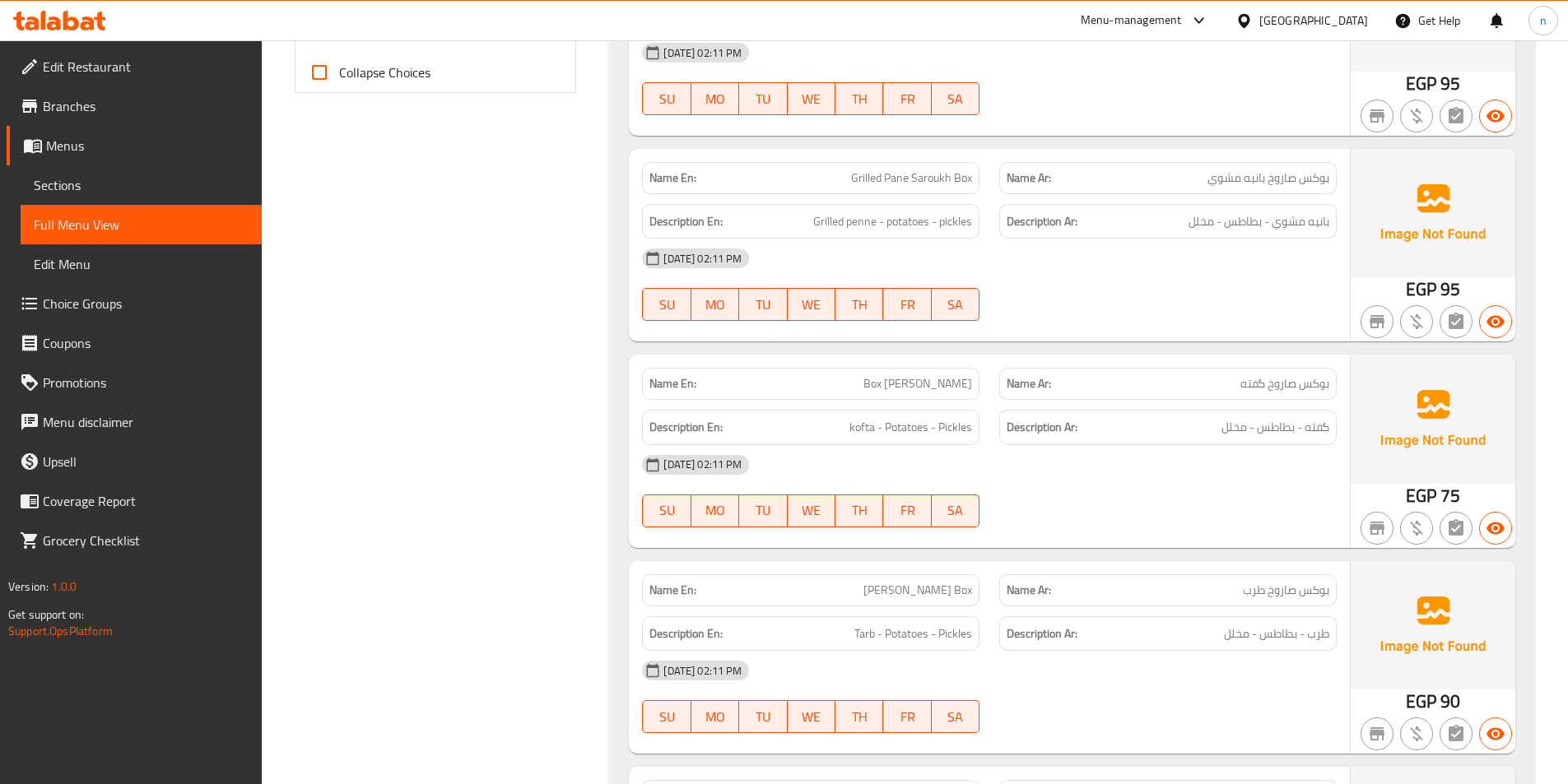
click at [900, 184] on span "Grilled Pane Saroukh Box" at bounding box center [912, 178] width 121 height 17
copy span "Pane"
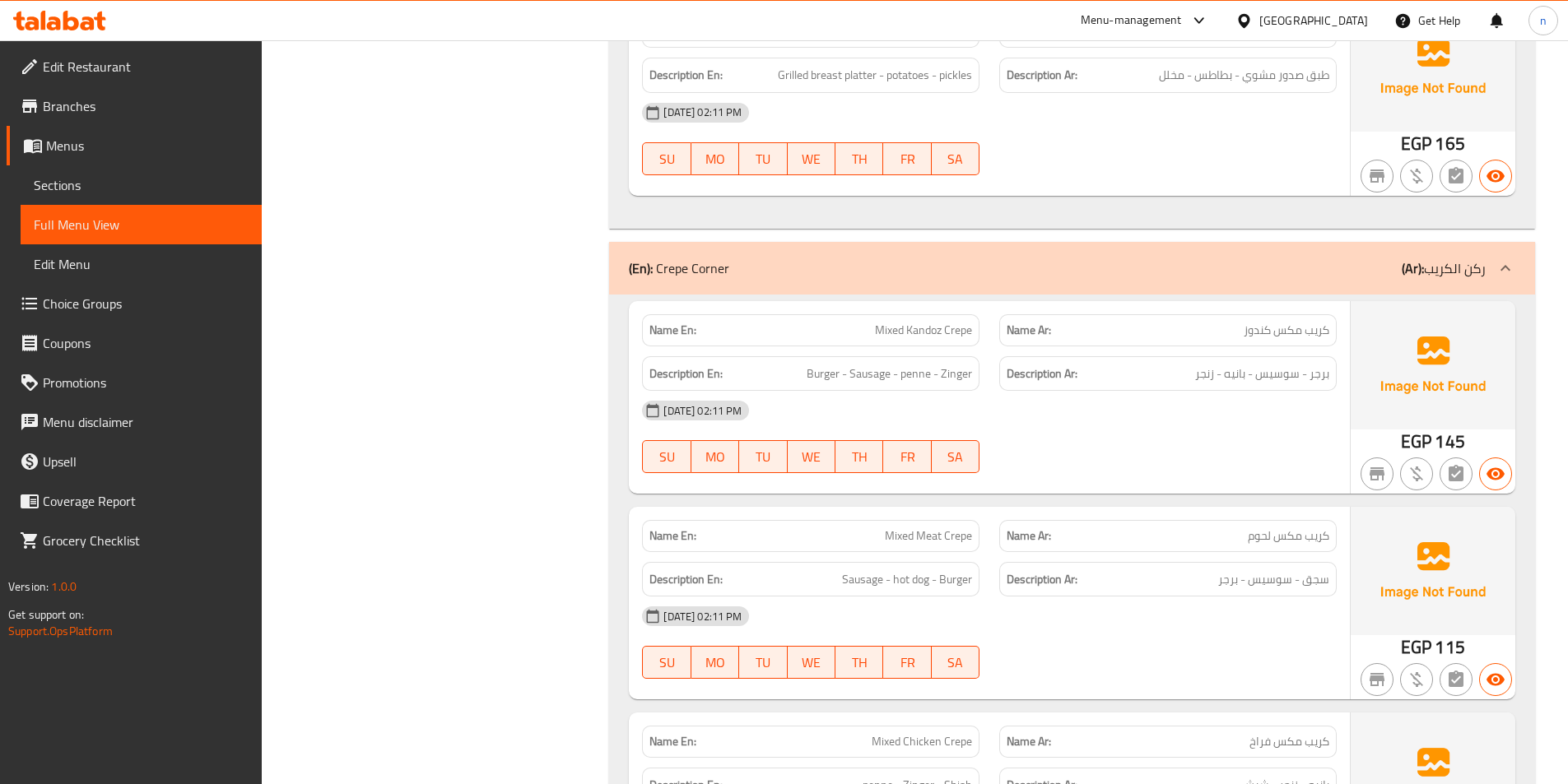
scroll to position [2478, 0]
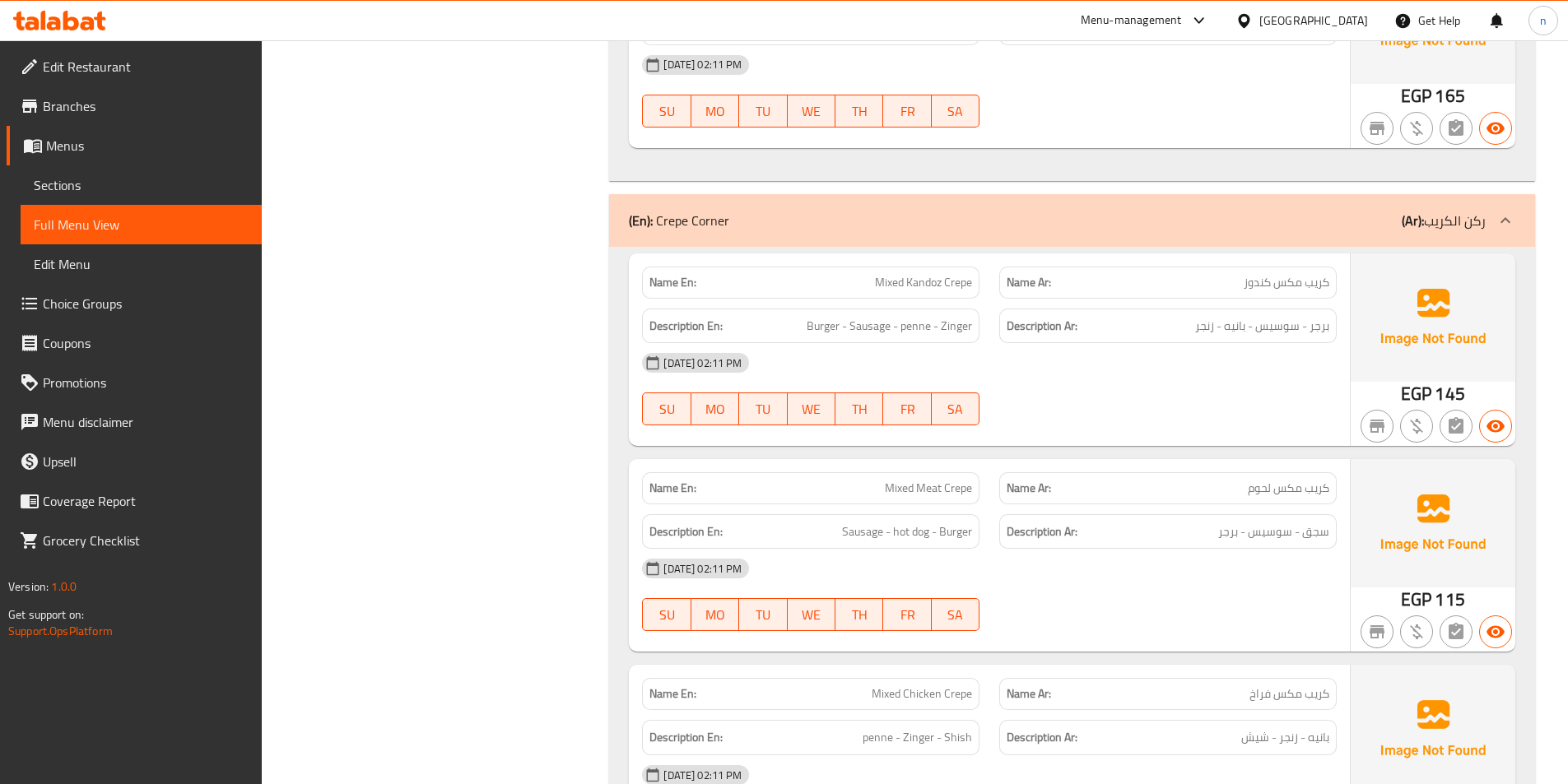
click at [941, 278] on span "Mixed Kandoz Crepe" at bounding box center [924, 283] width 97 height 17
copy span "Mixed Kandoz Crepe"
click at [1152, 428] on div at bounding box center [1168, 425] width 358 height 20
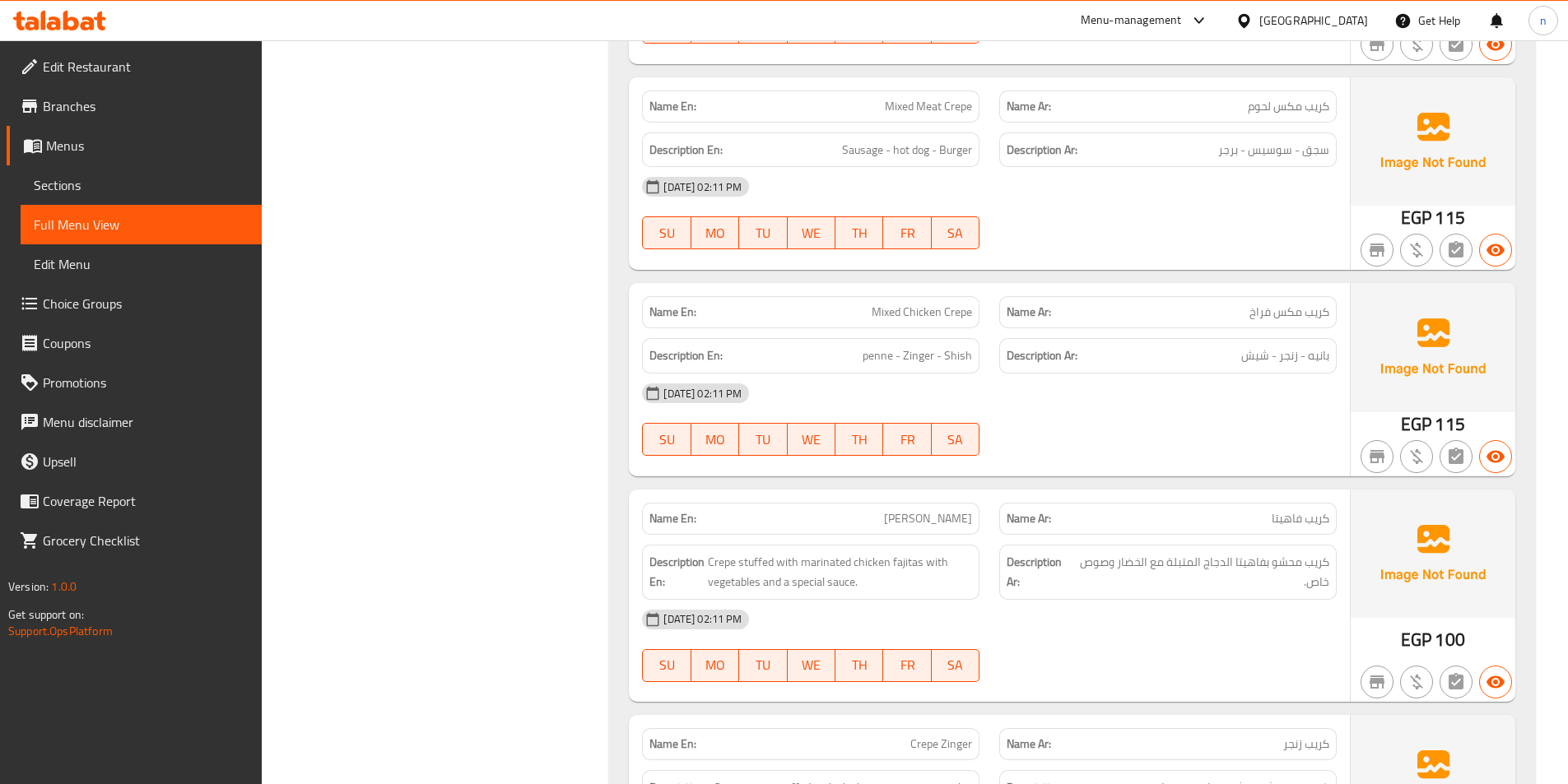
scroll to position [2889, 0]
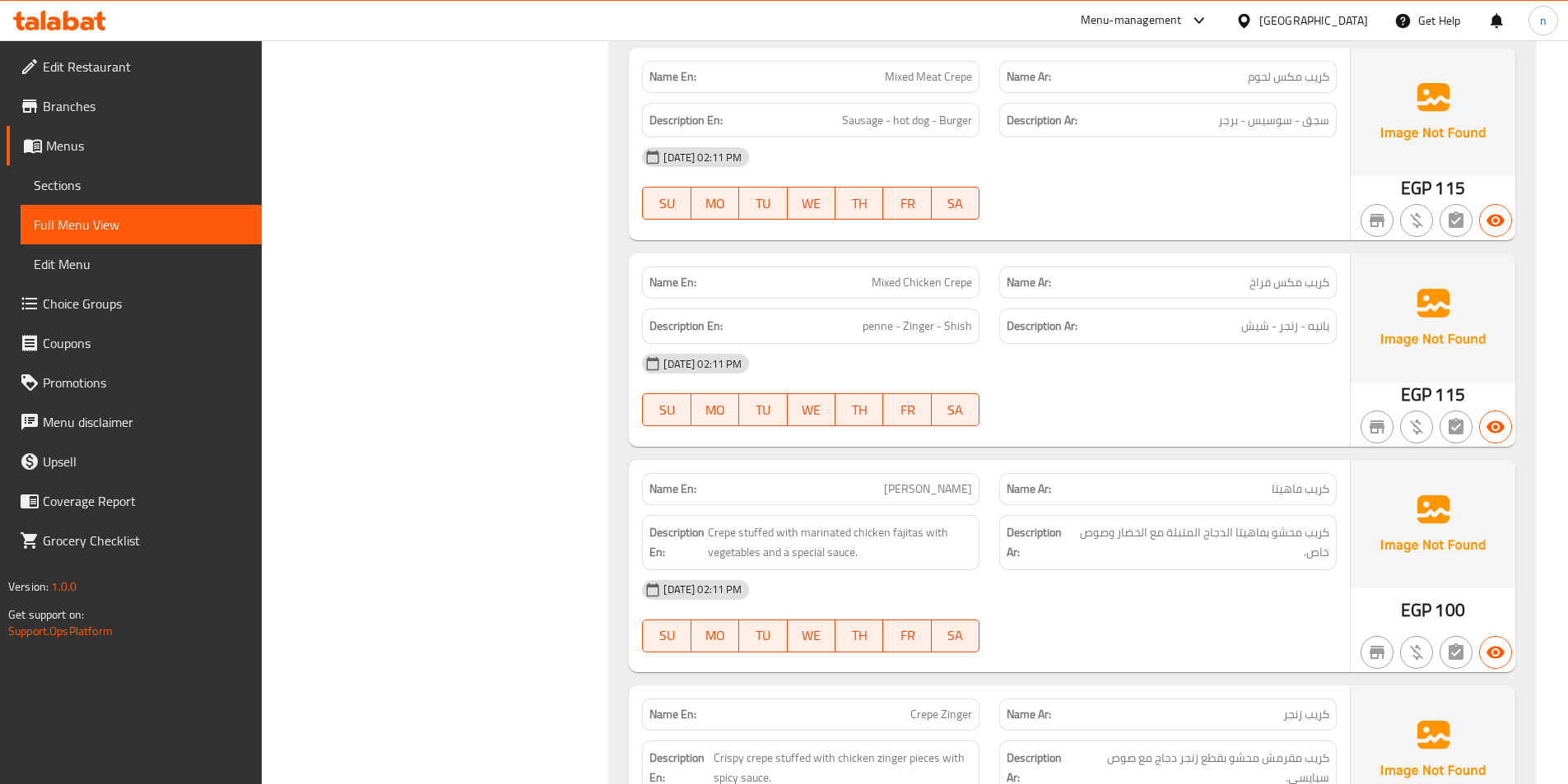
click at [921, 274] on span "Mixed Chicken Crepe" at bounding box center [922, 283] width 100 height 17
copy span "Mixed Chicken Crepe"
click at [1093, 383] on div "[DATE] 02:11 PM" at bounding box center [988, 363] width 714 height 39
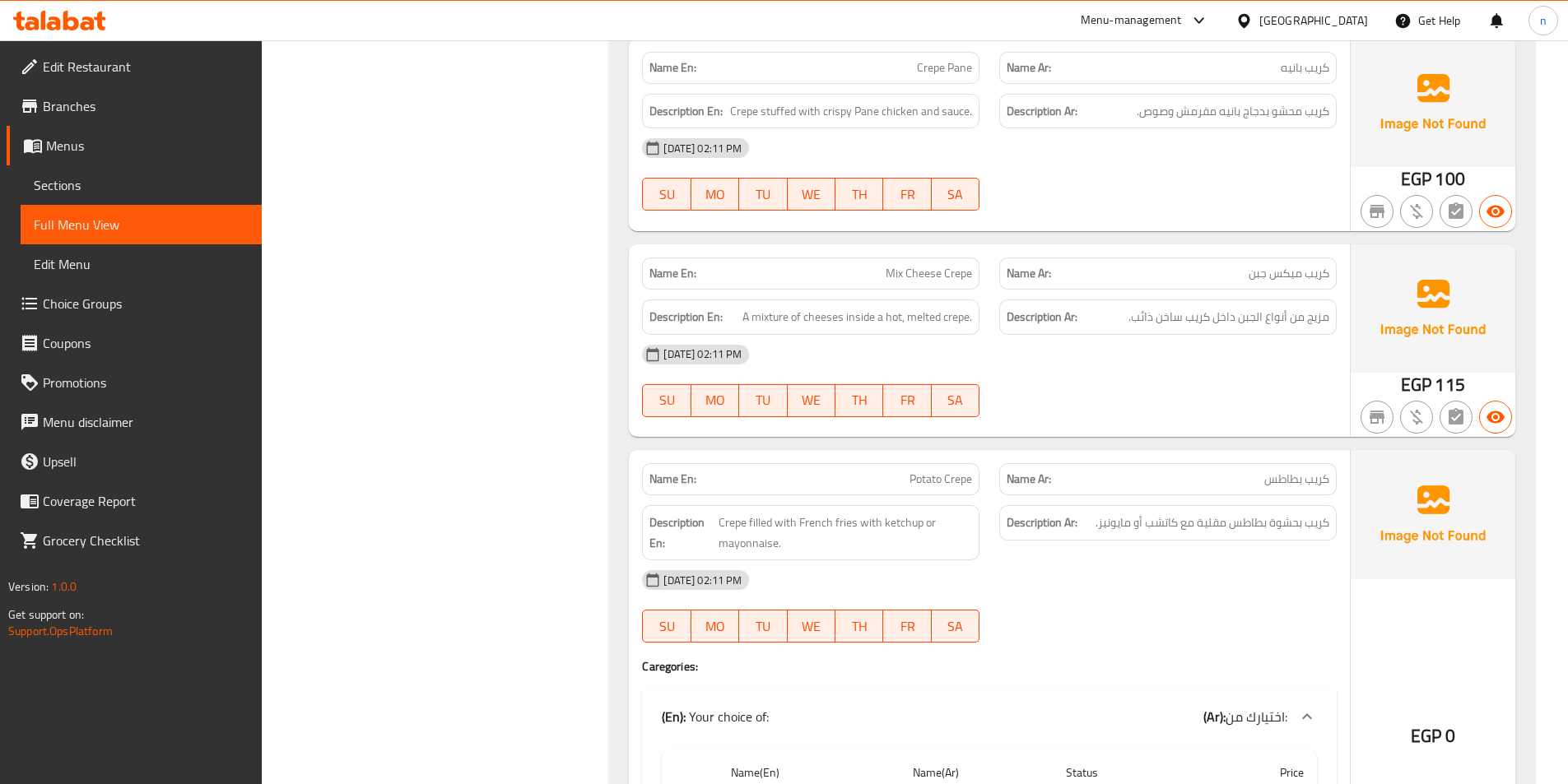
scroll to position [4700, 0]
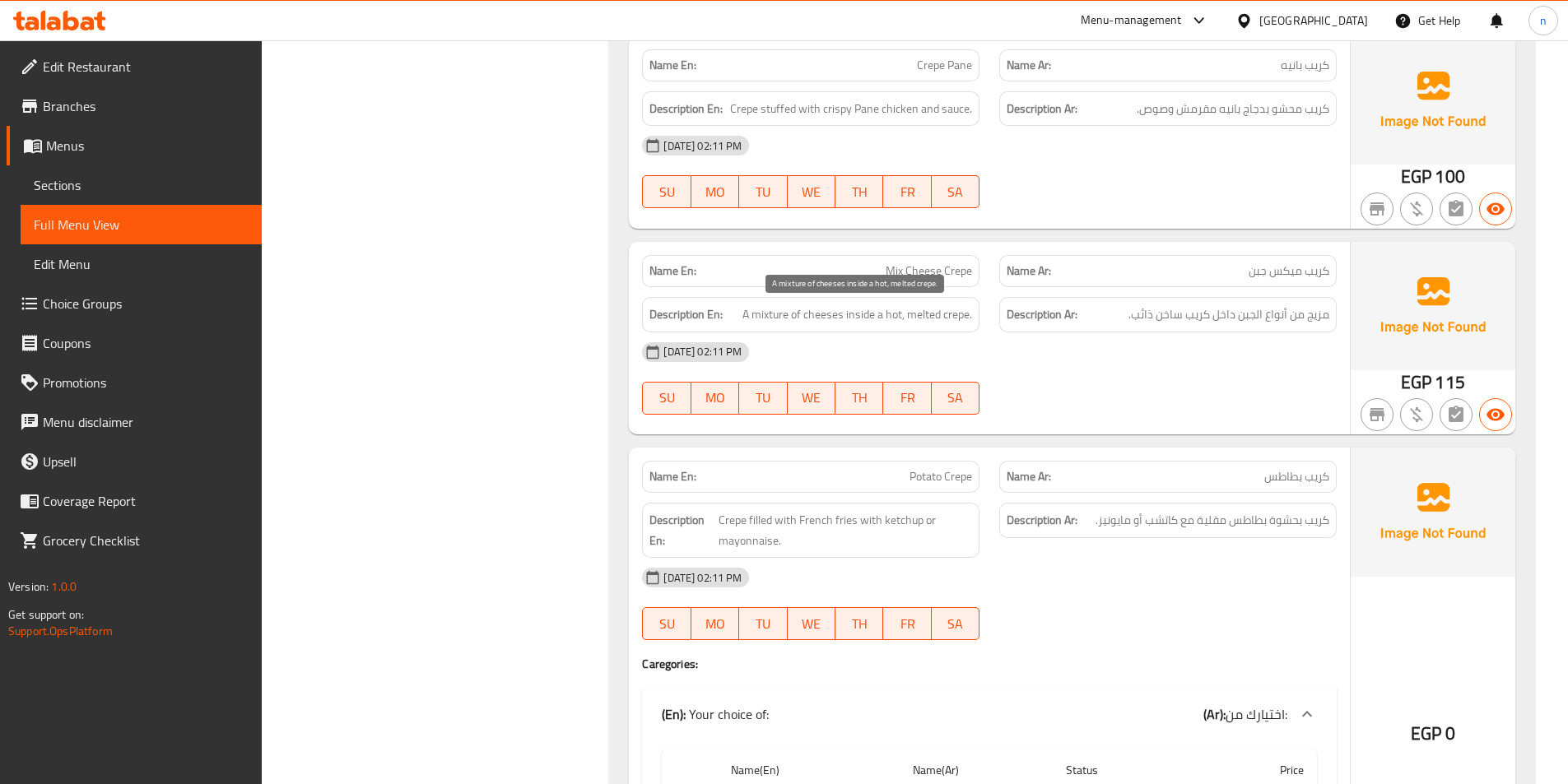
click at [779, 319] on span "A mixture of cheeses inside a hot, melted crepe." at bounding box center [857, 315] width 230 height 20
click at [954, 277] on span "Mix Cheese Crepe" at bounding box center [929, 271] width 87 height 17
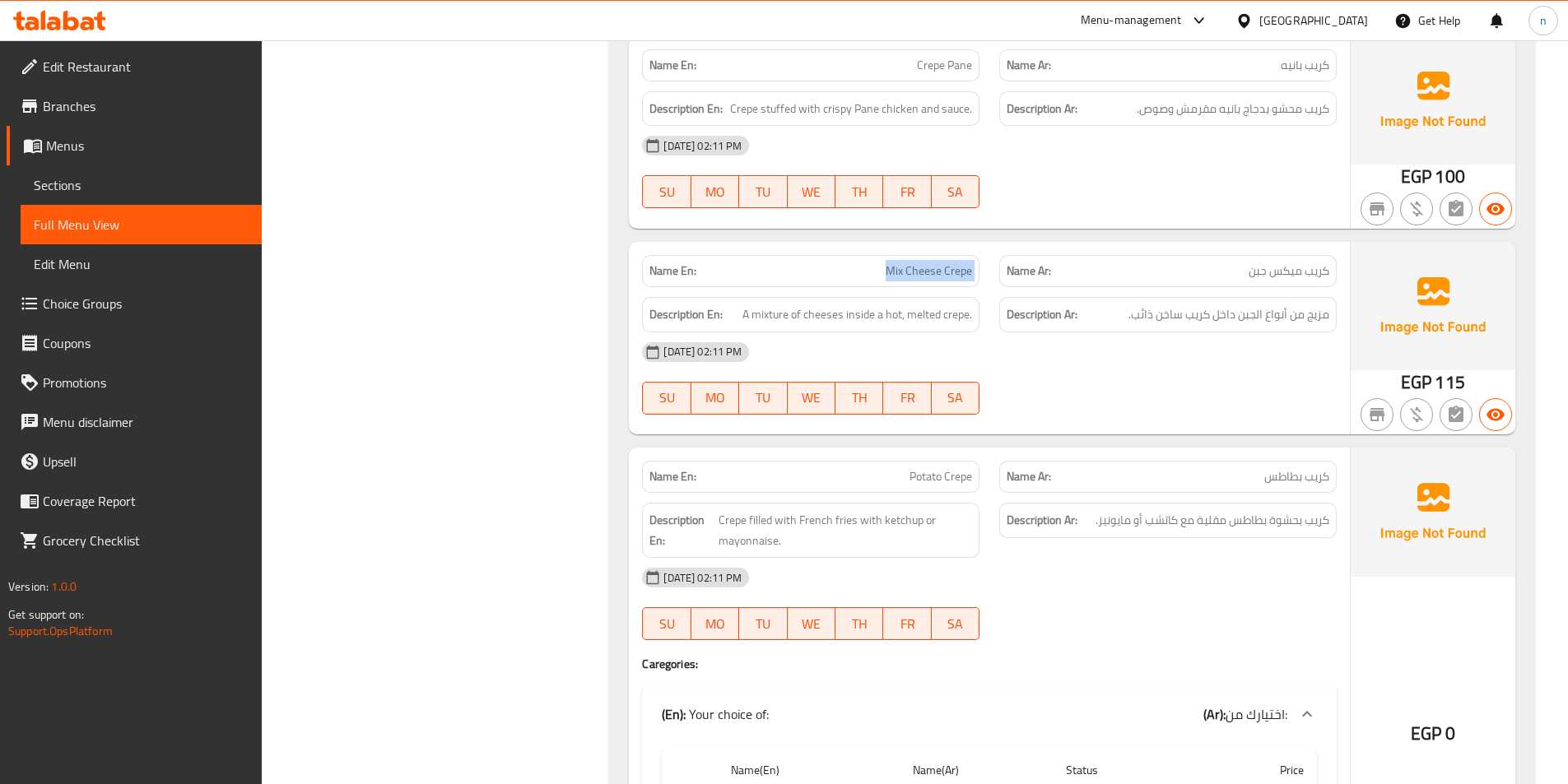
copy span "Mix Cheese Crepe"
click at [1237, 383] on div "08-10-2025 02:11 PM SU MO TU WE TH FR SA" at bounding box center [988, 379] width 714 height 92
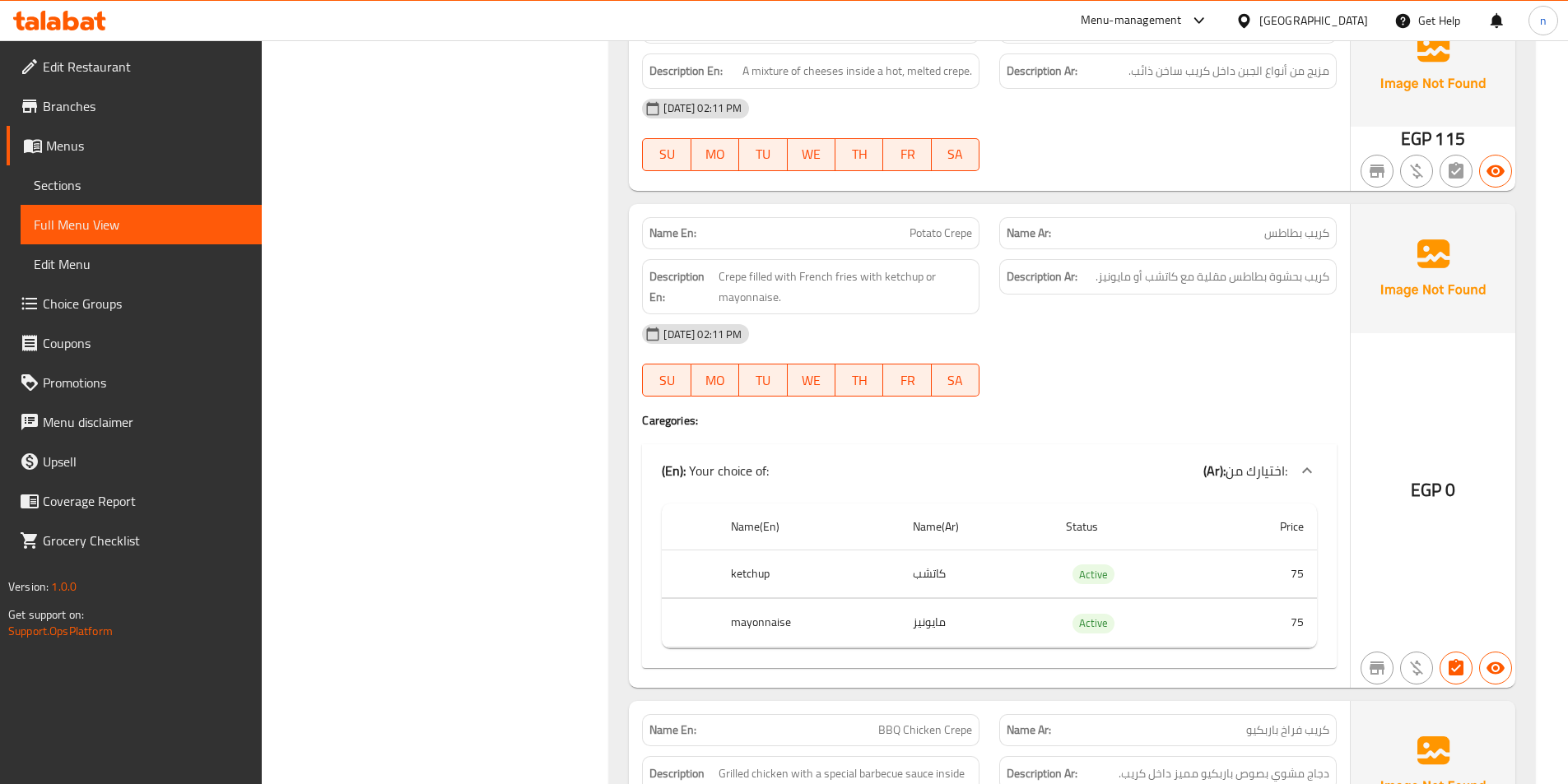
scroll to position [4947, 0]
click at [1238, 411] on h4 "Caregories:" at bounding box center [989, 416] width 695 height 16
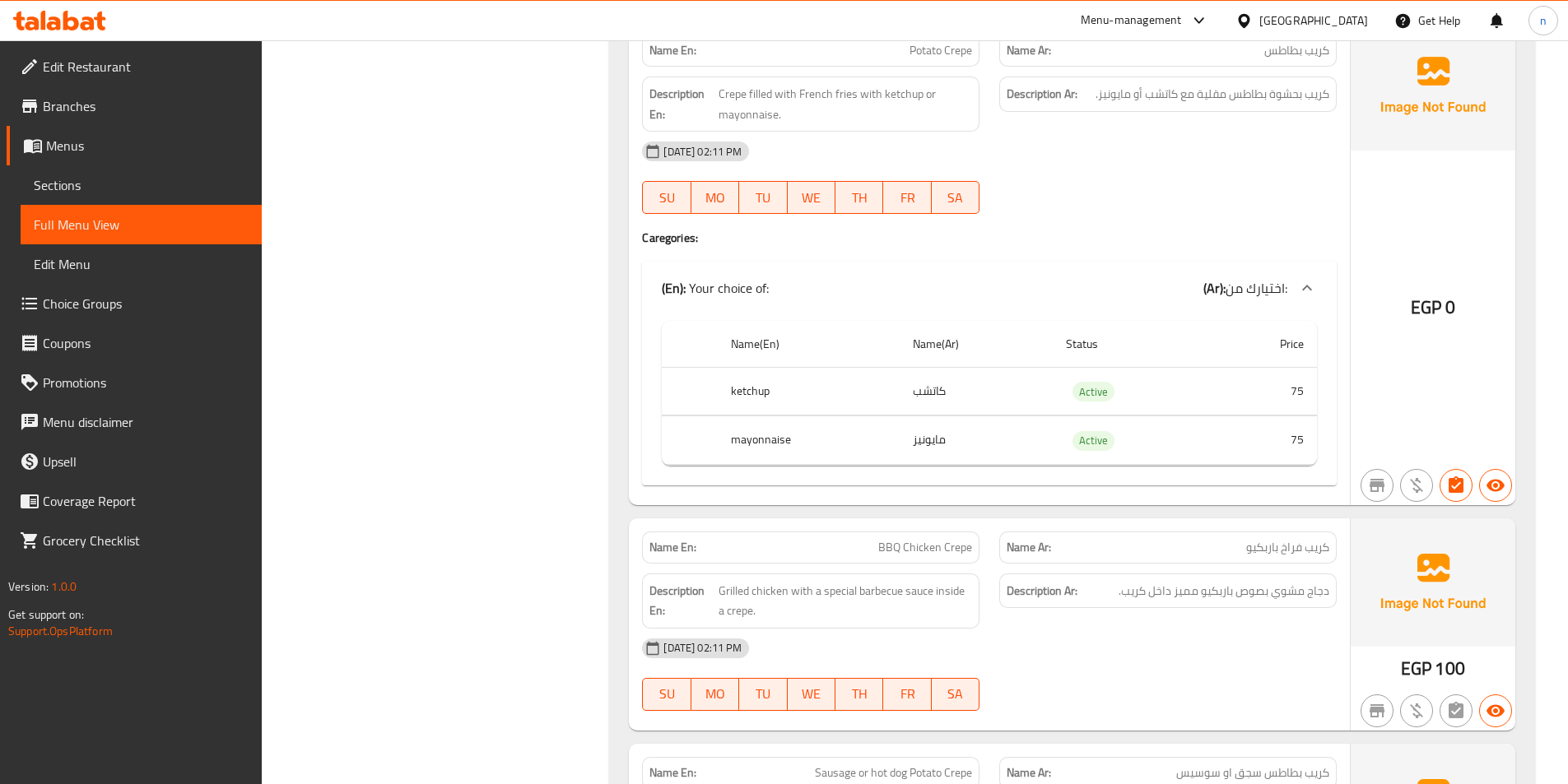
scroll to position [5359, 0]
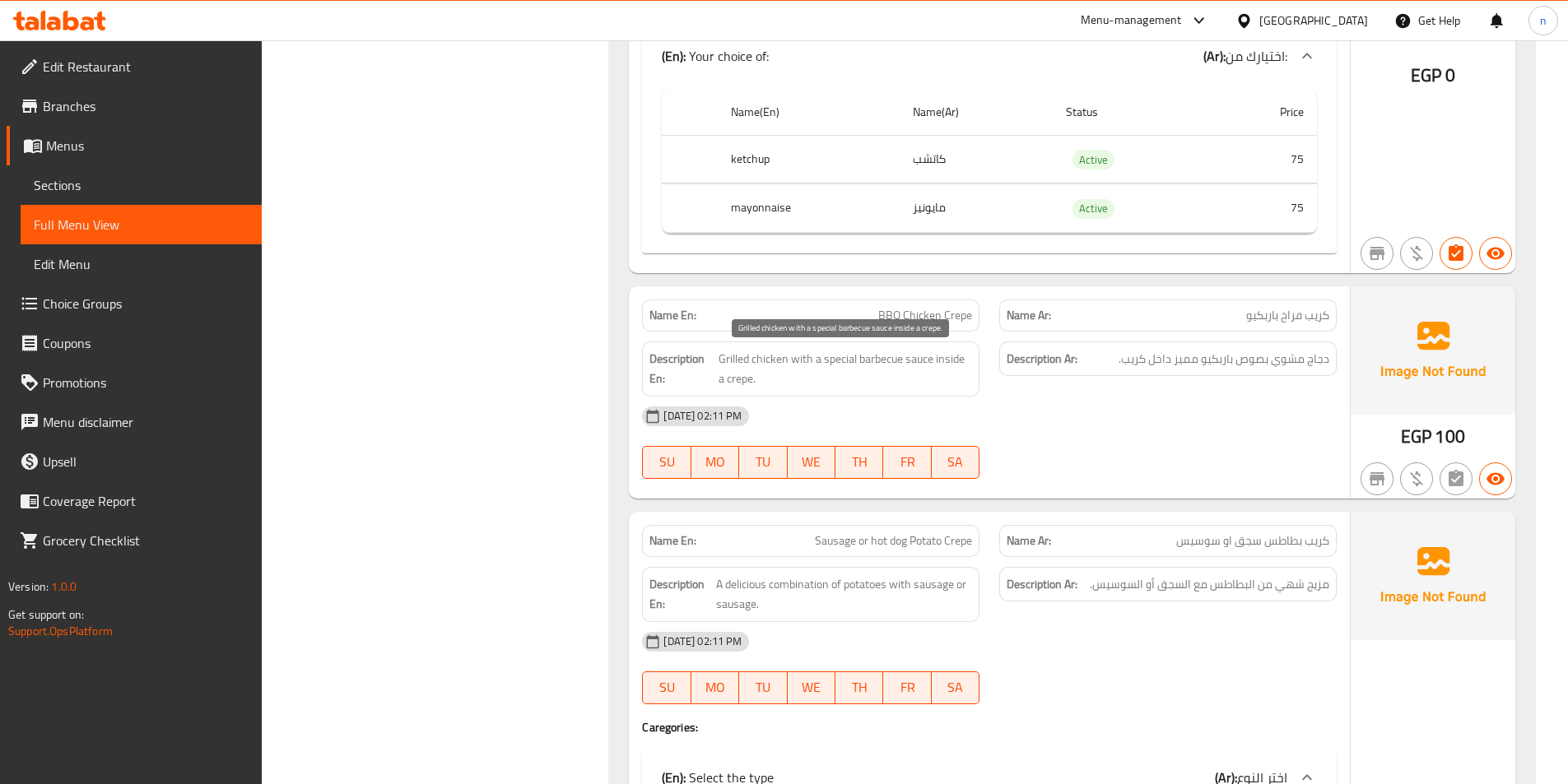
click at [874, 359] on span "Grilled chicken with a special barbecue sauce inside a crepe." at bounding box center [845, 369] width 255 height 40
copy span "barbecue"
click at [918, 314] on span "BBQ Chicken Crepe" at bounding box center [925, 316] width 94 height 17
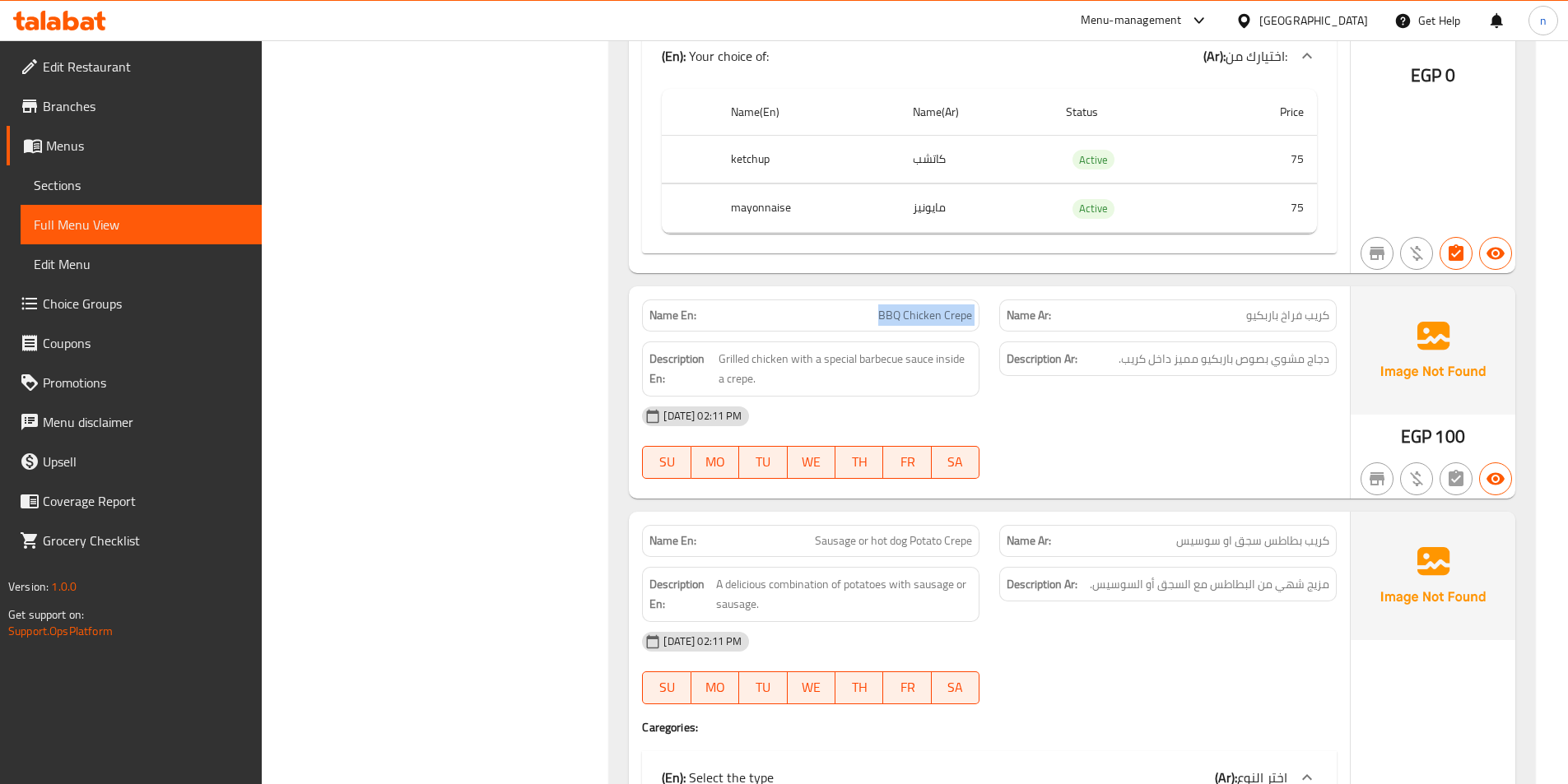
click at [918, 314] on span "BBQ Chicken Crepe" at bounding box center [925, 316] width 94 height 17
copy span "BBQ Chicken Crepe"
click at [1091, 444] on div "08-10-2025 02:11 PM SU MO TU WE TH FR SA" at bounding box center [988, 443] width 714 height 92
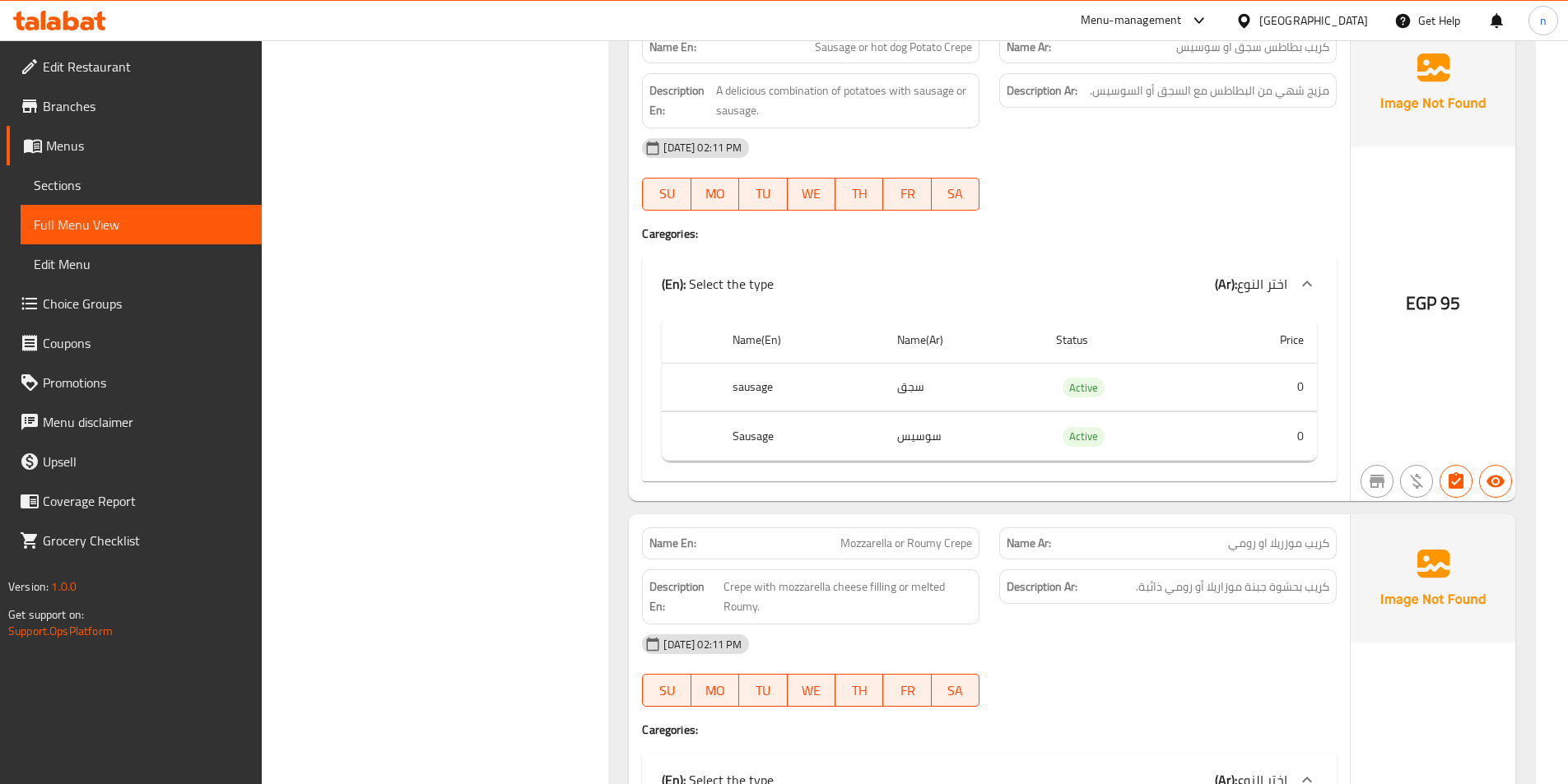
scroll to position [5605, 0]
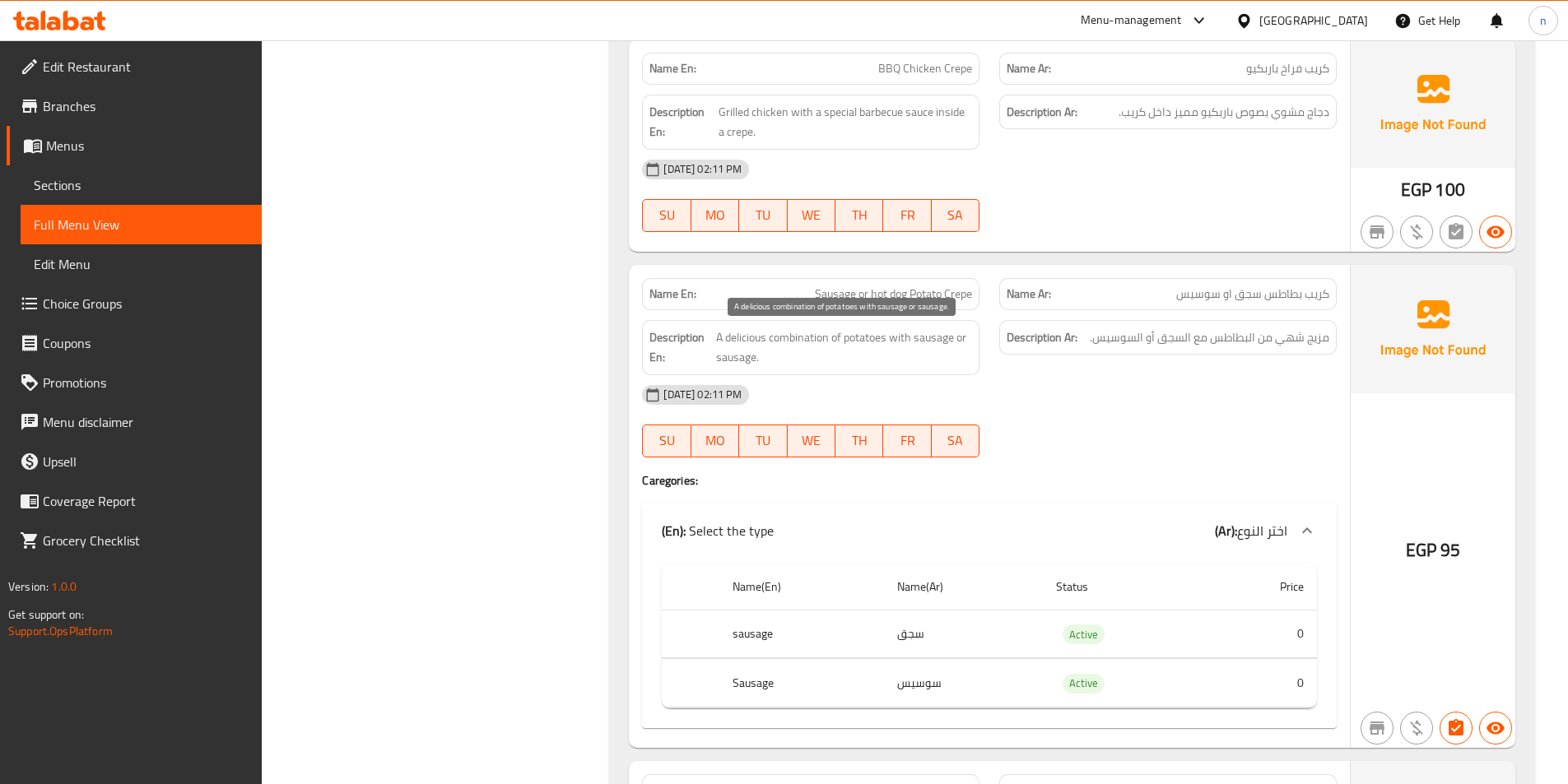
click at [785, 336] on span "A delicious combination of potatoes with sausage or sausage." at bounding box center [844, 347] width 256 height 40
copy span "combination"
click at [913, 289] on span "Sausage or hot dog Potato Crepe" at bounding box center [893, 294] width 157 height 17
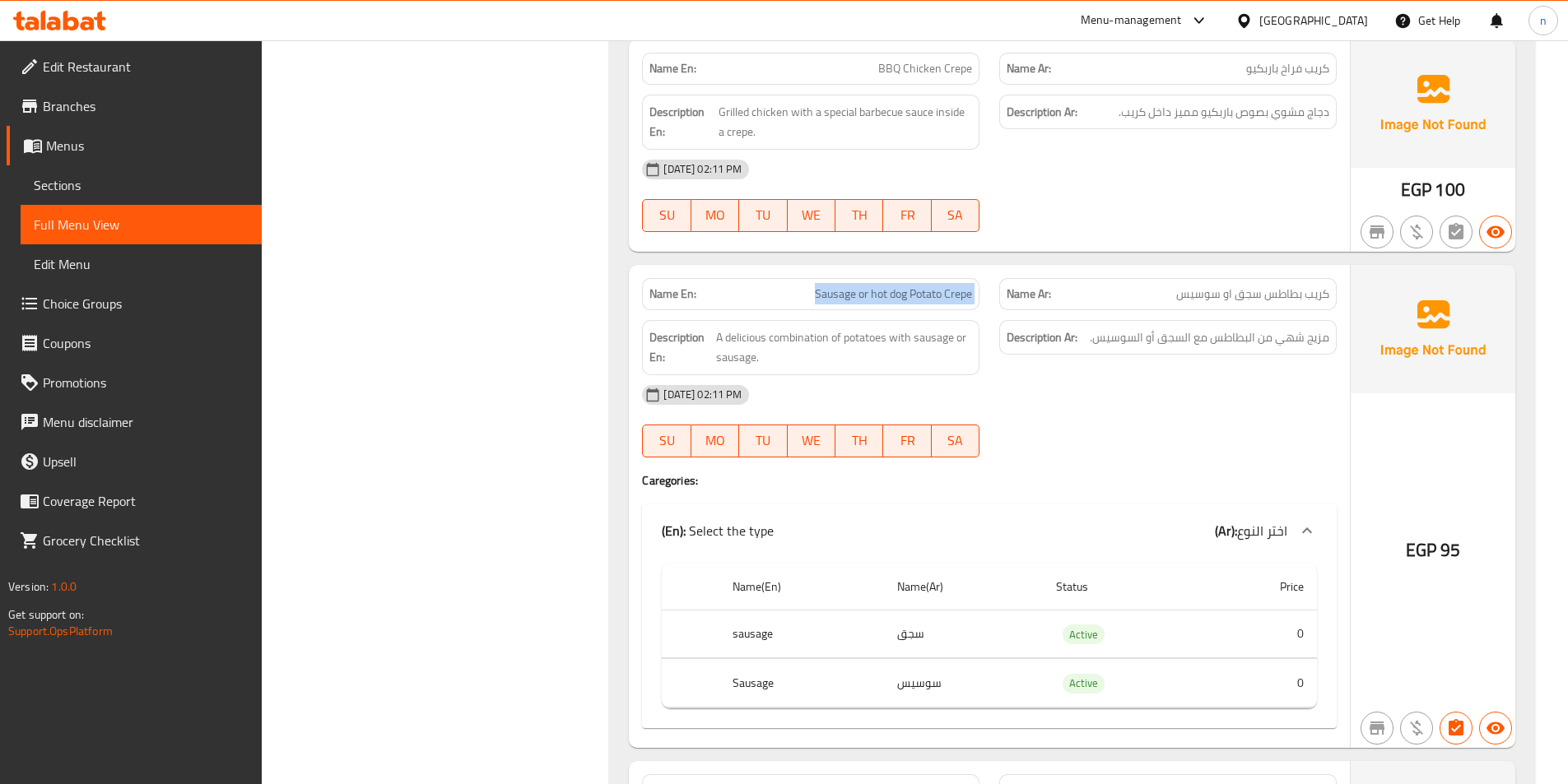
click at [913, 289] on span "Sausage or hot dog Potato Crepe" at bounding box center [893, 294] width 157 height 17
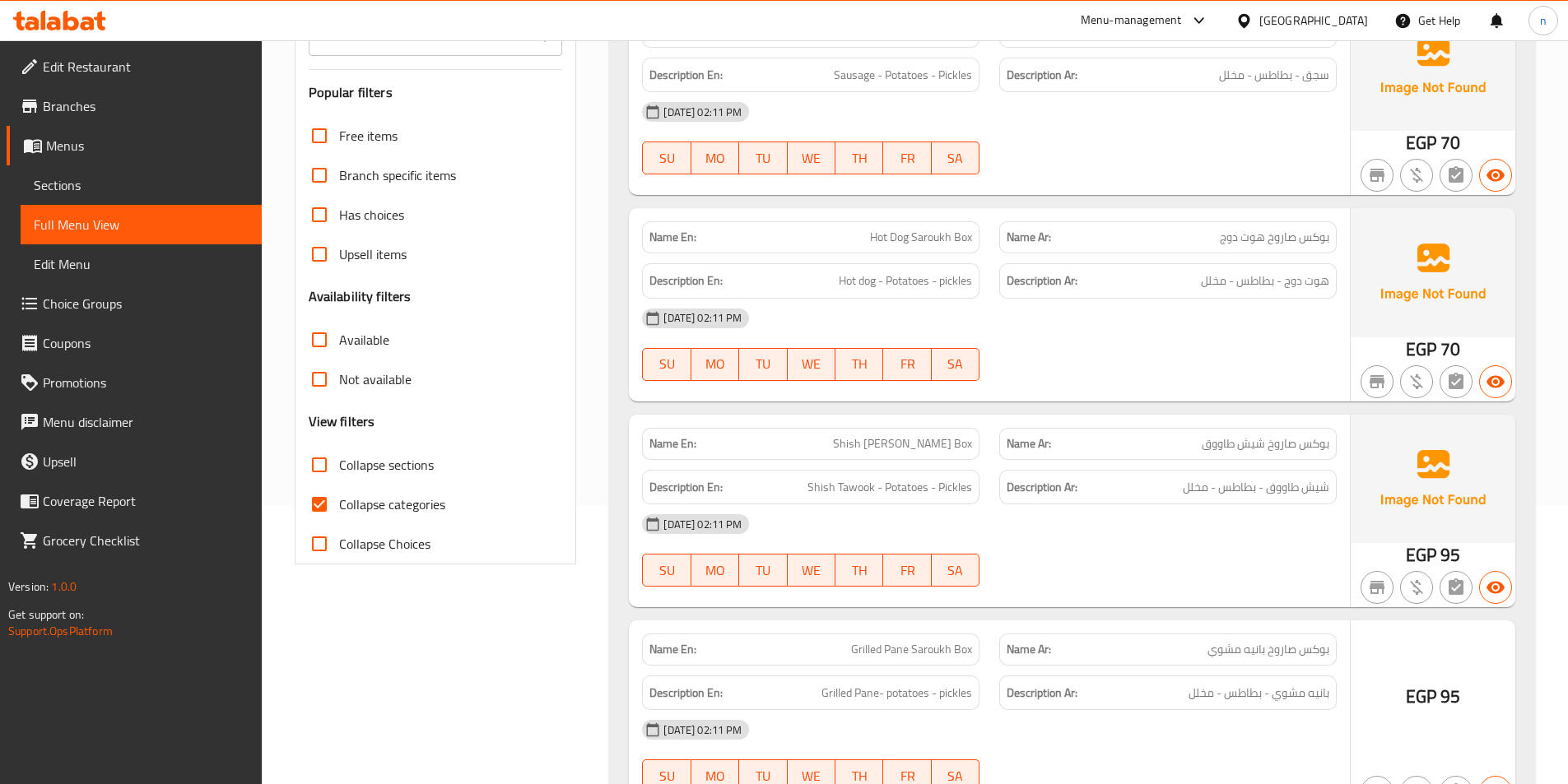
scroll to position [329, 0]
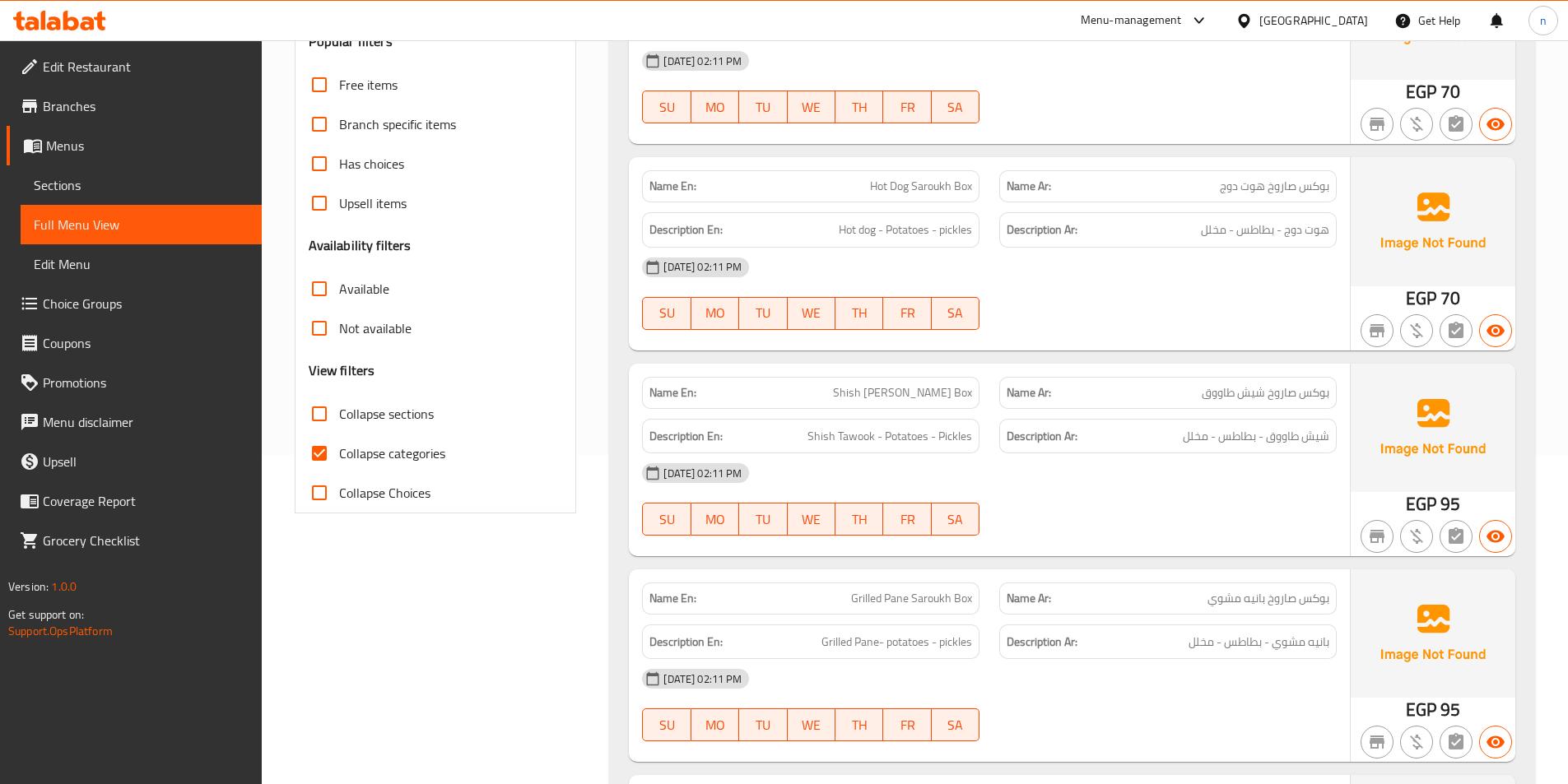
click at [321, 465] on input "Collapse categories" at bounding box center [319, 453] width 39 height 39
checkbox input "false"
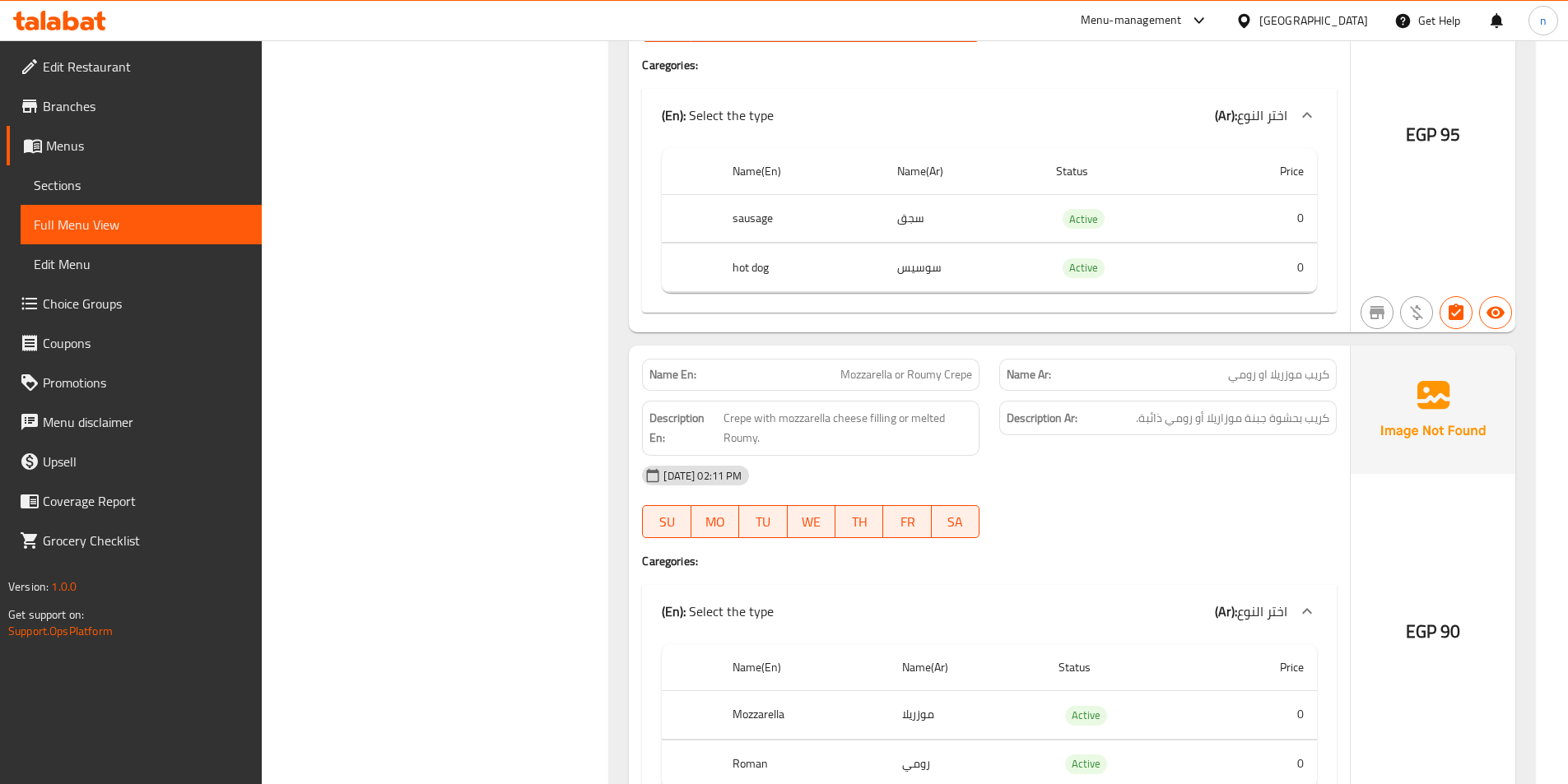
scroll to position [6131, 0]
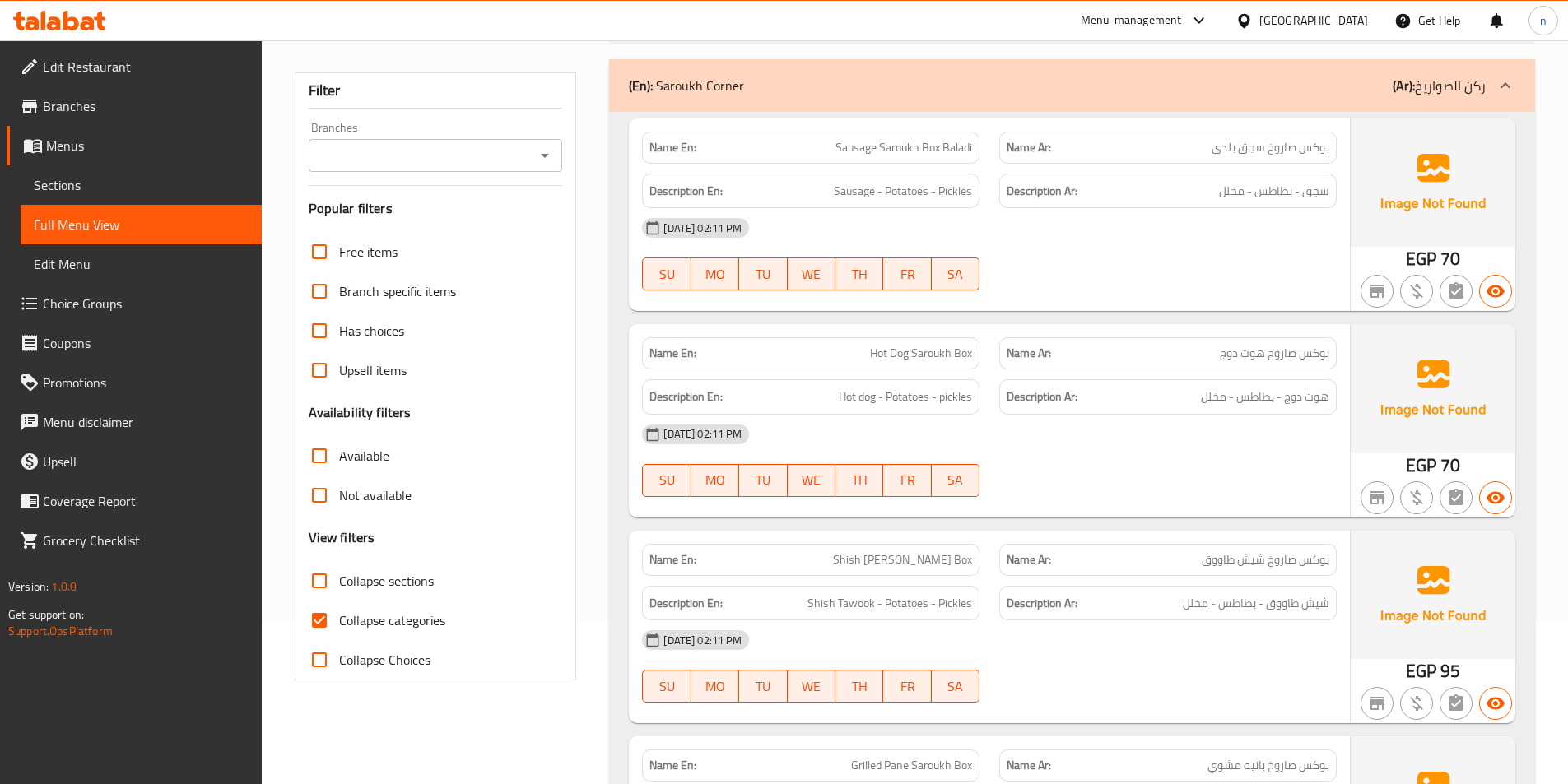
scroll to position [164, 0]
drag, startPoint x: 321, startPoint y: 614, endPoint x: 326, endPoint y: 607, distance: 8.6
click at [320, 614] on input "Collapse categories" at bounding box center [319, 618] width 39 height 39
checkbox input "false"
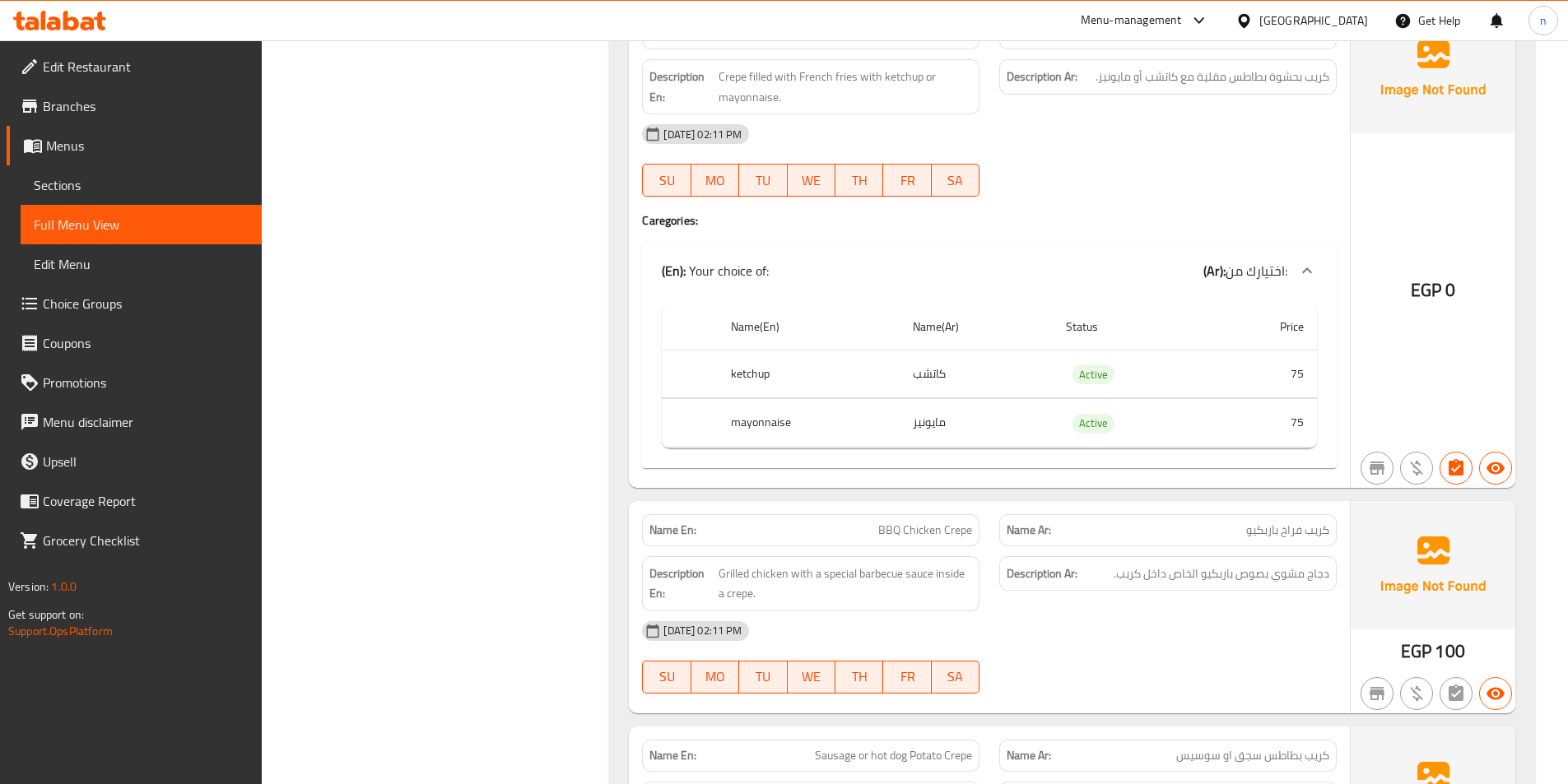
scroll to position [5062, 0]
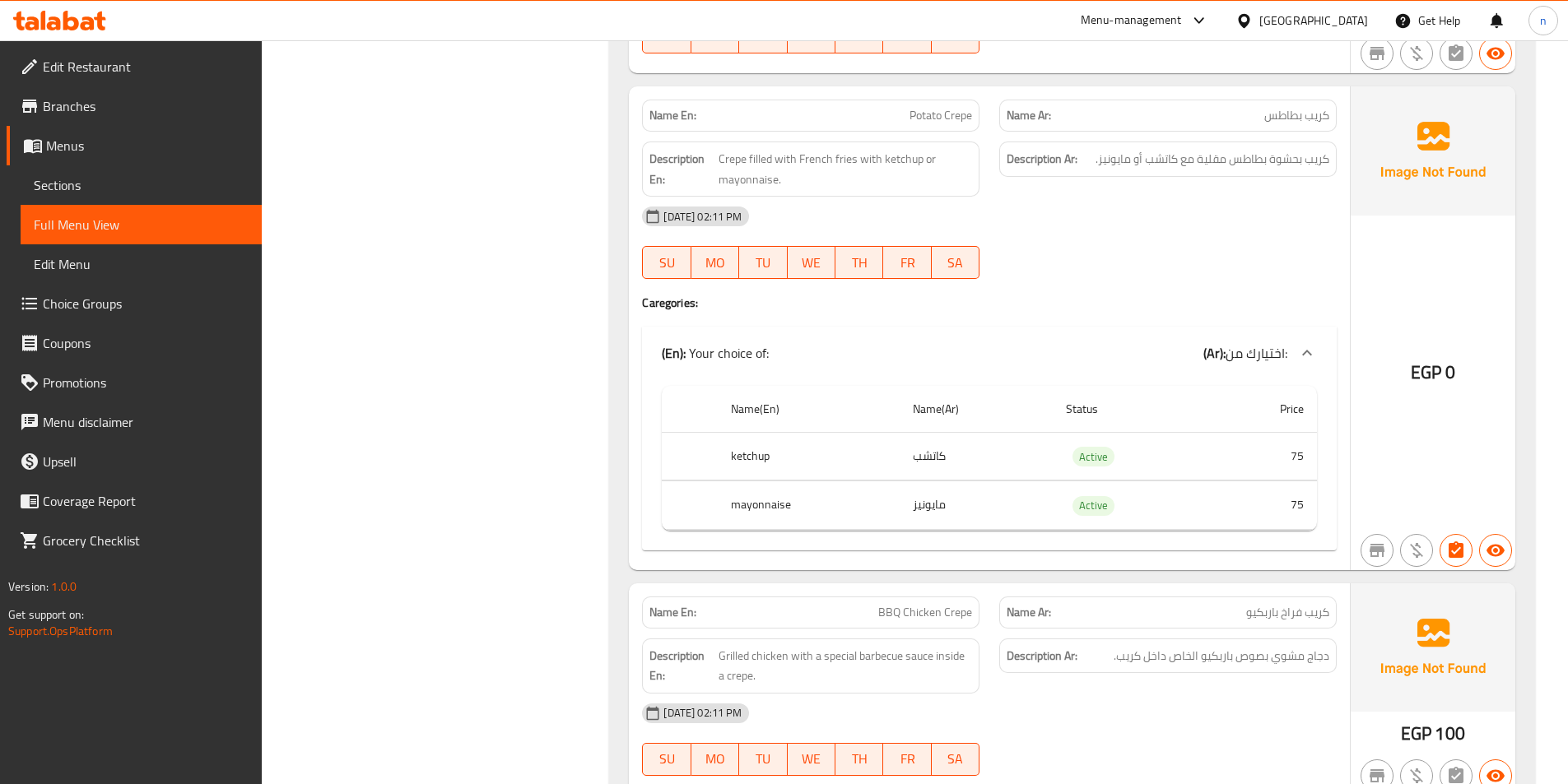
click at [941, 116] on span "Potato Crepe" at bounding box center [940, 116] width 62 height 17
copy span "Potato Crepe"
drag, startPoint x: 1252, startPoint y: 196, endPoint x: 1126, endPoint y: 213, distance: 127.1
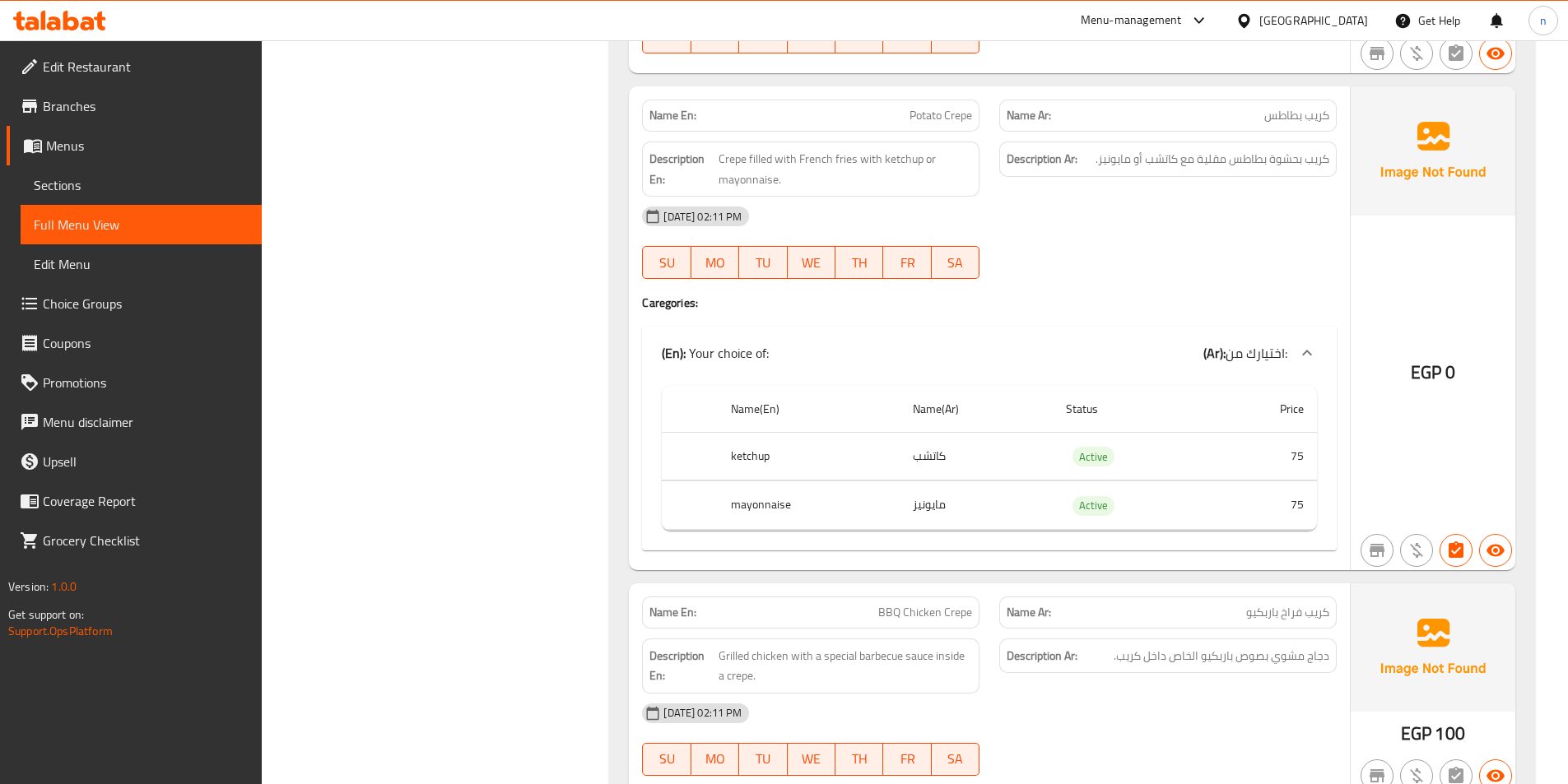
click at [1126, 213] on div "[DATE] 02:11 PM" at bounding box center [988, 216] width 714 height 39
click at [916, 108] on span "Potato Crepe" at bounding box center [940, 116] width 62 height 17
copy span "Potato Crepe"
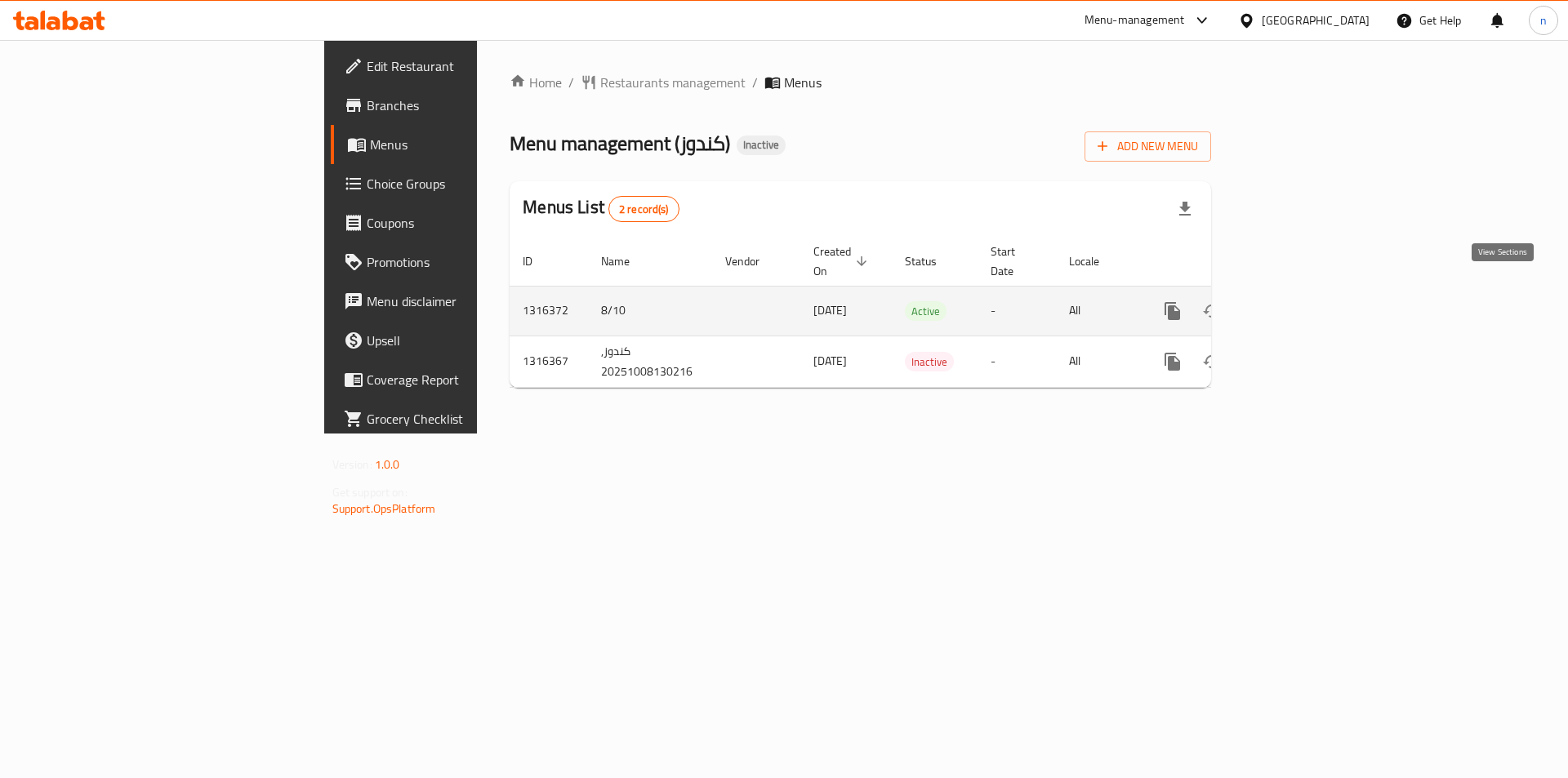
click at [1300, 302] on icon "enhanced table" at bounding box center [1290, 311] width 19 height 19
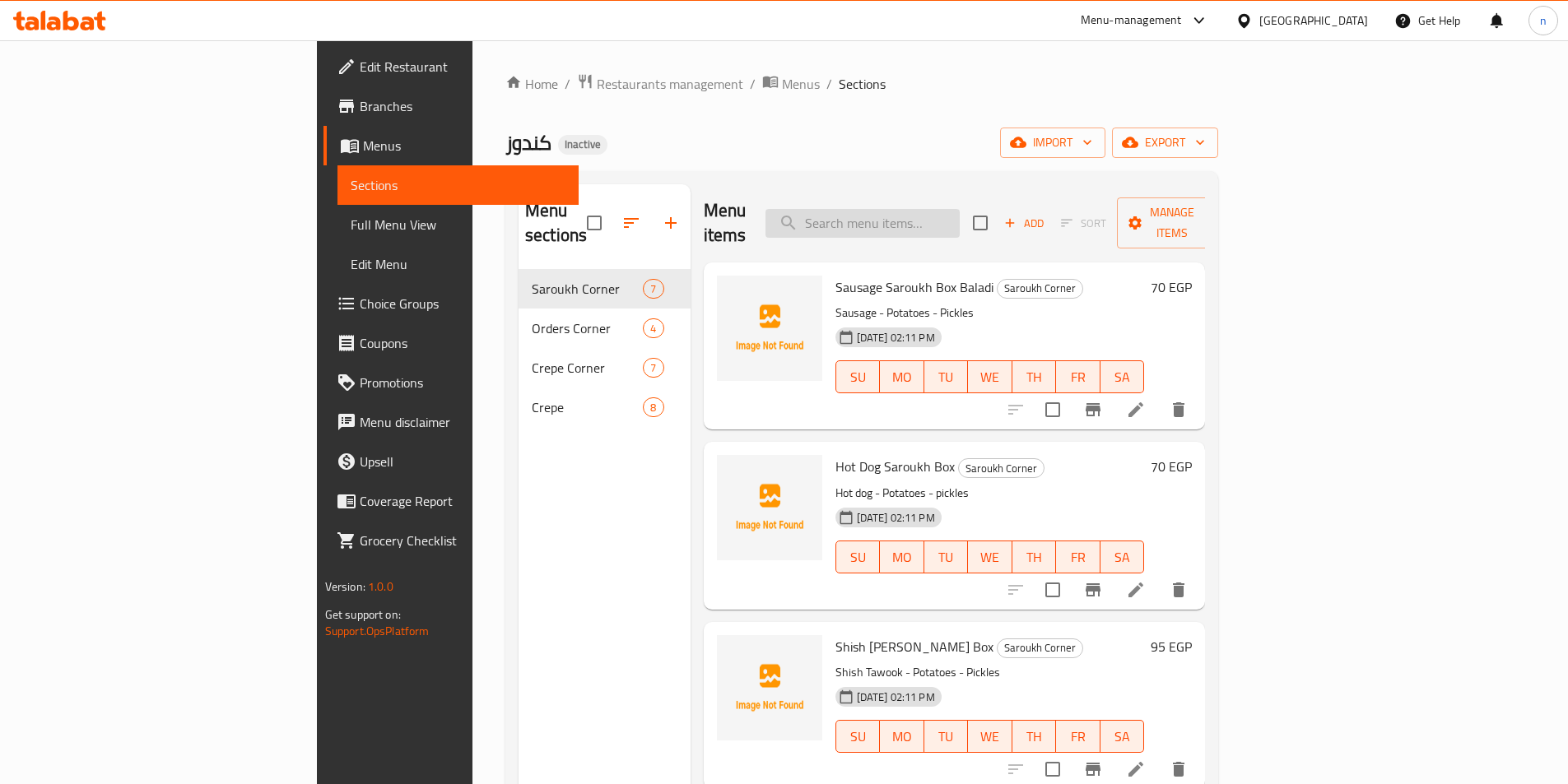
click at [959, 221] on input "search" at bounding box center [862, 224] width 194 height 29
paste input "Potato Crepe"
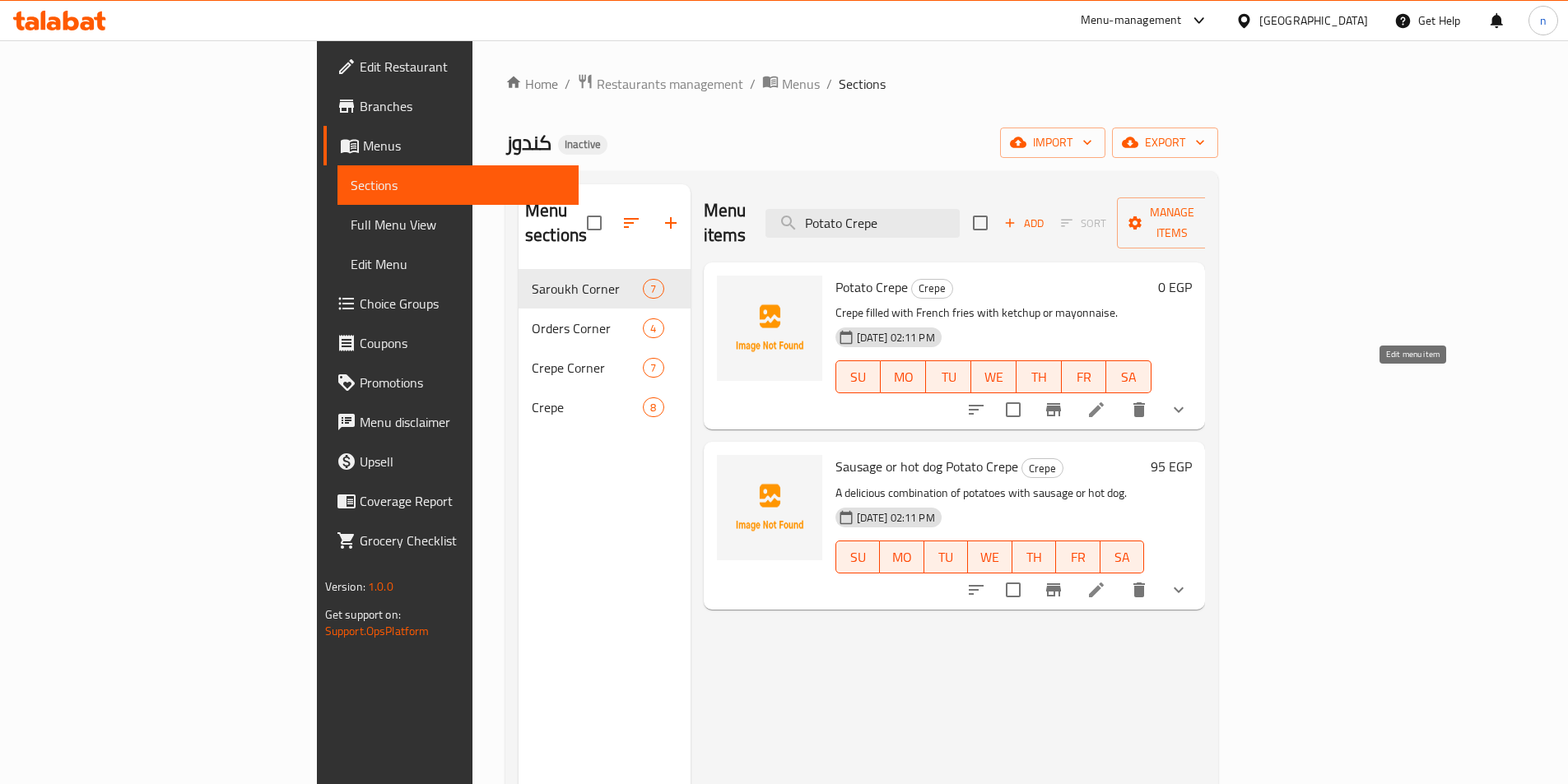
type input "Potato Crepe"
click at [1103, 403] on icon at bounding box center [1096, 409] width 14 height 14
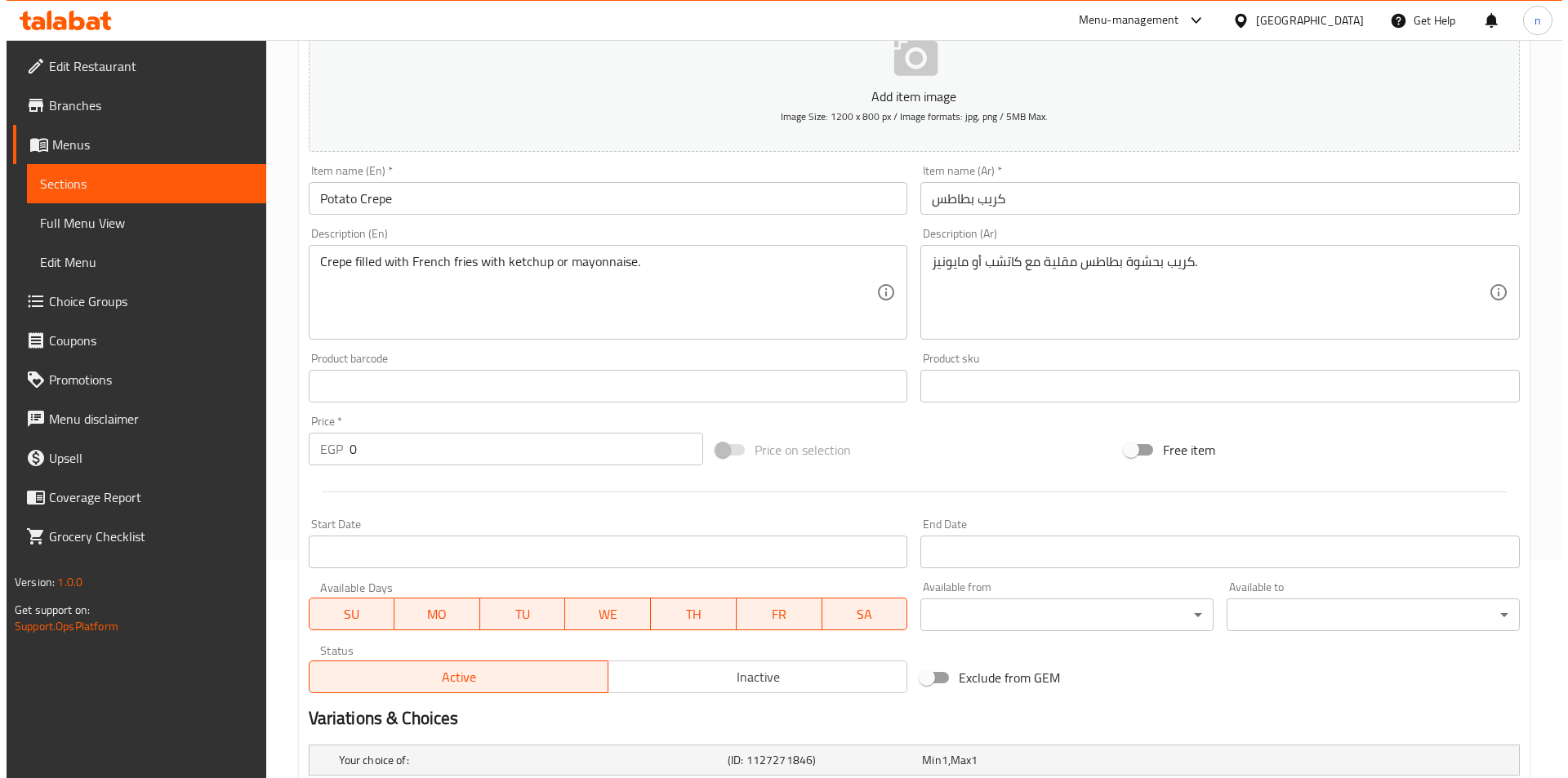
scroll to position [412, 0]
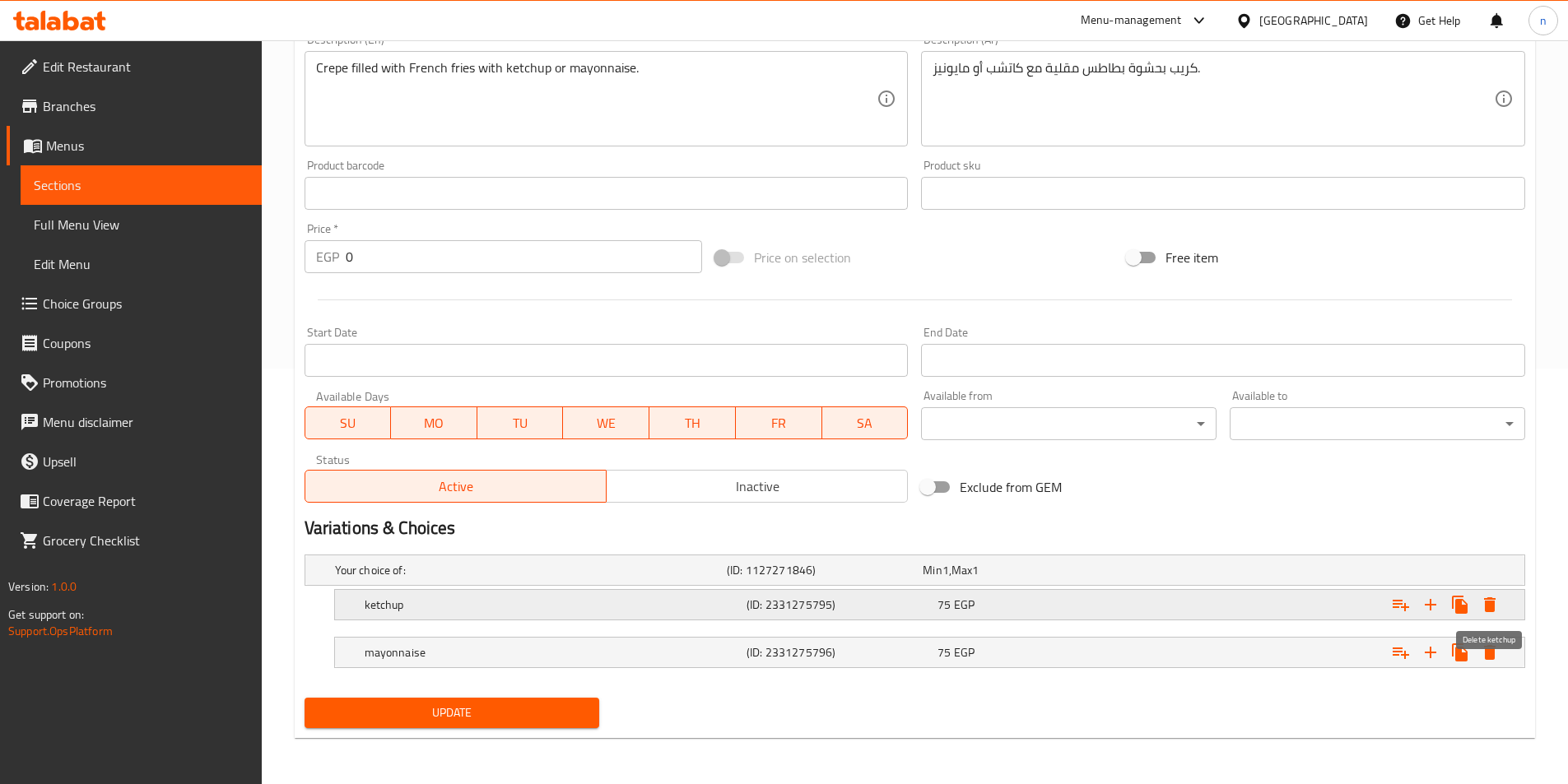
click at [1492, 607] on icon "Expand" at bounding box center [1490, 604] width 12 height 14
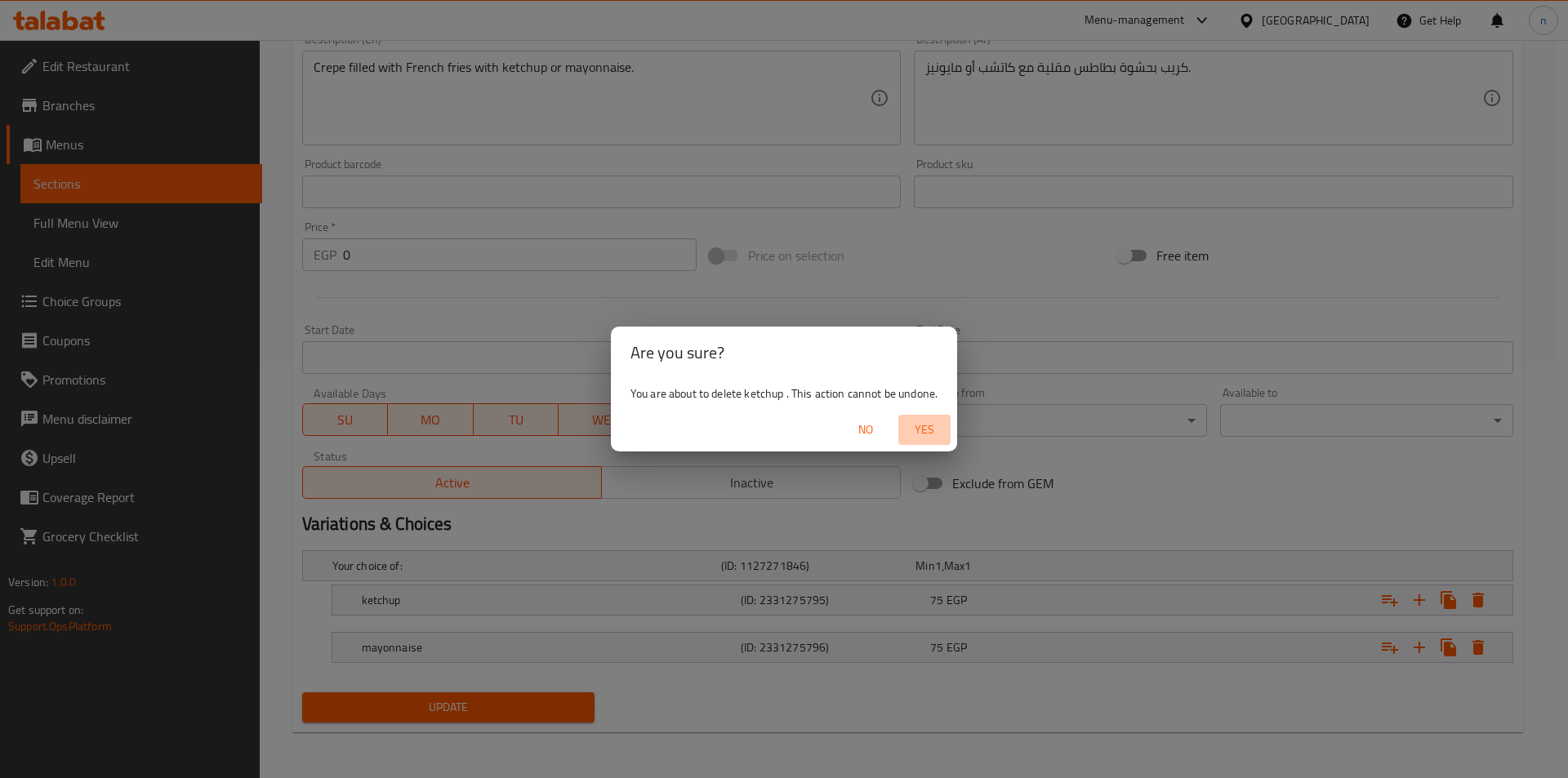
click at [923, 433] on span "Yes" at bounding box center [924, 430] width 39 height 20
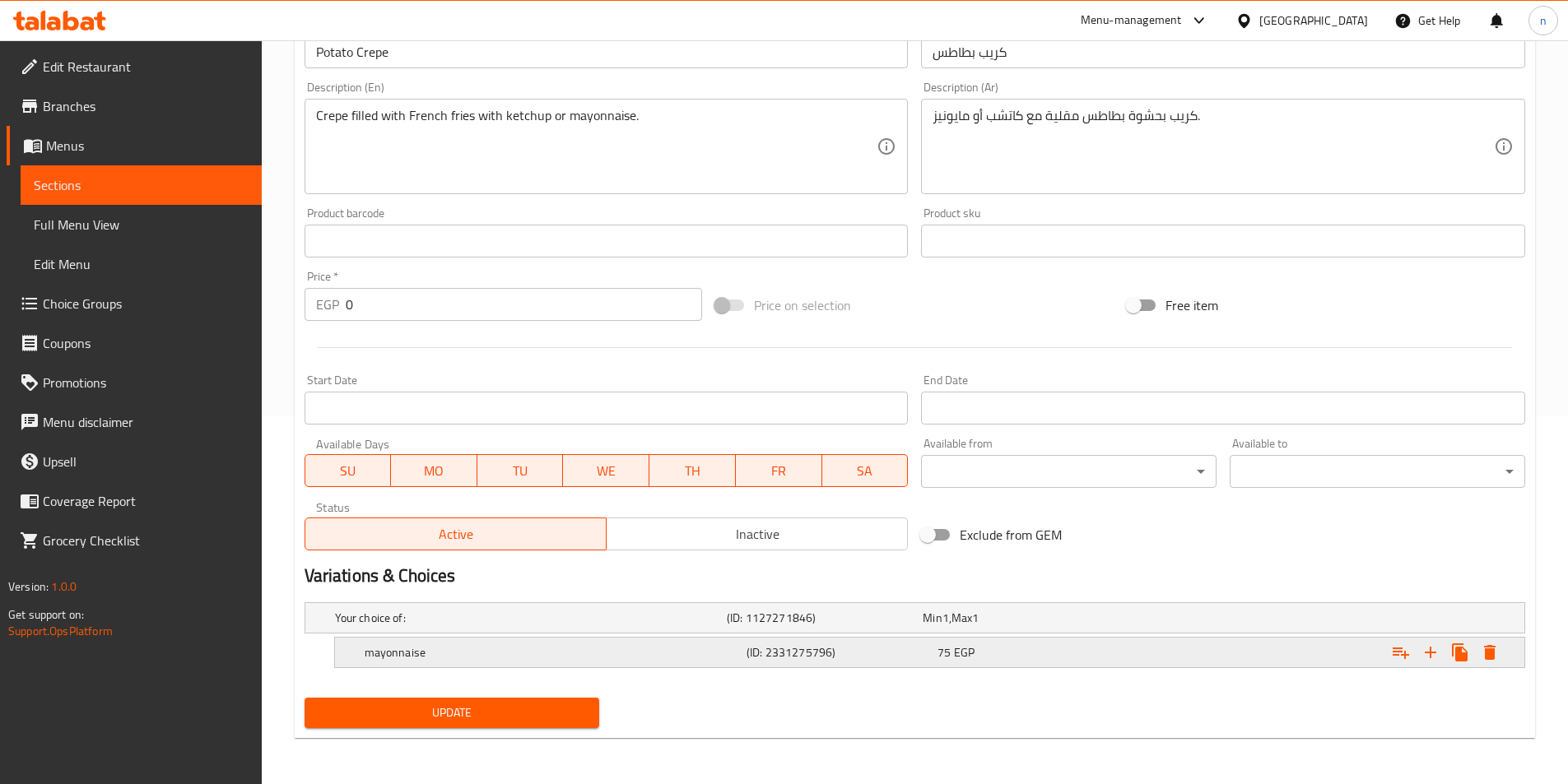
click at [1491, 647] on icon "Expand" at bounding box center [1490, 652] width 12 height 14
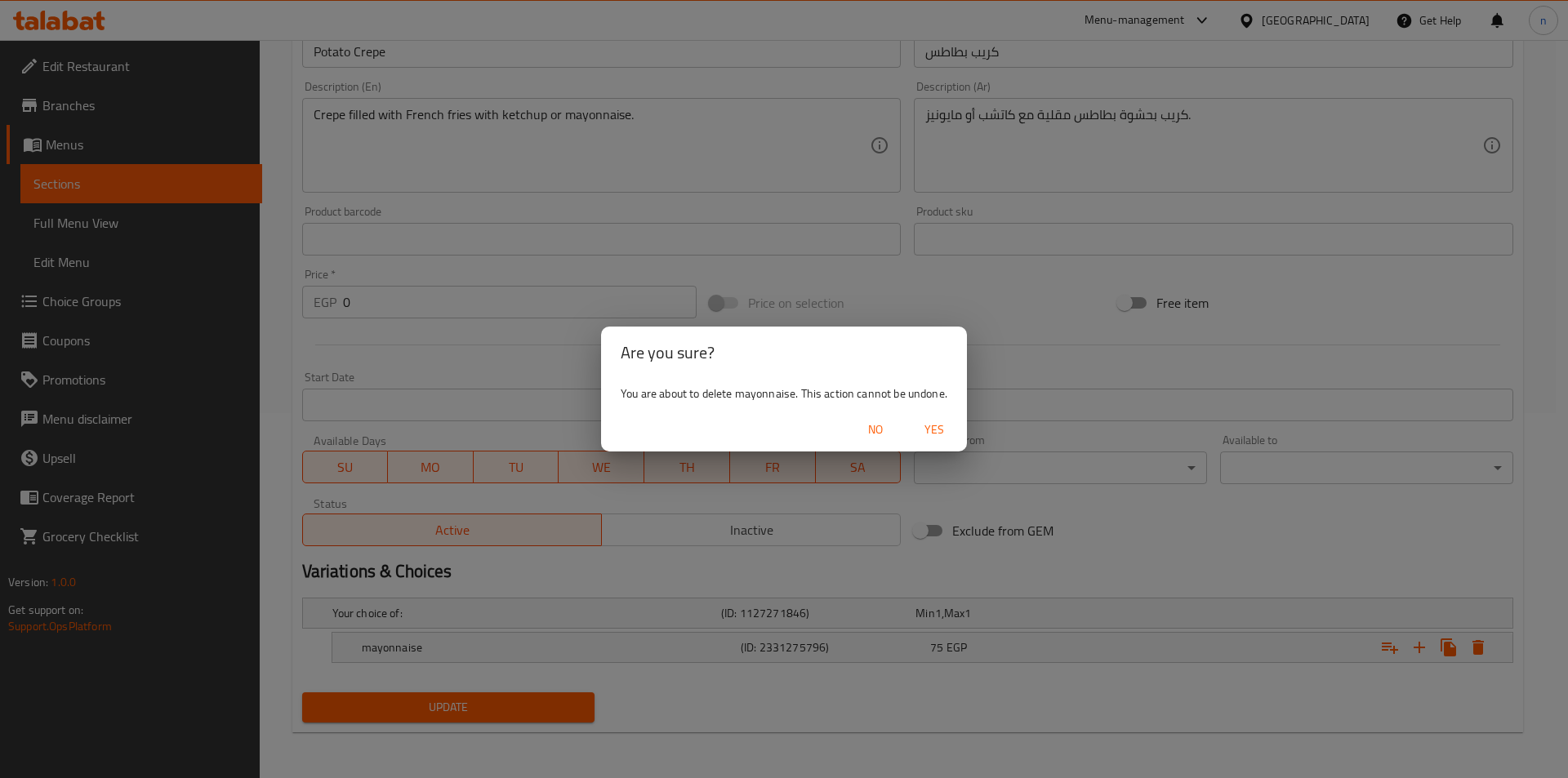
click at [938, 430] on span "Yes" at bounding box center [934, 430] width 39 height 20
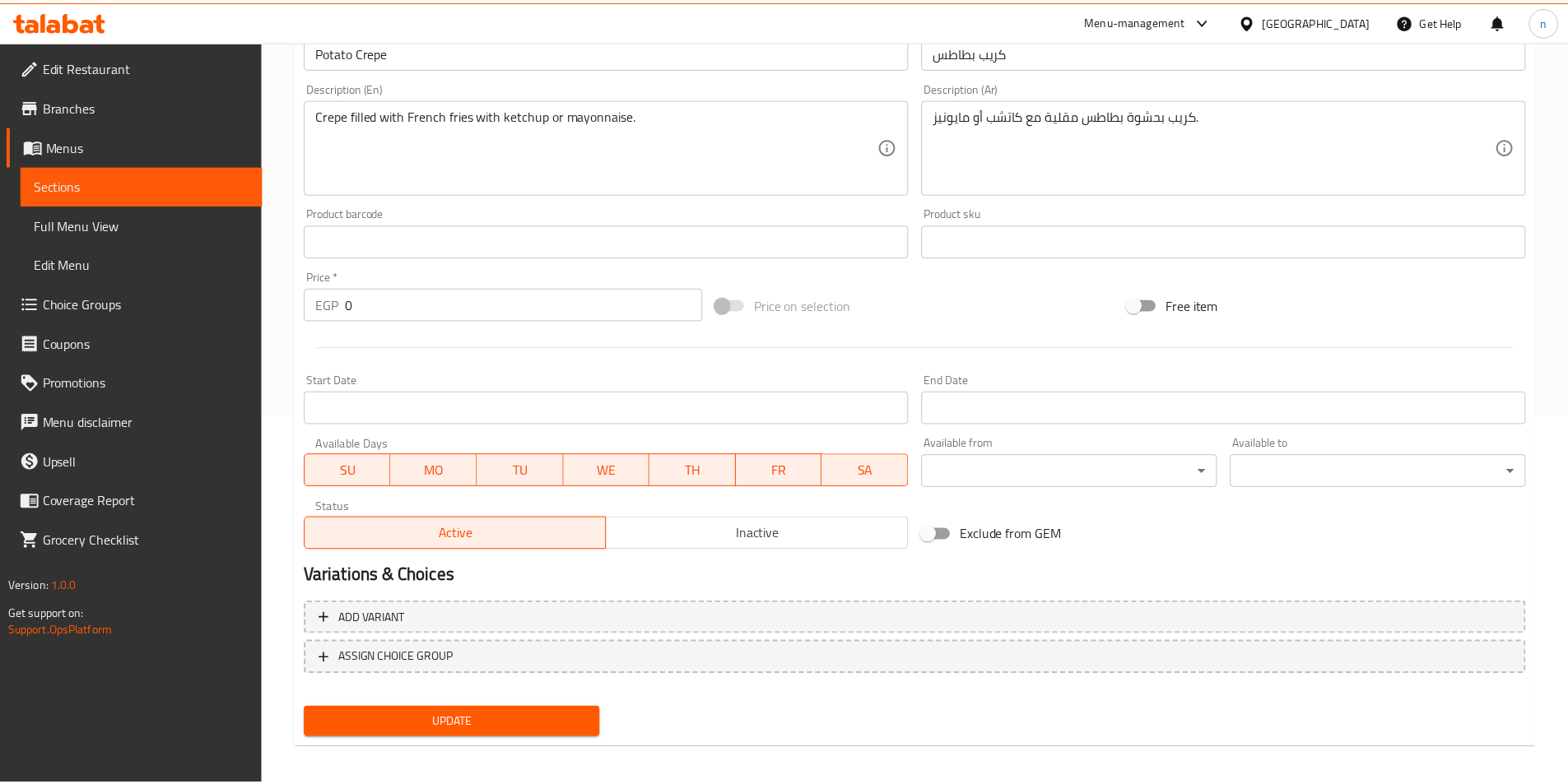
scroll to position [362, 0]
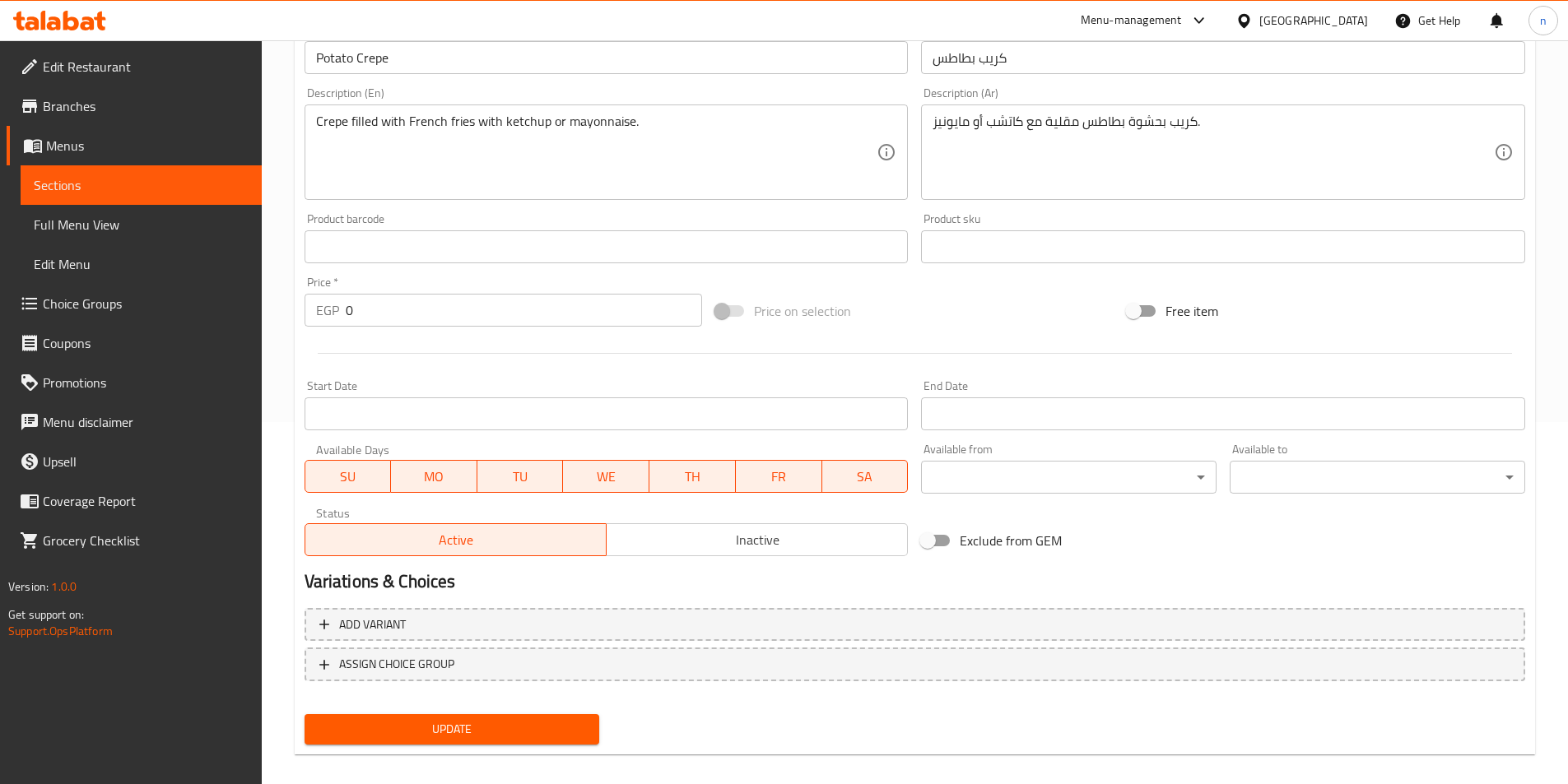
click at [532, 309] on input "0" at bounding box center [524, 310] width 358 height 33
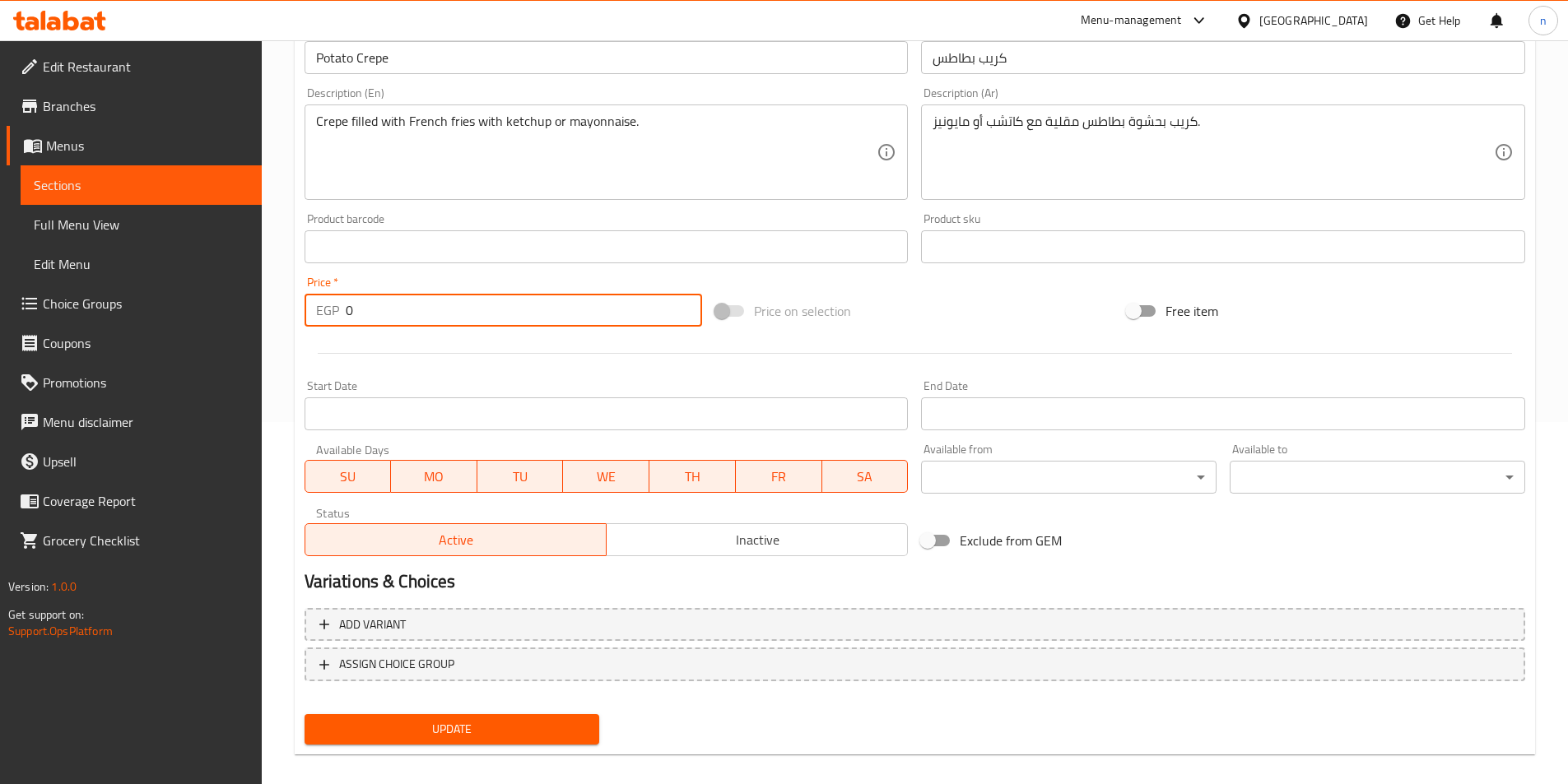
click at [544, 312] on input "0" at bounding box center [524, 310] width 358 height 33
type input "75"
click at [489, 728] on span "Update" at bounding box center [452, 730] width 269 height 20
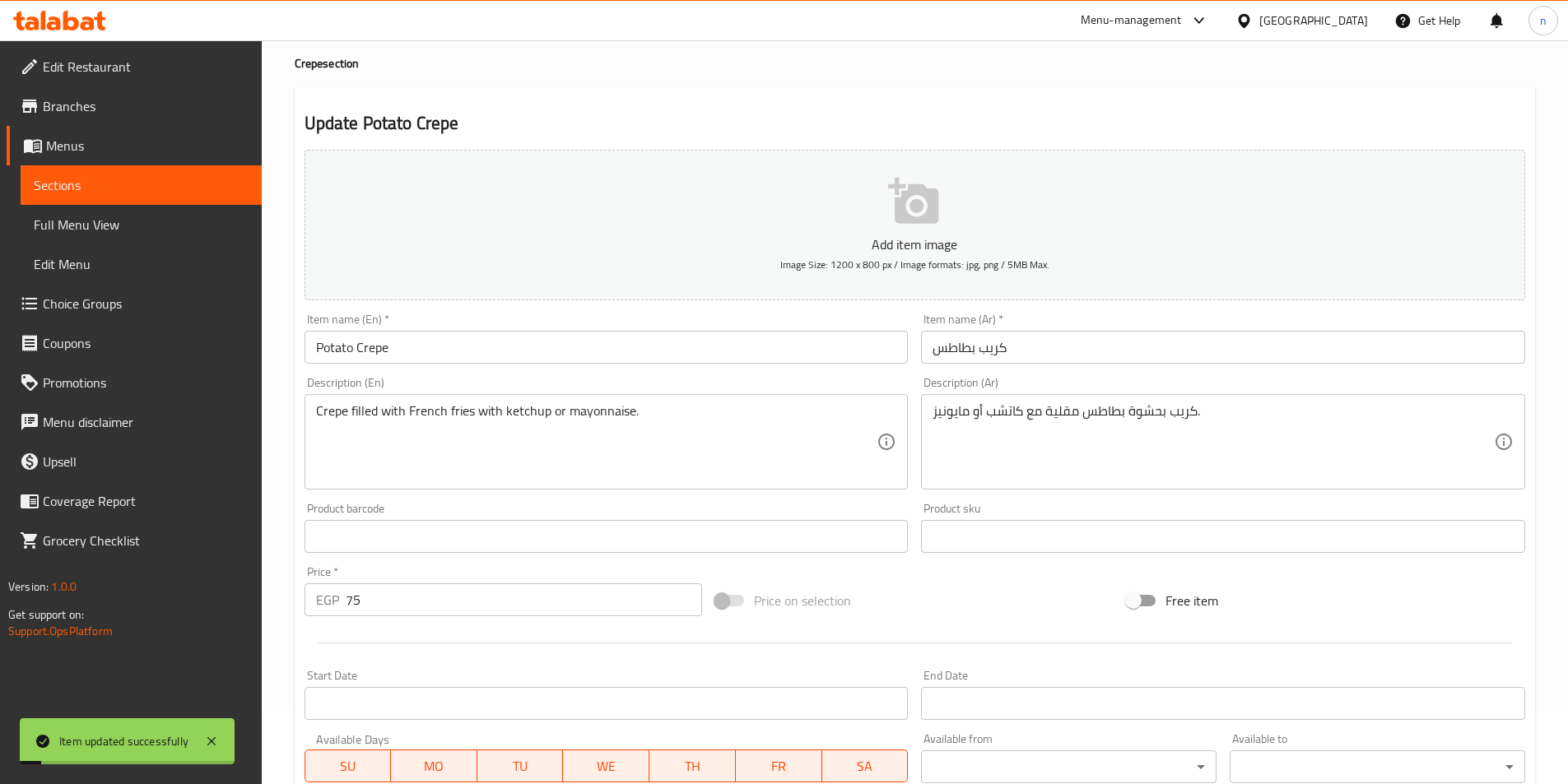
scroll to position [0, 0]
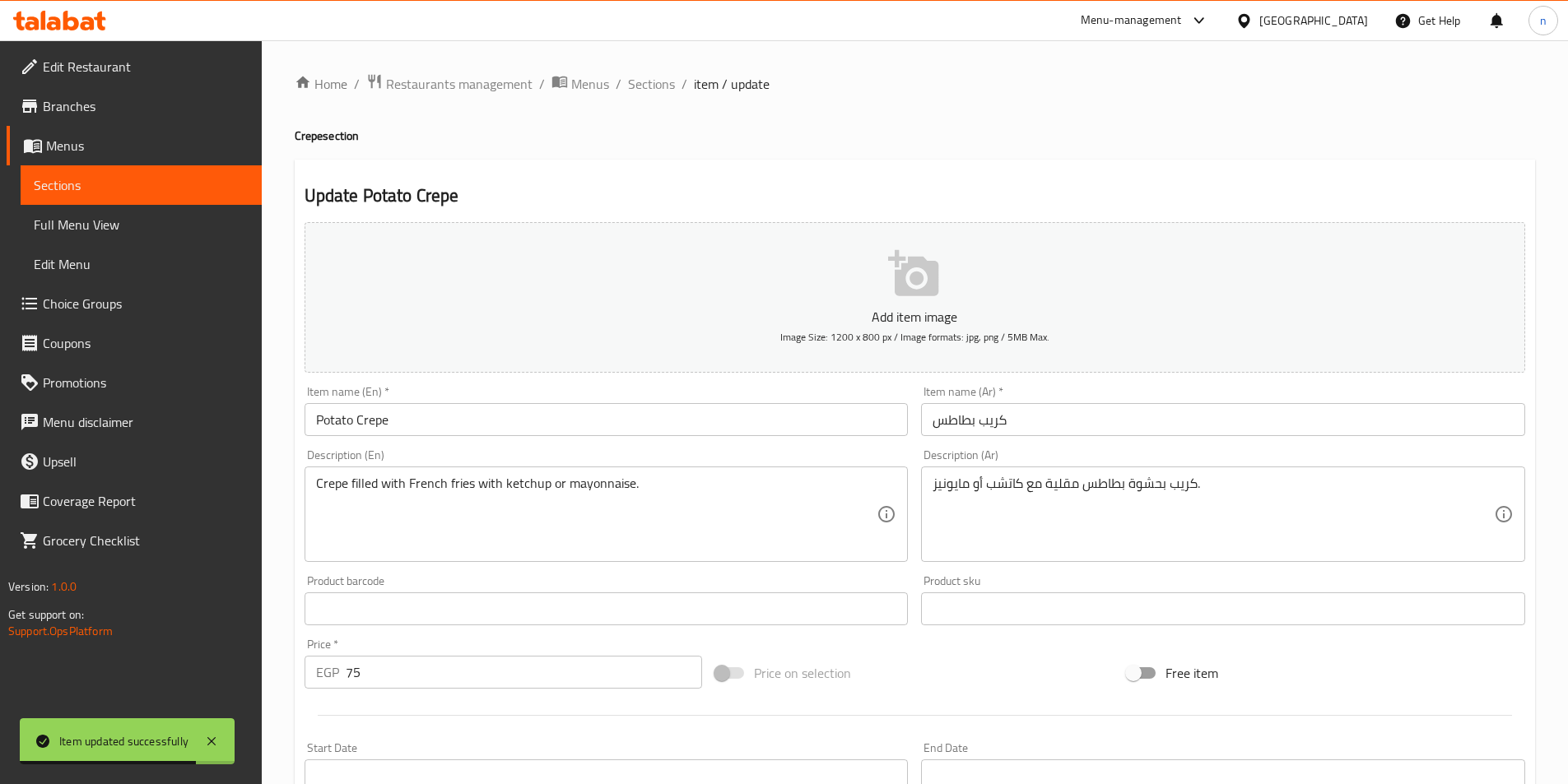
click at [117, 303] on span "Choice Groups" at bounding box center [146, 303] width 206 height 20
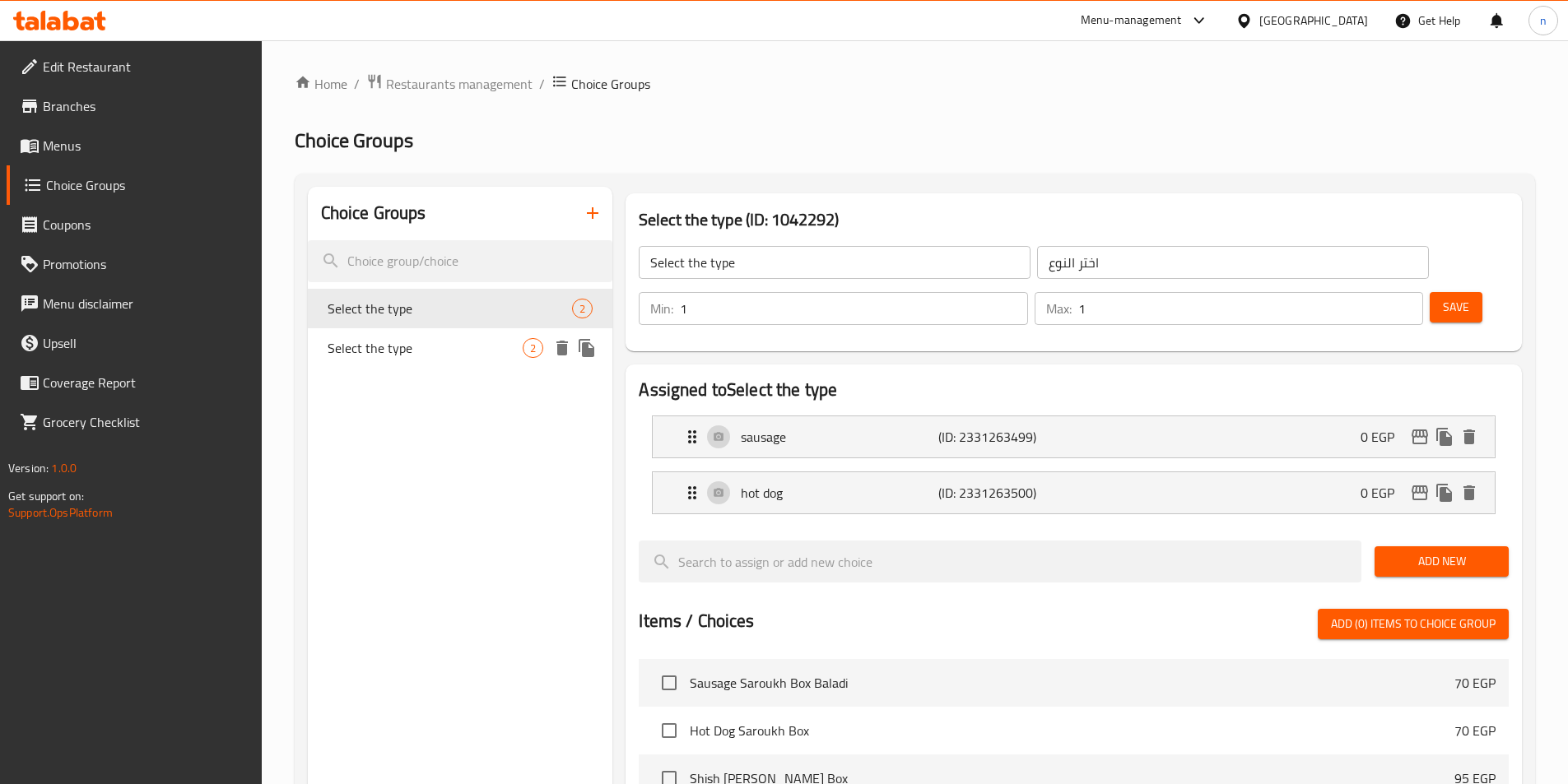
click at [480, 339] on span "Select the type" at bounding box center [426, 347] width 196 height 20
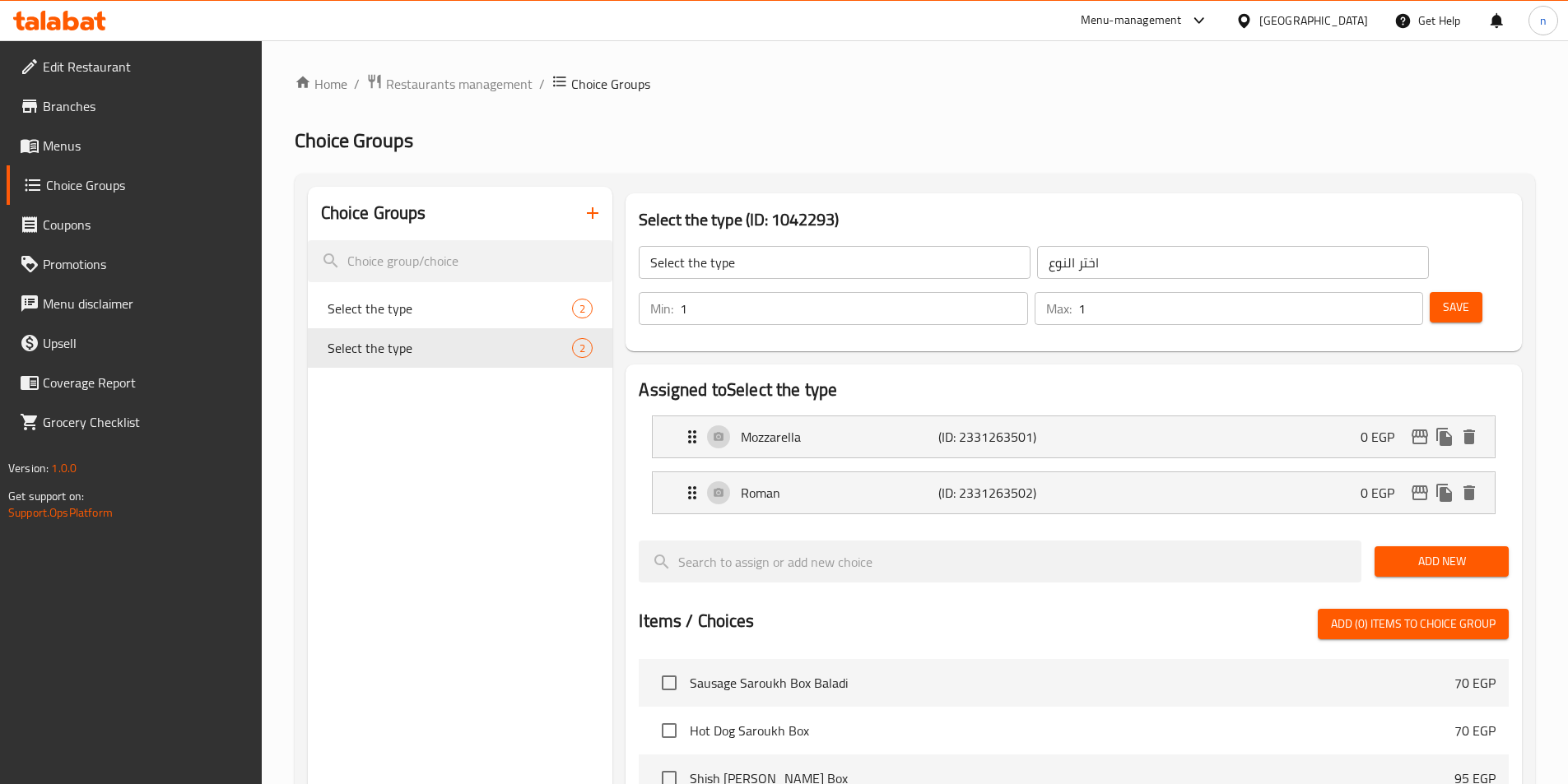
click at [581, 201] on button "button" at bounding box center [592, 213] width 39 height 39
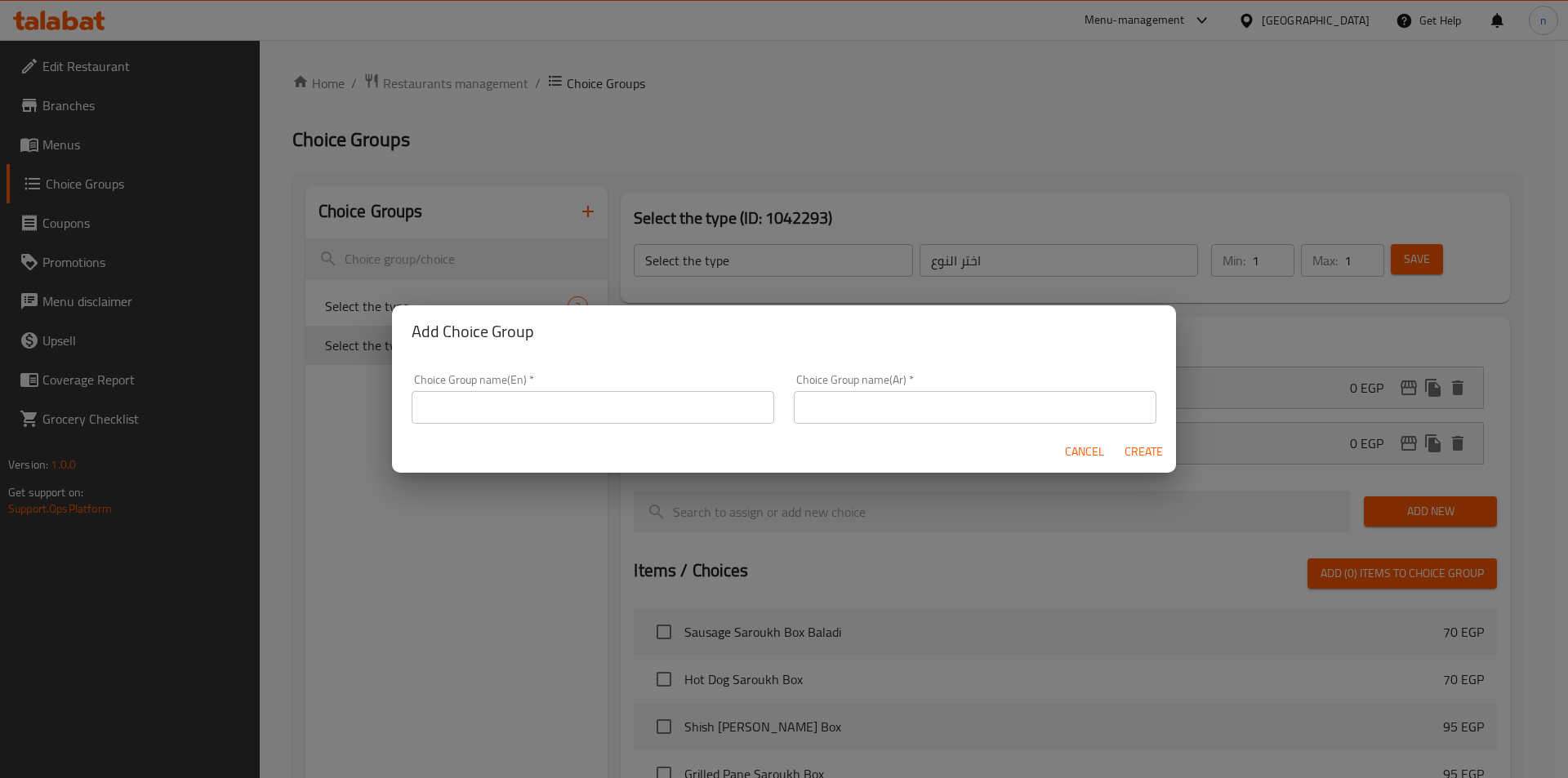
click at [560, 396] on input "text" at bounding box center [592, 407] width 362 height 33
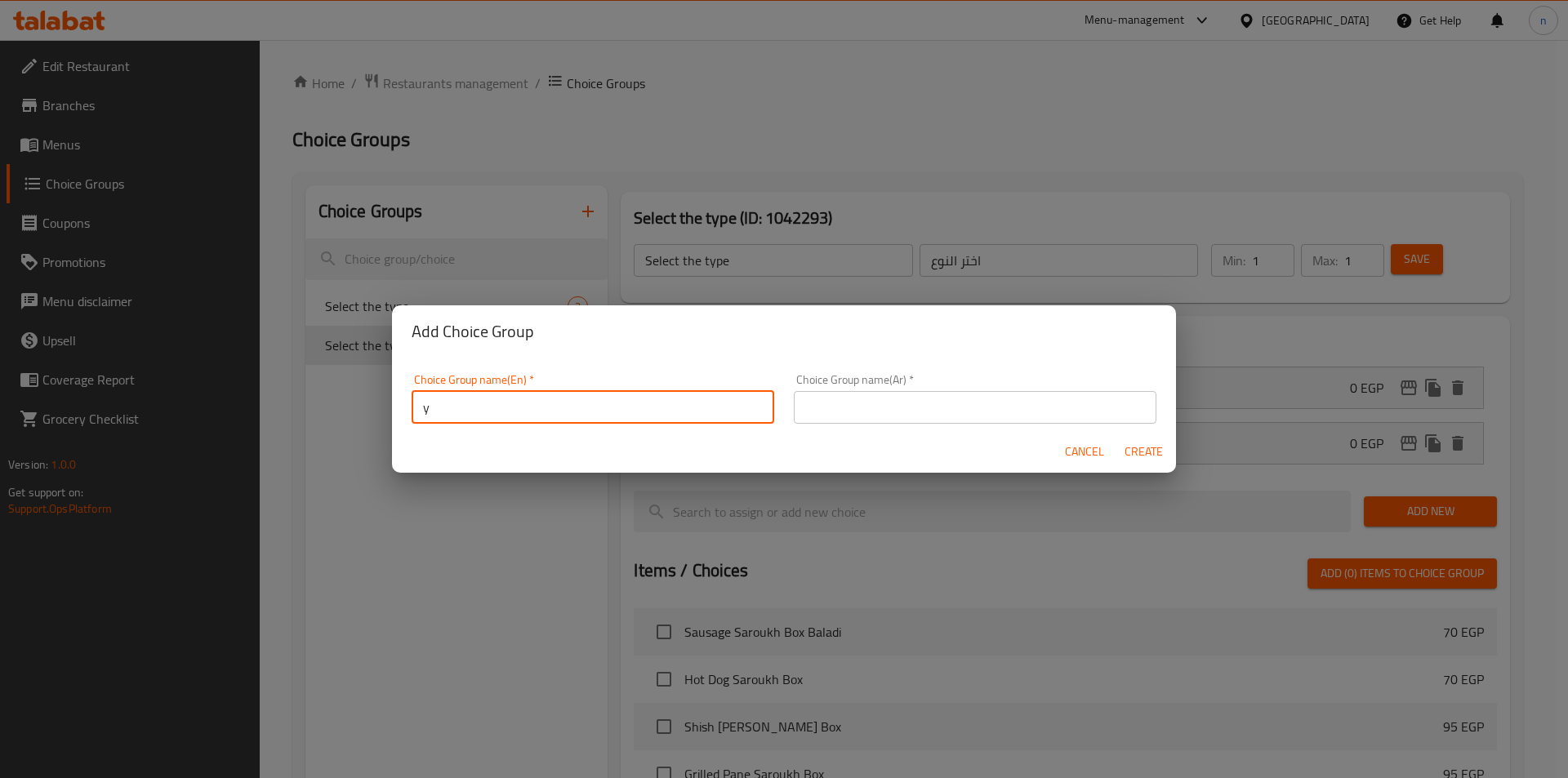
type input "your choice :"
click at [876, 389] on div "Choice Group name(Ar)   * Choice Group name(Ar) *" at bounding box center [975, 399] width 362 height 50
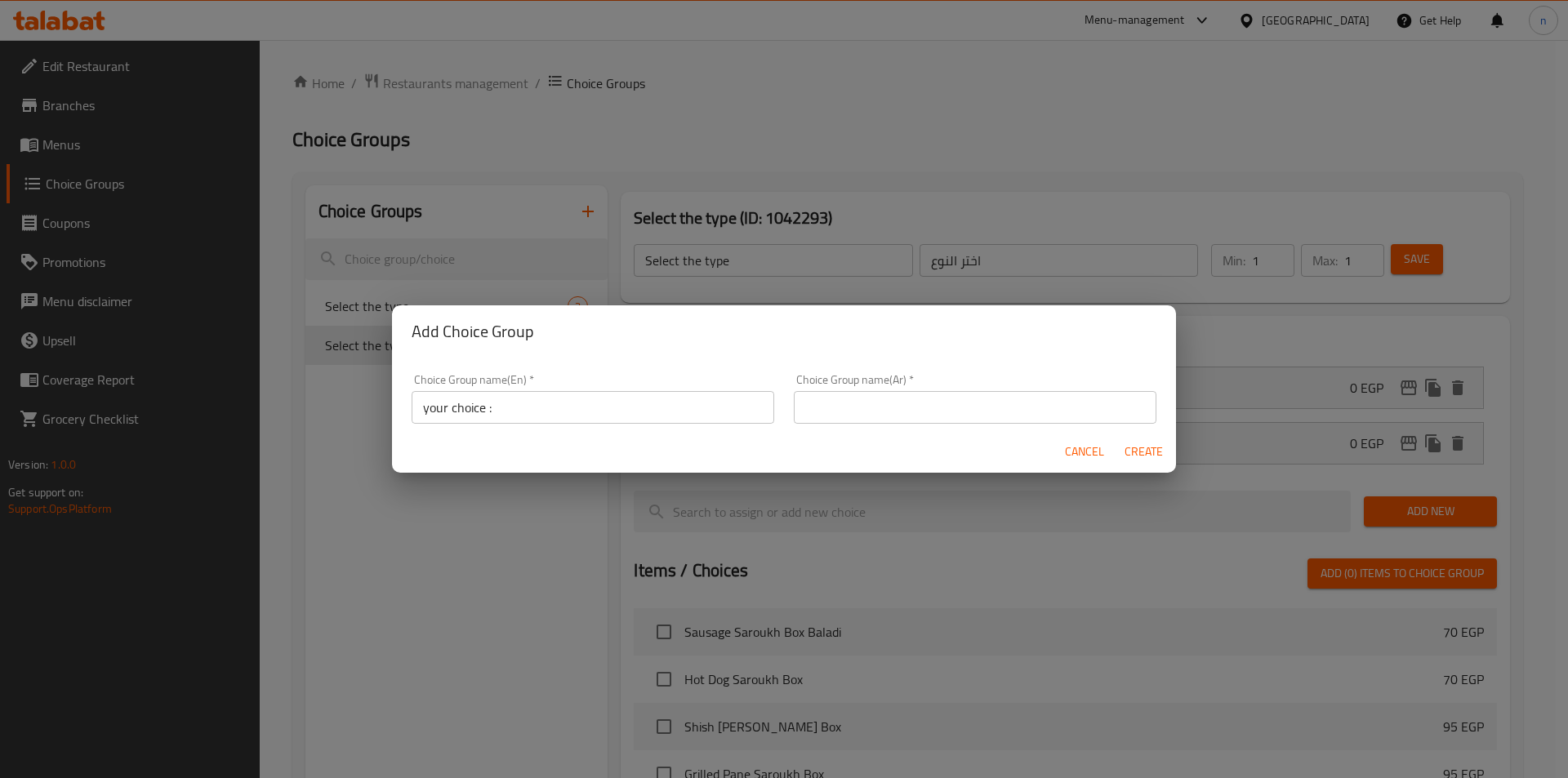
click at [873, 402] on input "text" at bounding box center [975, 407] width 362 height 33
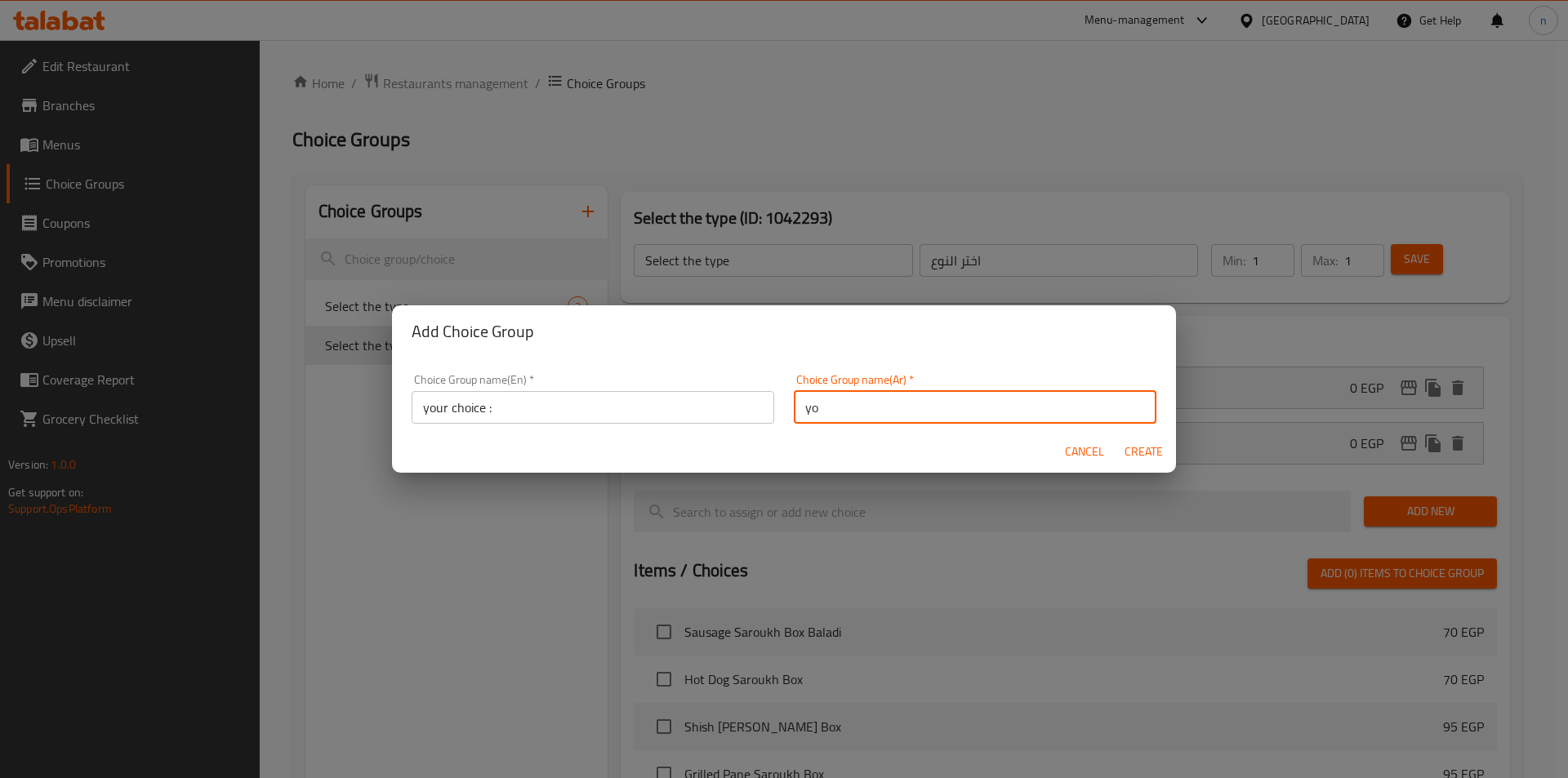
type input "y"
click at [1029, 412] on input "اختيارك من :" at bounding box center [975, 407] width 362 height 33
type input "اختيارك من :"
click at [1141, 445] on span "Create" at bounding box center [1143, 452] width 39 height 20
type input "your choice :"
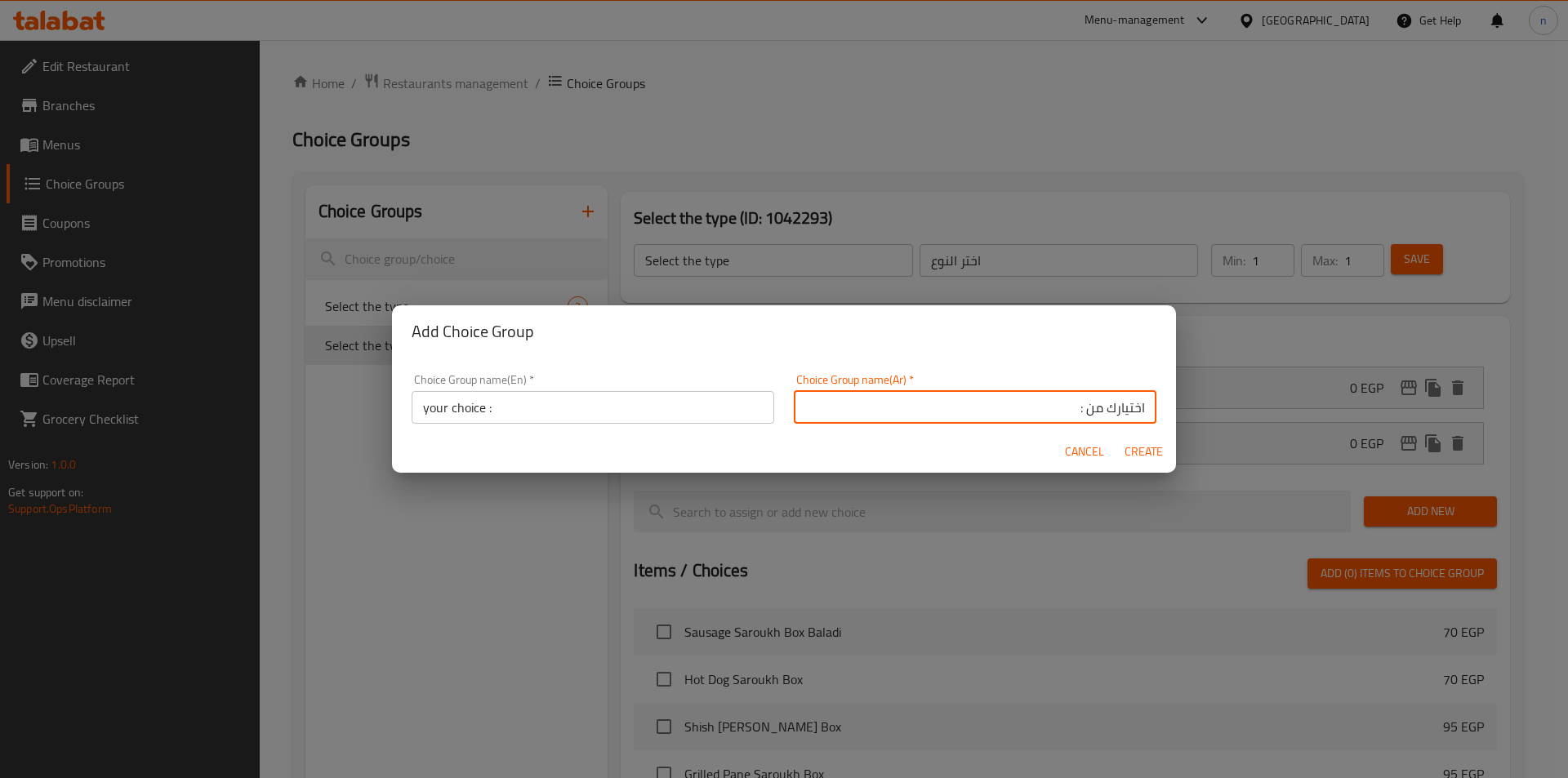
type input "اختيارك من :"
type input "0"
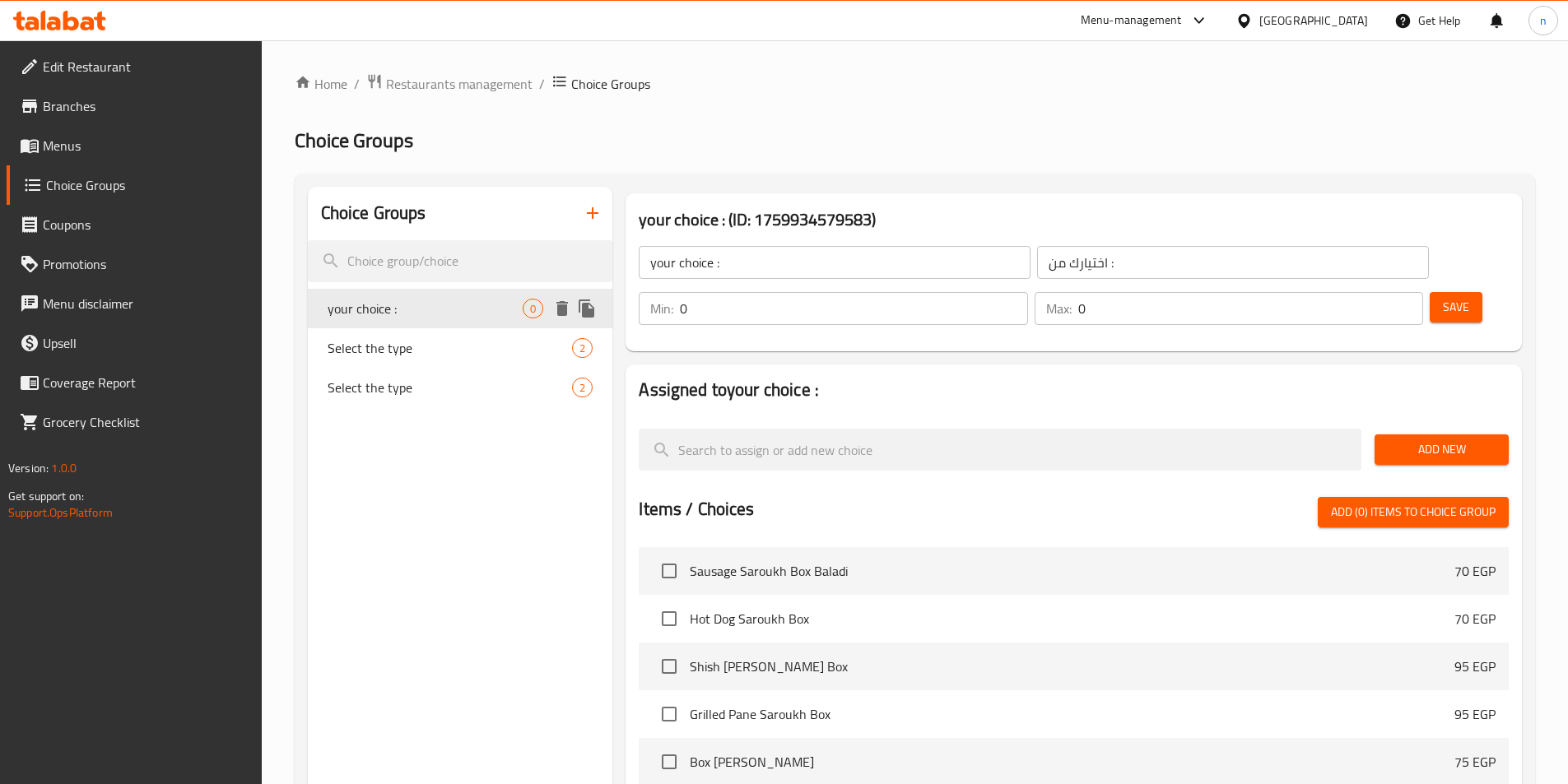
click at [566, 310] on icon "delete" at bounding box center [563, 308] width 12 height 14
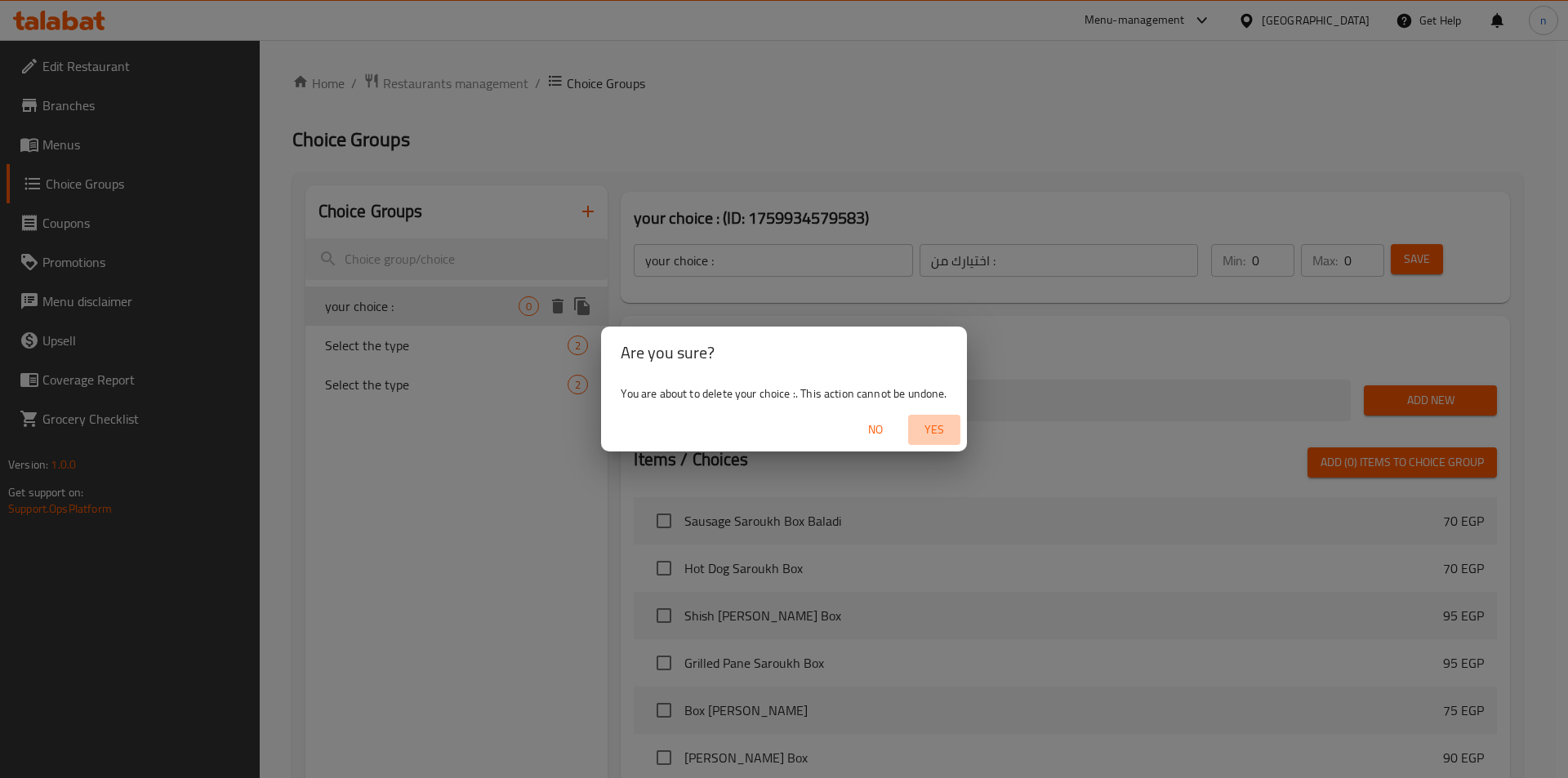
click at [937, 424] on span "Yes" at bounding box center [934, 430] width 39 height 20
type input "Select the type"
type input "اختر النوع"
type input "1"
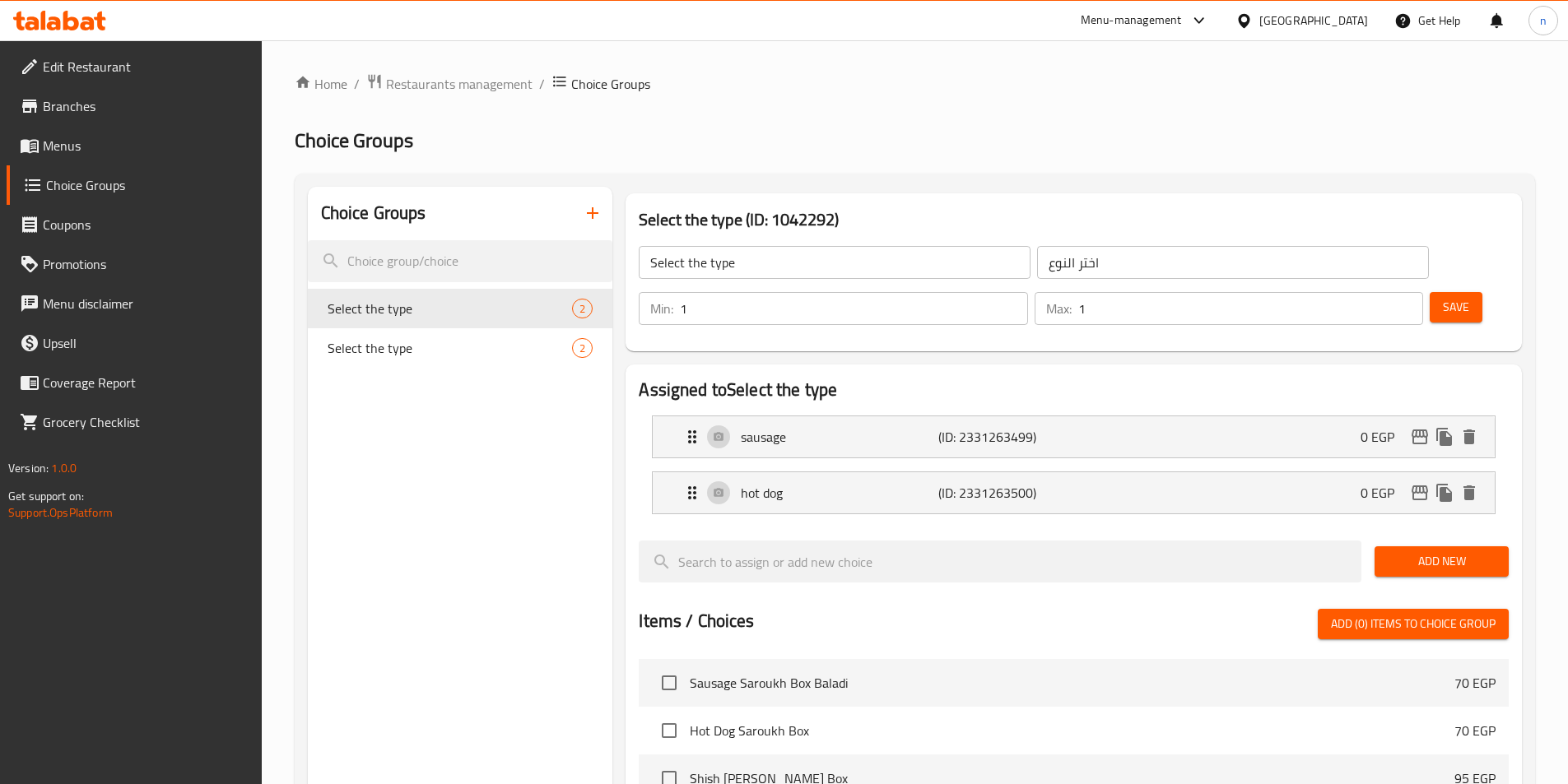
click at [335, 511] on div "Choice Groups Select the type 2 Select the type 2" at bounding box center [461, 722] width 306 height 1072
click at [54, 153] on span "Menus" at bounding box center [146, 146] width 206 height 20
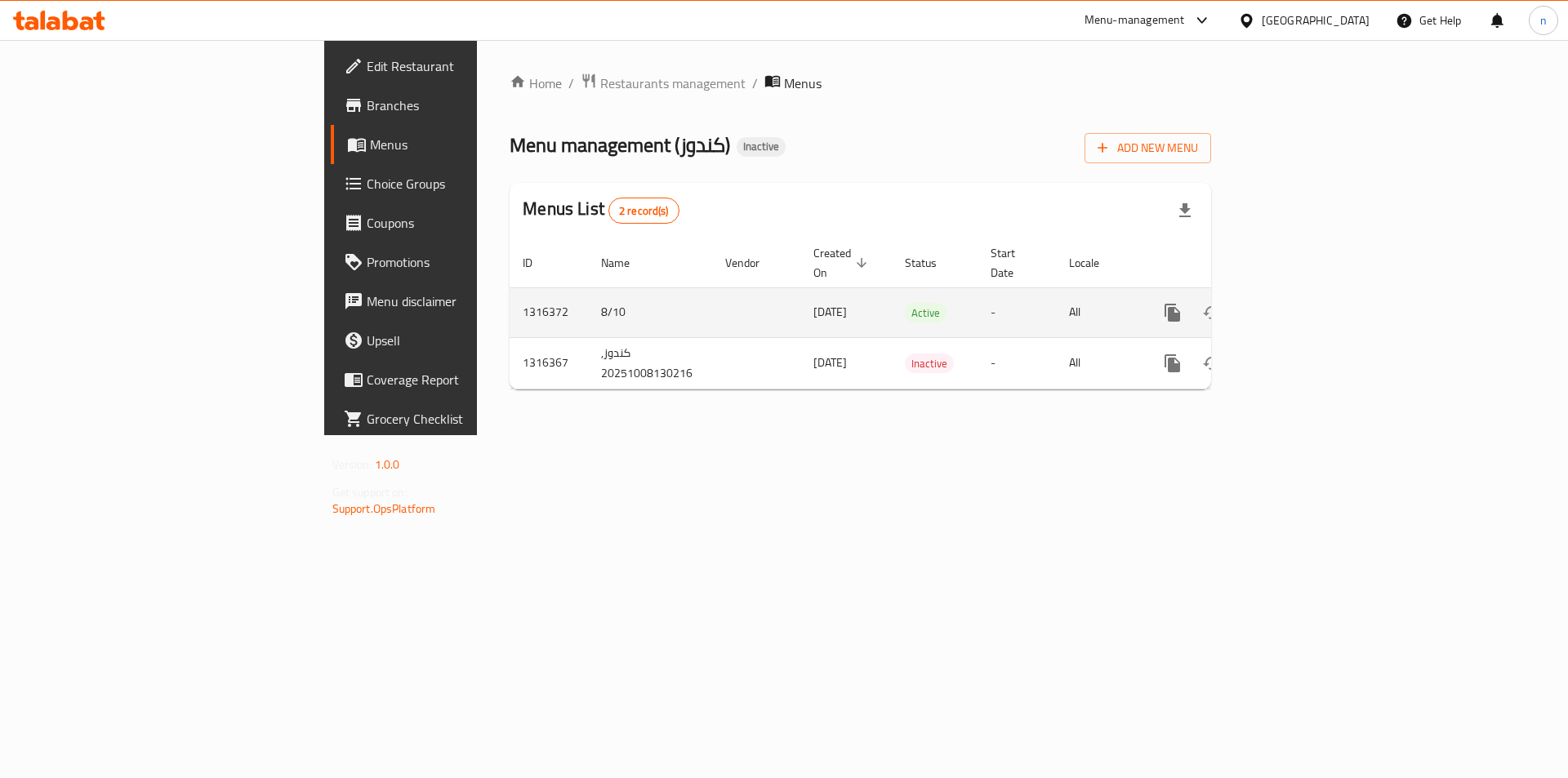
click at [1300, 304] on icon "enhanced table" at bounding box center [1290, 313] width 19 height 19
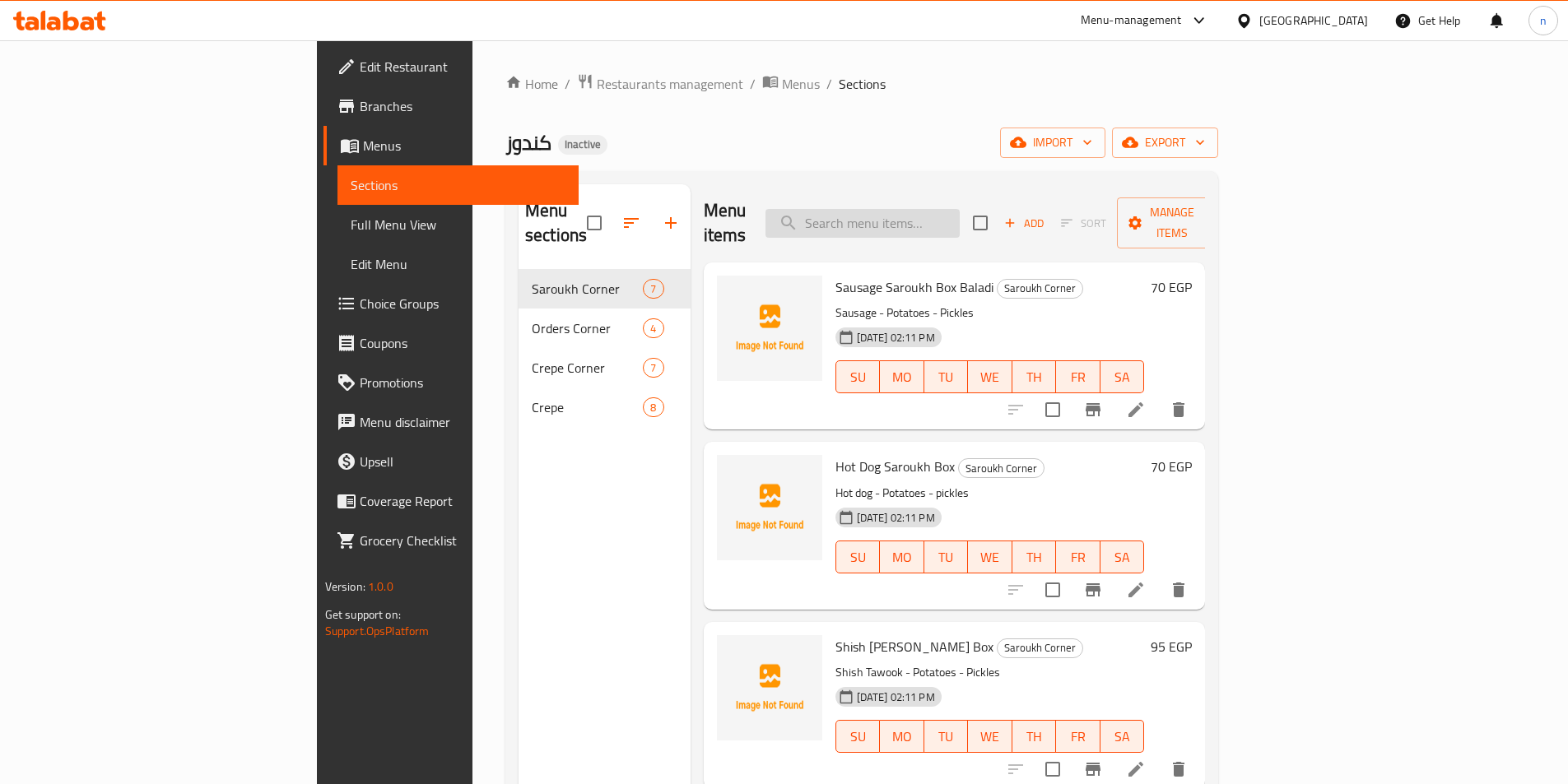
click at [959, 218] on input "search" at bounding box center [862, 224] width 194 height 29
paste input "Potato Crepe"
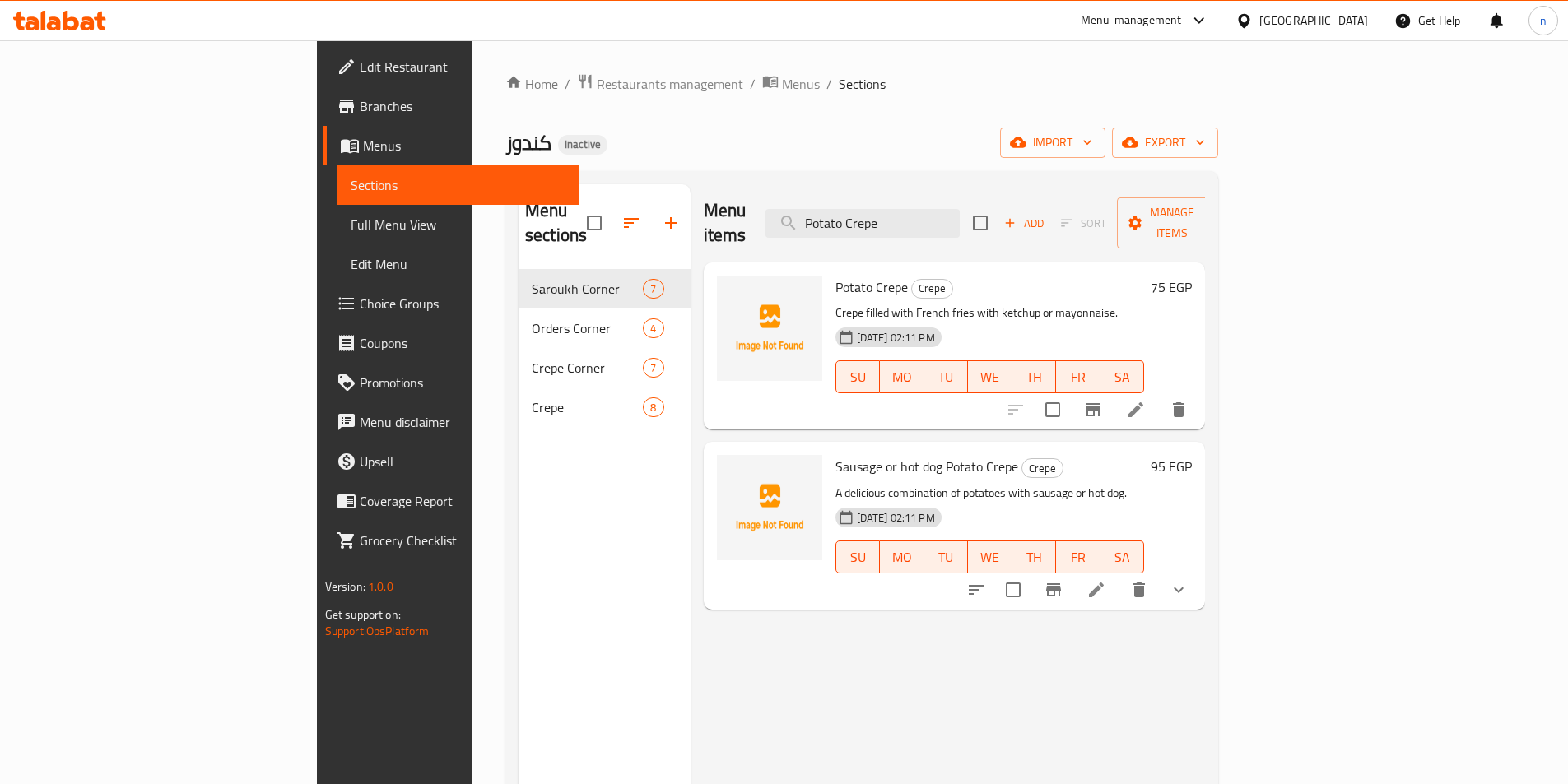
type input "Potato Crepe"
click at [1159, 395] on li at bounding box center [1136, 409] width 46 height 30
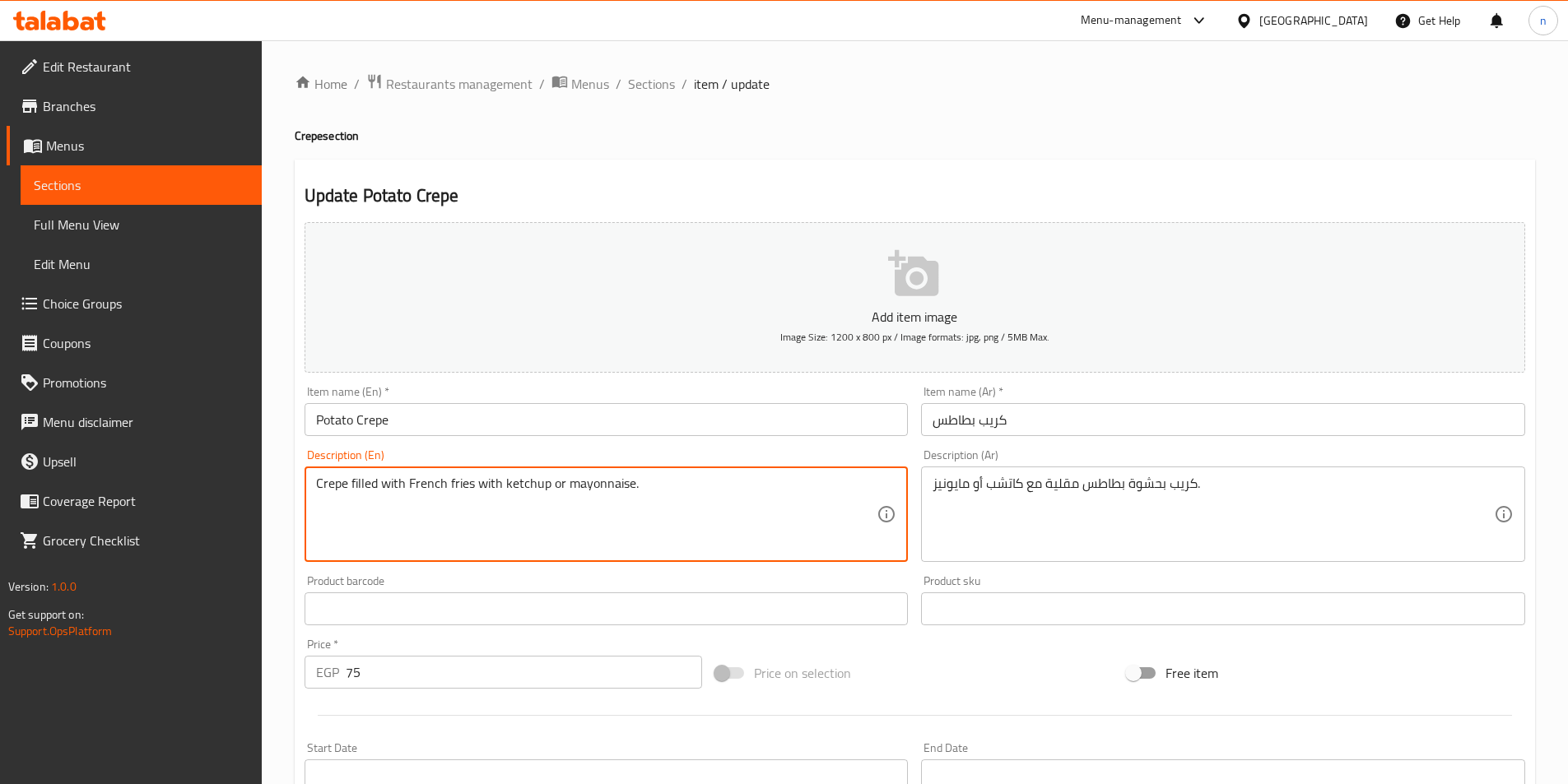
click at [675, 505] on textarea "Crepe filled with French fries with ketchup or mayonnaise." at bounding box center [596, 515] width 561 height 78
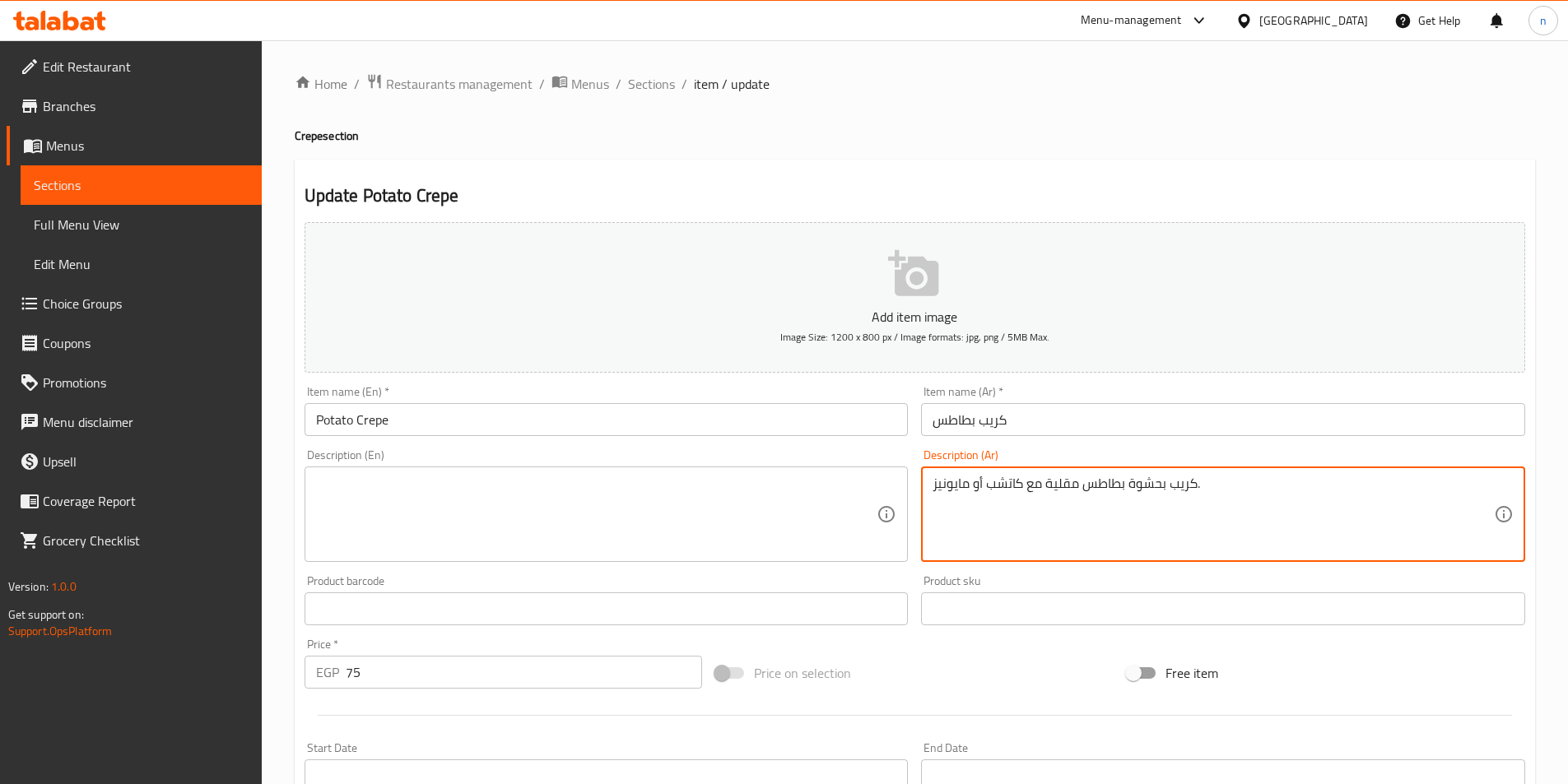
click at [1044, 495] on textarea "كريب بحشوة بطاطس مقلية مع كاتشب أو مايونيز." at bounding box center [1212, 515] width 561 height 78
click at [1016, 638] on div "Add item image Image Size: 1200 x 800 px / Image formats: jpg, png / 5MB Max. I…" at bounding box center [914, 569] width 1233 height 709
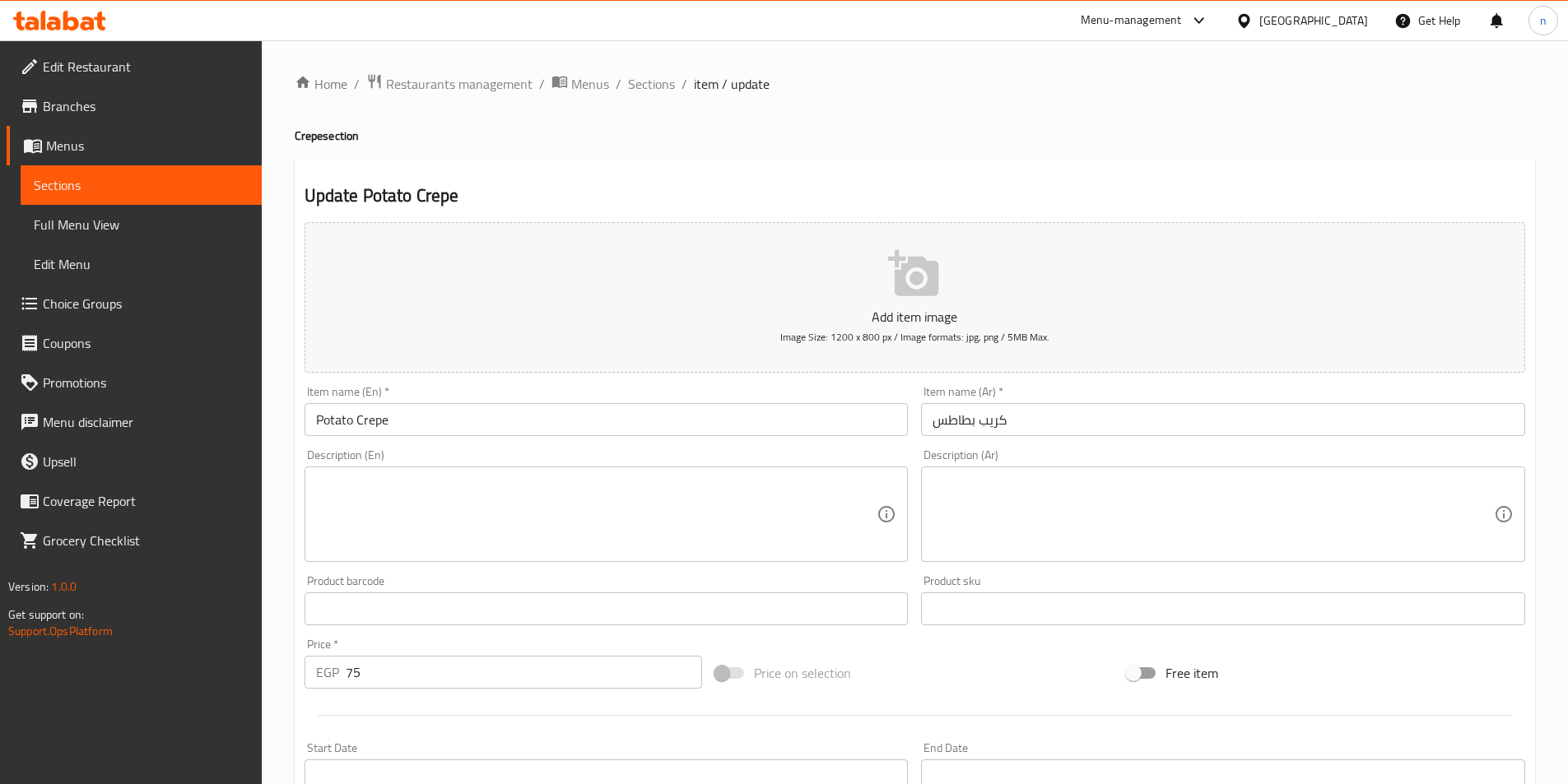
click at [993, 697] on div at bounding box center [914, 715] width 1233 height 40
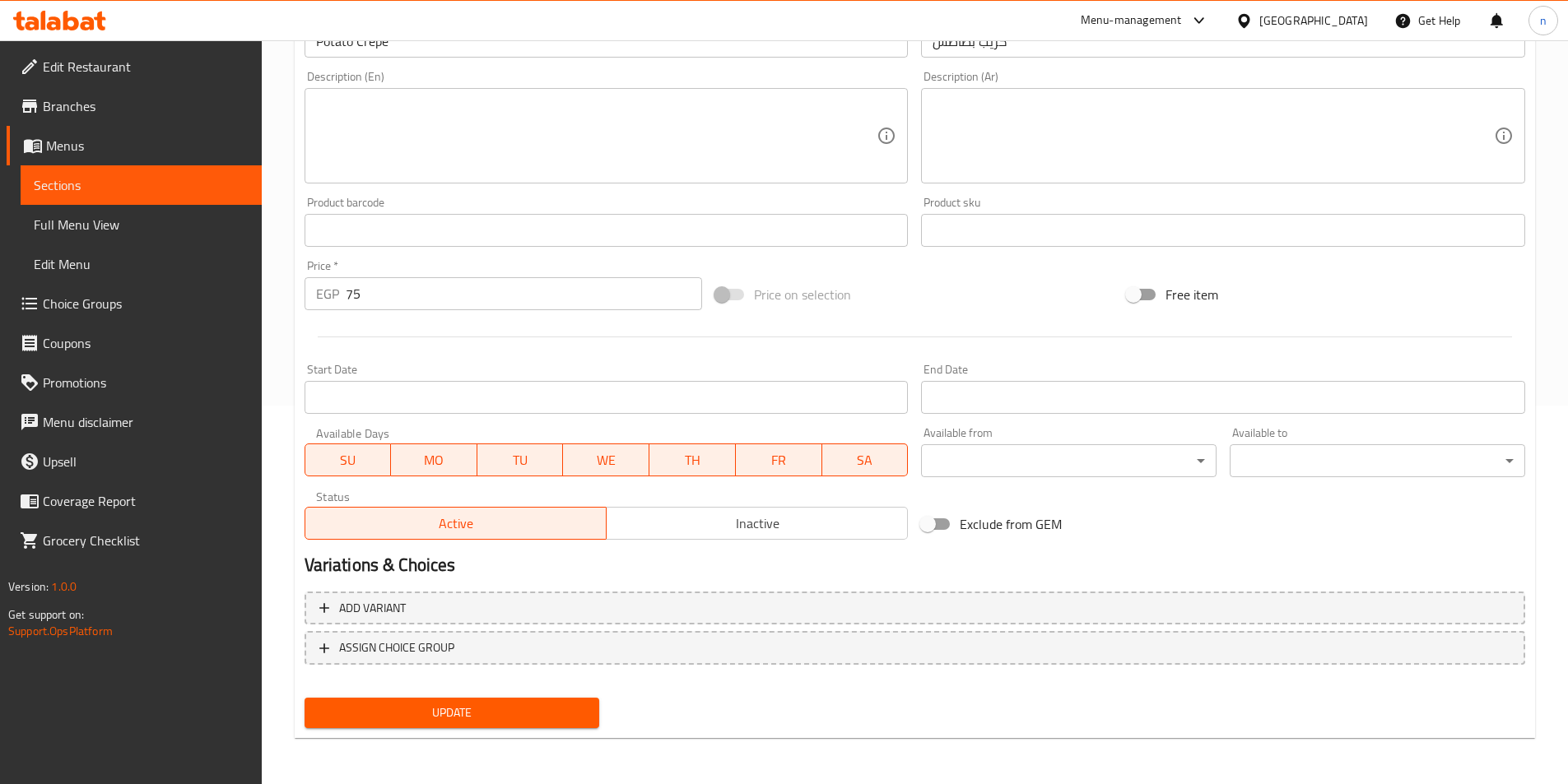
click at [578, 704] on span "Update" at bounding box center [452, 713] width 269 height 20
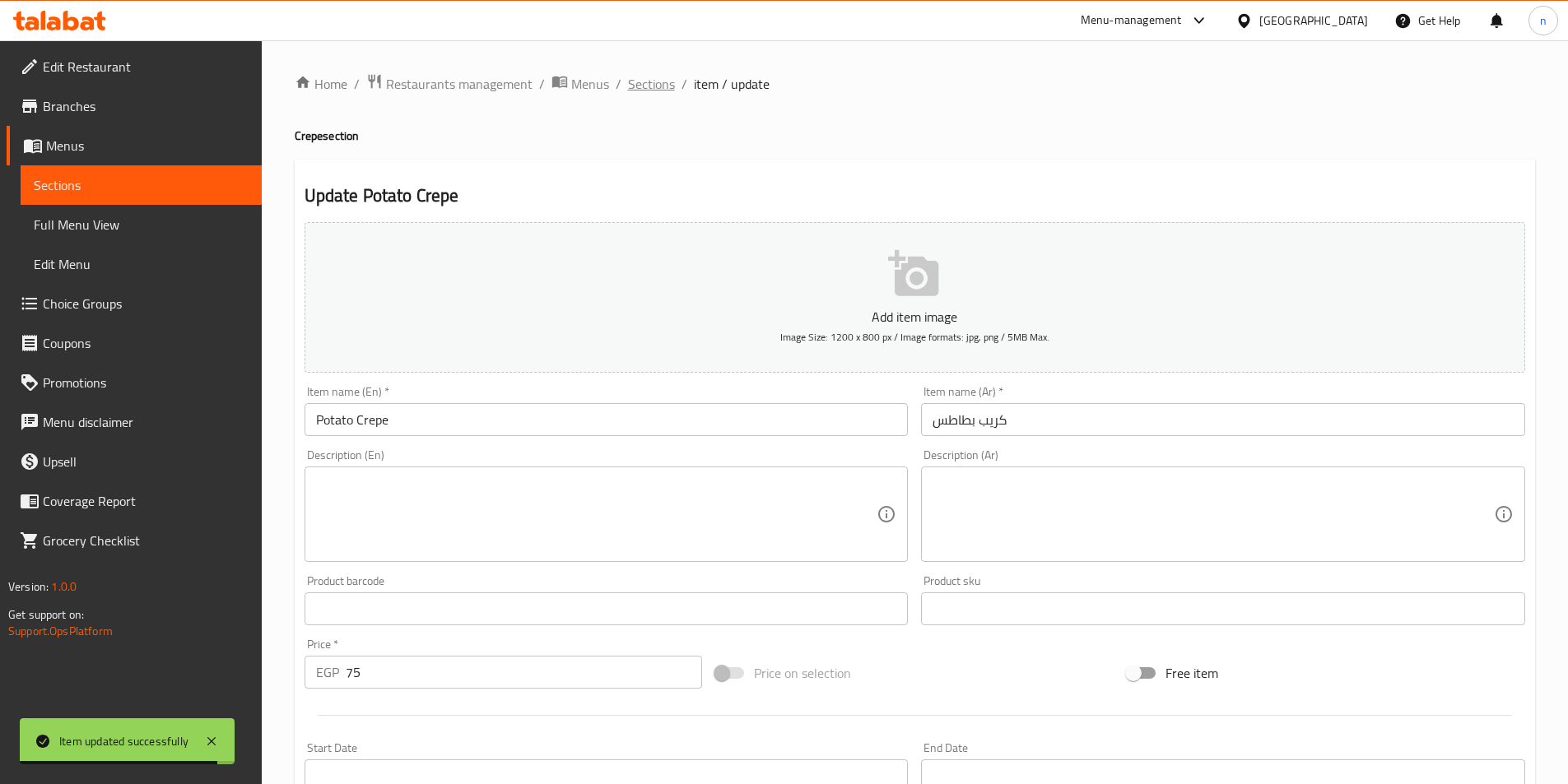
click at [655, 80] on span "Sections" at bounding box center [651, 83] width 47 height 20
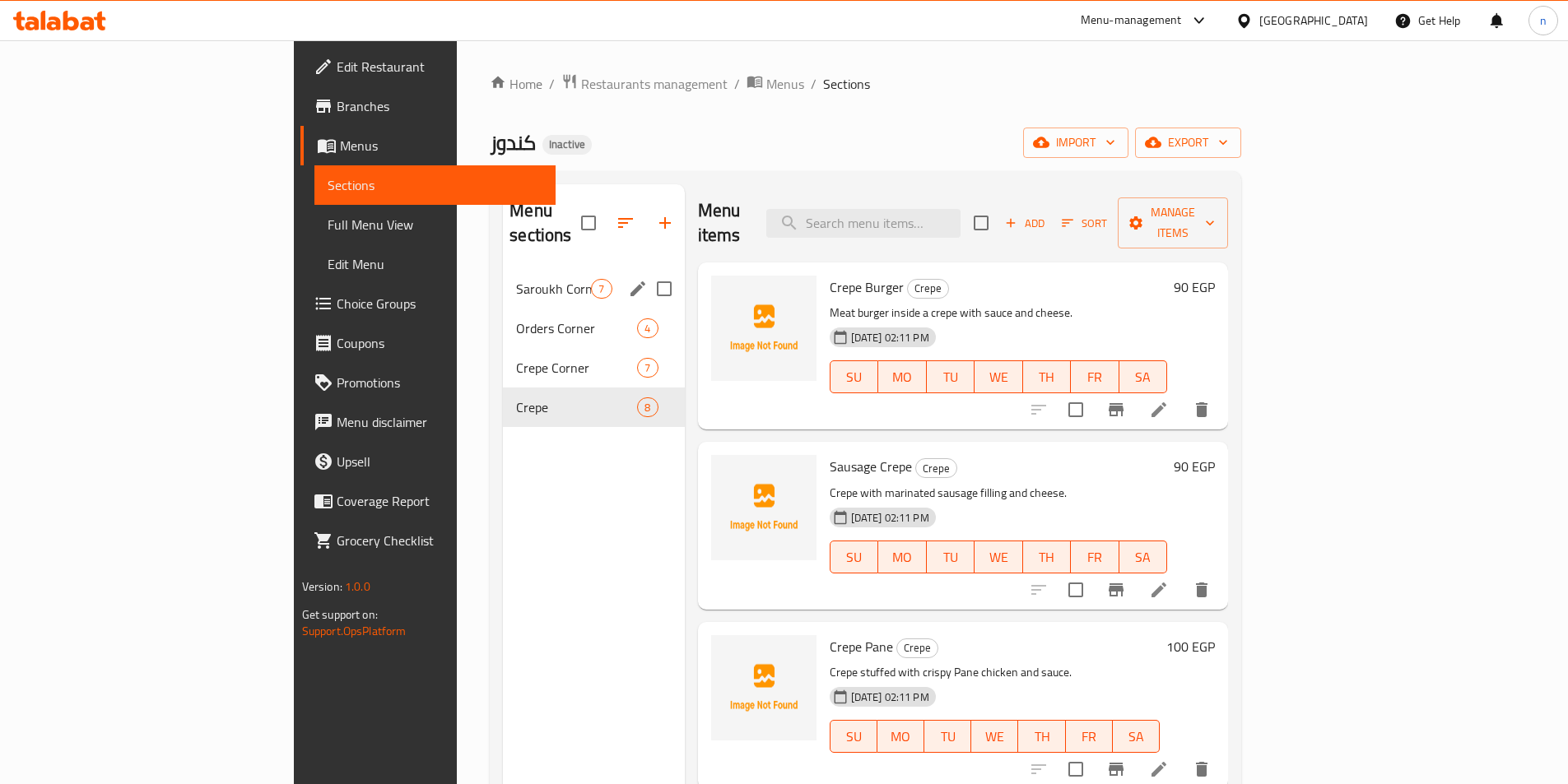
click at [631, 282] on icon "edit" at bounding box center [638, 289] width 14 height 14
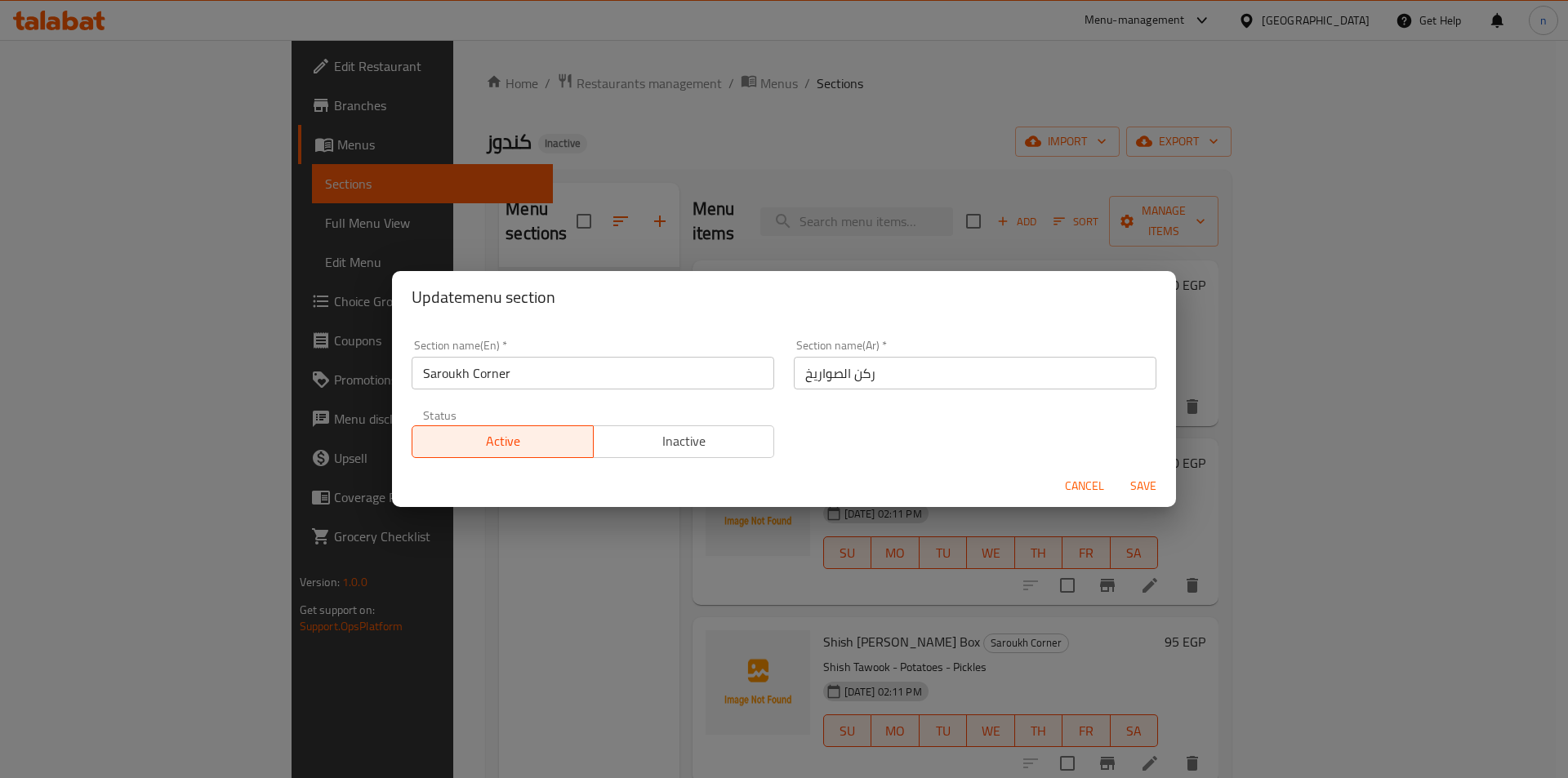
click at [495, 377] on input "Saroukh Corner" at bounding box center [592, 373] width 362 height 33
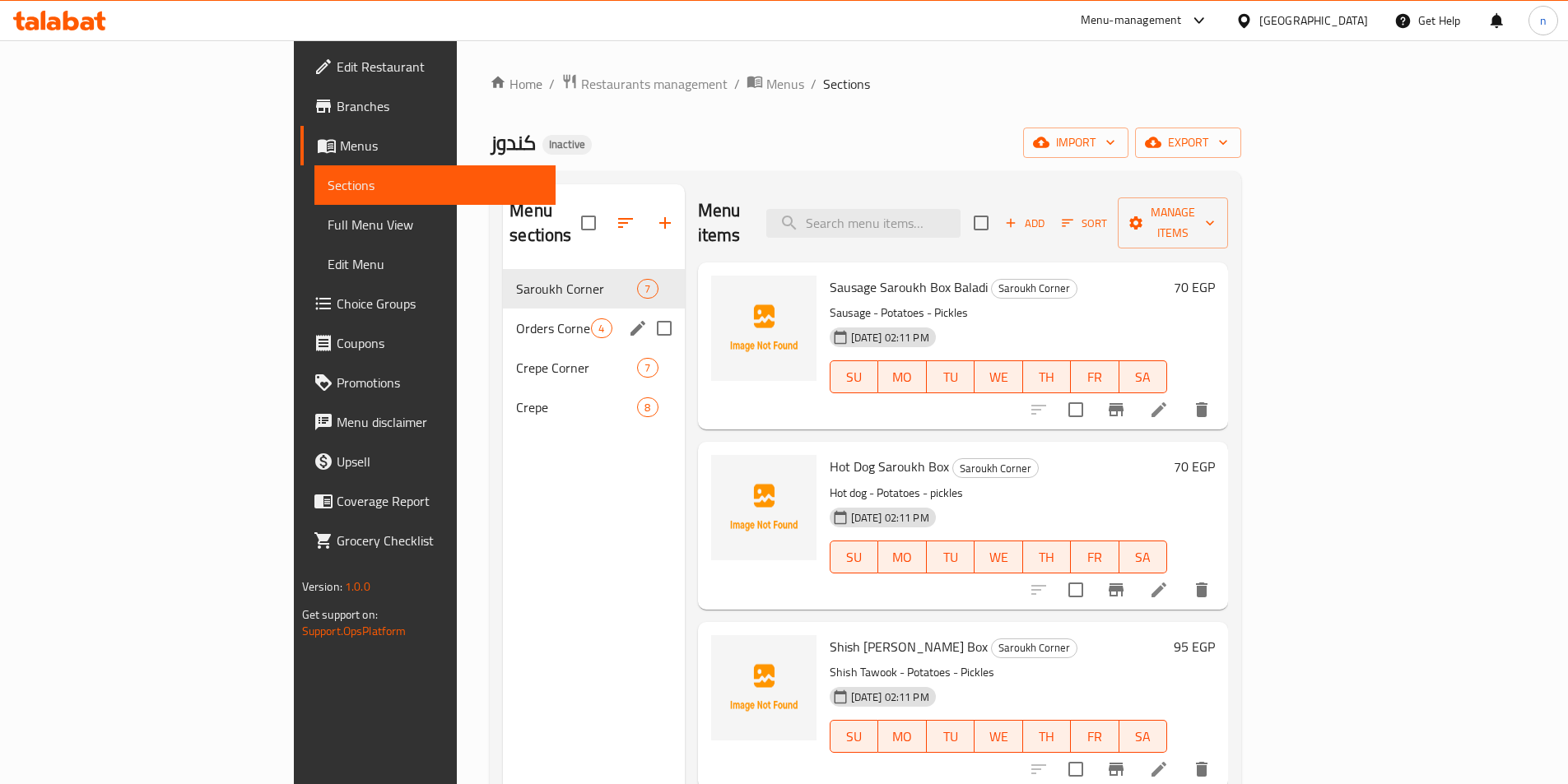
click at [628, 318] on icon "edit" at bounding box center [638, 328] width 20 height 20
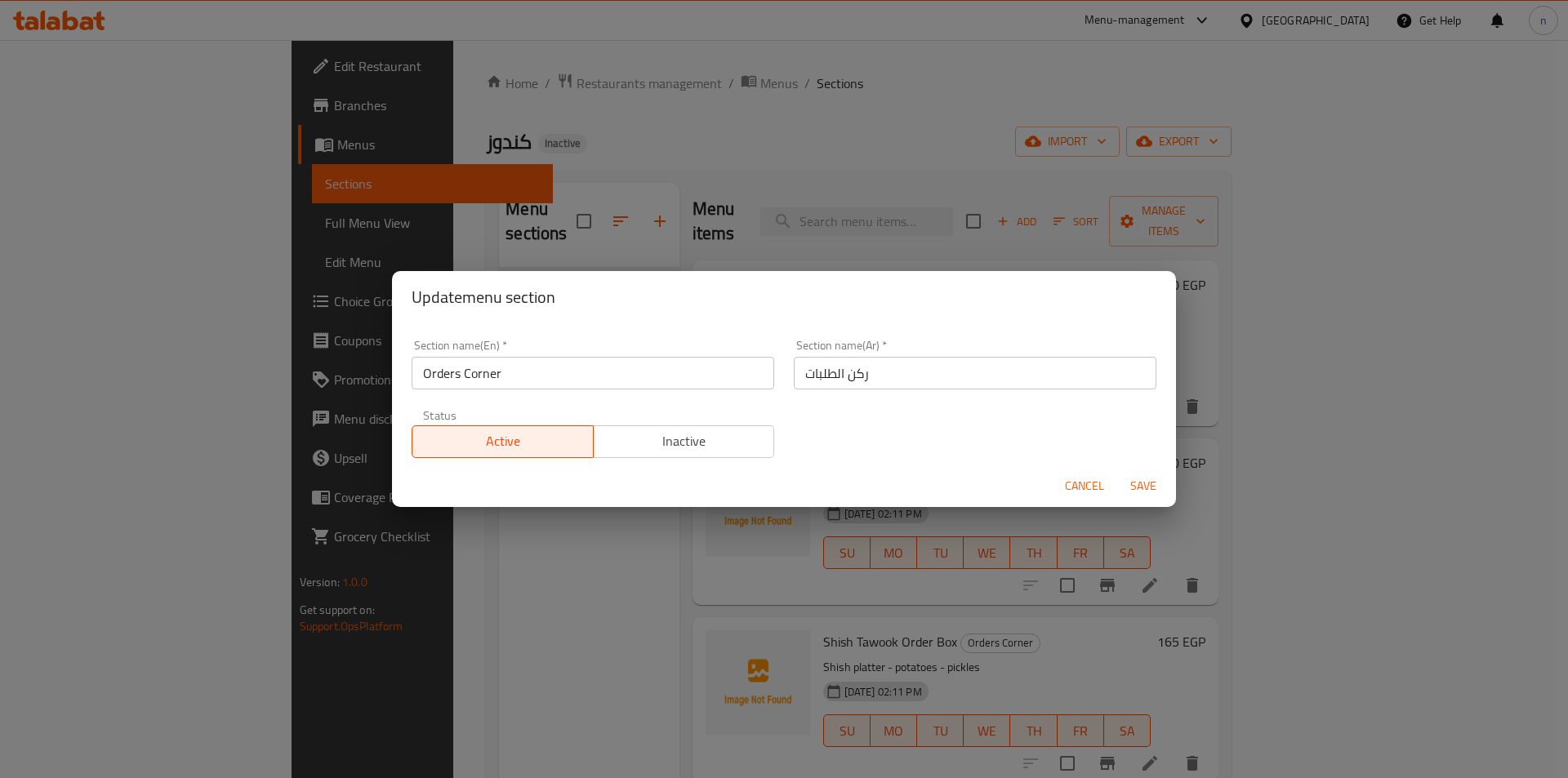
click at [455, 390] on div "Section name(En)   * Orders Corner Section name(En) *" at bounding box center [593, 365] width 382 height 69
click at [463, 375] on input "Orders Corner" at bounding box center [592, 373] width 362 height 33
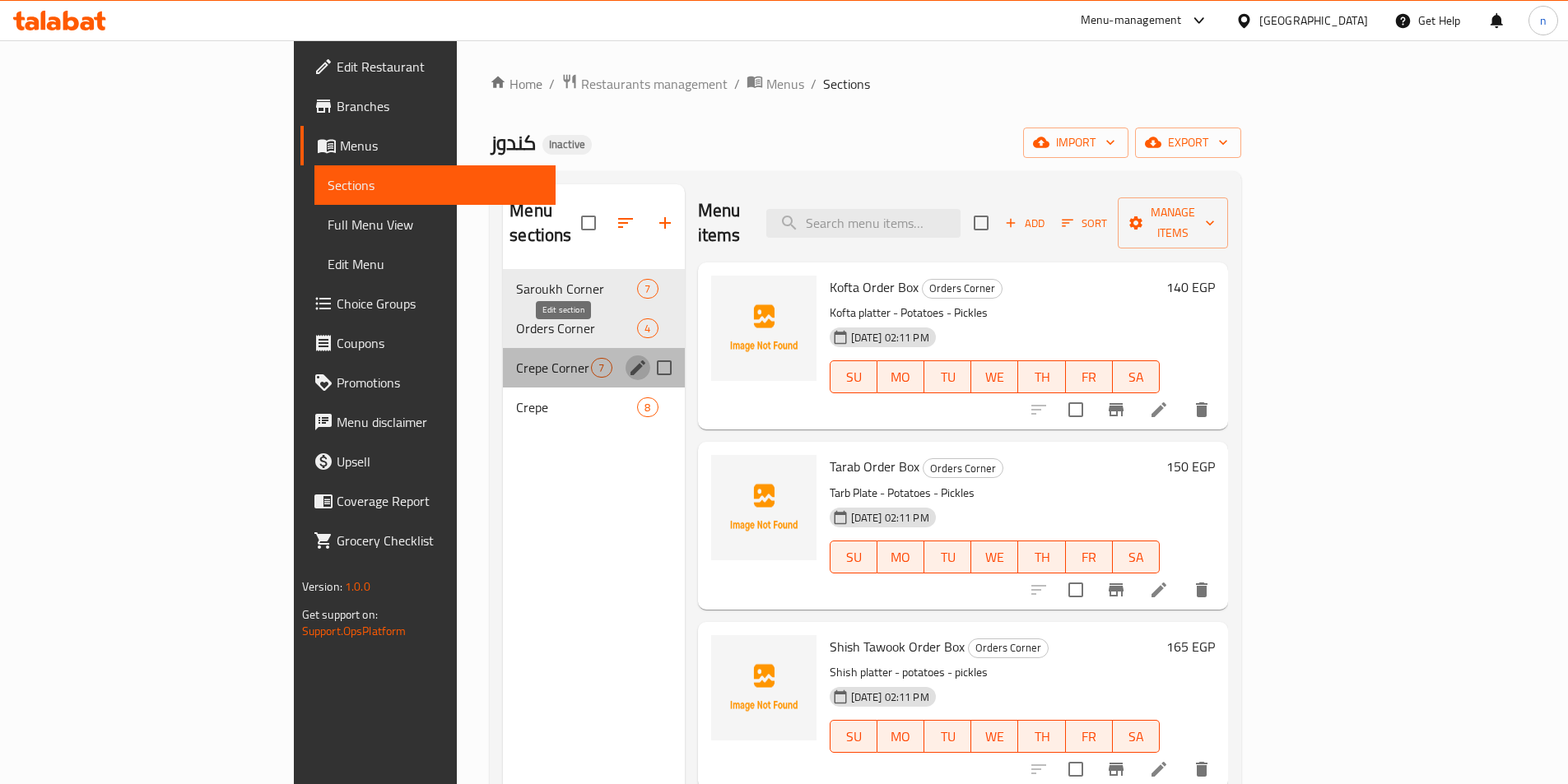
click at [628, 358] on icon "edit" at bounding box center [638, 368] width 20 height 20
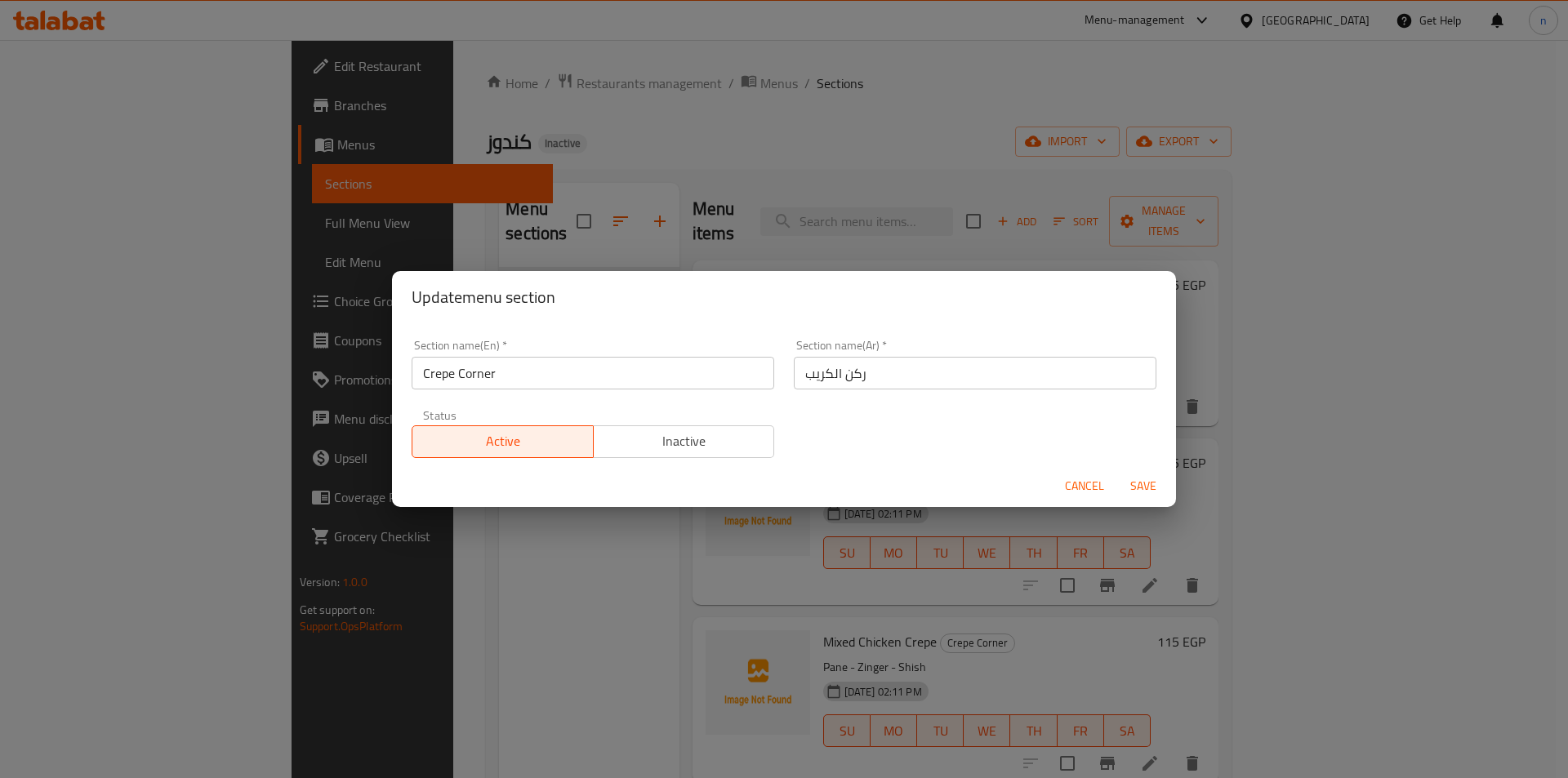
click at [479, 384] on input "Crepe Corner" at bounding box center [592, 373] width 362 height 33
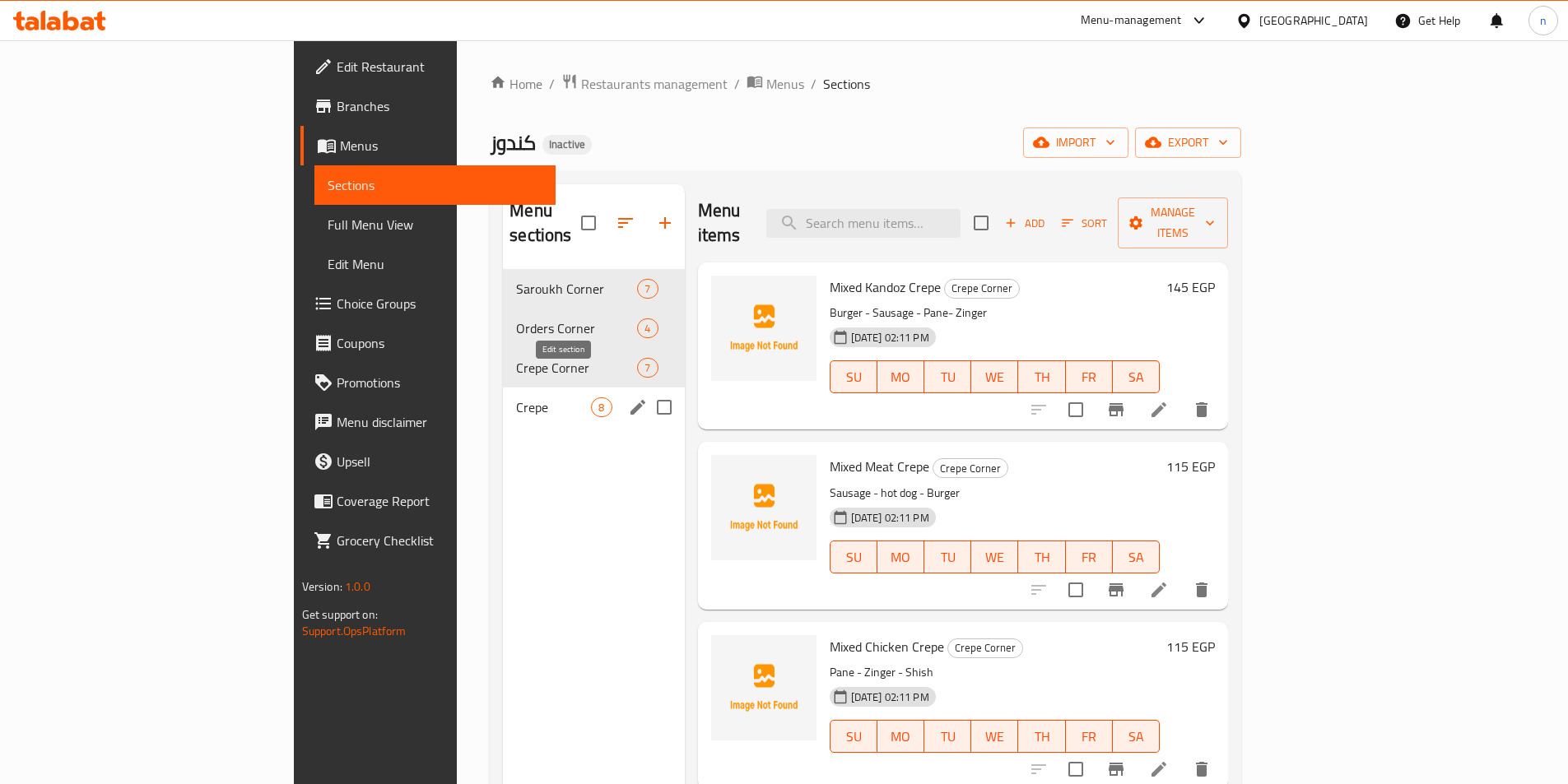
click at [628, 398] on icon "edit" at bounding box center [638, 407] width 20 height 20
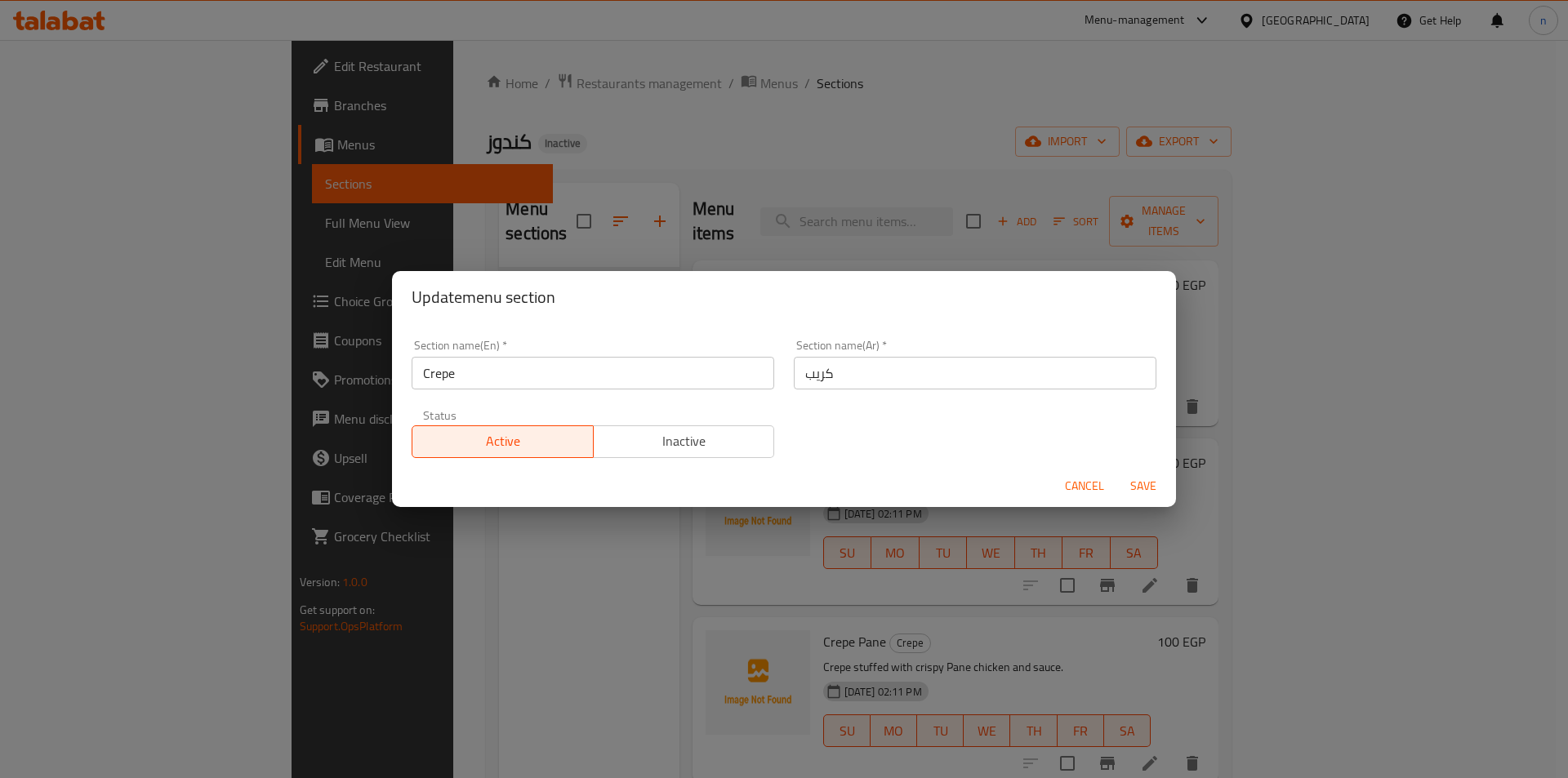
click at [492, 369] on input "Crepe" at bounding box center [592, 373] width 362 height 33
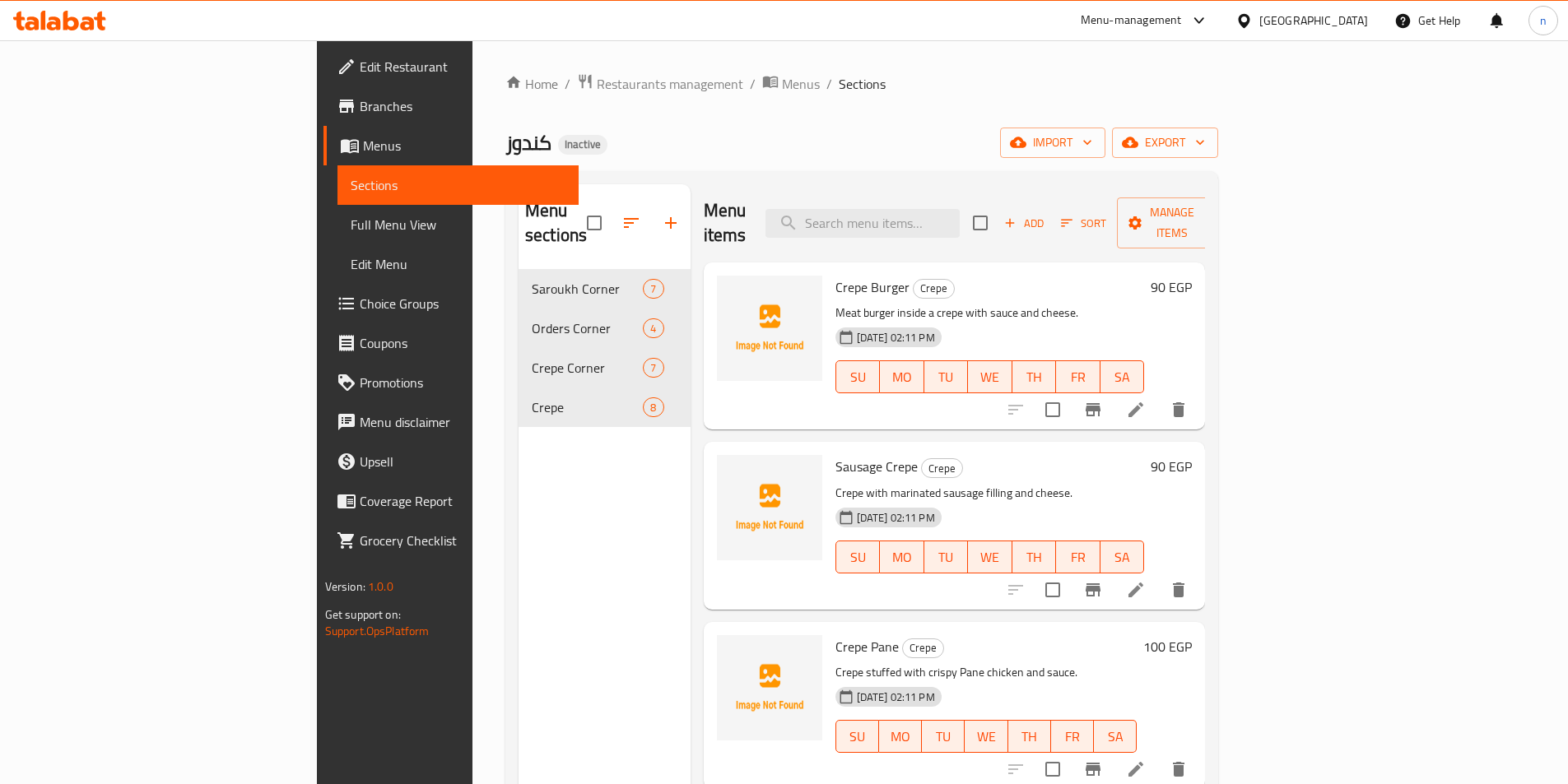
click at [359, 65] on span "Edit Restaurant" at bounding box center [462, 66] width 206 height 20
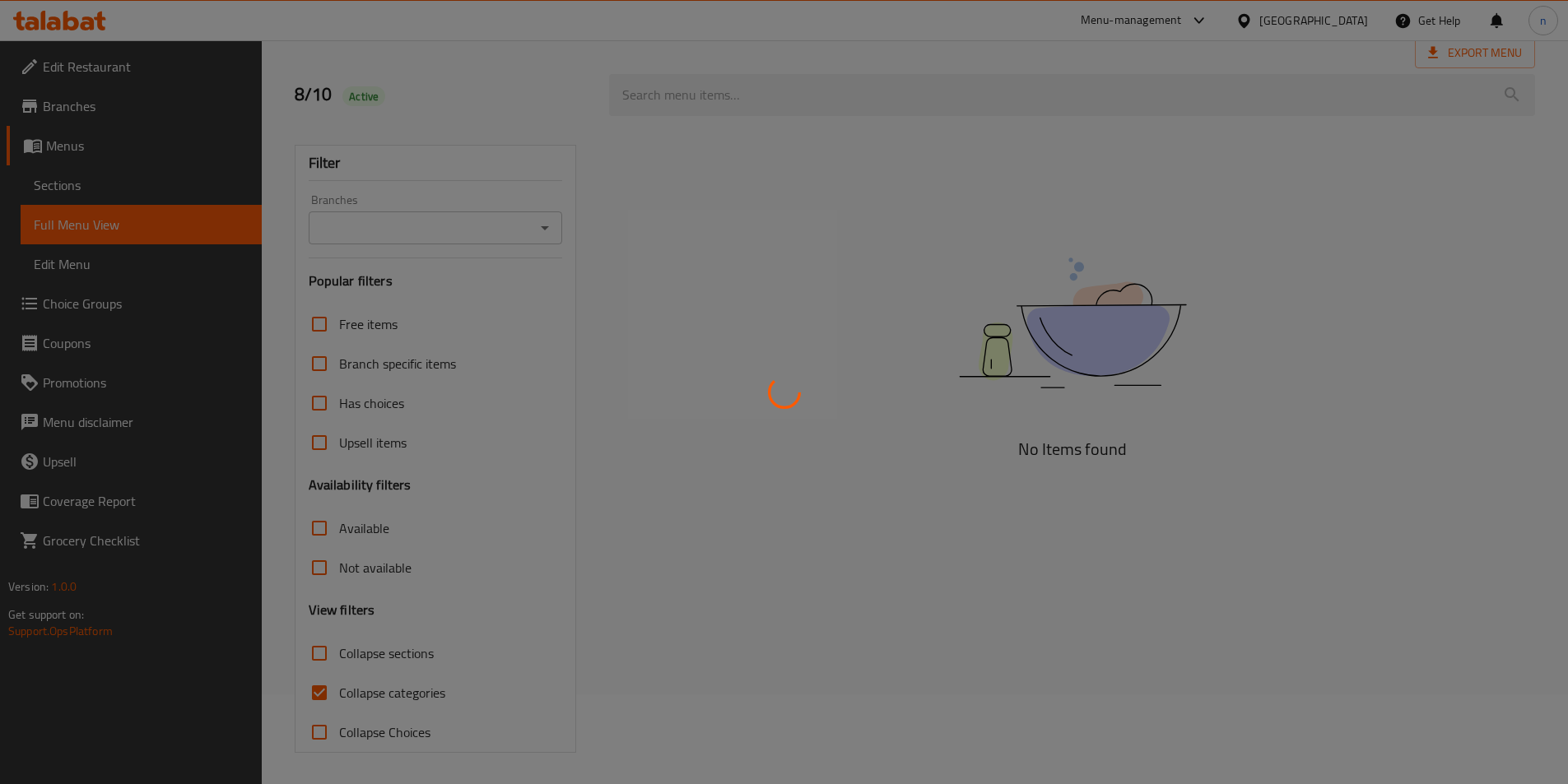
scroll to position [91, 0]
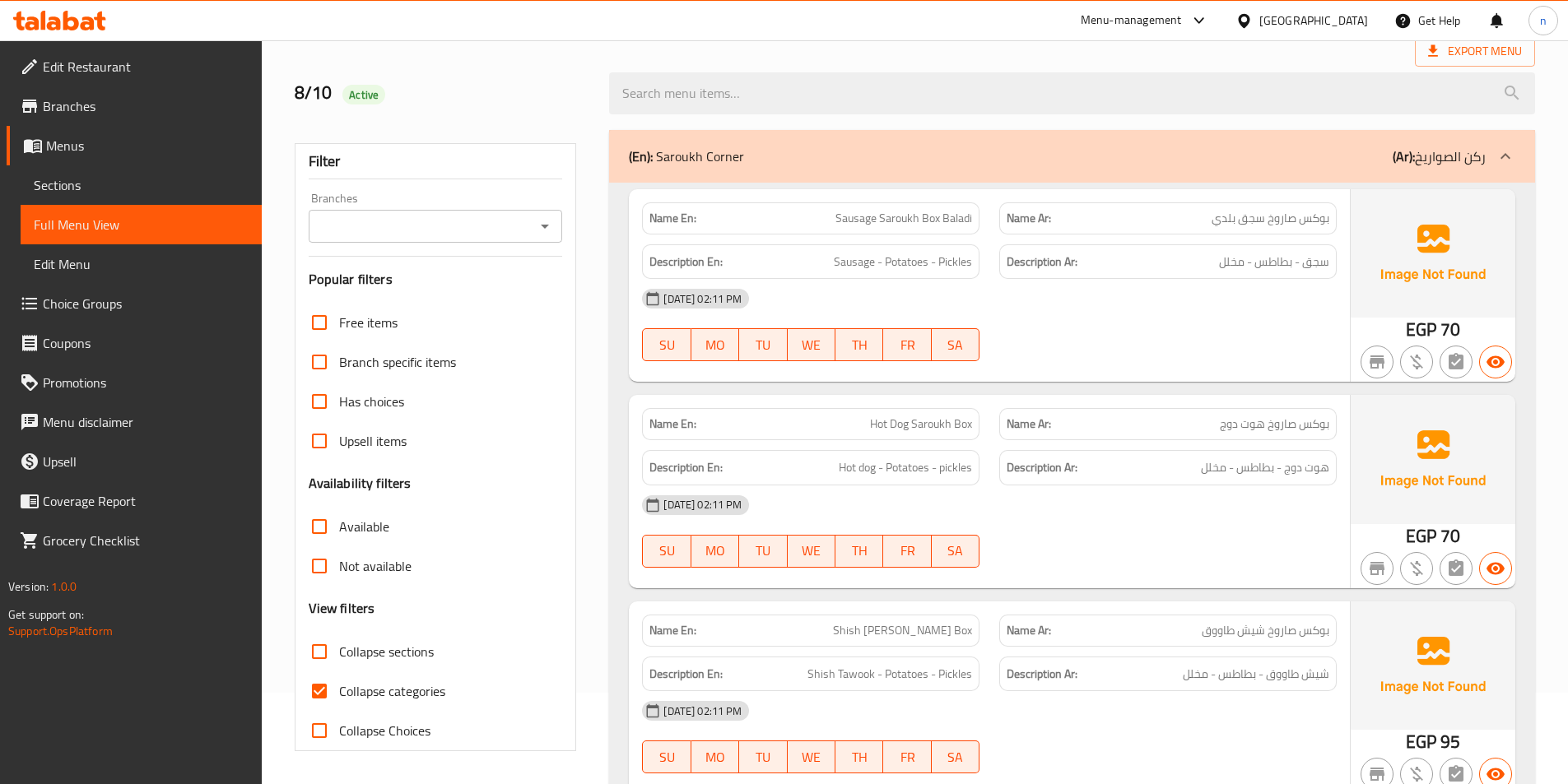
click at [323, 685] on input "Collapse categories" at bounding box center [319, 691] width 39 height 39
checkbox input "false"
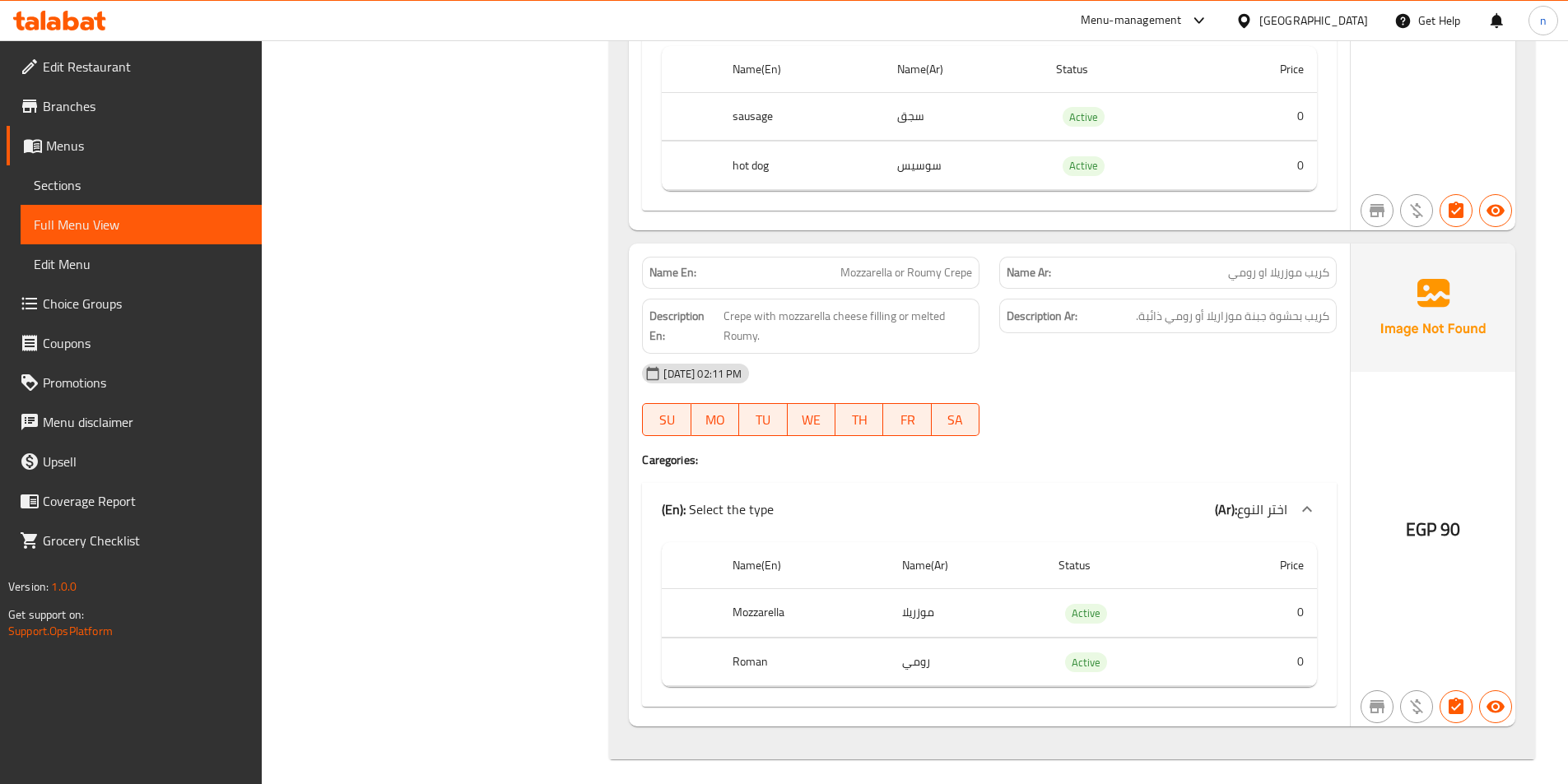
scroll to position [5840, 0]
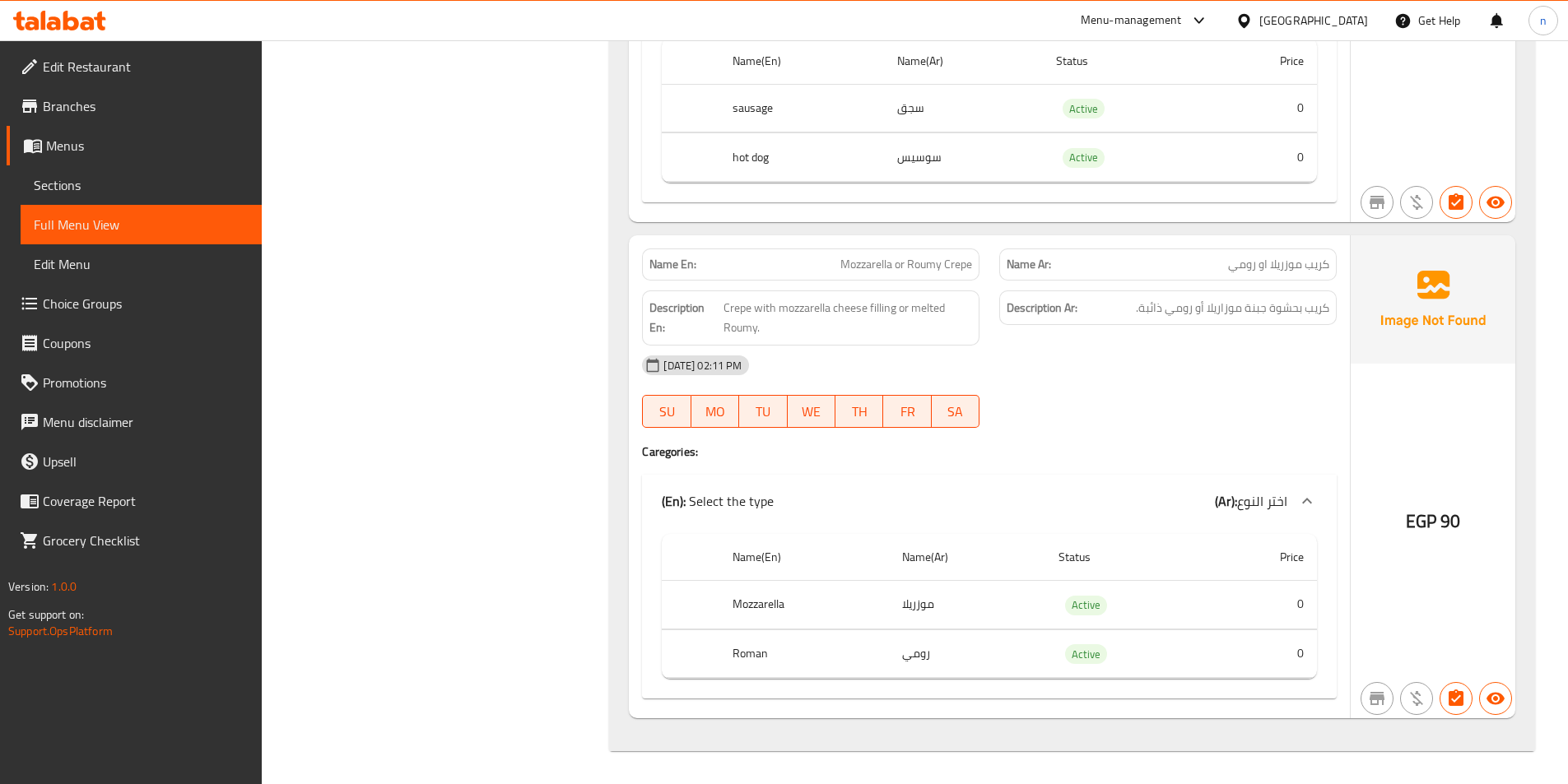
click at [1151, 393] on div "08-10-2025 02:11 PM SU MO TU WE TH FR SA" at bounding box center [988, 392] width 714 height 92
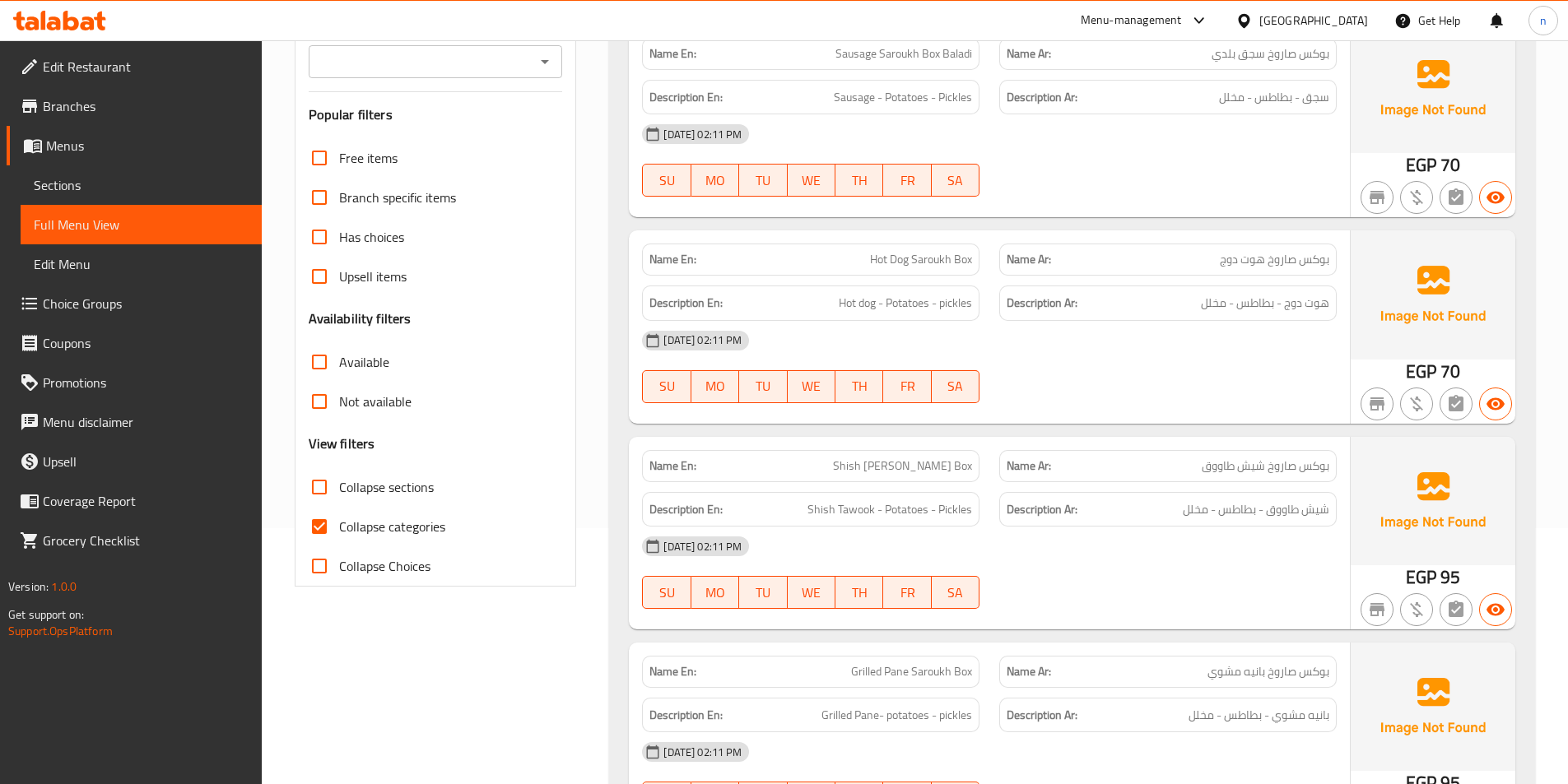
scroll to position [329, 0]
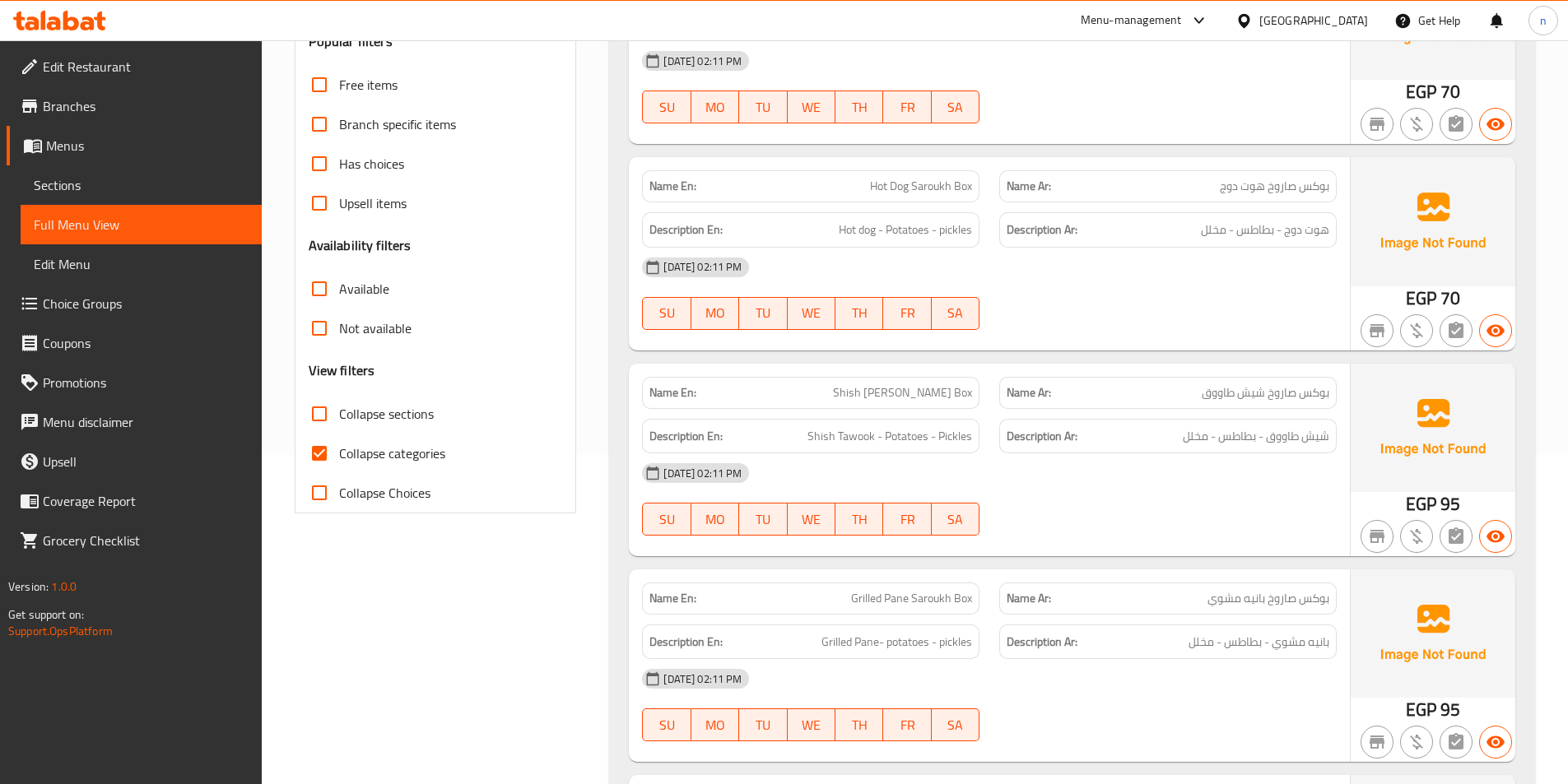
click at [344, 460] on span "Collapse categories" at bounding box center [392, 453] width 106 height 20
click at [339, 460] on input "Collapse categories" at bounding box center [319, 453] width 39 height 39
checkbox input "false"
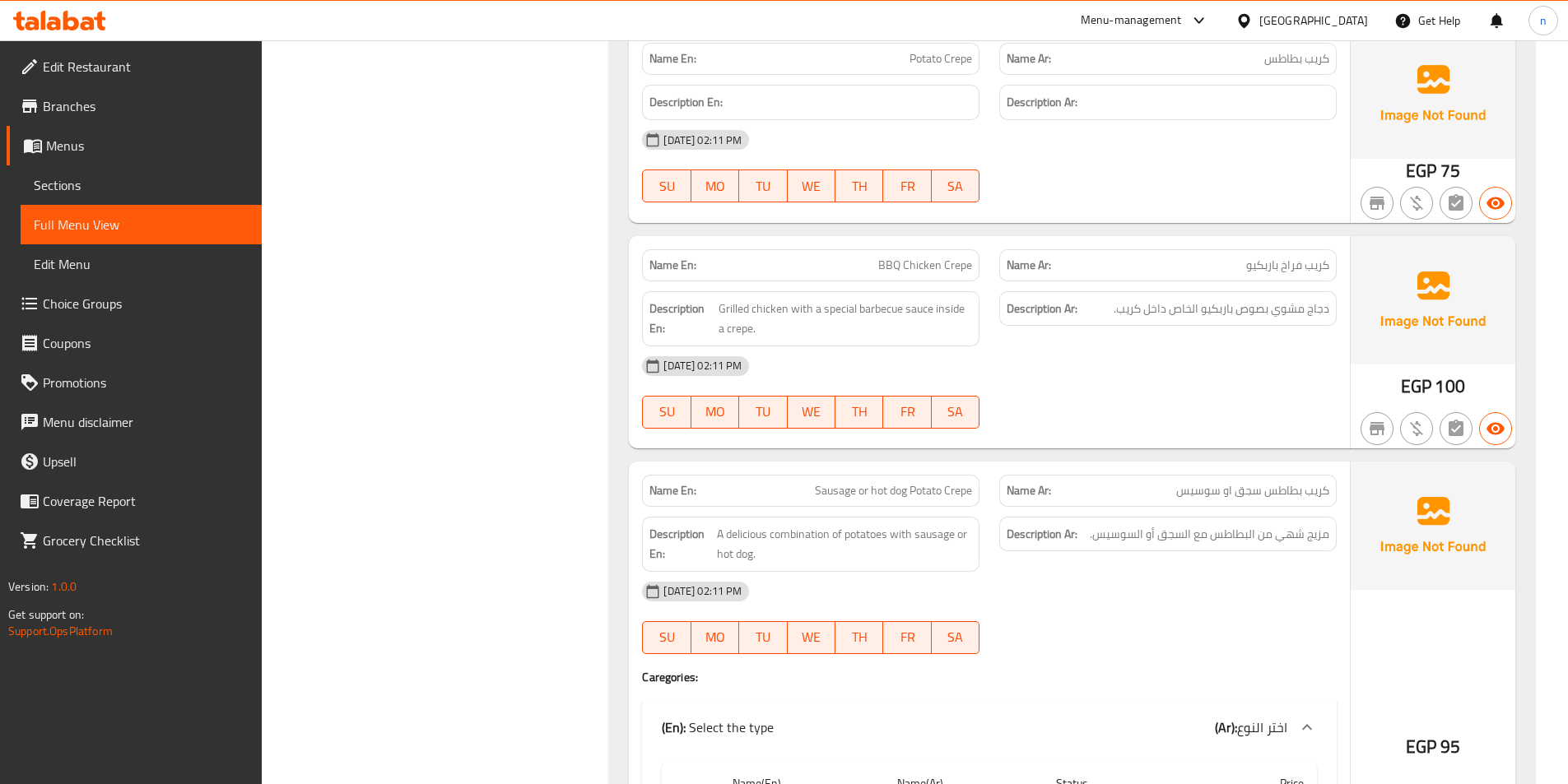
scroll to position [0, 0]
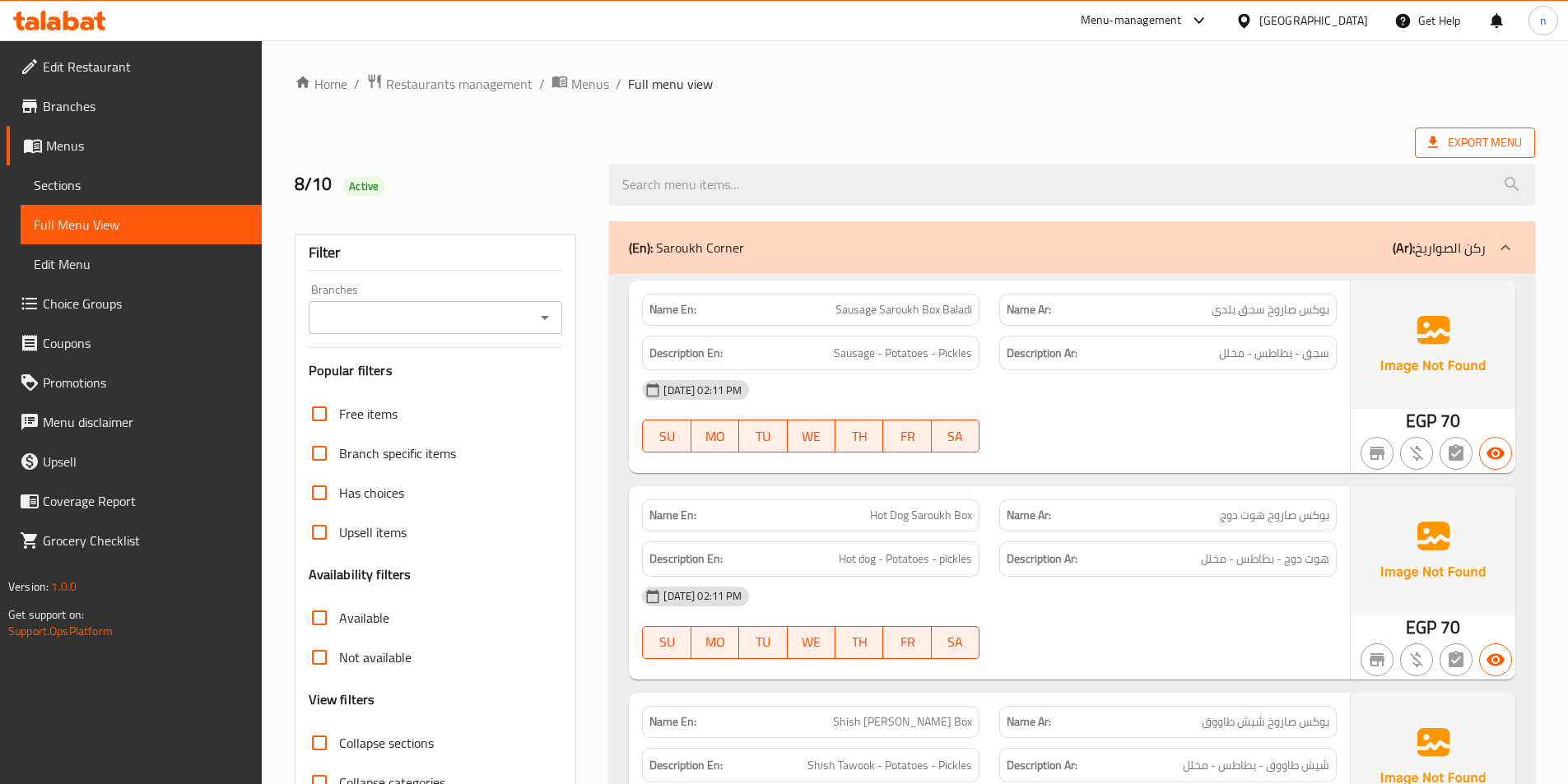
click at [1437, 140] on icon at bounding box center [1432, 142] width 16 height 16
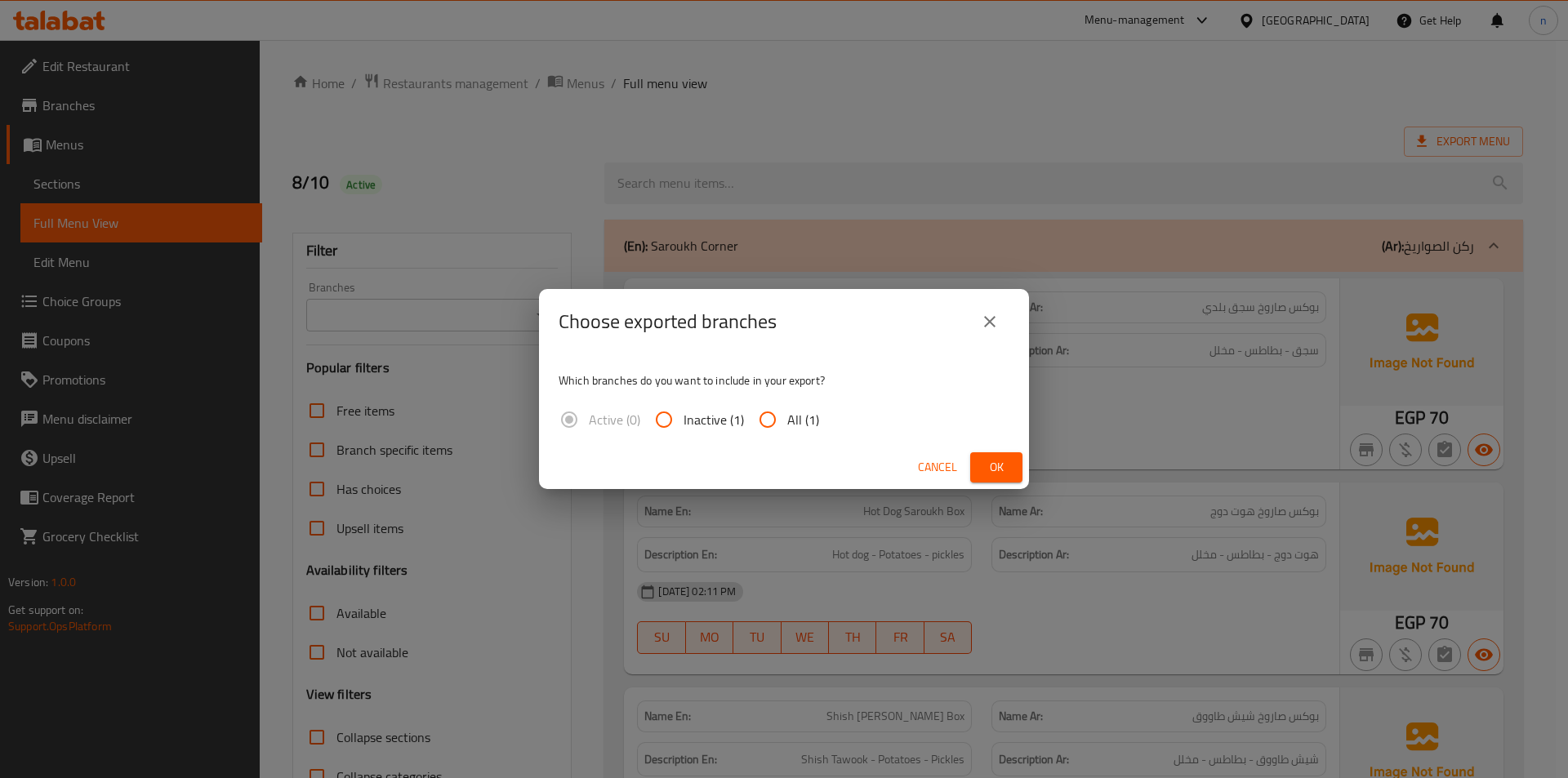
click at [792, 422] on span "All (1)" at bounding box center [803, 419] width 32 height 19
click at [787, 422] on input "All (1)" at bounding box center [768, 420] width 39 height 39
radio input "true"
click at [1003, 478] on button "Ok" at bounding box center [997, 468] width 52 height 30
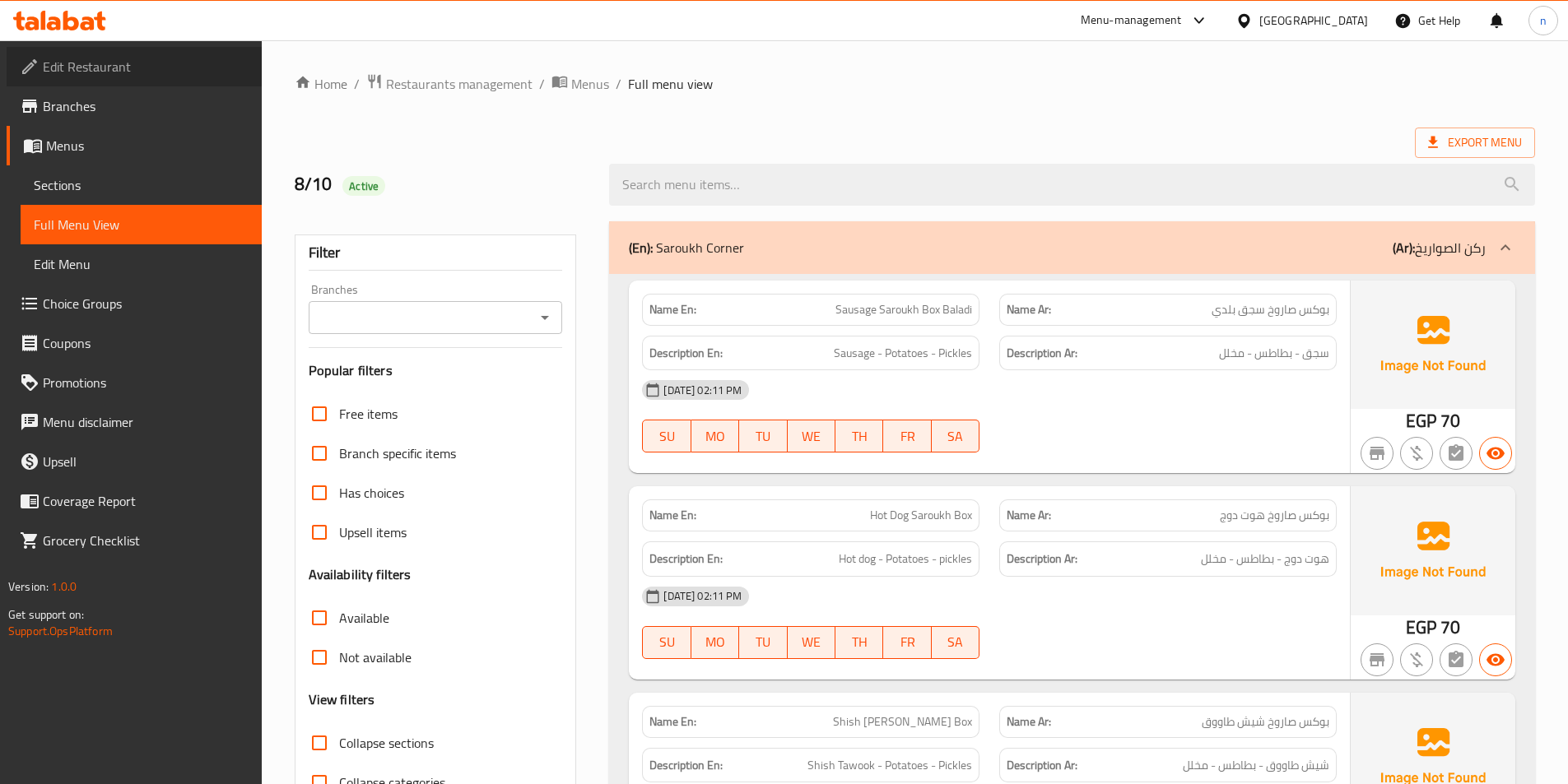
click at [104, 62] on span "Edit Restaurant" at bounding box center [146, 66] width 206 height 20
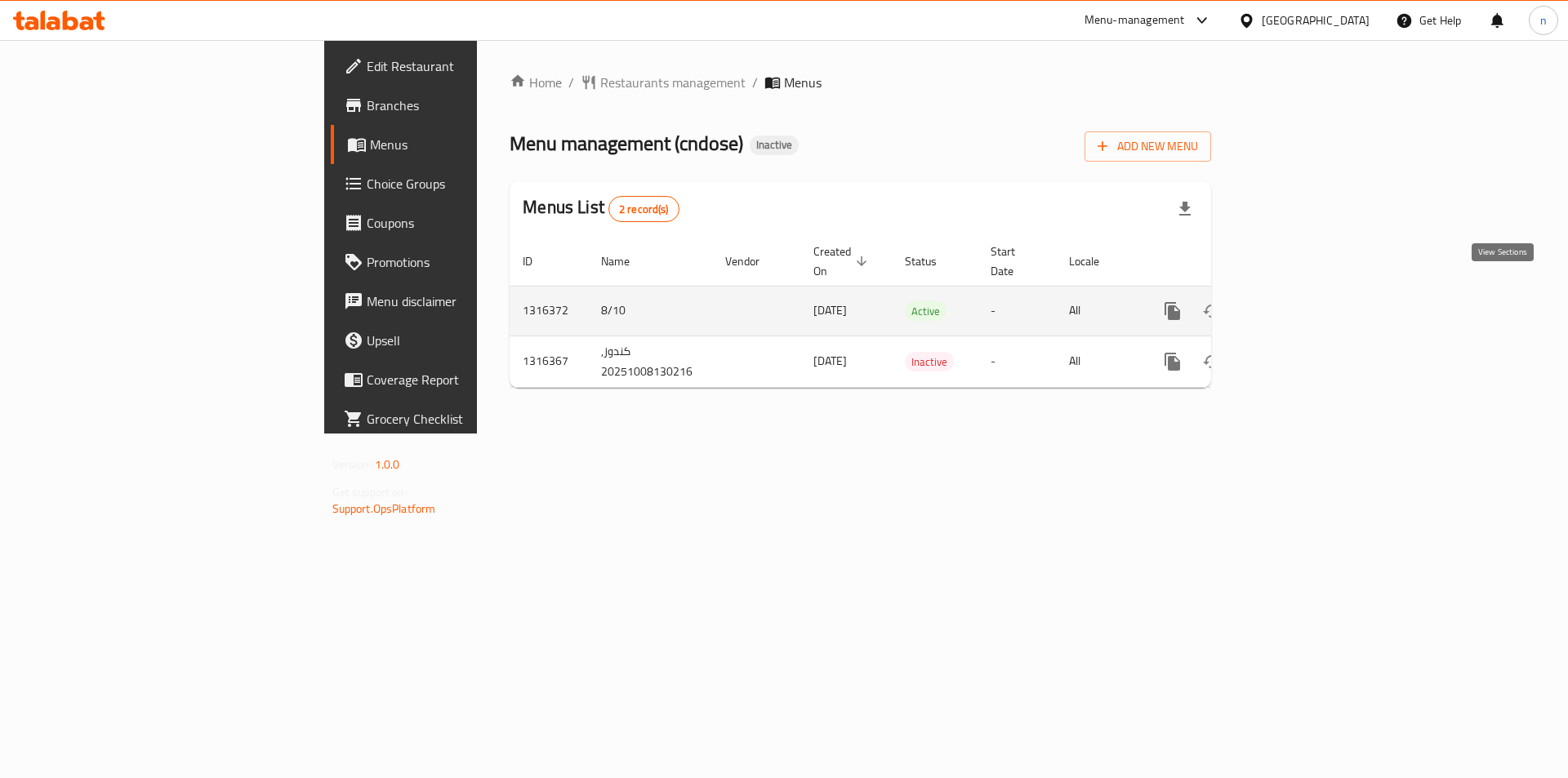
click at [1310, 295] on link "enhanced table" at bounding box center [1290, 311] width 39 height 39
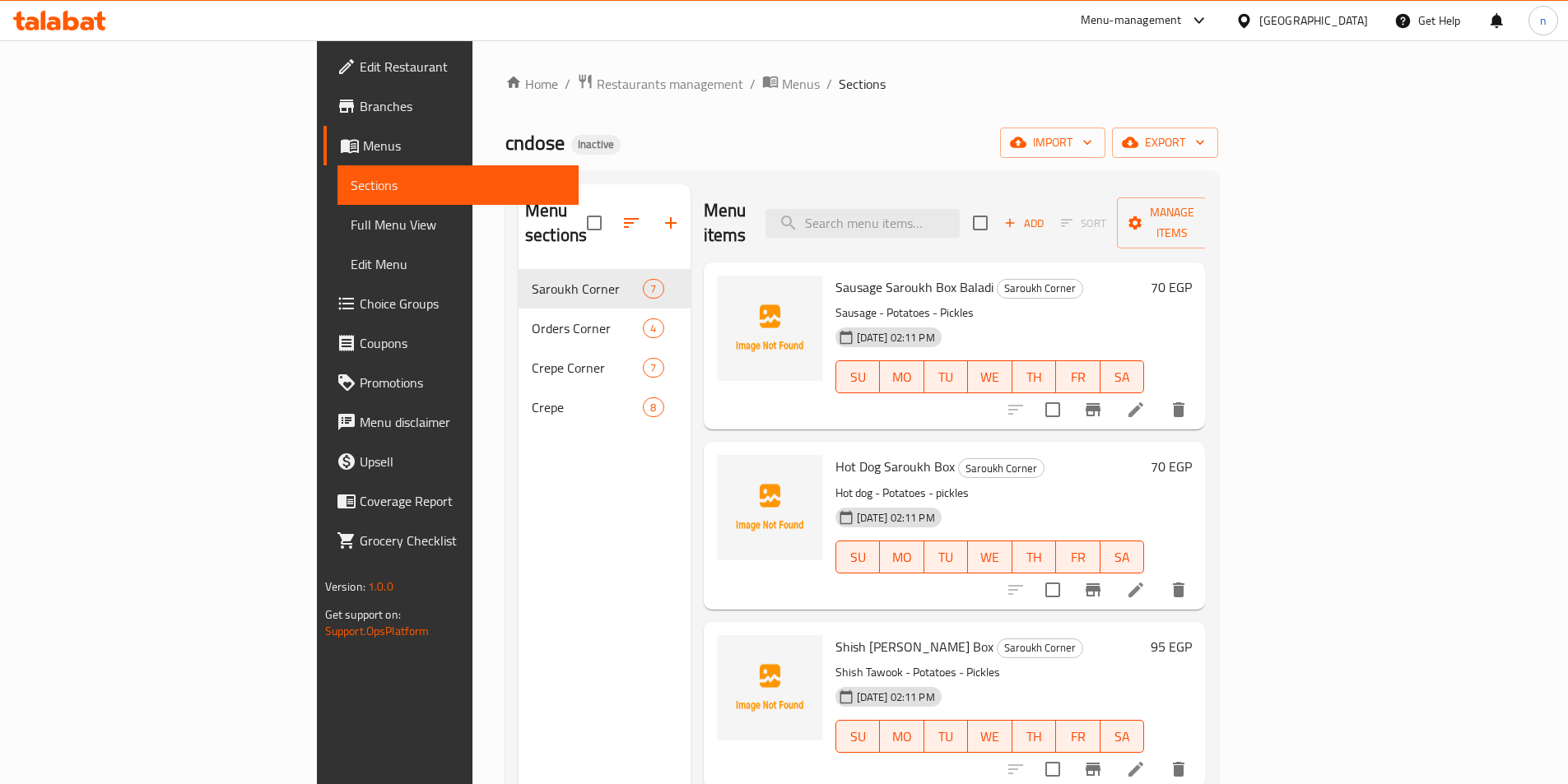
click at [351, 221] on span "Full Menu View" at bounding box center [458, 224] width 215 height 20
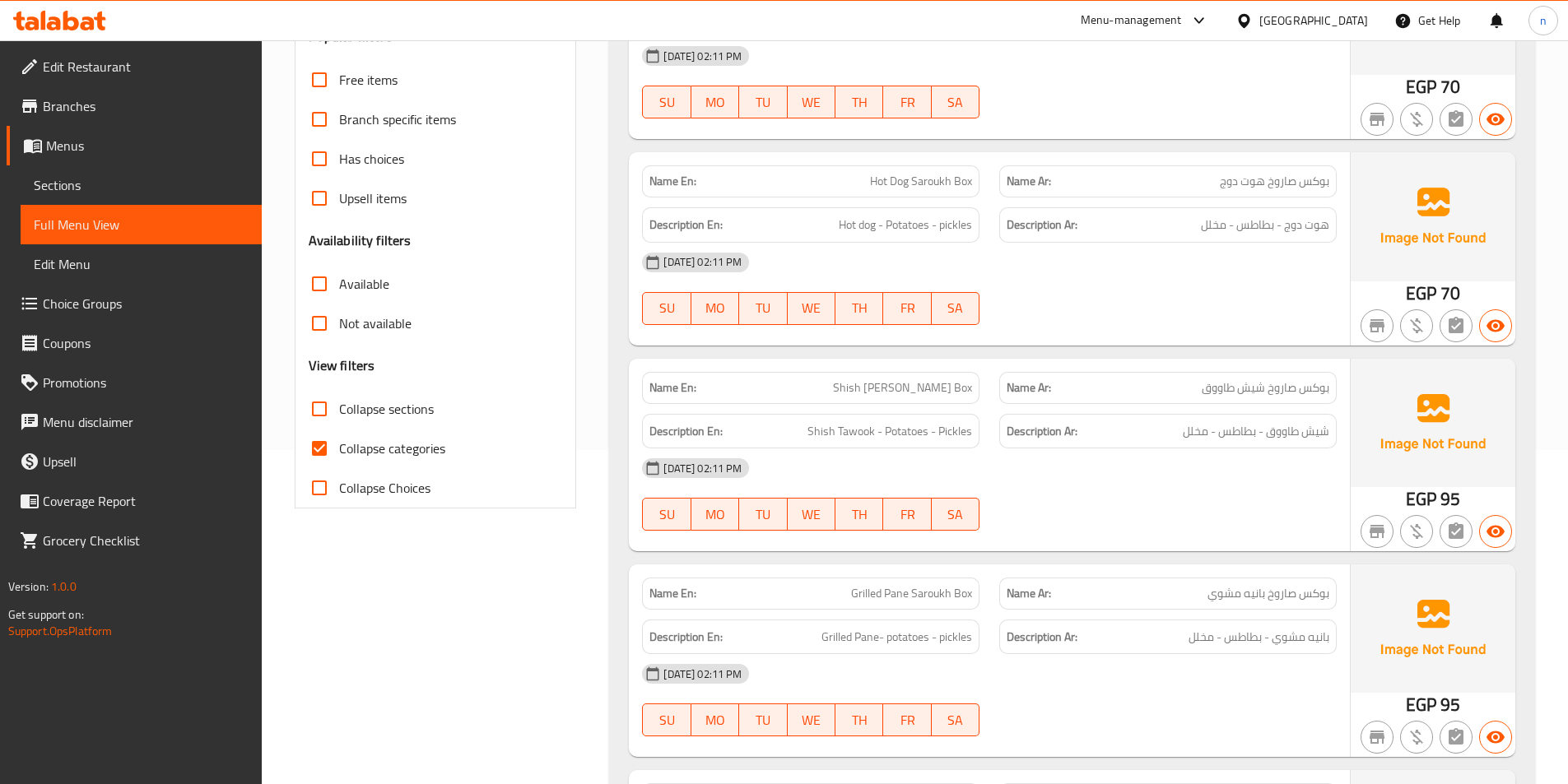
scroll to position [411, 0]
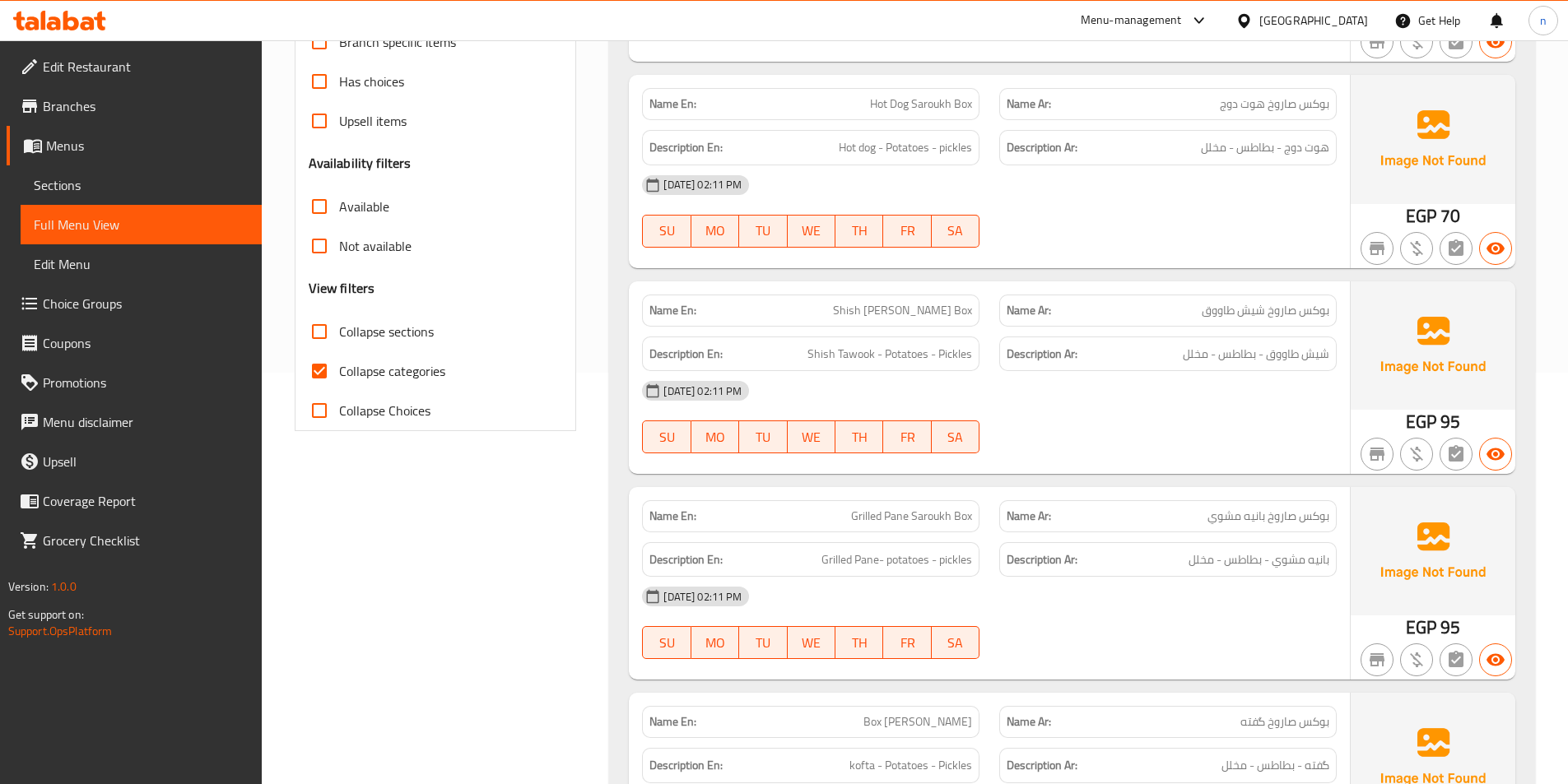
click at [335, 370] on input "Collapse categories" at bounding box center [319, 371] width 39 height 39
checkbox input "false"
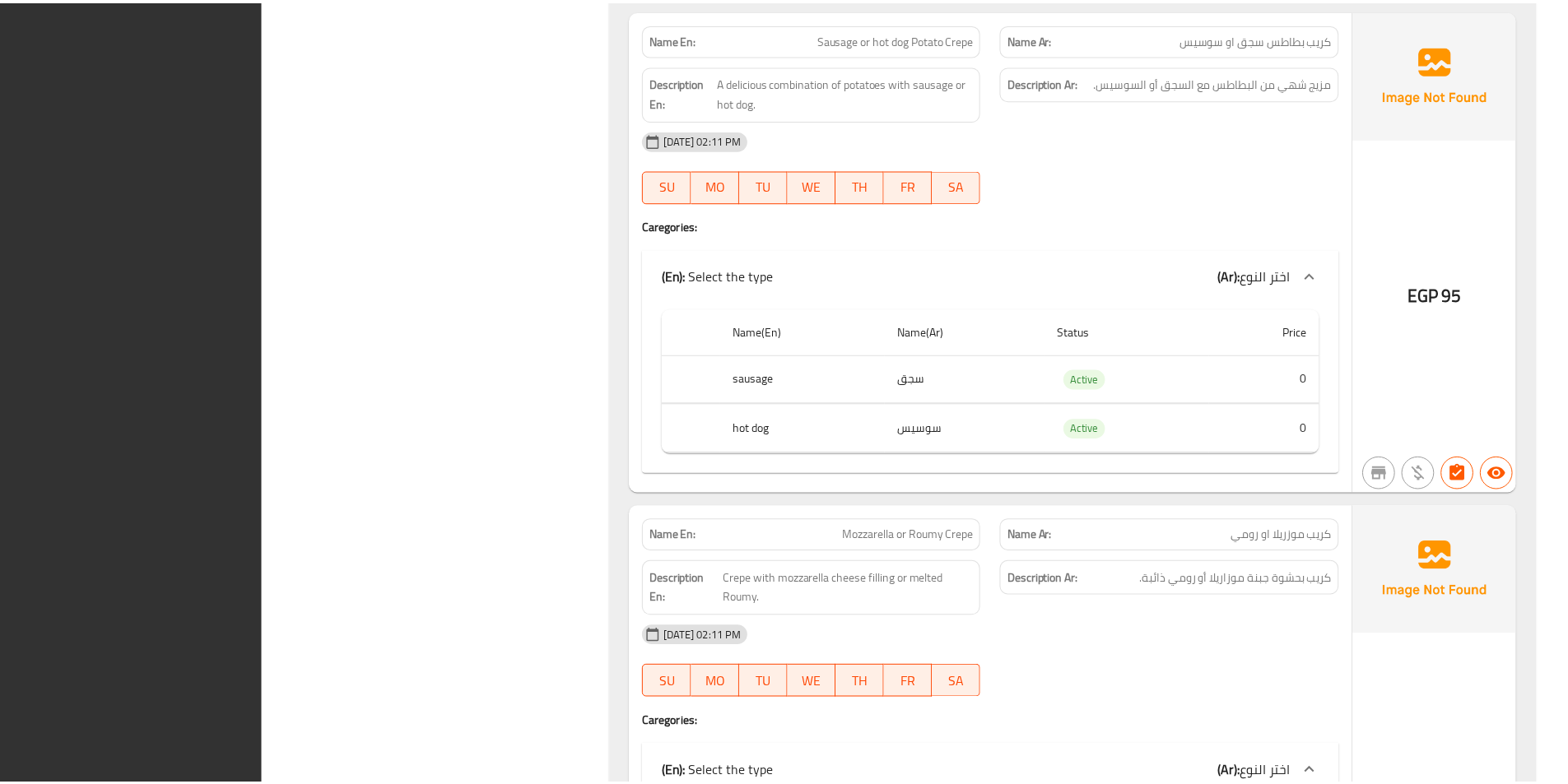
scroll to position [5840, 0]
